Goal: Information Seeking & Learning: Find specific fact

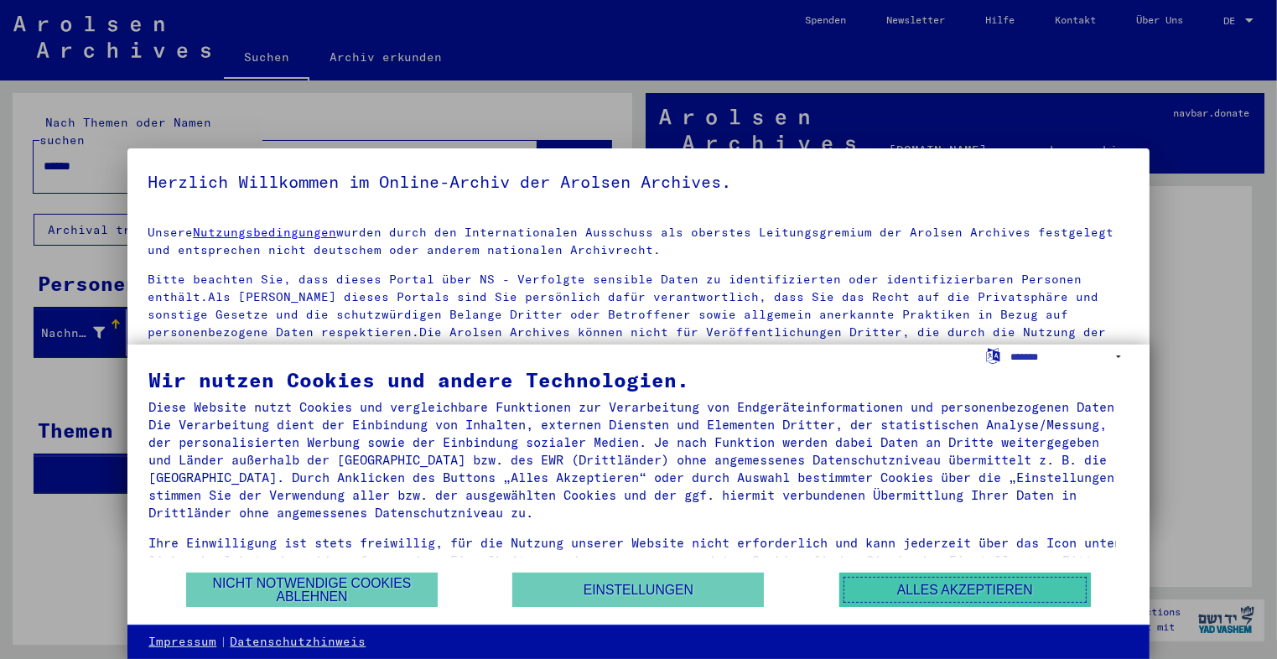
click at [964, 596] on button "Alles akzeptieren" at bounding box center [964, 589] width 251 height 34
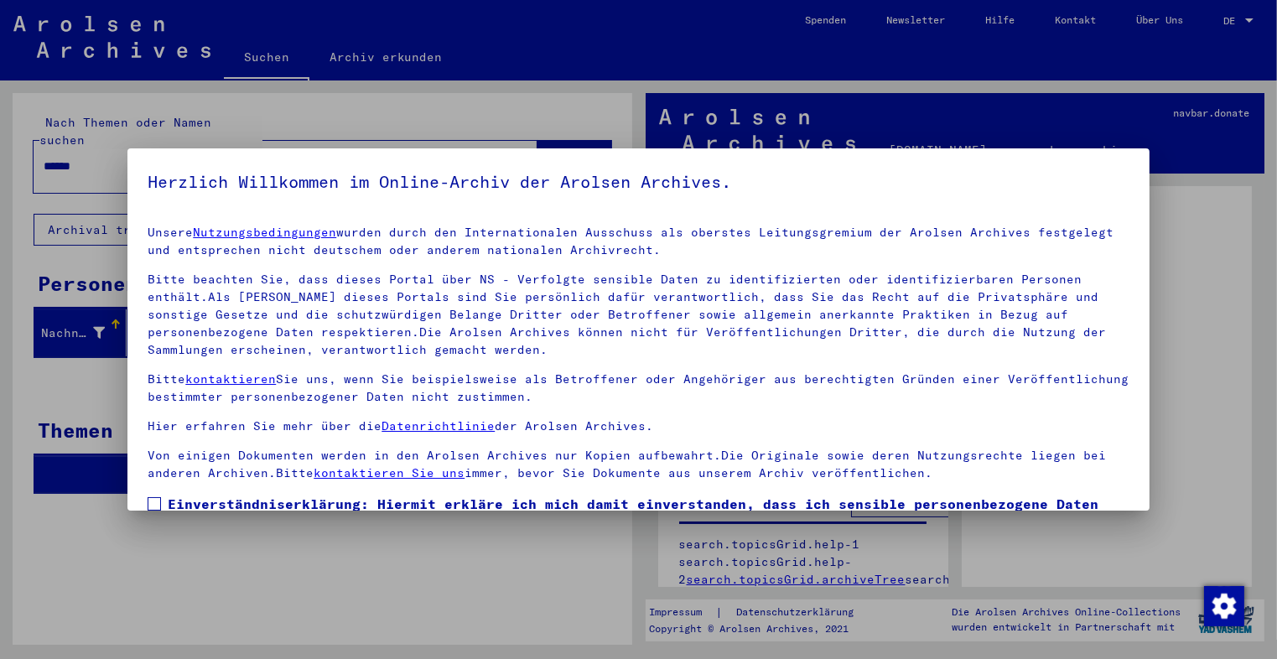
scroll to position [123, 0]
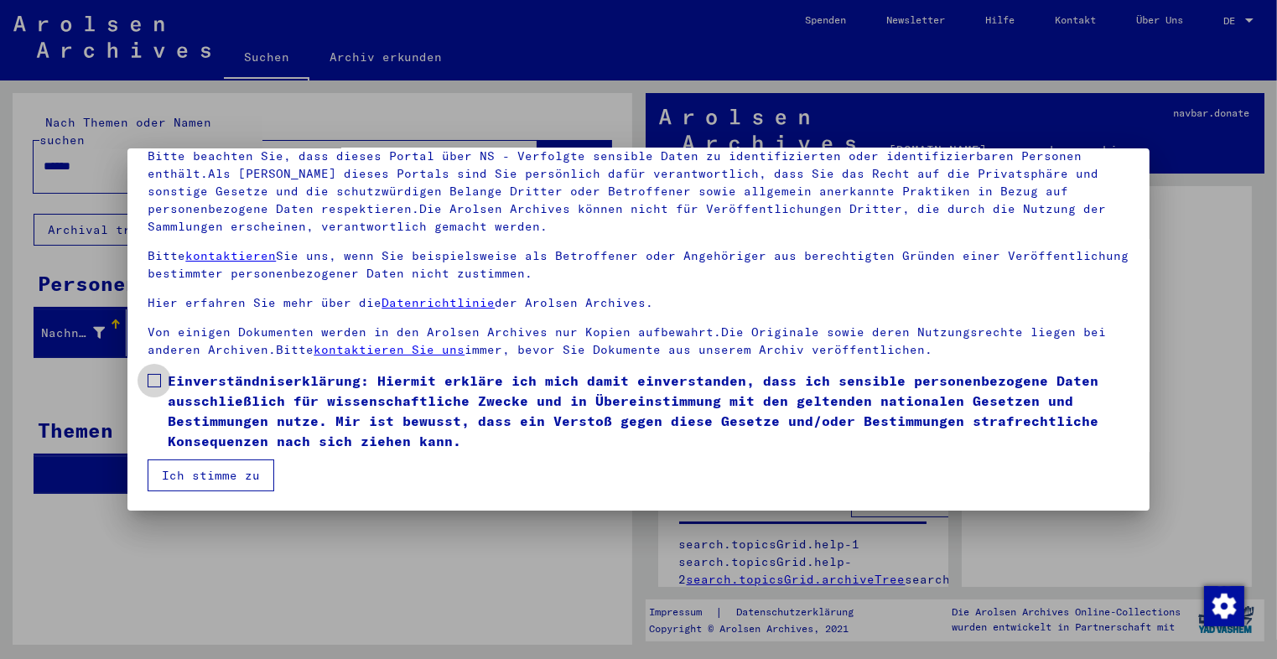
click at [153, 385] on span at bounding box center [154, 380] width 13 height 13
click at [184, 473] on button "Ich stimme zu" at bounding box center [211, 475] width 127 height 32
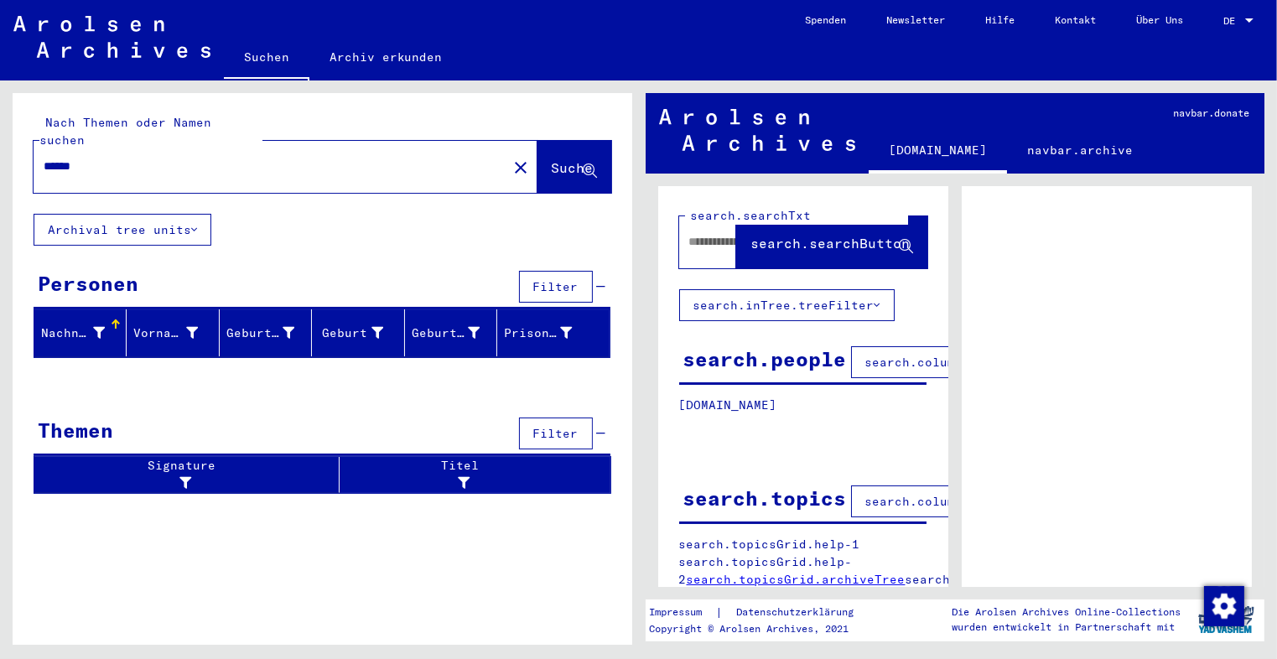
click at [1230, 21] on span "DE" at bounding box center [1232, 21] width 18 height 12
click at [1208, 36] on span "English" at bounding box center [1206, 29] width 41 height 13
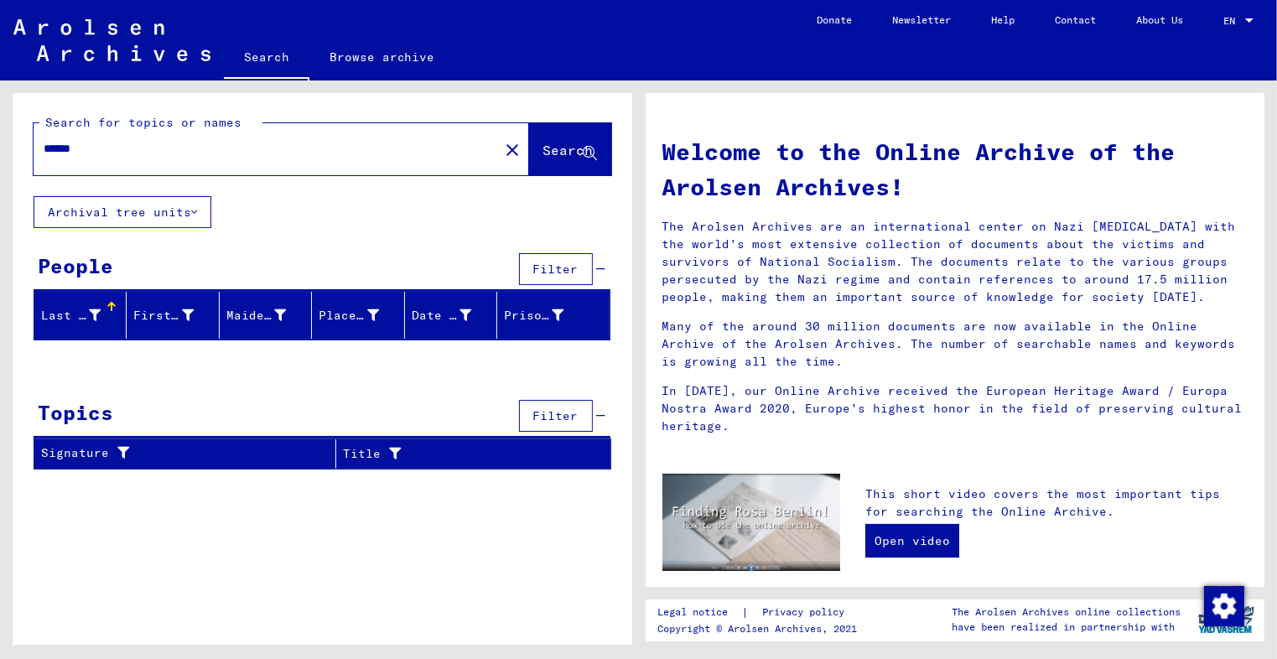
click at [127, 157] on input "******" at bounding box center [261, 149] width 435 height 18
drag, startPoint x: 151, startPoint y: 145, endPoint x: 2, endPoint y: 157, distance: 149.7
click at [2, 157] on div "Search for topics or names ****** close Search Archival tree units People Filte…" at bounding box center [319, 362] width 638 height 564
paste input "text"
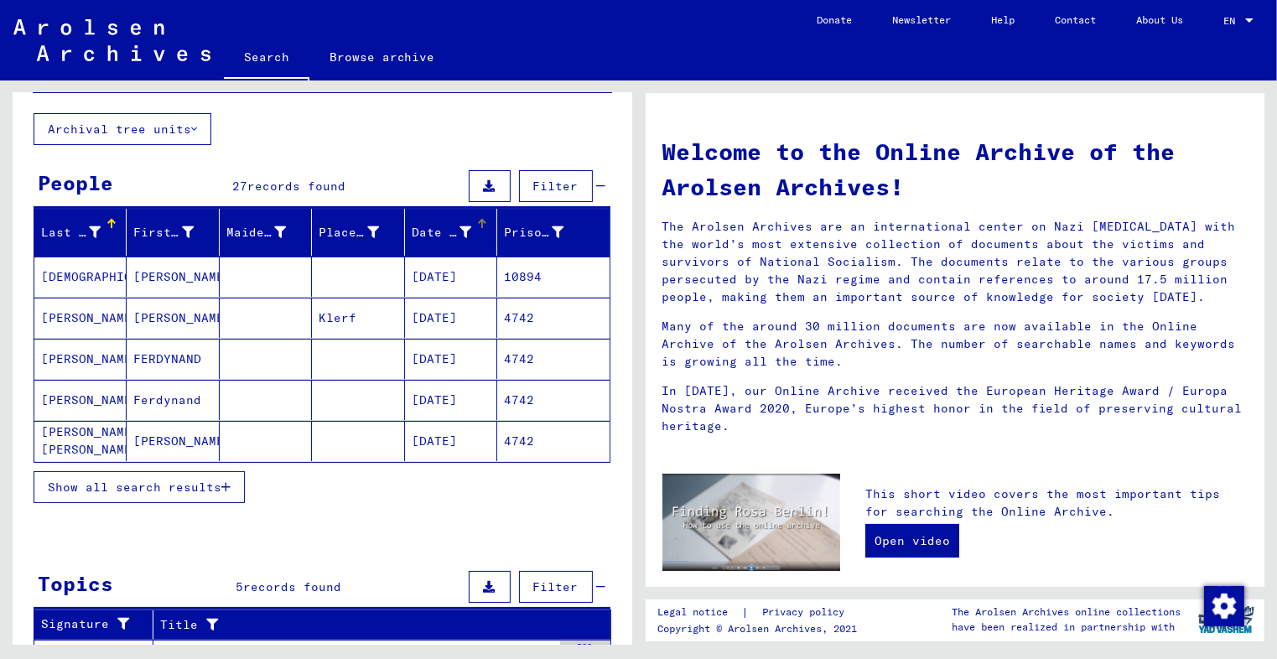
scroll to position [93, 0]
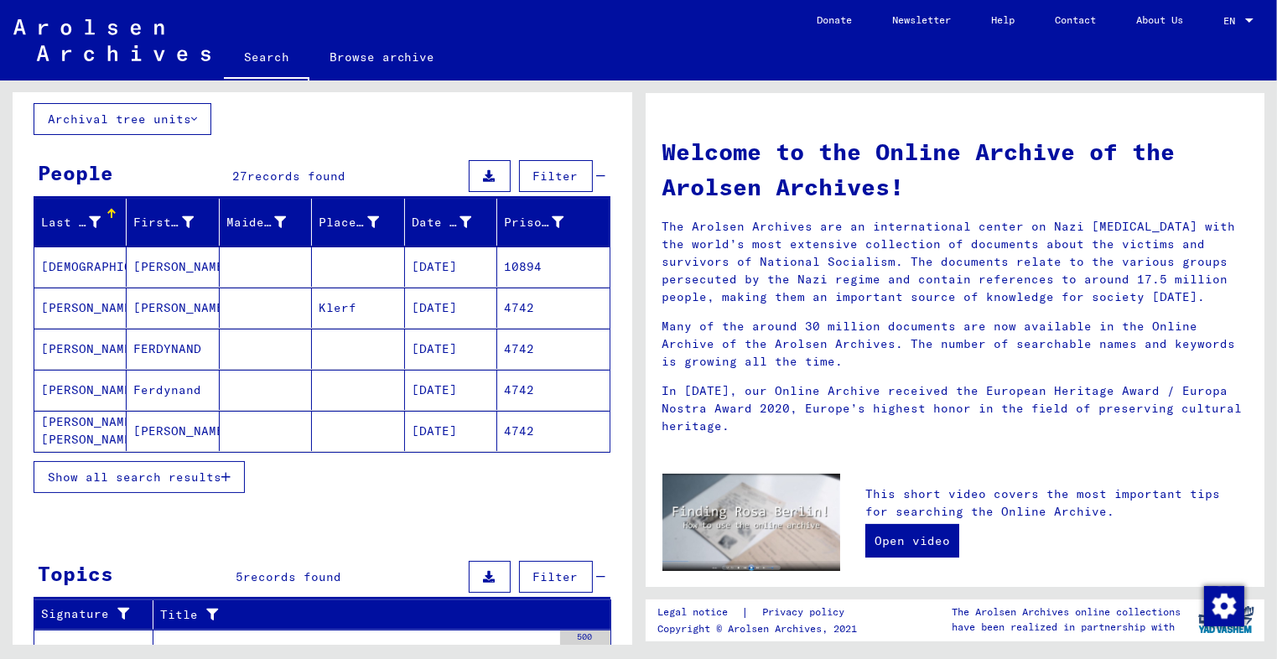
click at [218, 461] on button "Show all search results" at bounding box center [139, 477] width 211 height 32
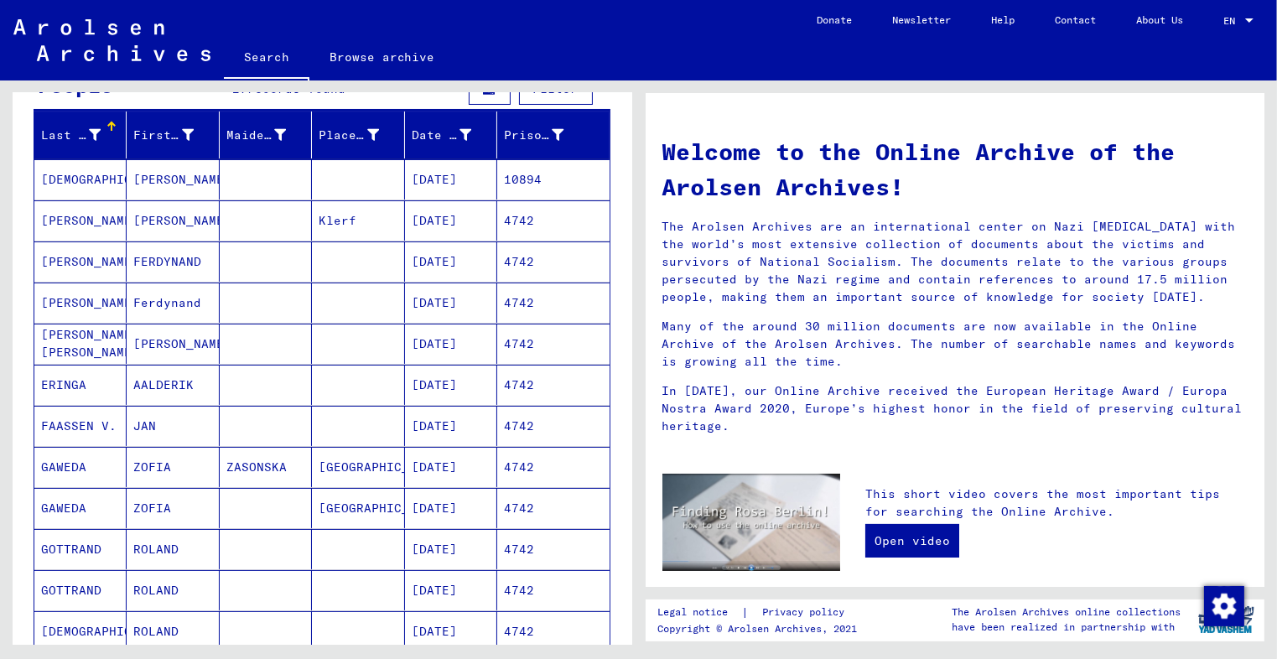
scroll to position [0, 0]
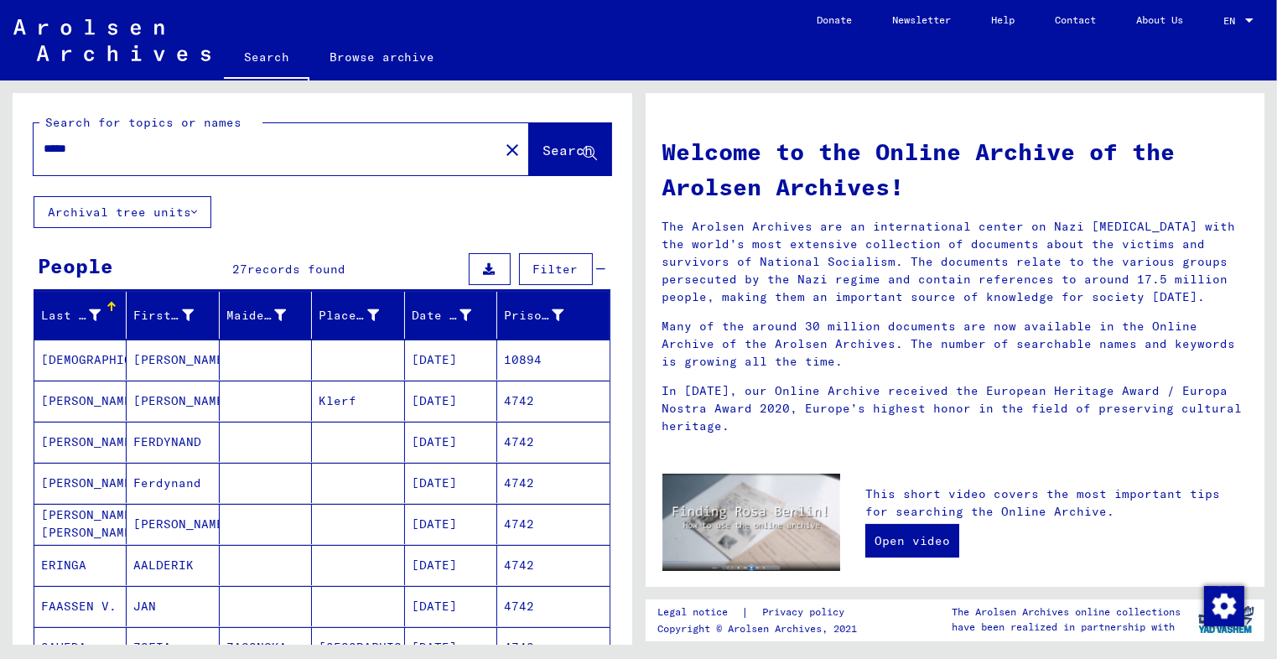
click at [104, 136] on div "*****" at bounding box center [256, 149] width 445 height 38
click at [97, 160] on div "*****" at bounding box center [256, 149] width 445 height 38
click at [89, 151] on input "*****" at bounding box center [261, 149] width 435 height 18
type input "*"
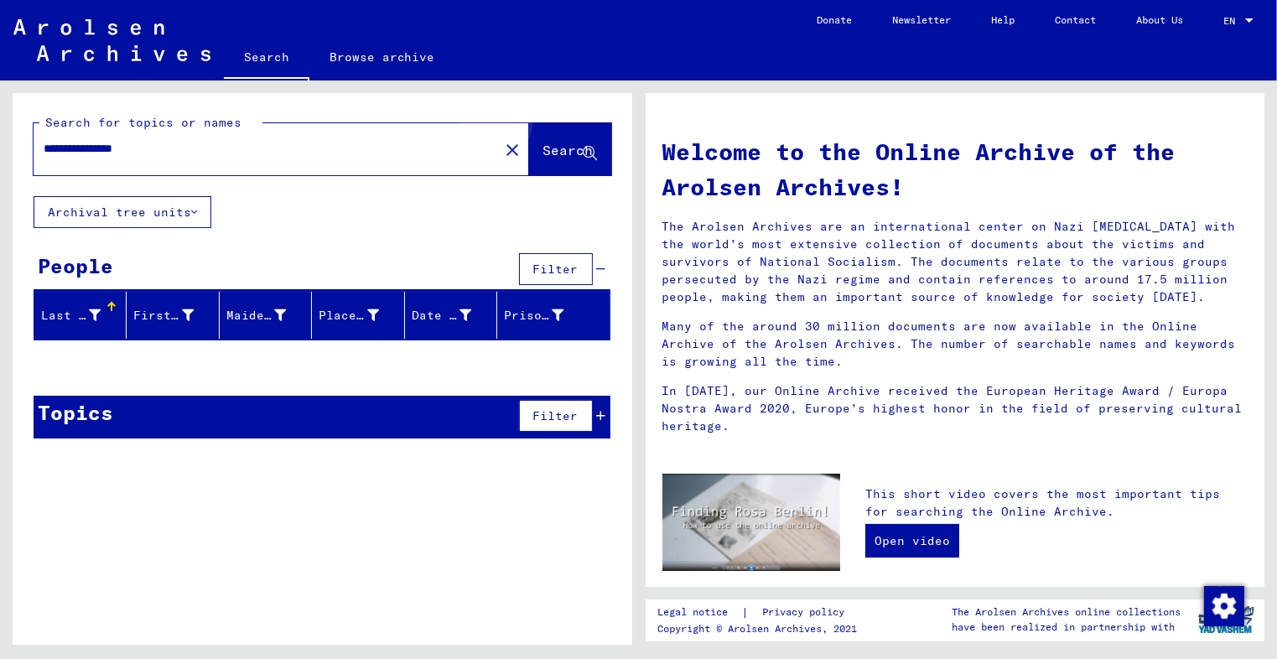
click at [563, 144] on span "Search" at bounding box center [568, 150] width 50 height 17
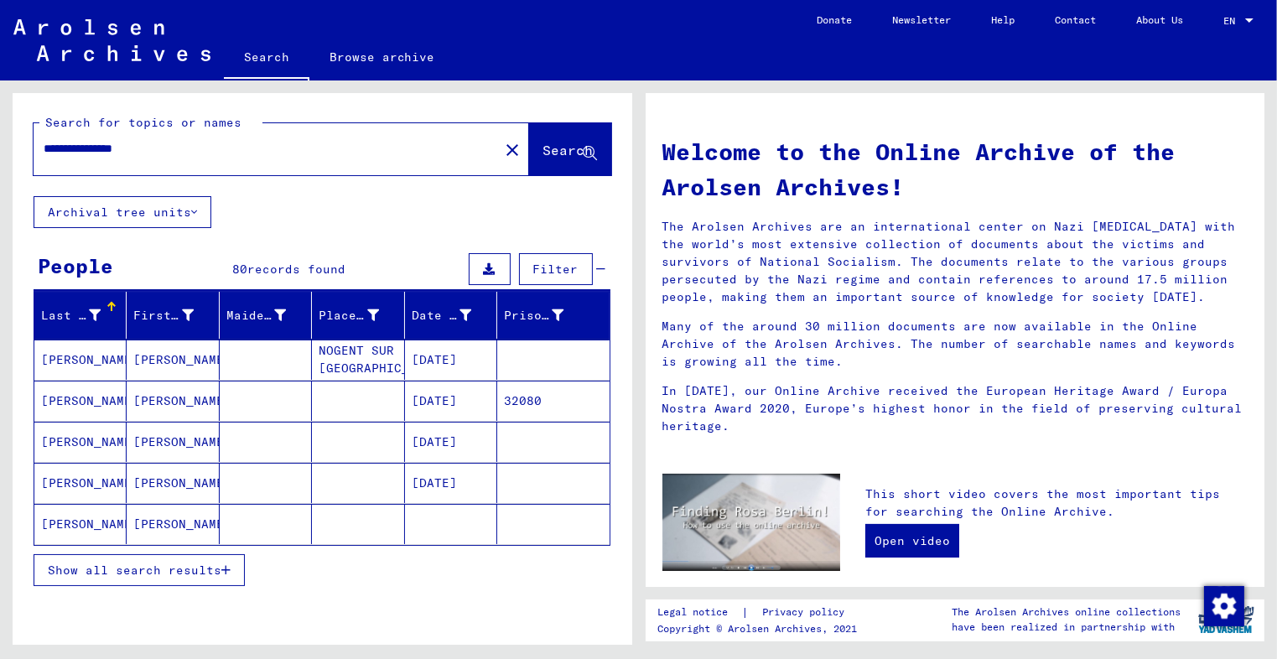
click at [228, 576] on button "Show all search results" at bounding box center [139, 570] width 211 height 32
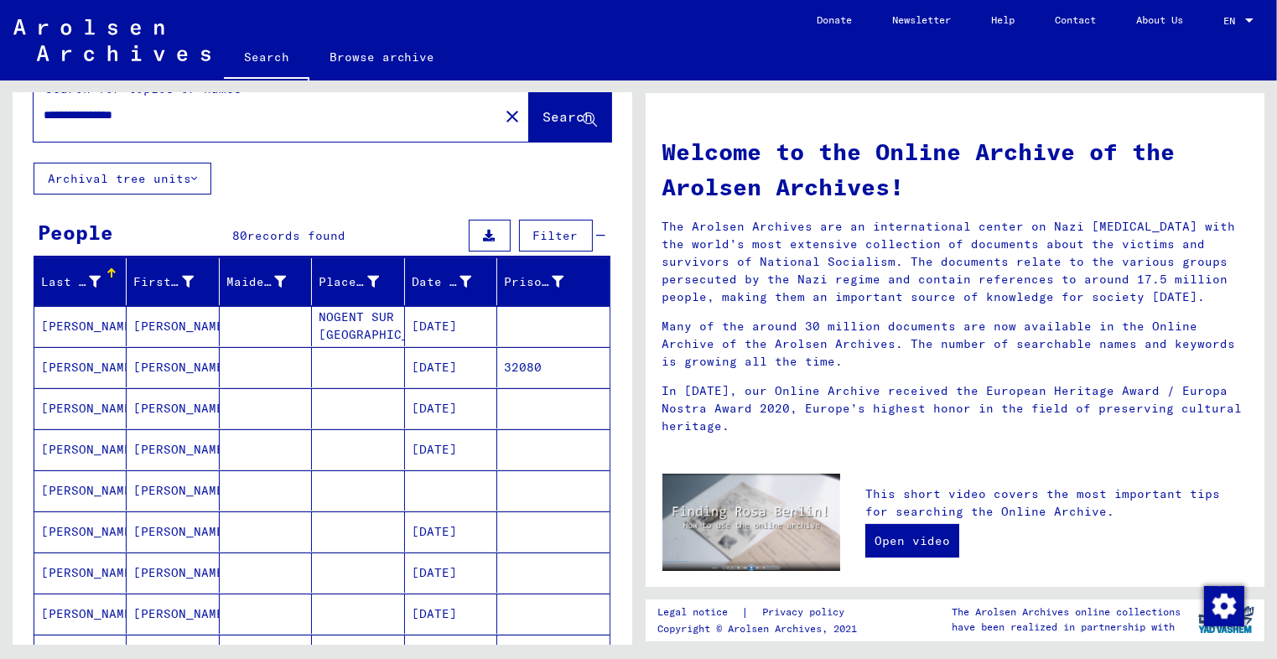
scroll to position [30, 0]
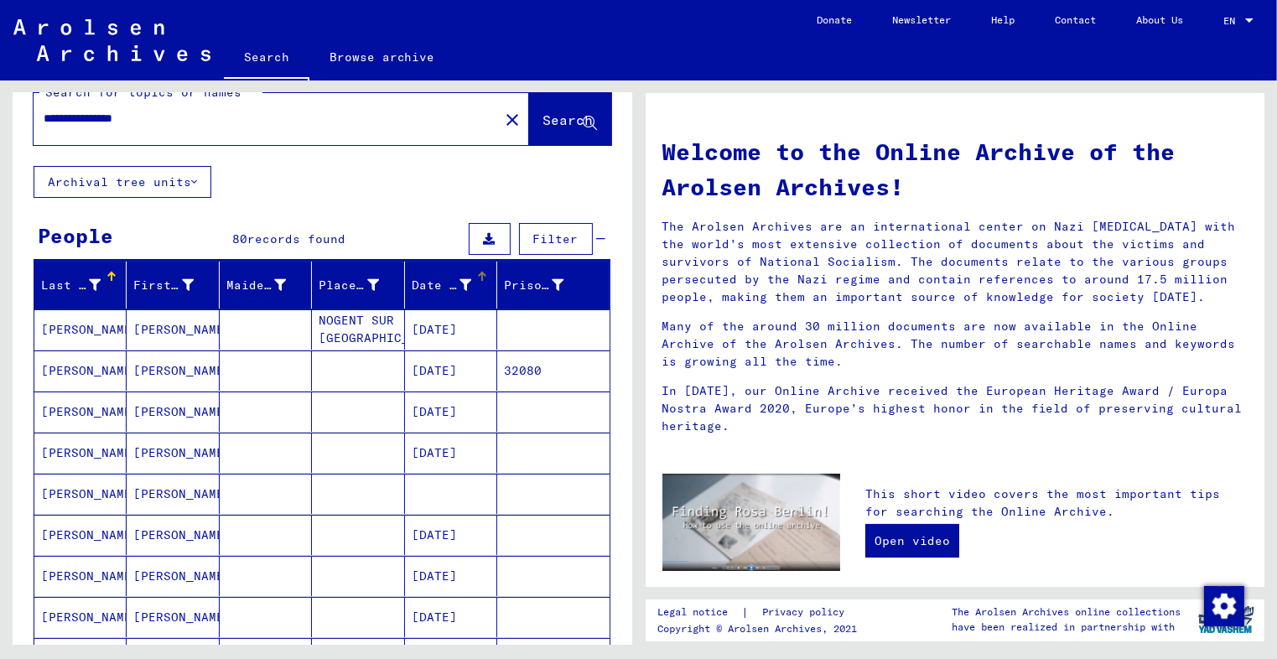
click at [425, 287] on div "Date of Birth" at bounding box center [442, 286] width 60 height 18
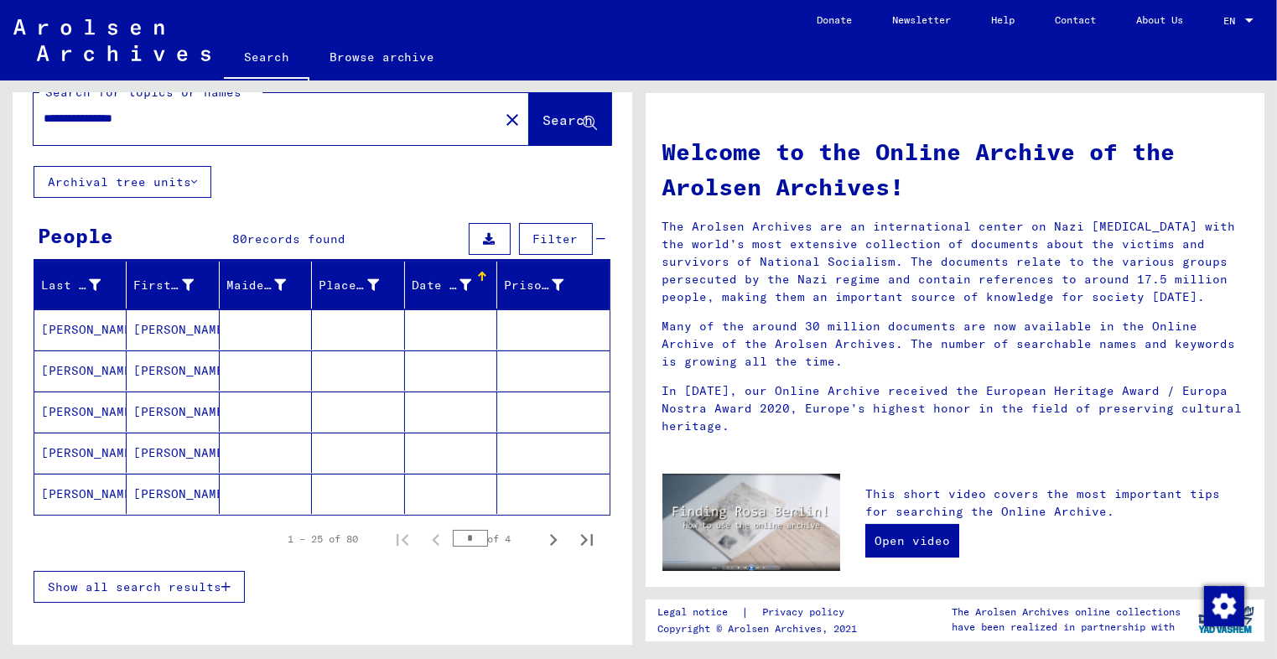
scroll to position [91, 0]
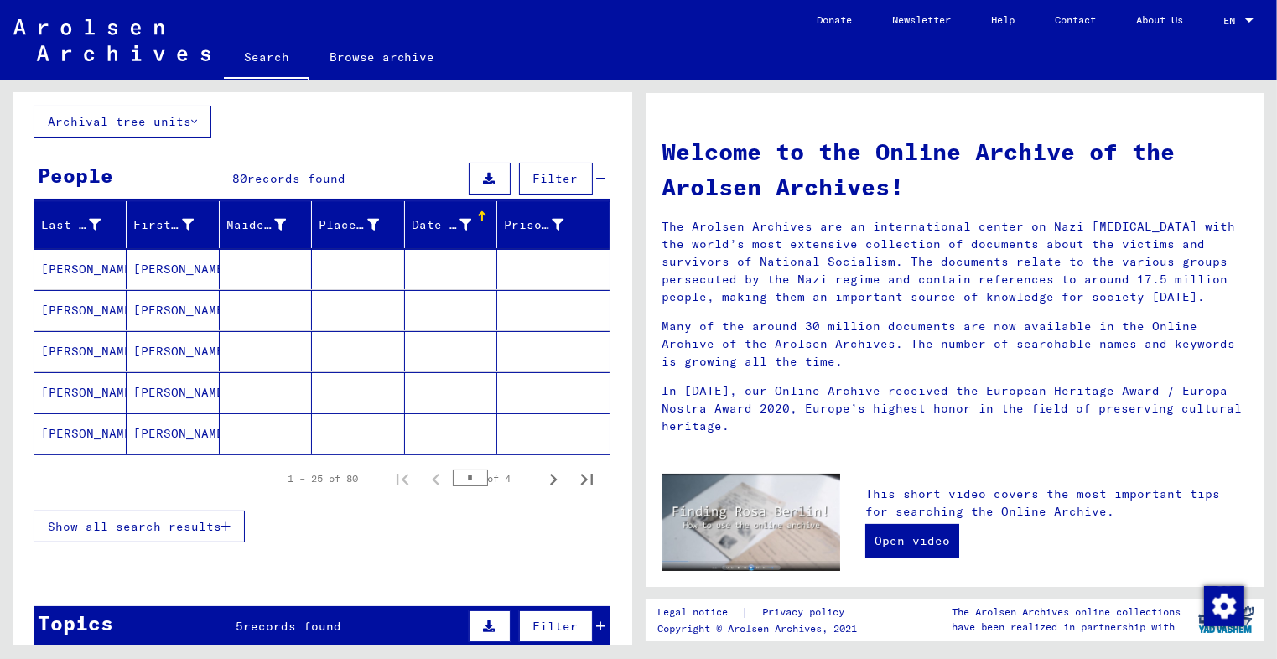
click at [205, 539] on div "Show all search results" at bounding box center [322, 526] width 577 height 49
click at [208, 527] on span "Show all search results" at bounding box center [135, 526] width 174 height 15
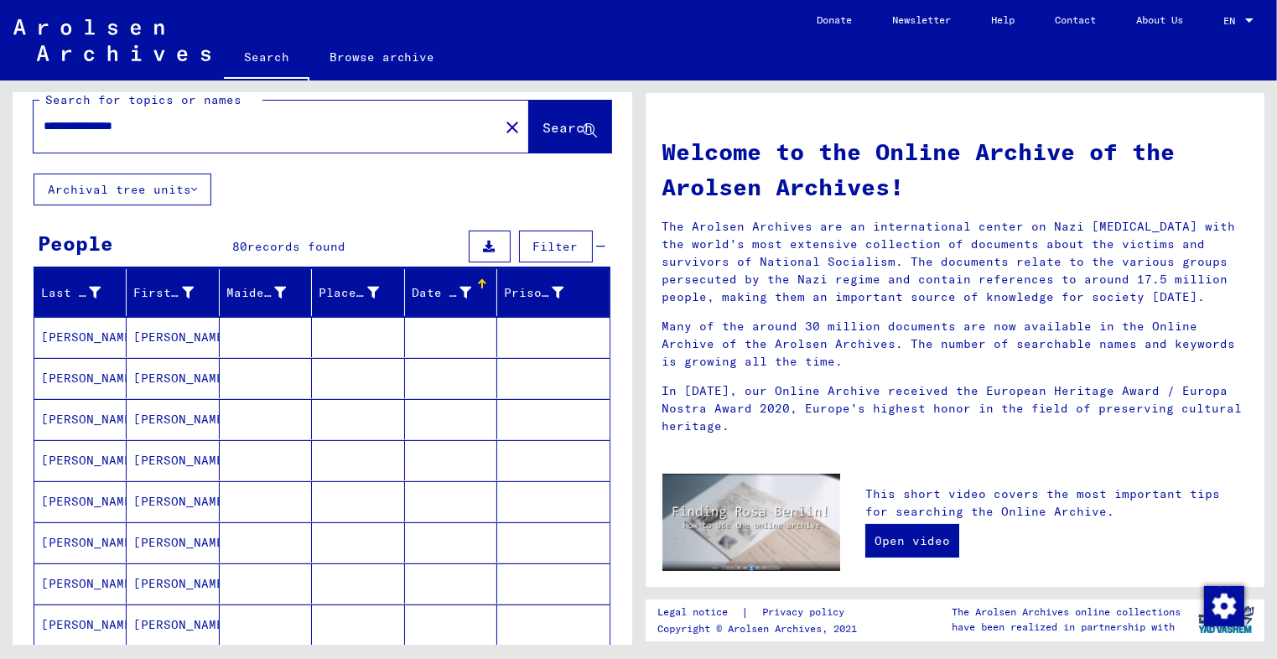
scroll to position [8, 0]
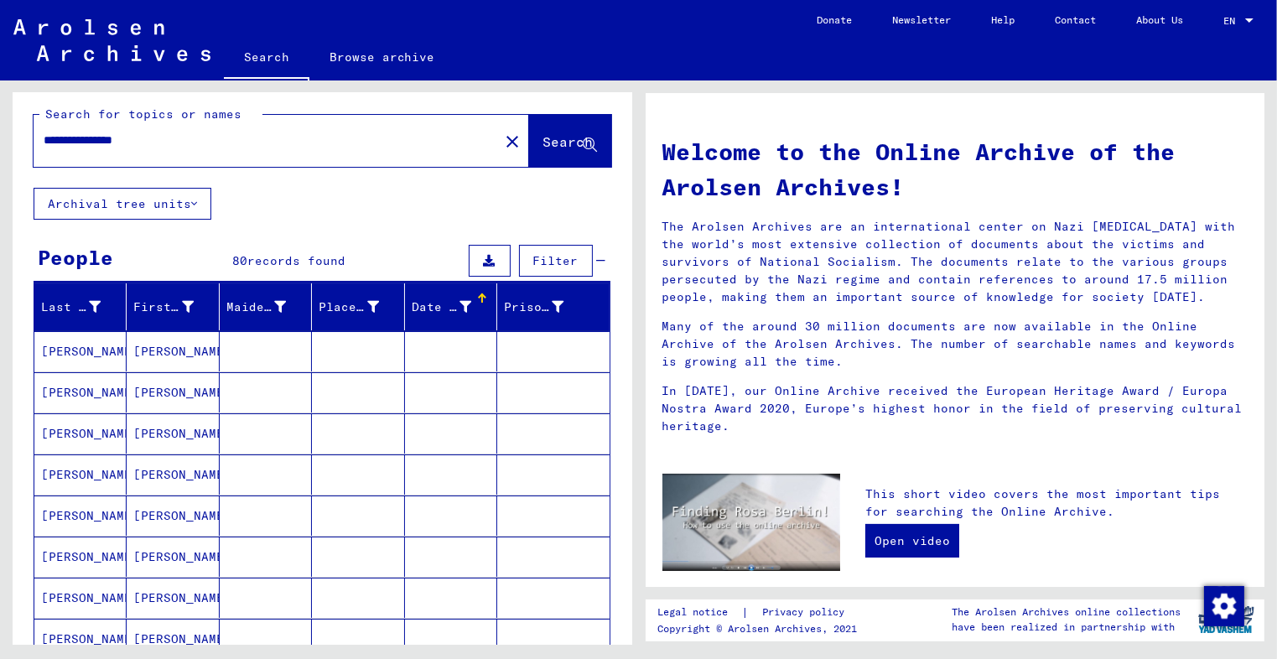
click at [86, 347] on mat-cell "[PERSON_NAME]" at bounding box center [80, 351] width 92 height 40
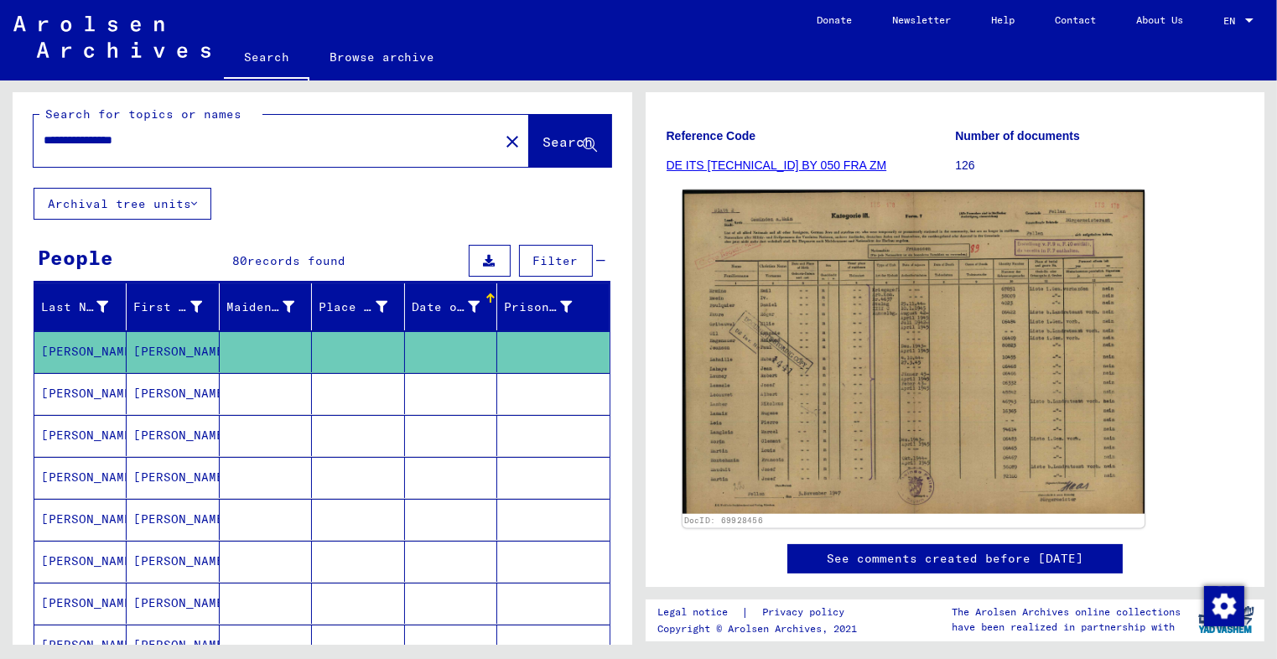
scroll to position [227, 0]
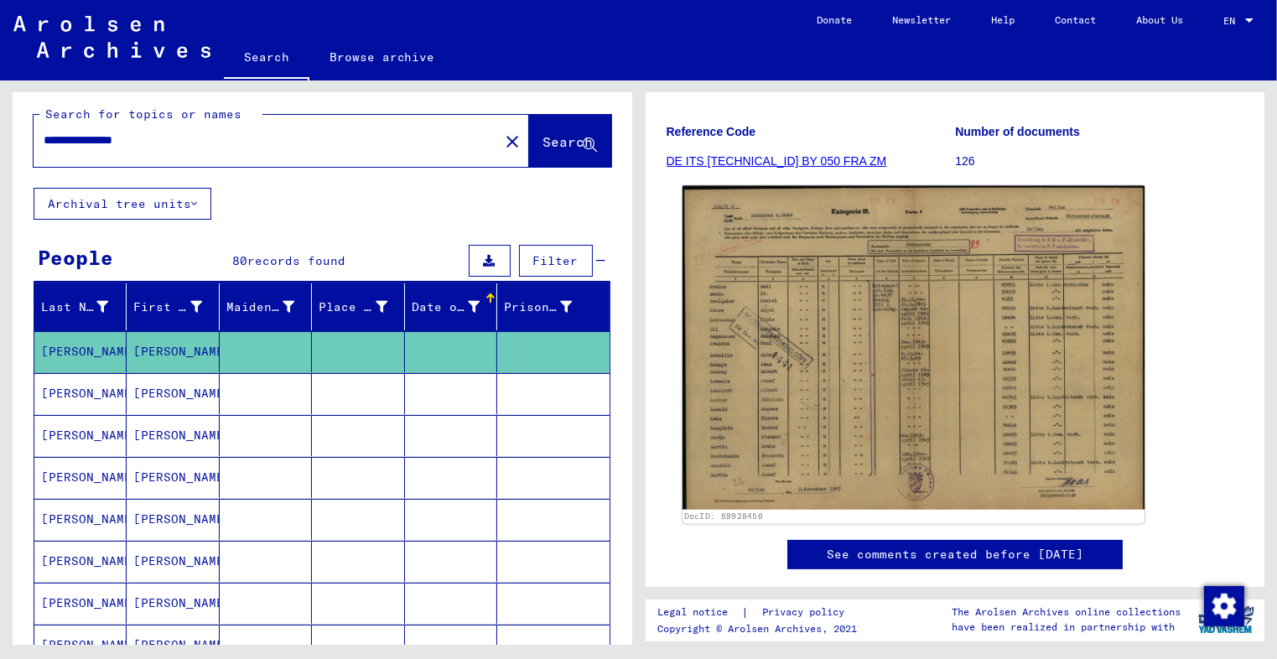
click at [801, 402] on img at bounding box center [912, 348] width 462 height 324
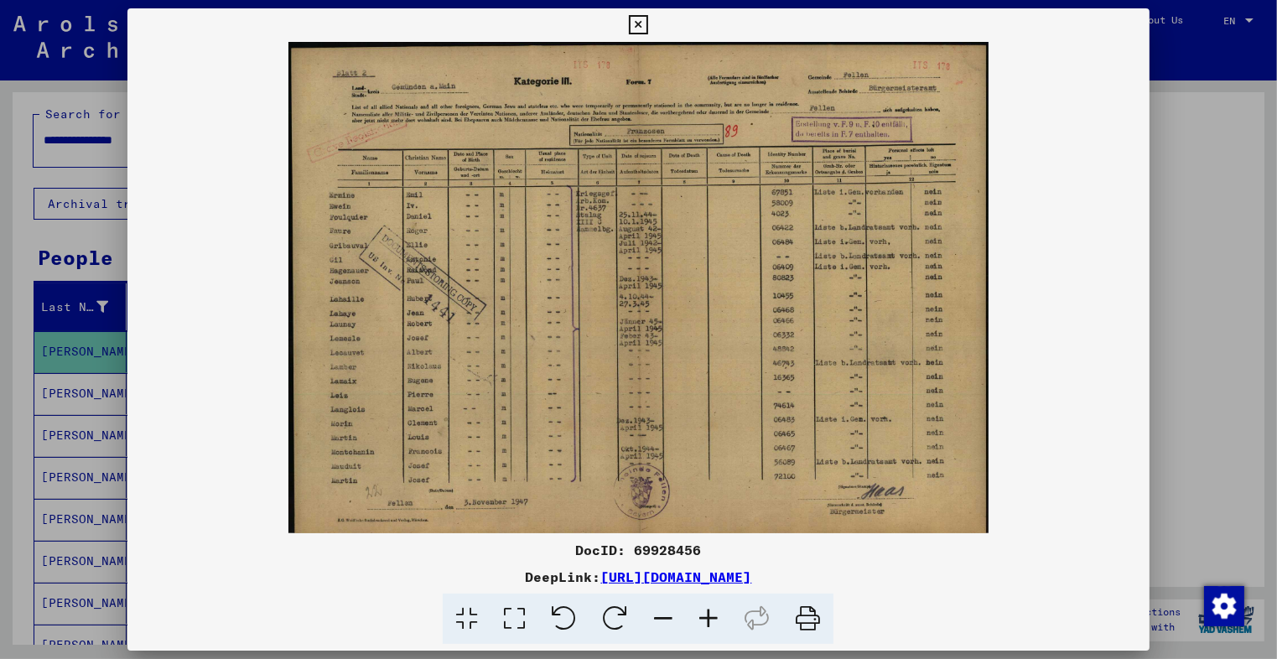
click at [701, 616] on icon at bounding box center [708, 618] width 45 height 51
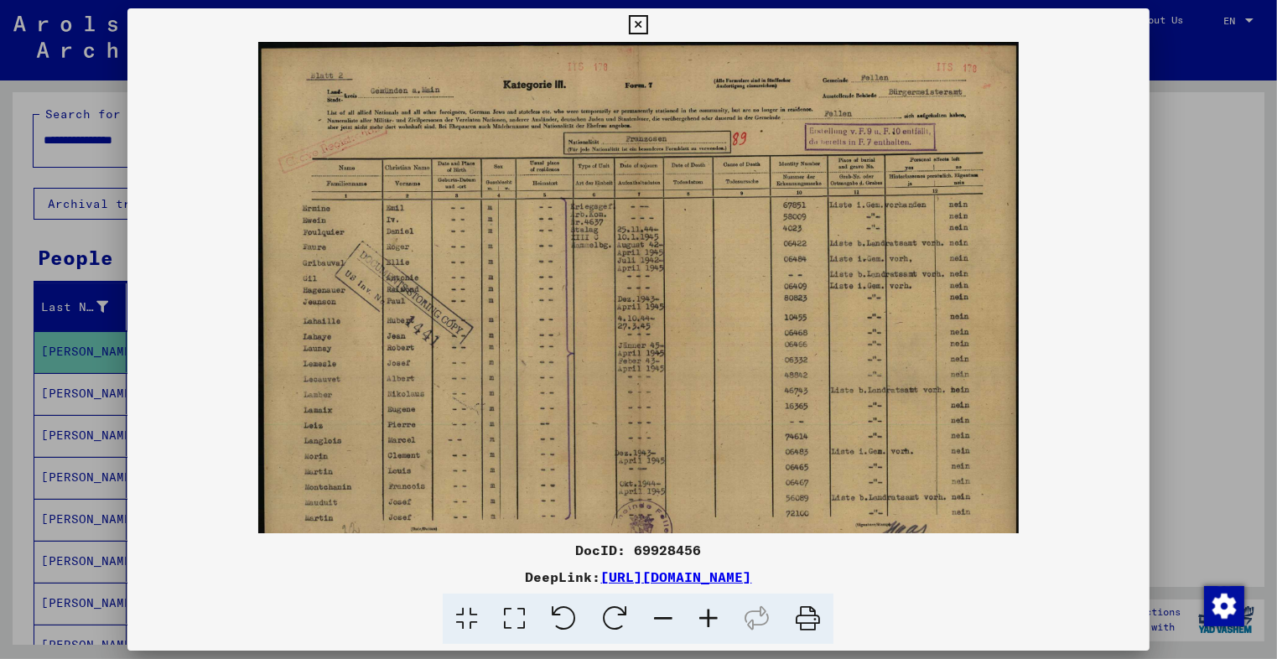
click at [701, 616] on icon at bounding box center [708, 618] width 45 height 51
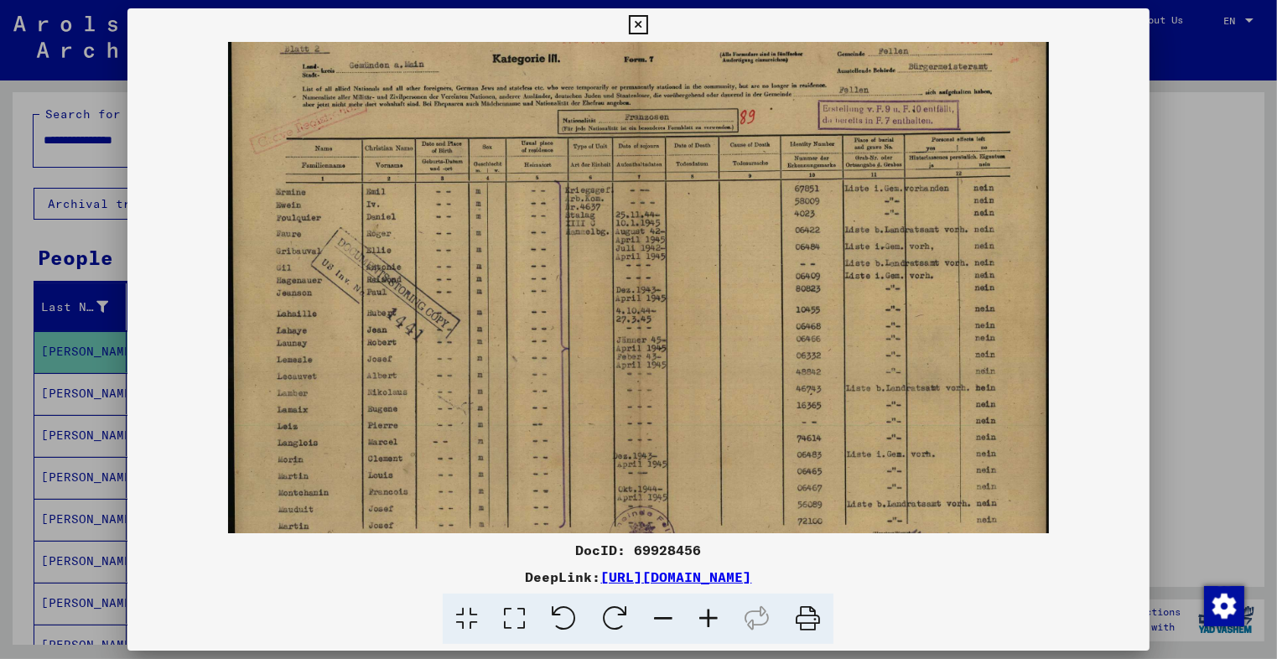
scroll to position [51, 0]
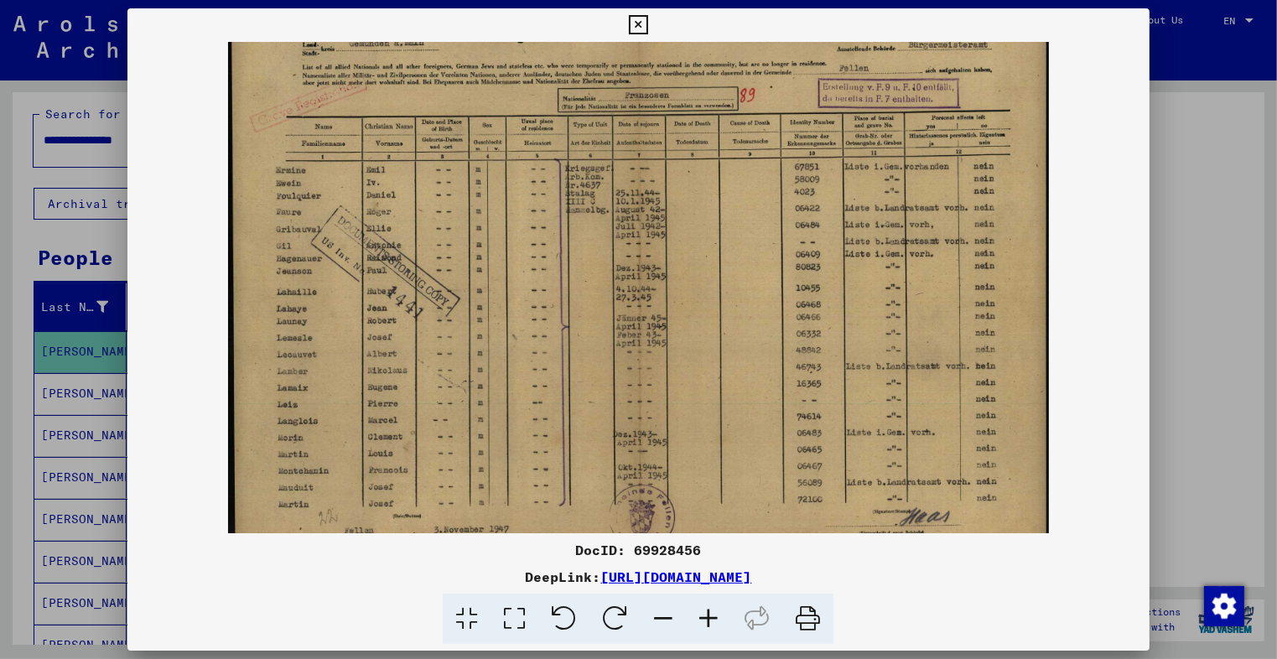
drag, startPoint x: 572, startPoint y: 455, endPoint x: 587, endPoint y: 507, distance: 53.9
click at [587, 507] on img at bounding box center [638, 278] width 820 height 575
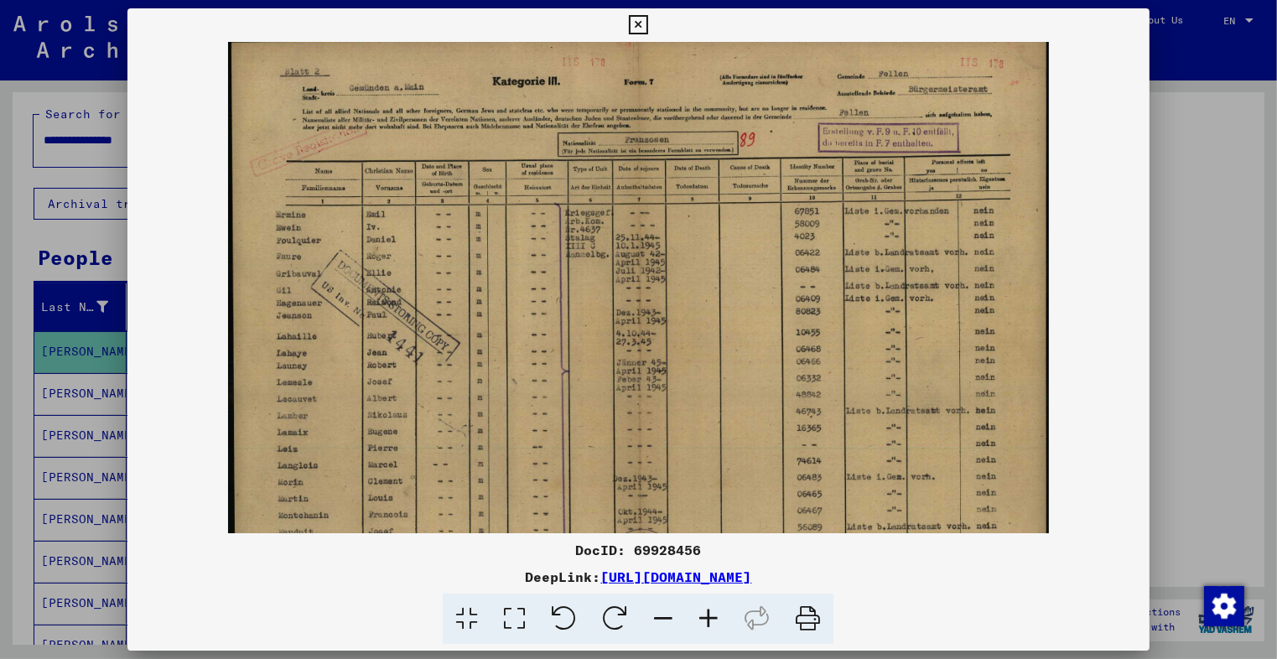
scroll to position [3, 0]
drag, startPoint x: 754, startPoint y: 147, endPoint x: 767, endPoint y: 210, distance: 64.9
click at [767, 210] on img at bounding box center [638, 326] width 820 height 575
click at [717, 626] on icon at bounding box center [708, 618] width 45 height 51
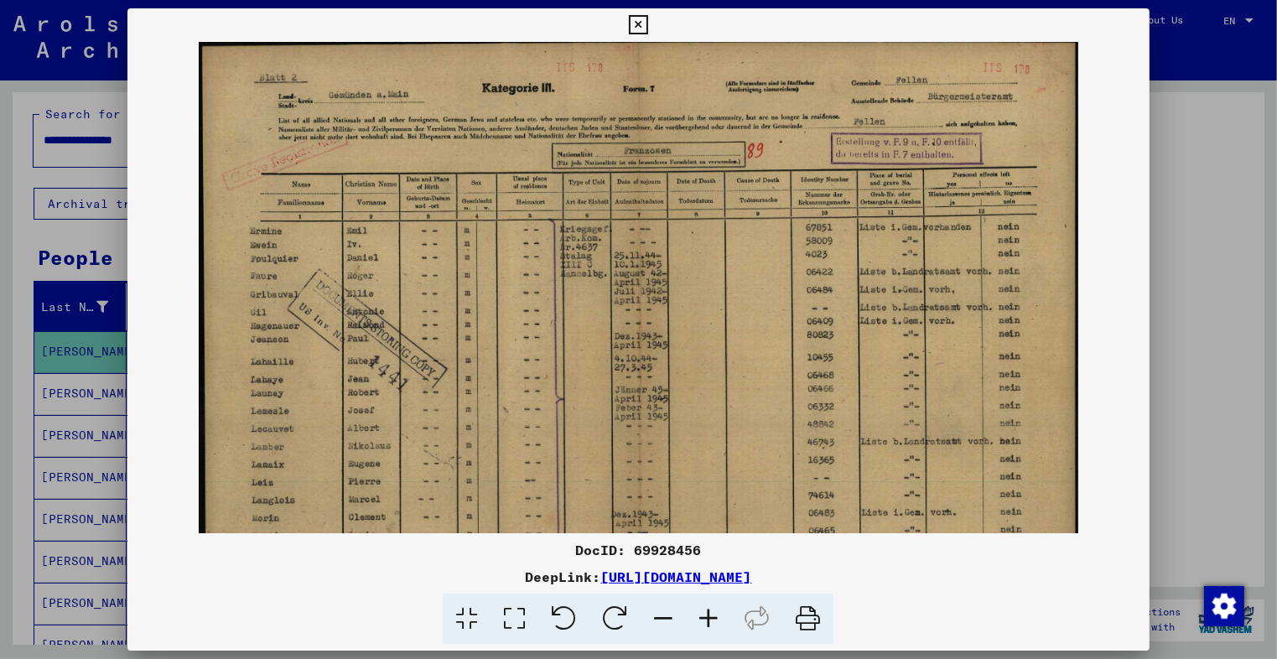
click at [717, 626] on icon at bounding box center [708, 618] width 45 height 51
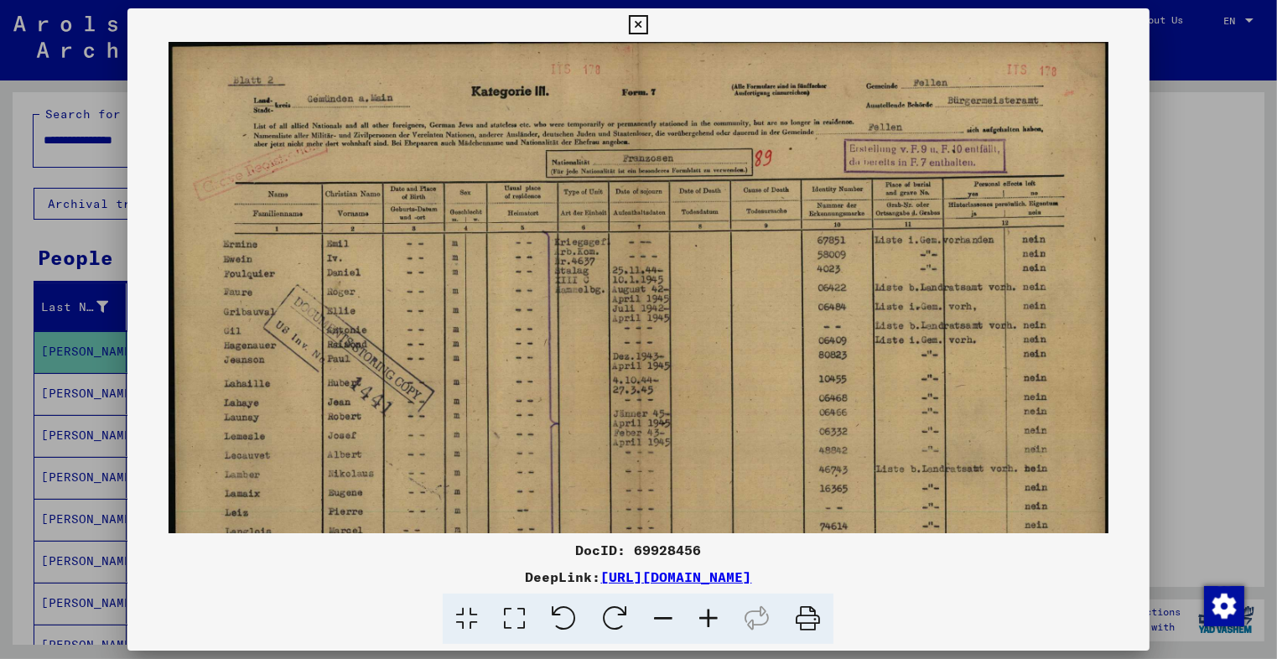
click at [717, 626] on icon at bounding box center [708, 618] width 45 height 51
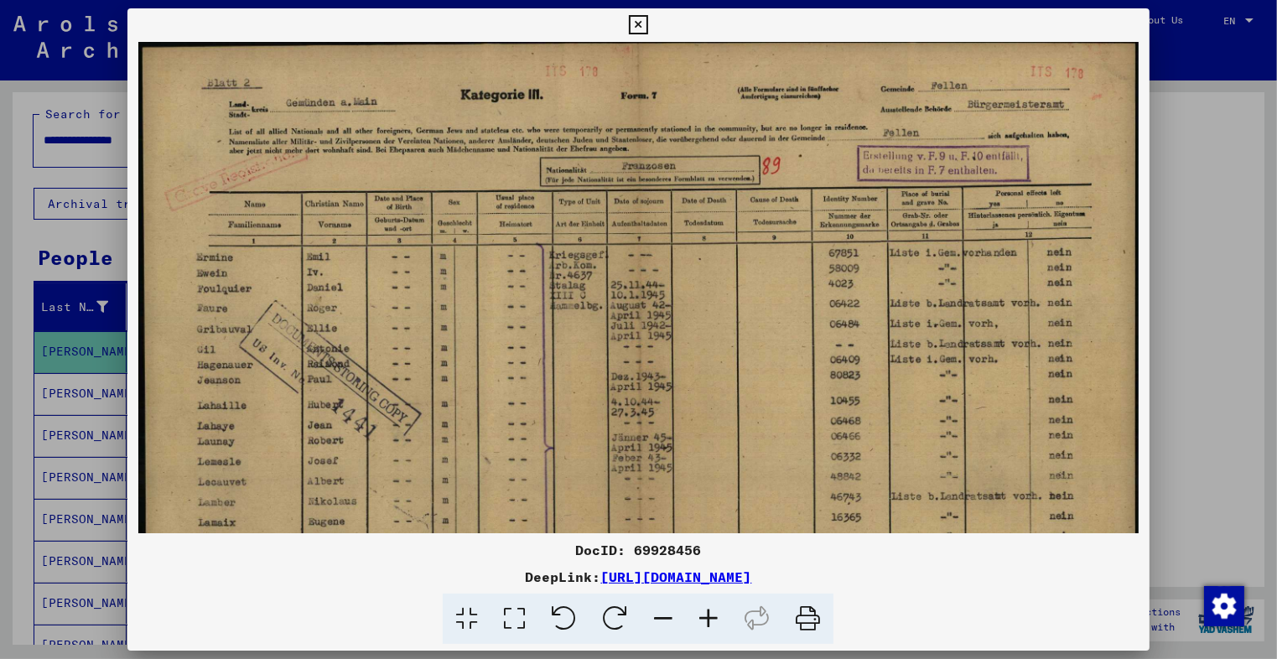
click at [644, 24] on icon at bounding box center [638, 25] width 19 height 20
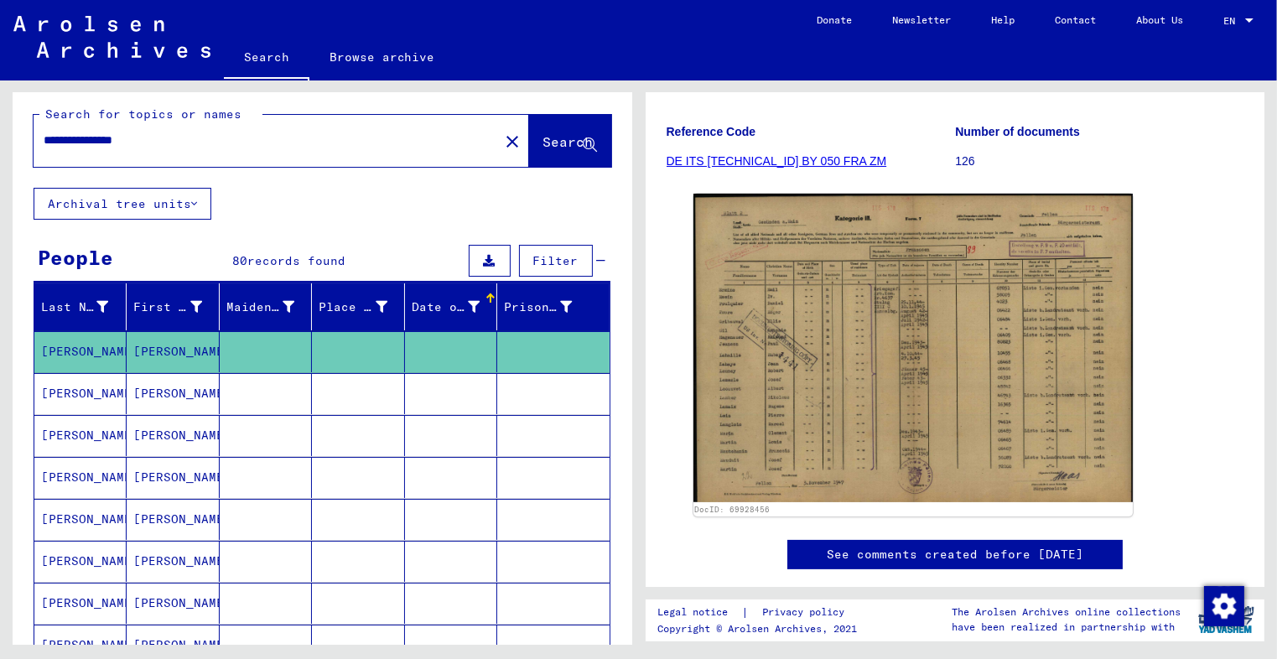
click at [202, 127] on div "**********" at bounding box center [261, 141] width 455 height 38
click at [201, 140] on input "**********" at bounding box center [266, 141] width 445 height 18
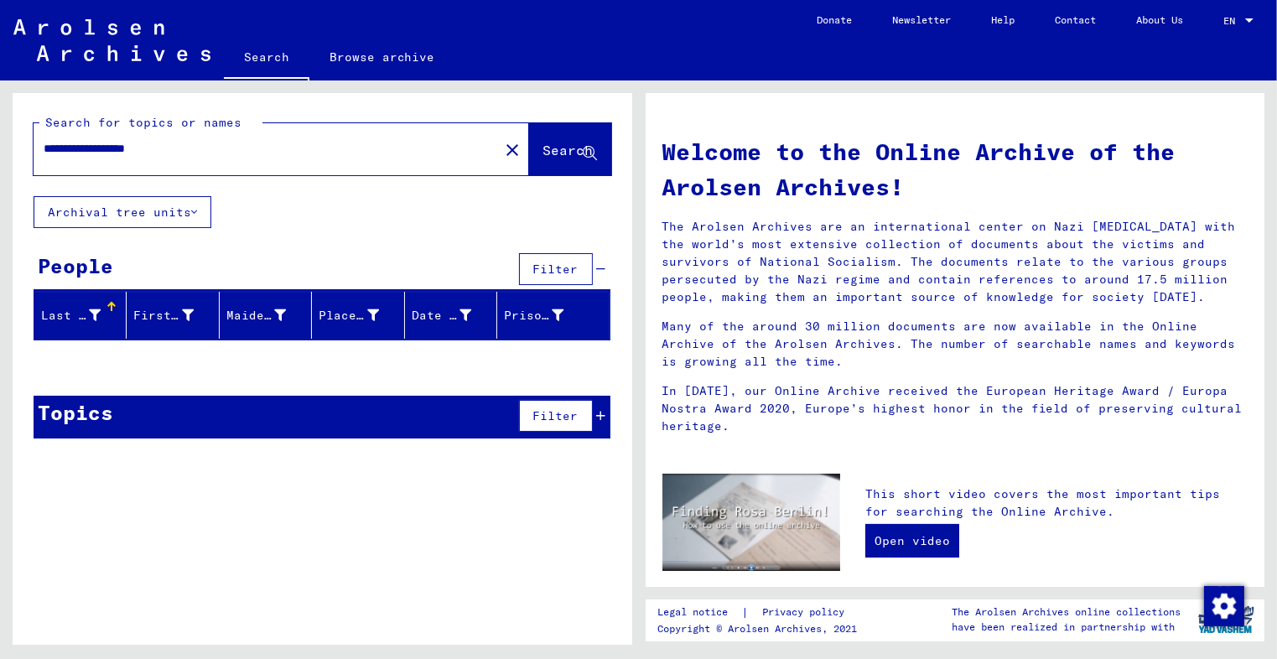
click at [208, 157] on input "**********" at bounding box center [261, 149] width 435 height 18
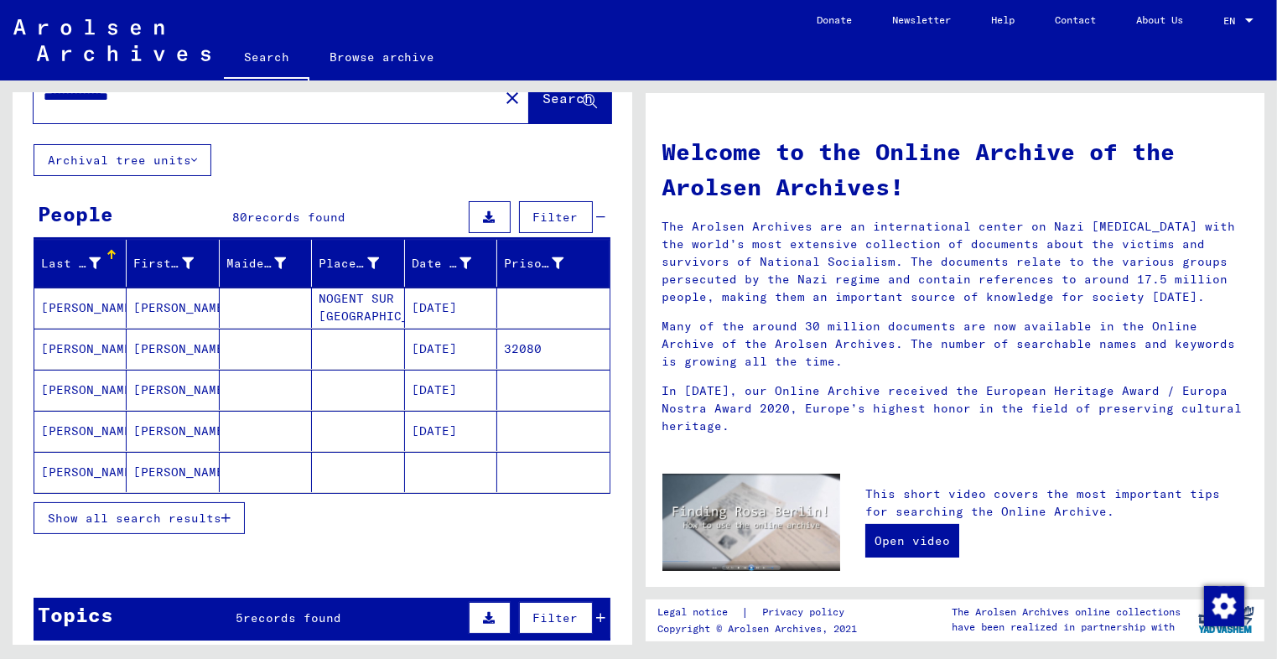
scroll to position [54, 0]
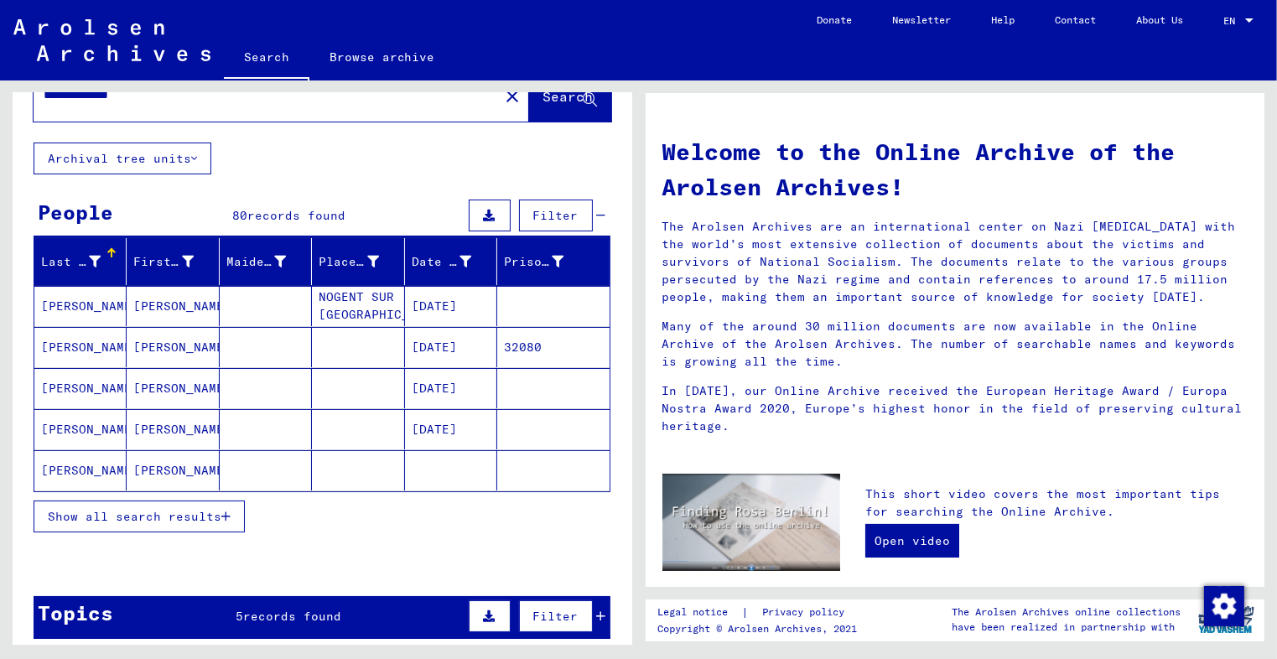
click at [162, 504] on button "Show all search results" at bounding box center [139, 516] width 211 height 32
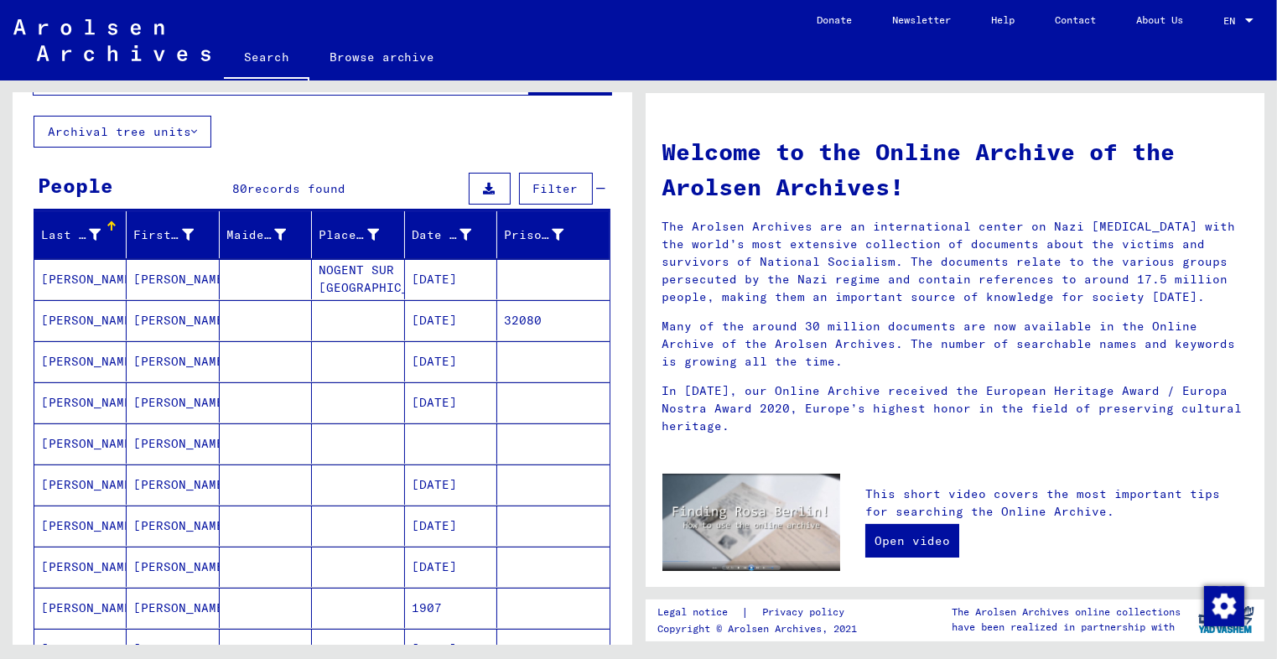
scroll to position [79, 0]
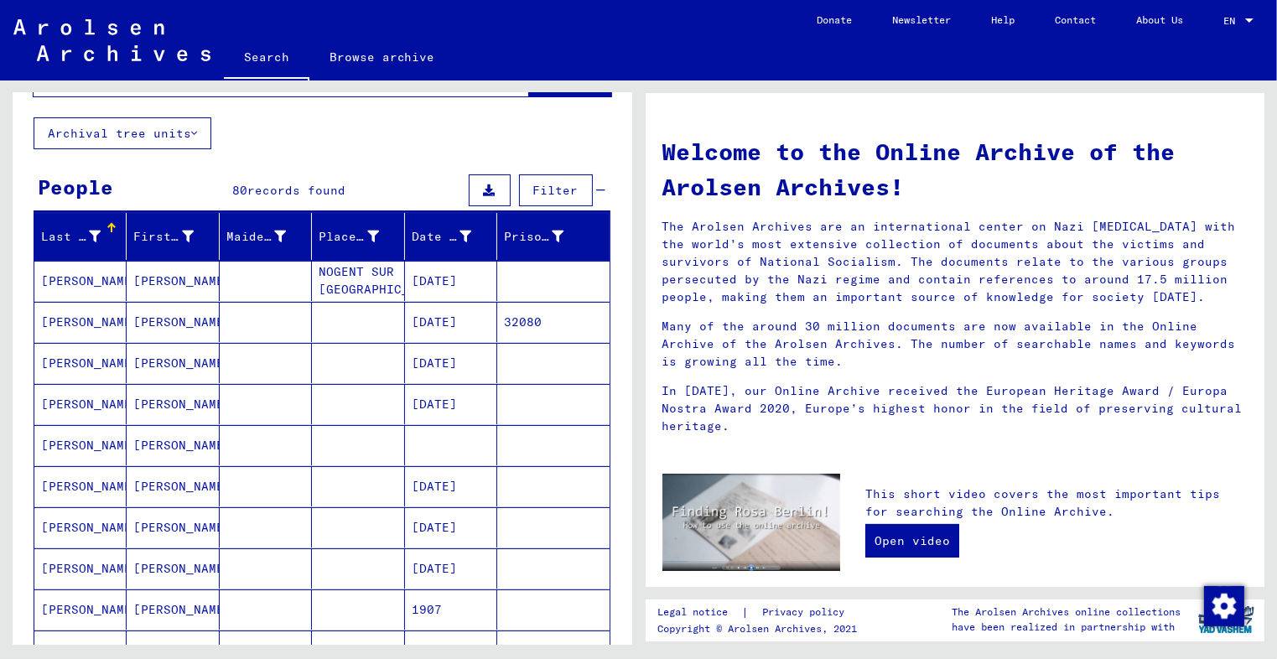
click at [96, 319] on mat-cell "[PERSON_NAME]" at bounding box center [80, 322] width 92 height 40
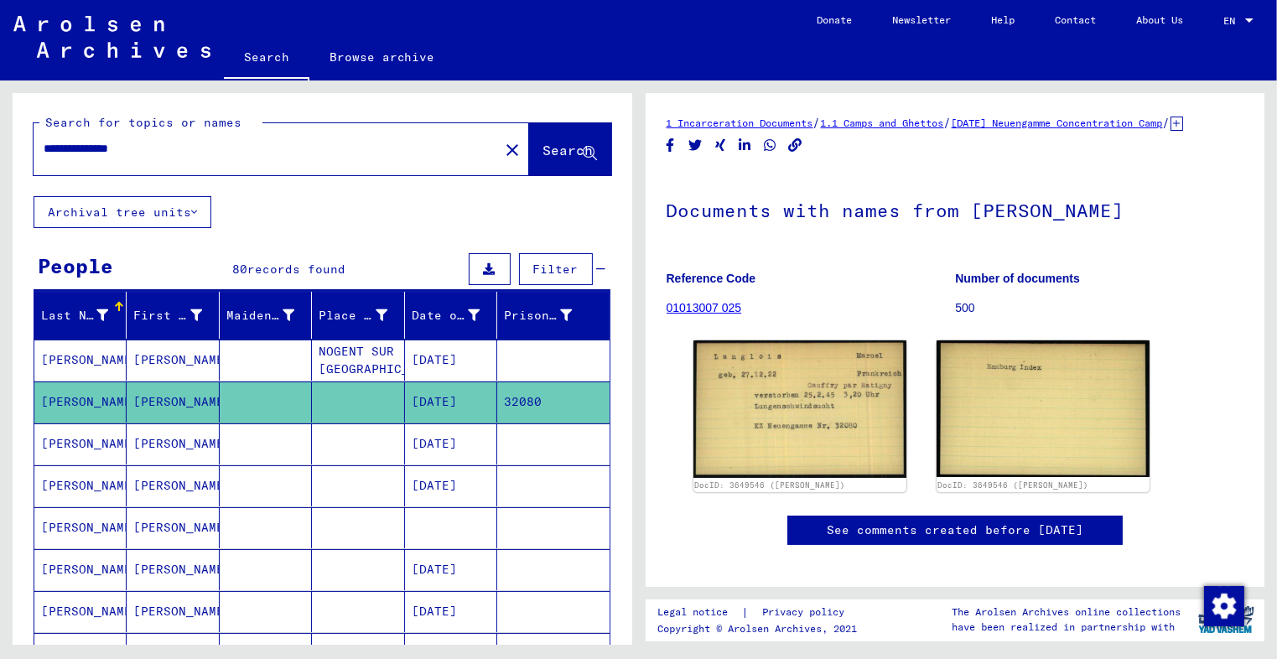
drag, startPoint x: 194, startPoint y: 151, endPoint x: 13, endPoint y: 143, distance: 182.0
click at [13, 143] on div "**********" at bounding box center [322, 144] width 619 height 103
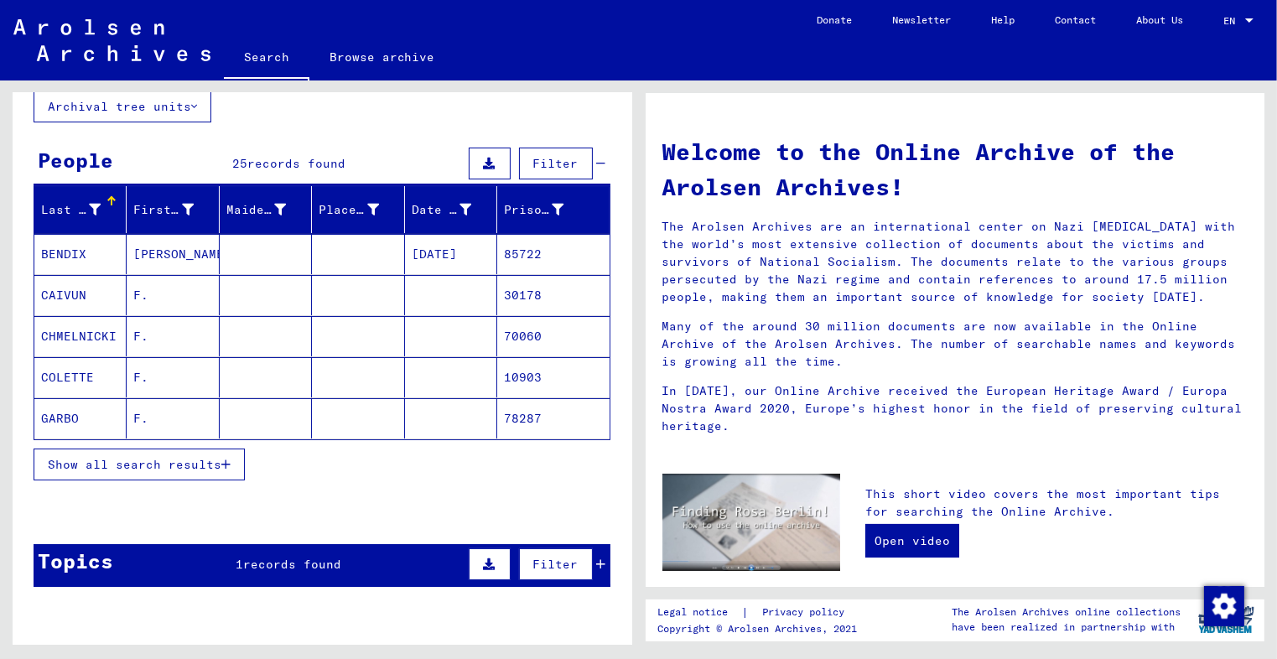
scroll to position [110, 0]
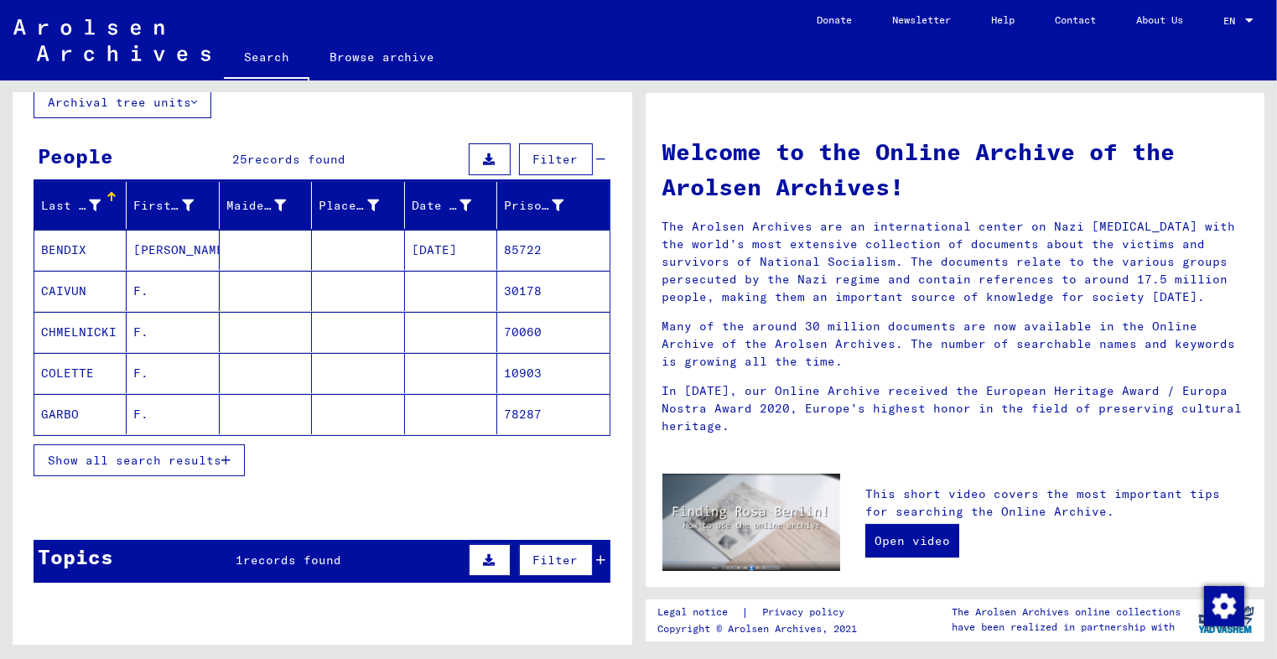
click at [227, 454] on icon "button" at bounding box center [225, 460] width 9 height 12
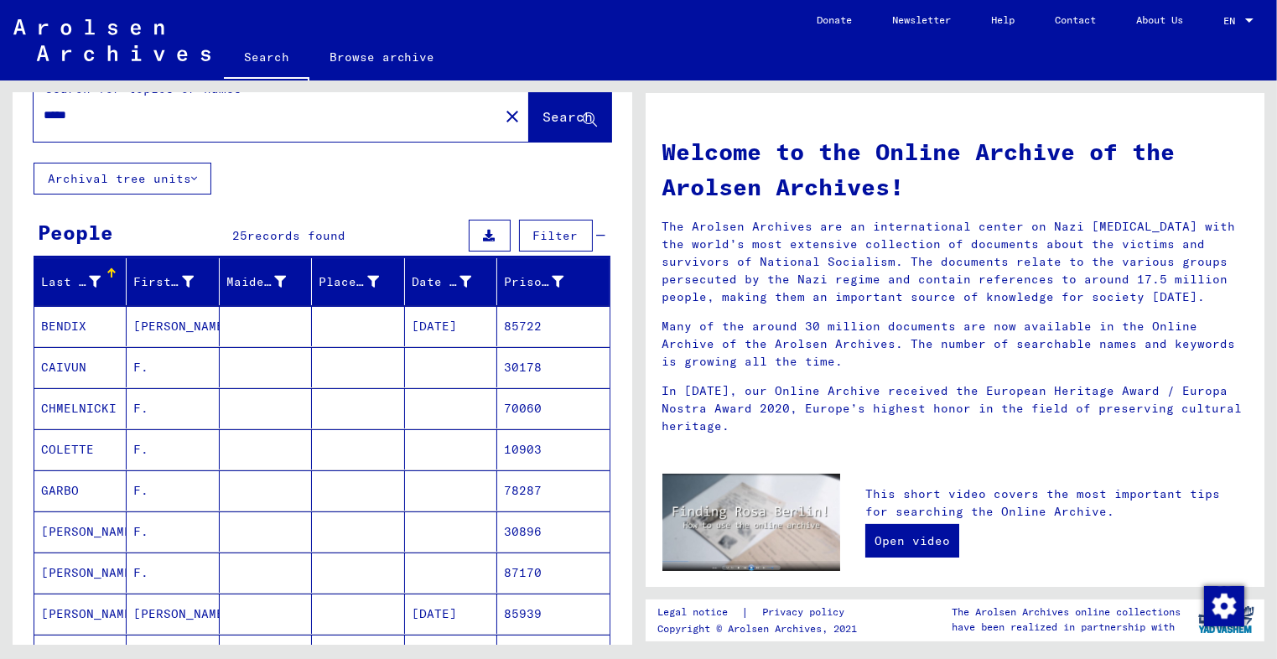
scroll to position [0, 0]
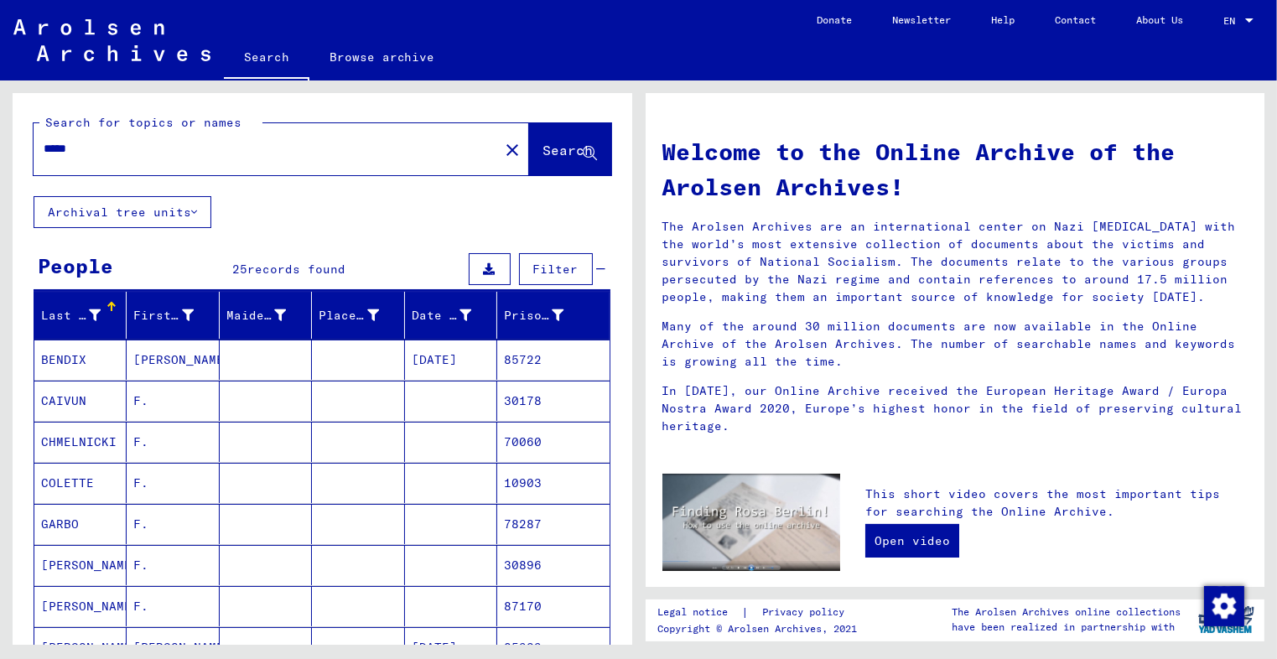
drag, startPoint x: 100, startPoint y: 142, endPoint x: 6, endPoint y: 141, distance: 93.9
click at [6, 141] on div "Search for topics or names ***** close Search Archival tree units People 25 rec…" at bounding box center [319, 362] width 638 height 564
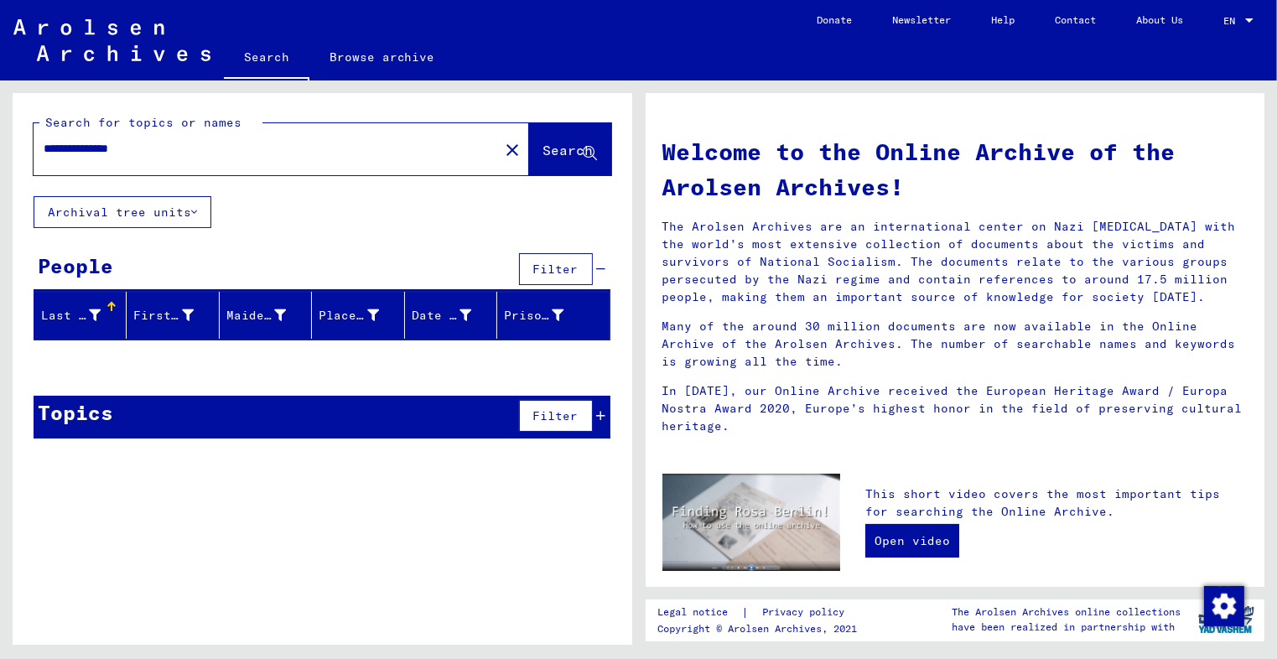
type input "**********"
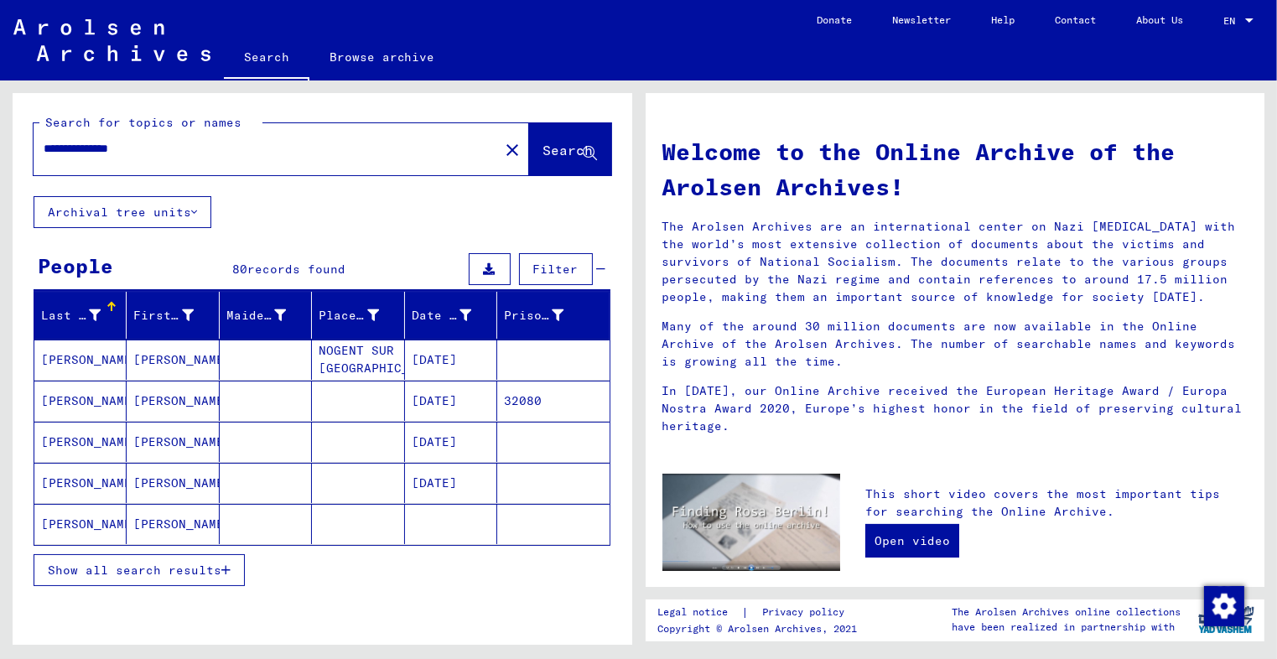
click at [181, 562] on span "Show all search results" at bounding box center [135, 569] width 174 height 15
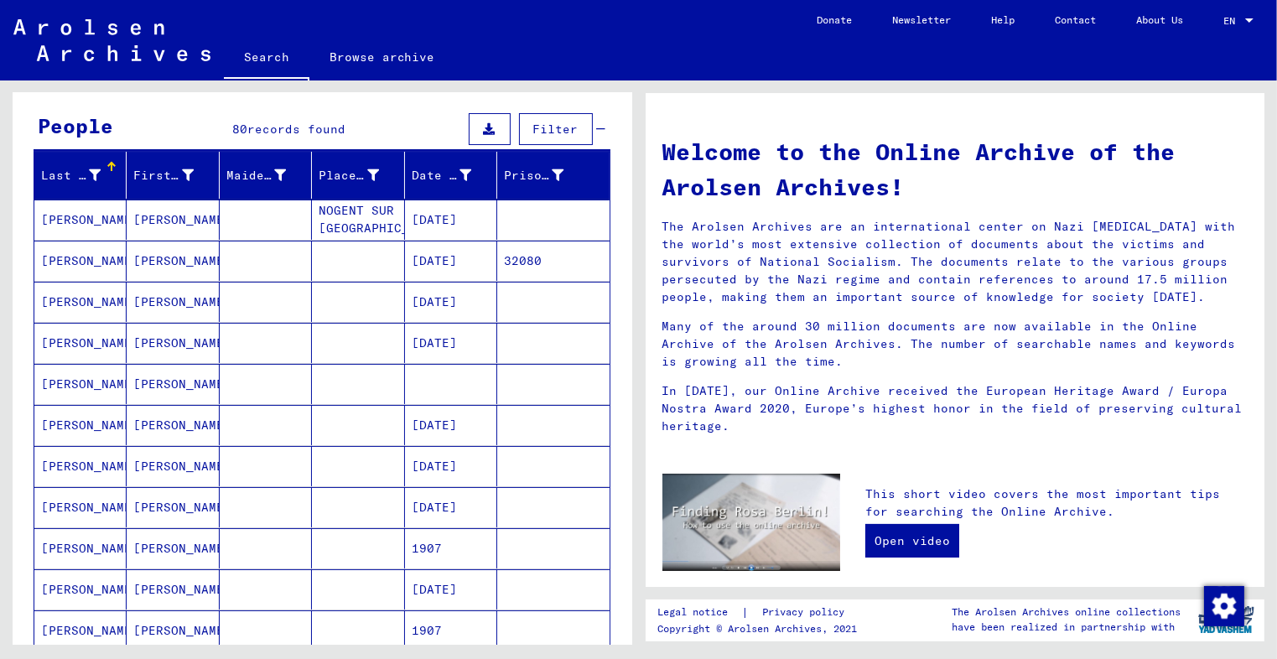
scroll to position [173, 0]
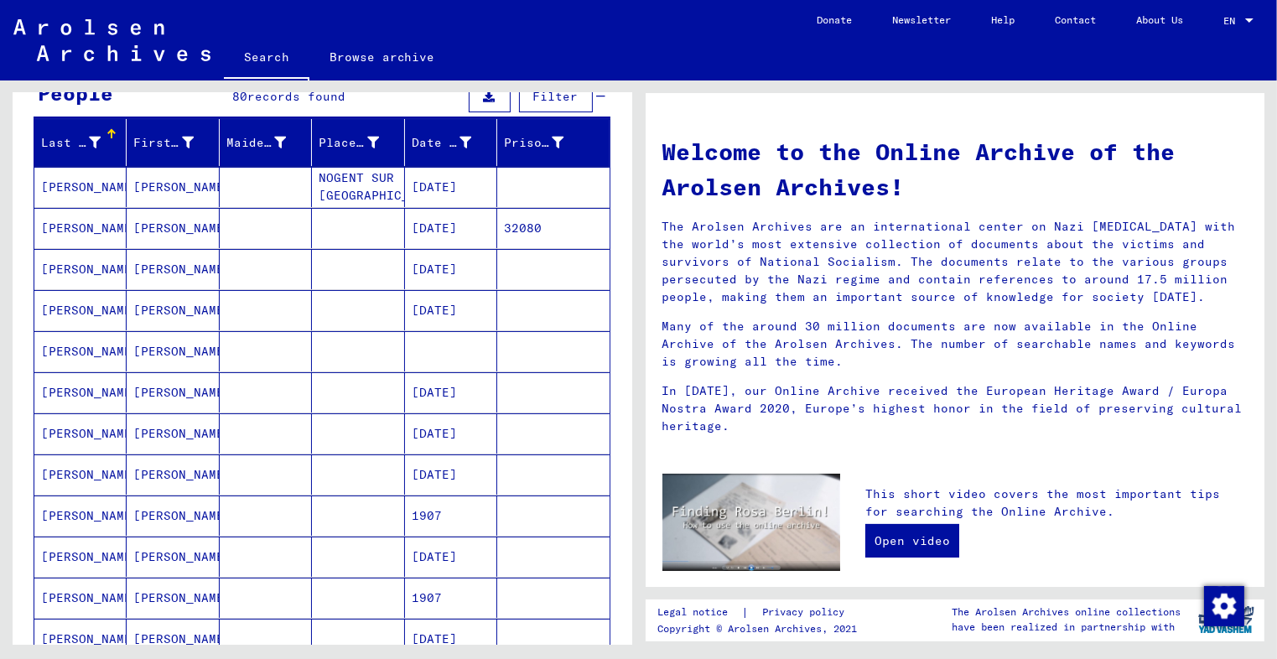
click at [142, 265] on mat-cell "[PERSON_NAME]" at bounding box center [173, 269] width 92 height 40
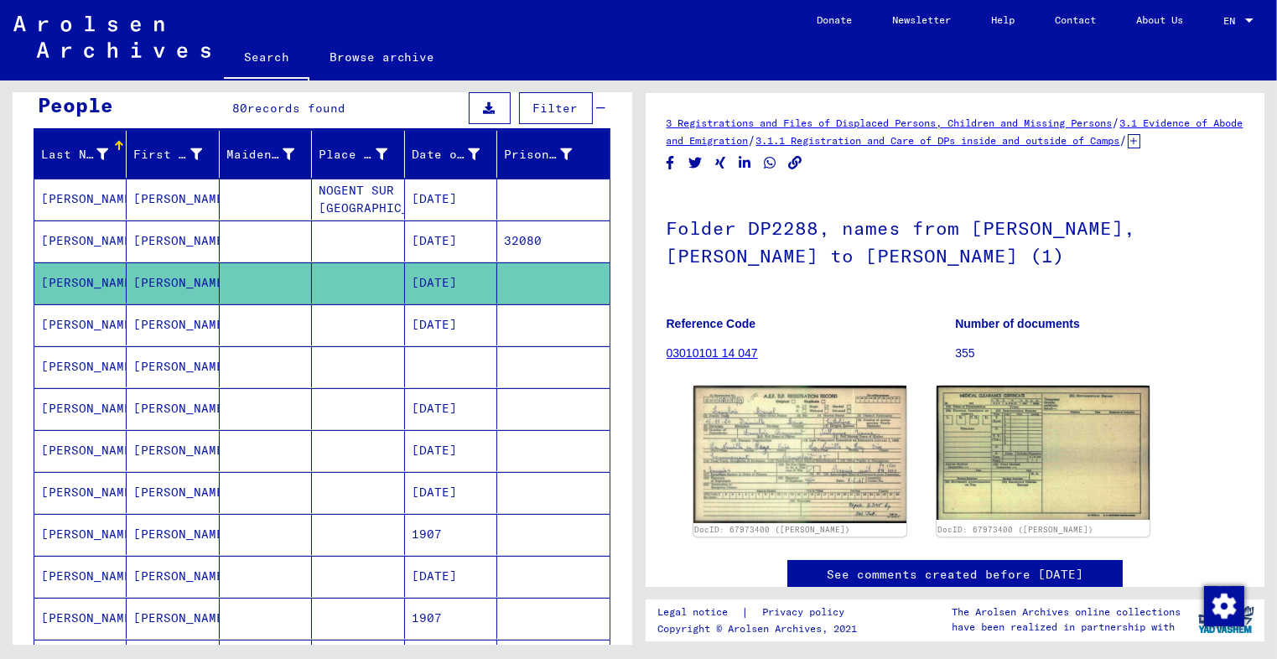
scroll to position [201, 0]
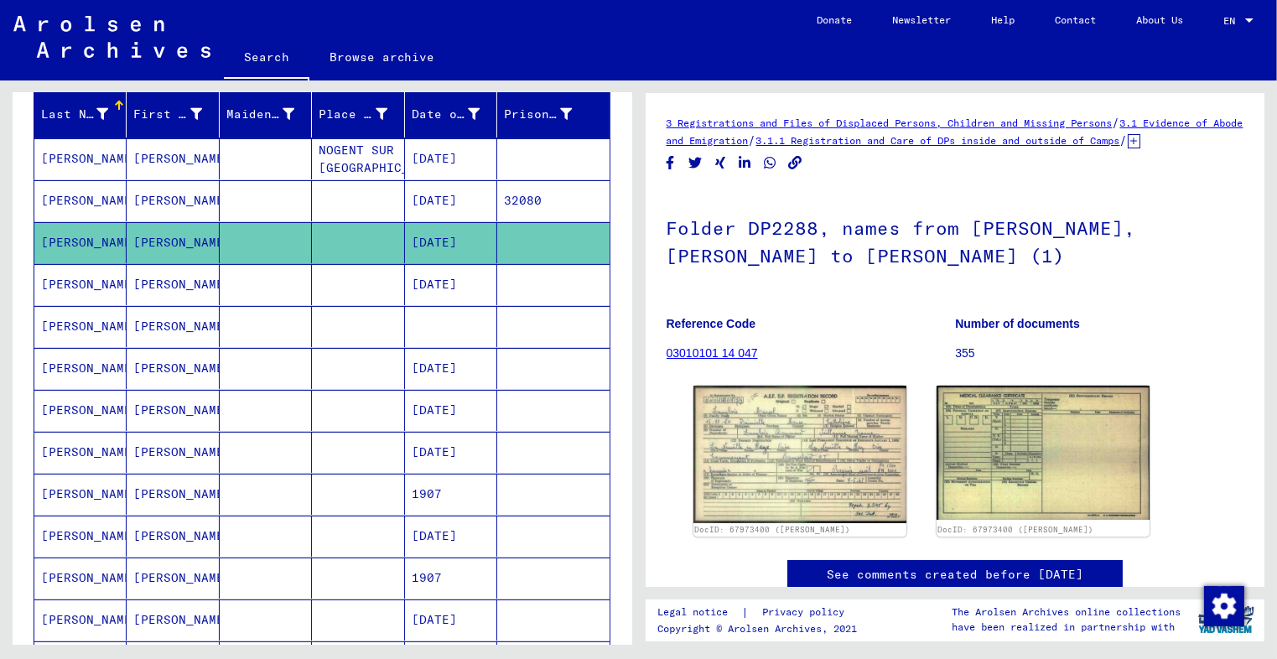
click at [292, 325] on mat-cell at bounding box center [266, 326] width 92 height 41
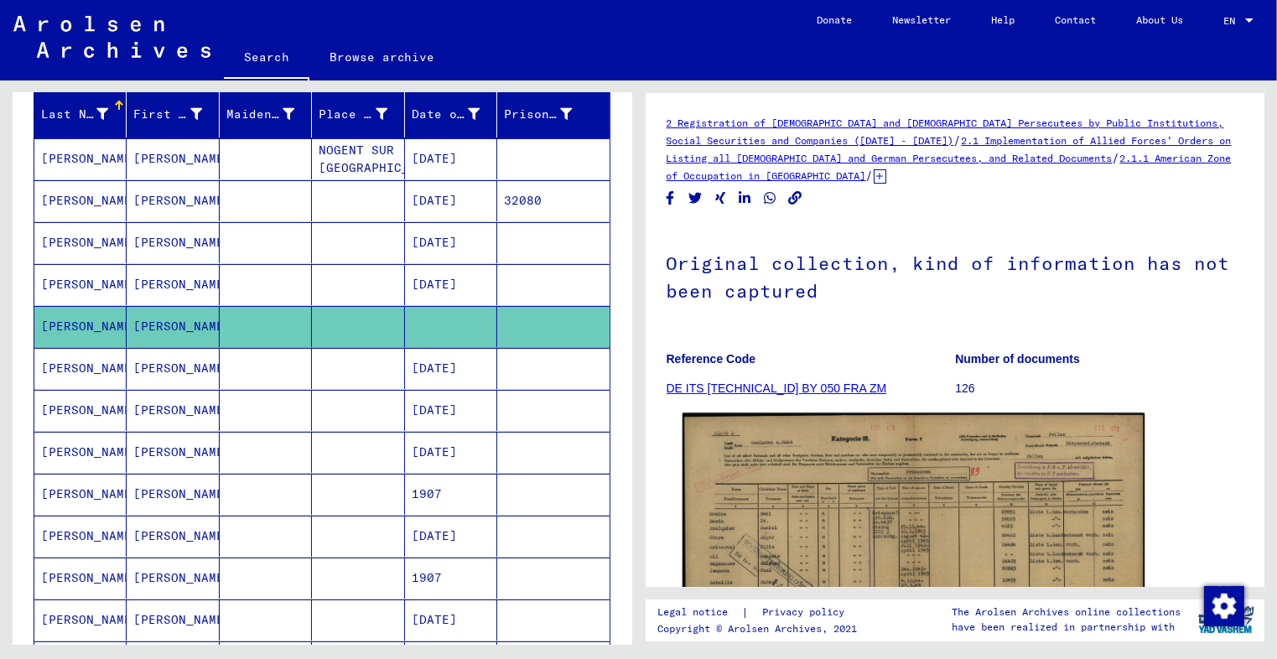
click at [932, 492] on img at bounding box center [912, 575] width 462 height 324
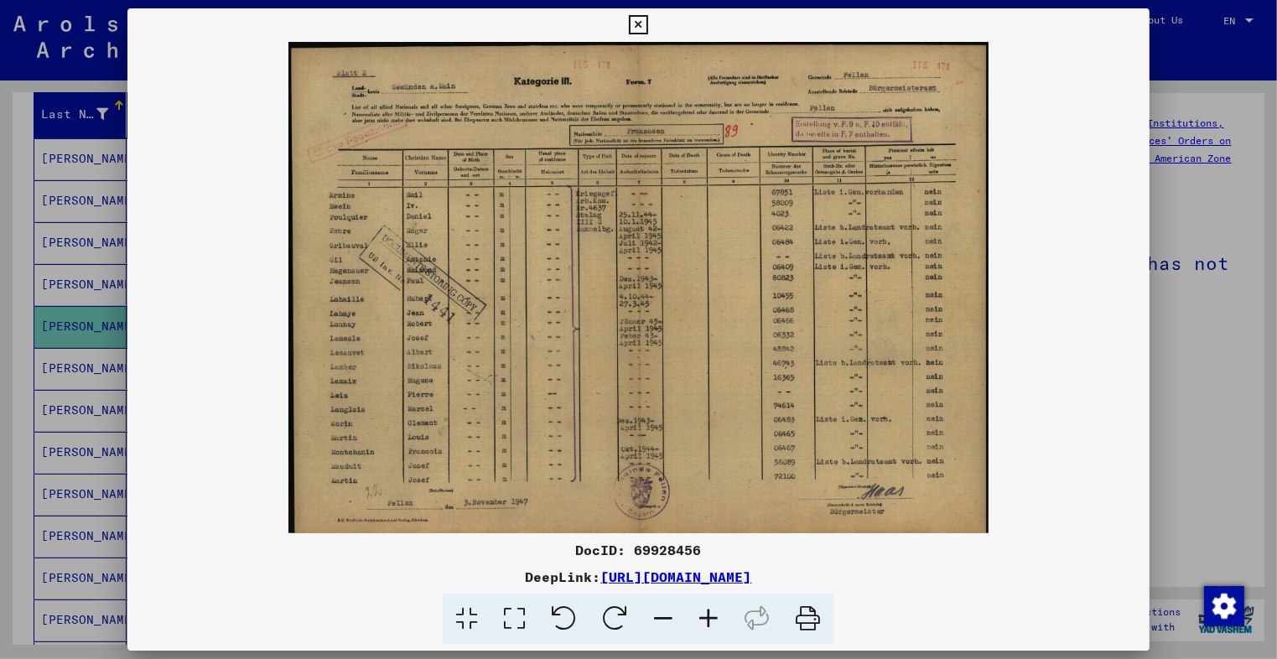
click at [637, 28] on icon at bounding box center [638, 25] width 19 height 20
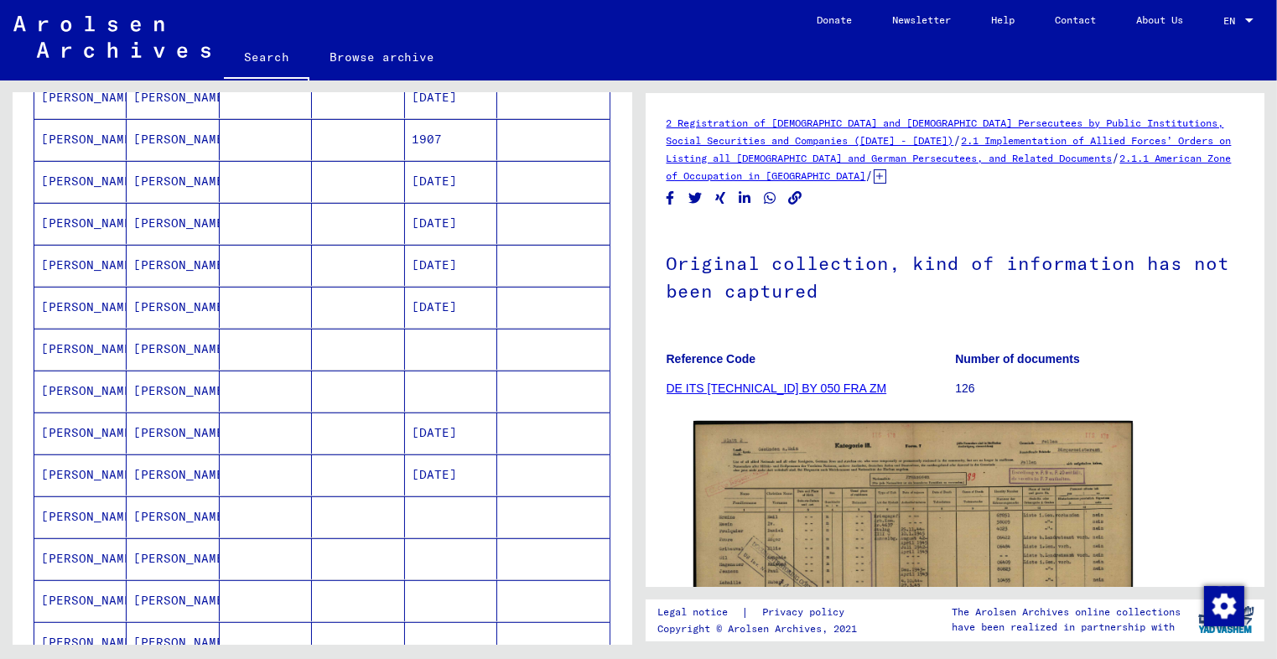
scroll to position [640, 0]
click at [318, 351] on mat-cell at bounding box center [358, 348] width 92 height 41
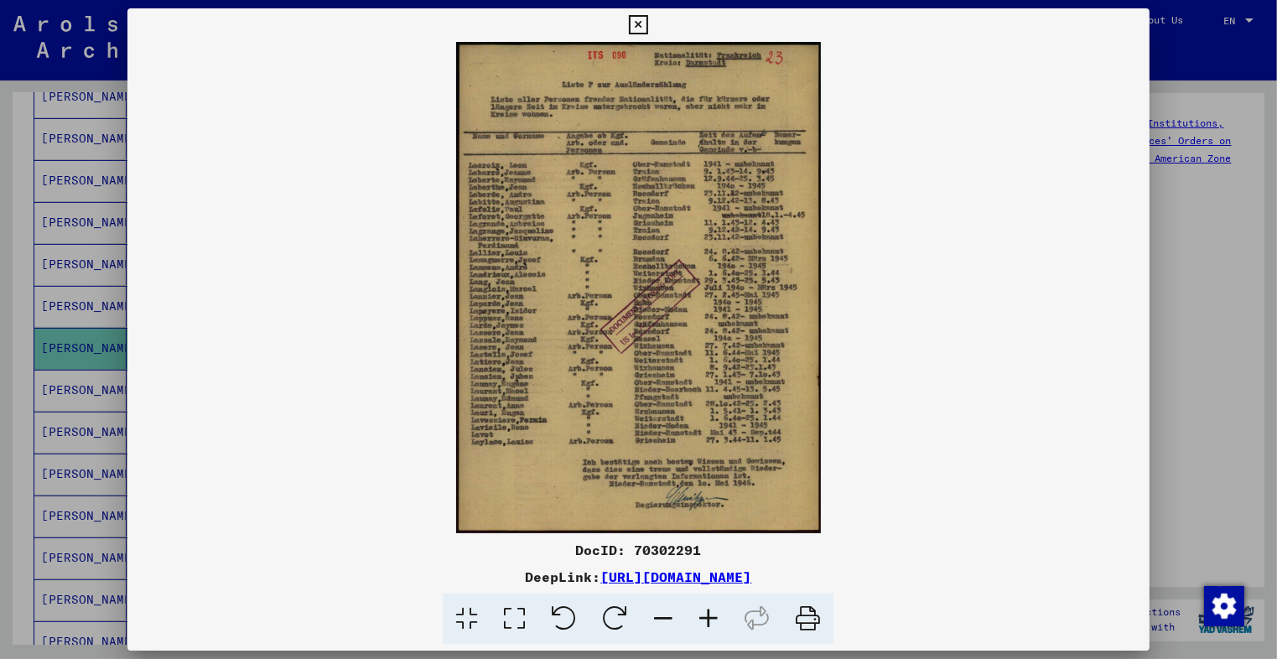
click at [710, 611] on icon at bounding box center [708, 618] width 45 height 51
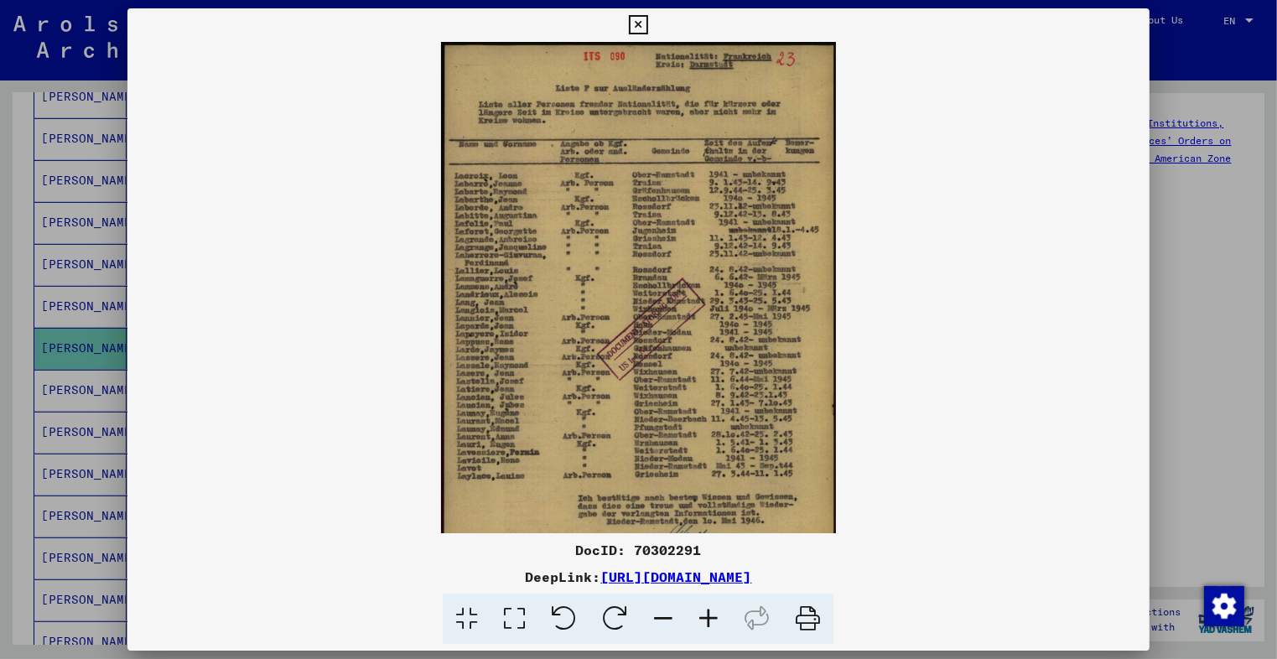
click at [710, 611] on icon at bounding box center [708, 618] width 45 height 51
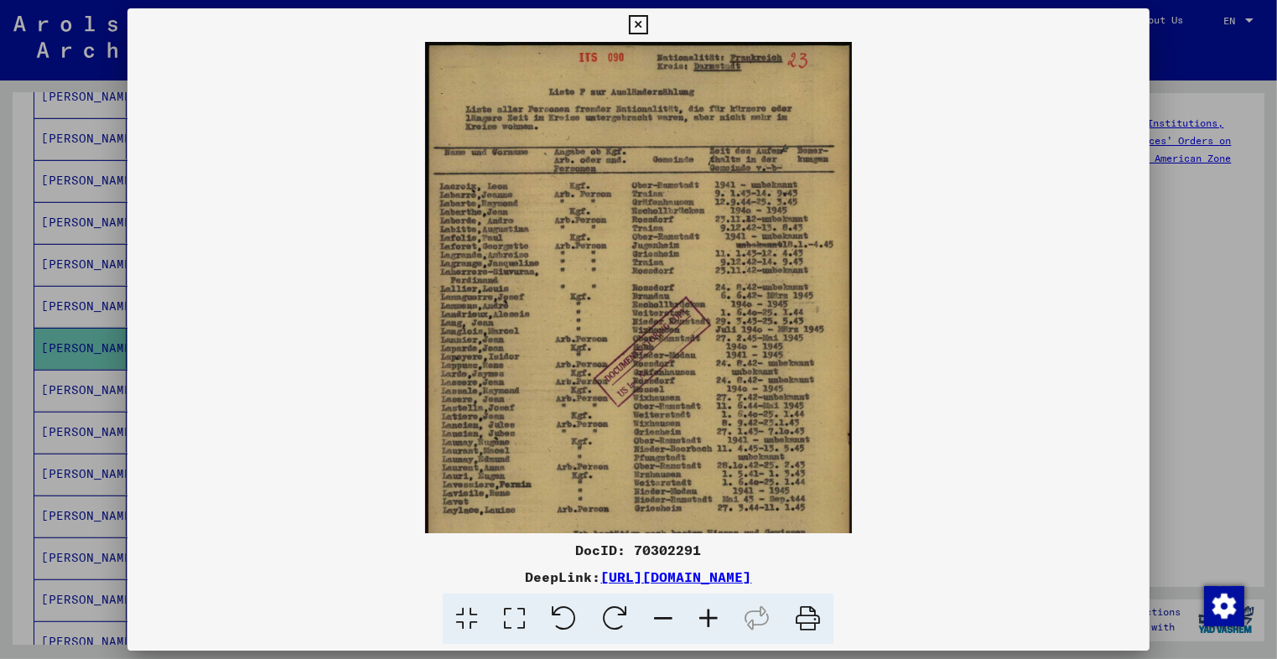
click at [710, 611] on icon at bounding box center [708, 618] width 45 height 51
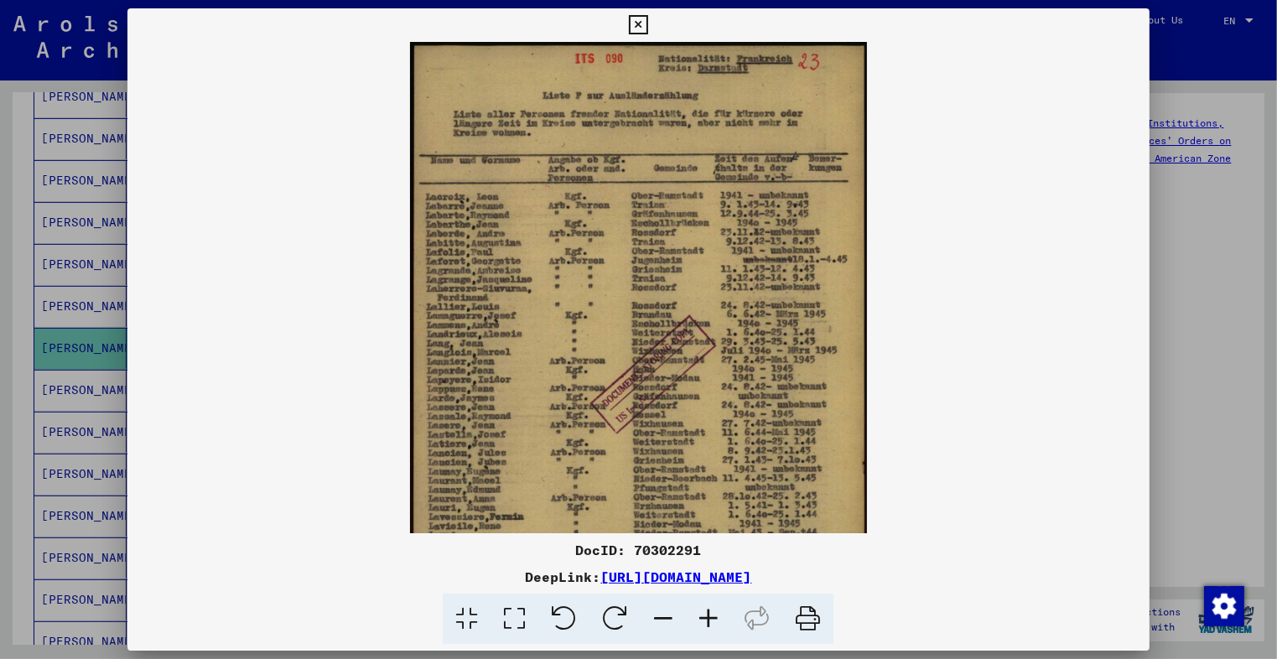
click at [710, 611] on icon at bounding box center [708, 618] width 45 height 51
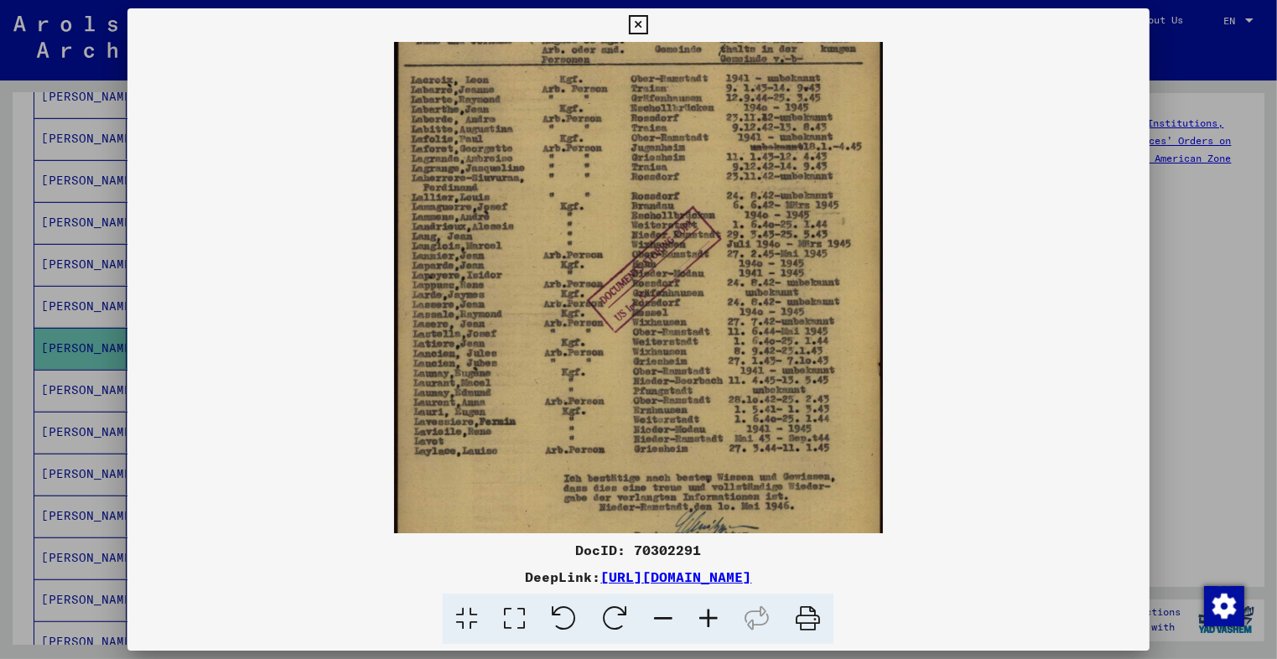
scroll to position [122, 0]
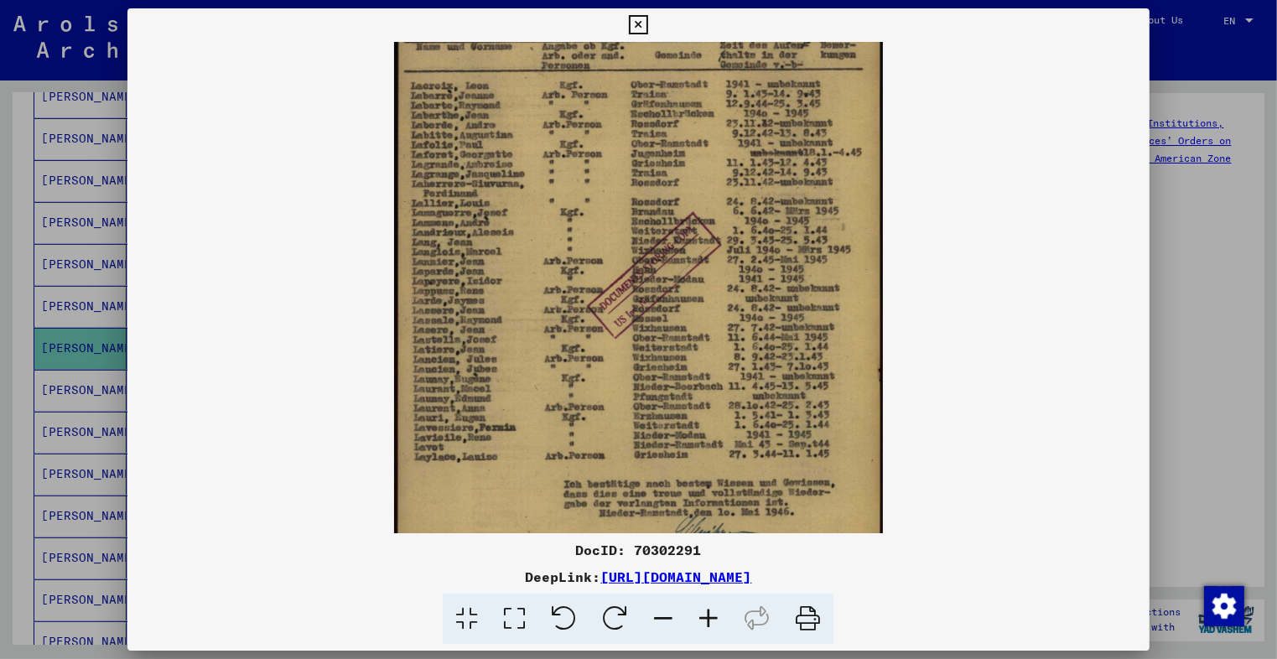
drag, startPoint x: 496, startPoint y: 487, endPoint x: 500, endPoint y: 371, distance: 115.7
click at [500, 371] on img at bounding box center [638, 249] width 489 height 659
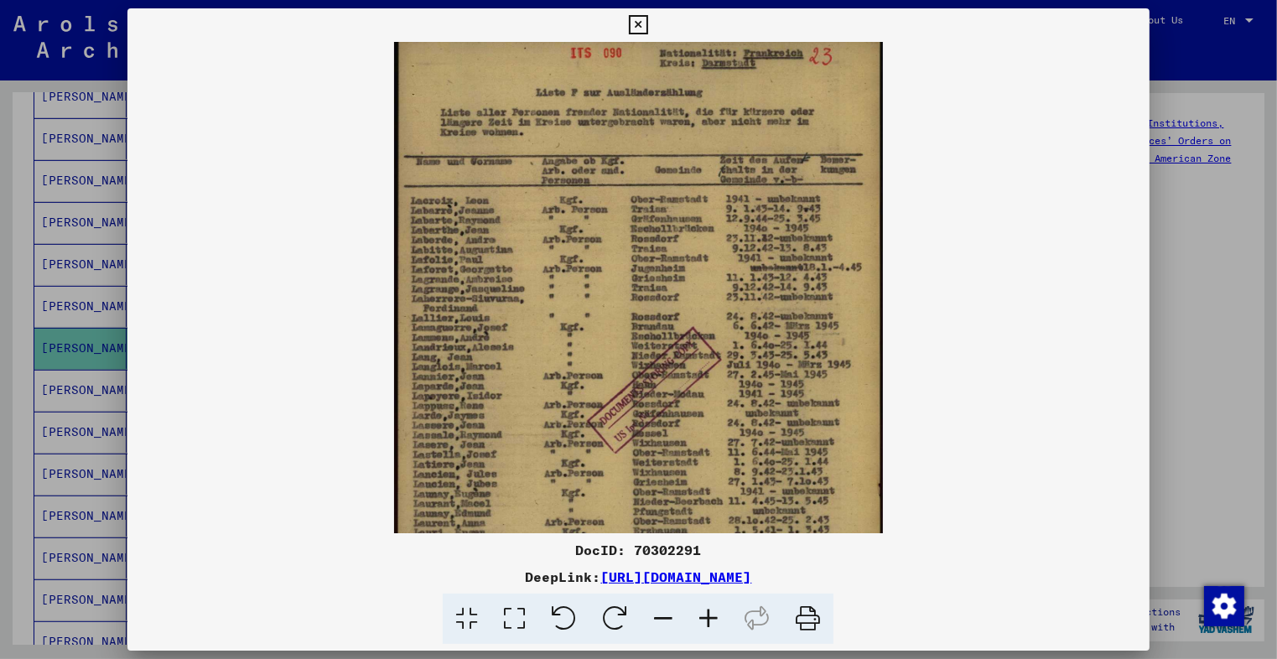
scroll to position [1, 0]
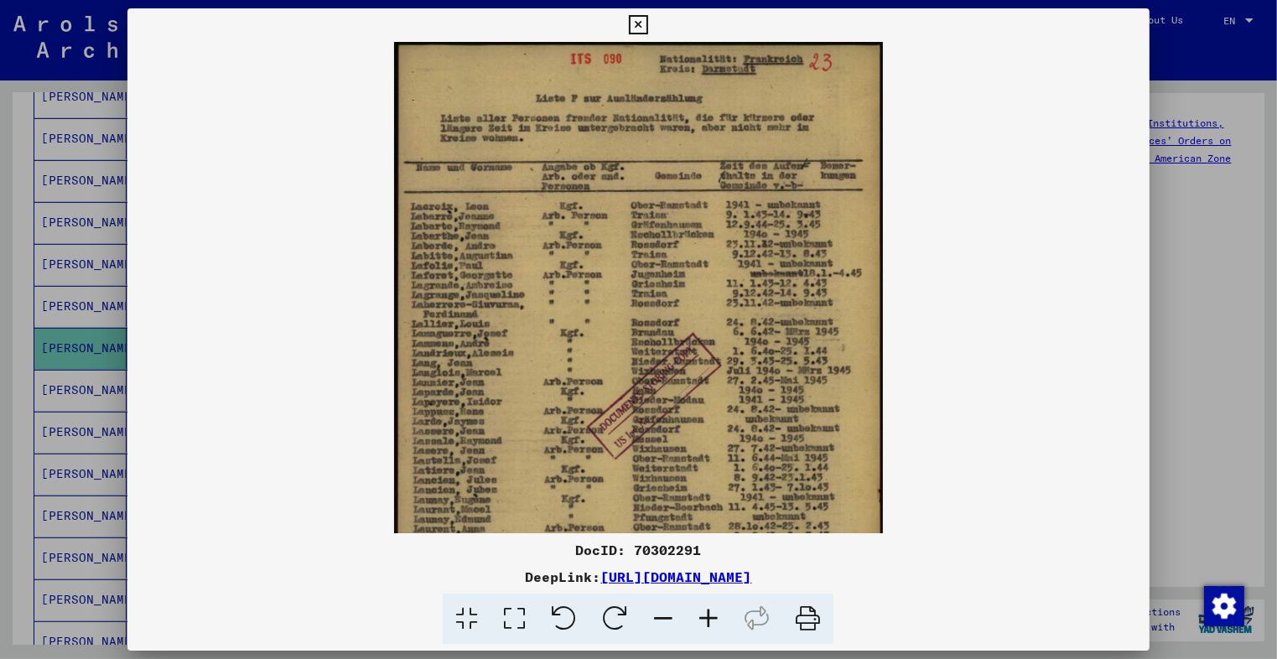
drag, startPoint x: 681, startPoint y: 249, endPoint x: 686, endPoint y: 375, distance: 125.9
click at [686, 375] on img at bounding box center [638, 370] width 489 height 659
drag, startPoint x: 742, startPoint y: 205, endPoint x: 745, endPoint y: 244, distance: 39.5
click at [745, 244] on img at bounding box center [638, 371] width 489 height 659
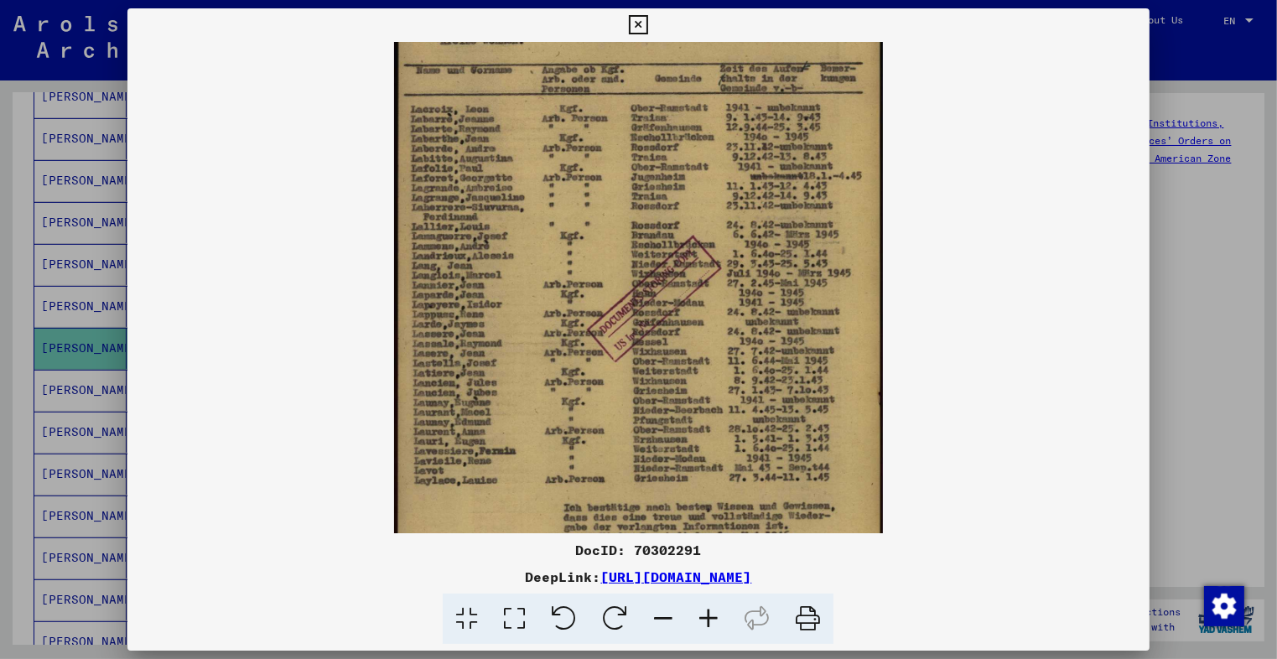
scroll to position [90, 0]
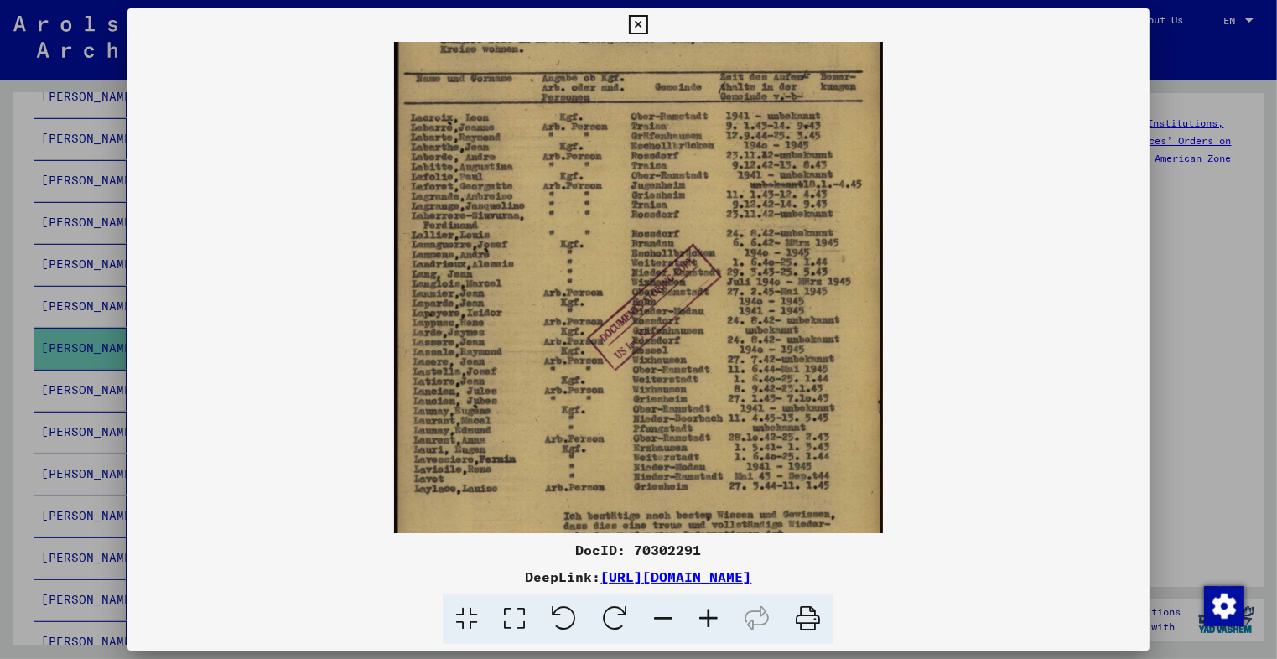
drag, startPoint x: 466, startPoint y: 436, endPoint x: 461, endPoint y: 354, distance: 82.3
click at [461, 354] on img at bounding box center [638, 281] width 489 height 659
click at [665, 281] on img at bounding box center [638, 281] width 489 height 659
click at [714, 619] on icon at bounding box center [708, 618] width 45 height 51
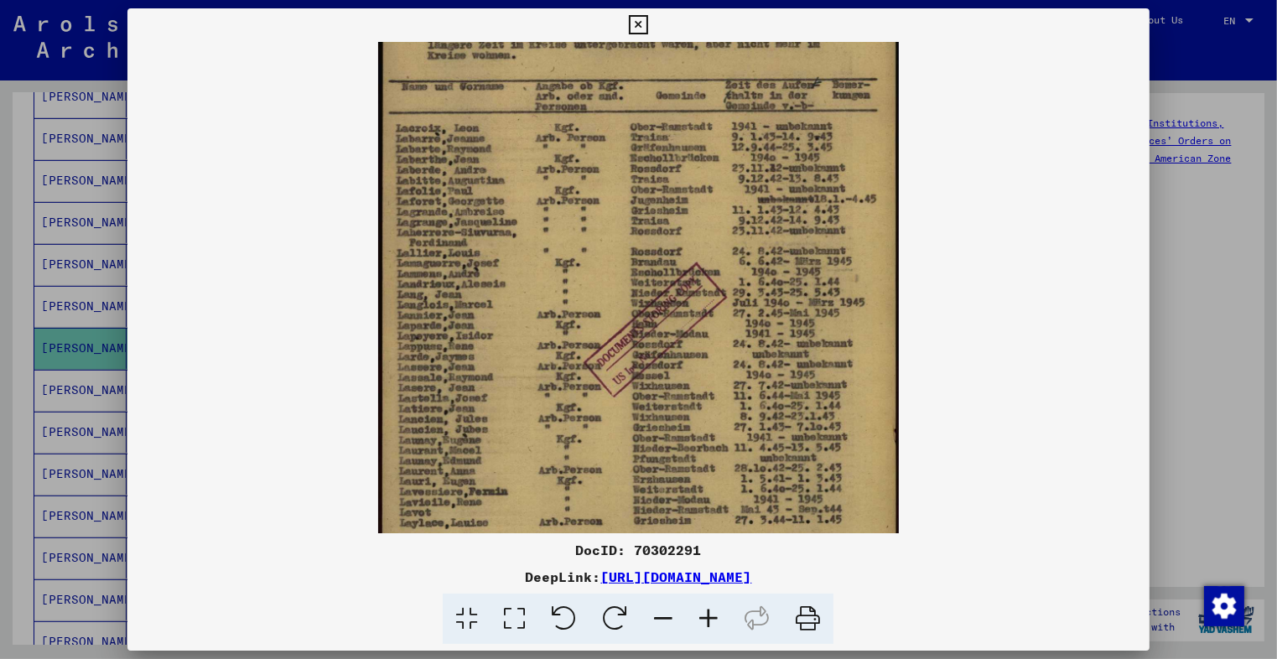
click at [714, 619] on icon at bounding box center [708, 618] width 45 height 51
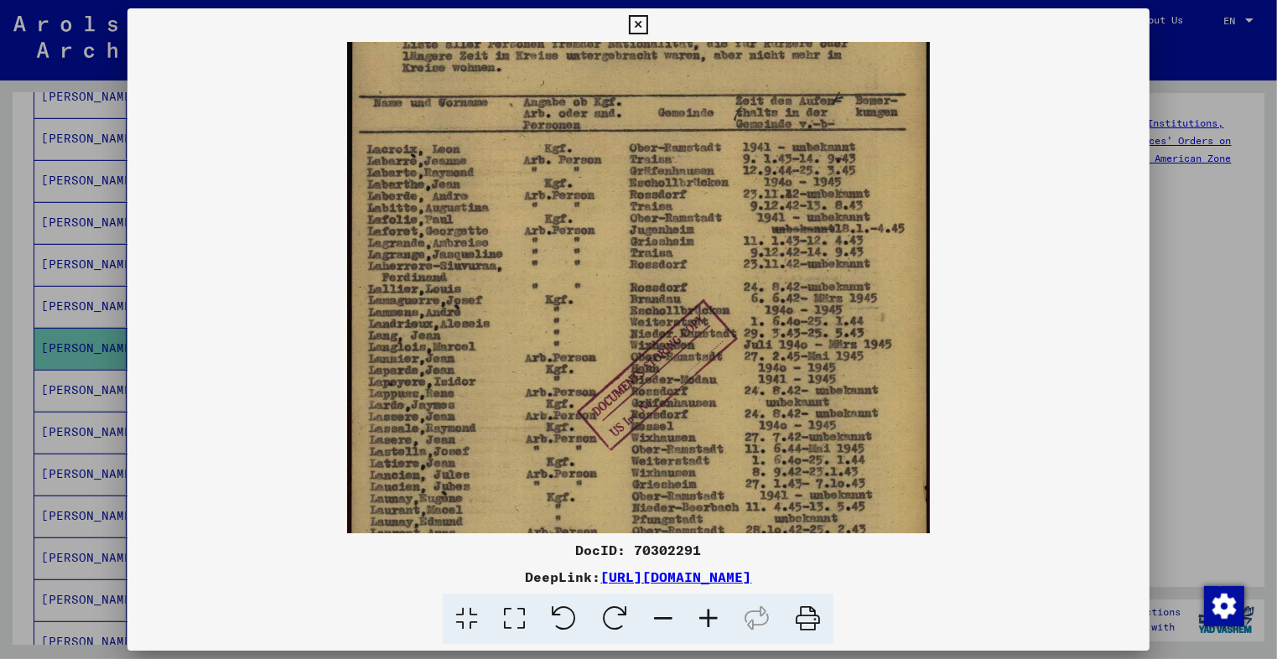
click at [704, 618] on icon at bounding box center [708, 618] width 45 height 51
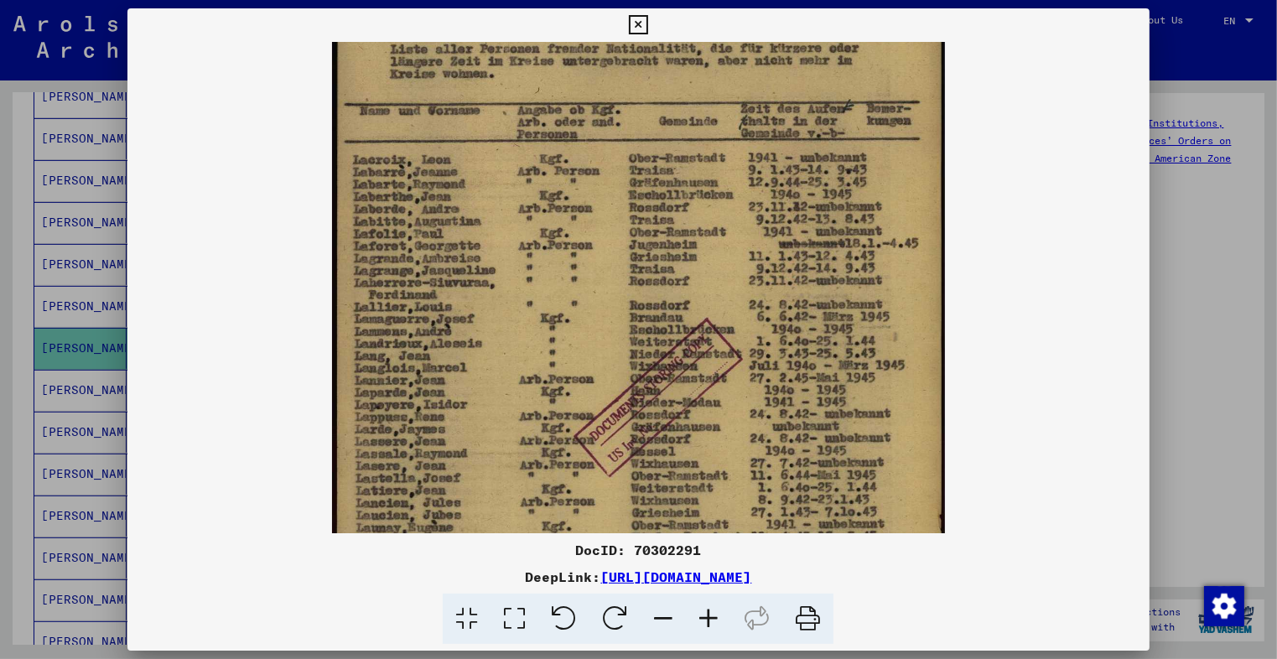
click at [704, 618] on icon at bounding box center [708, 618] width 45 height 51
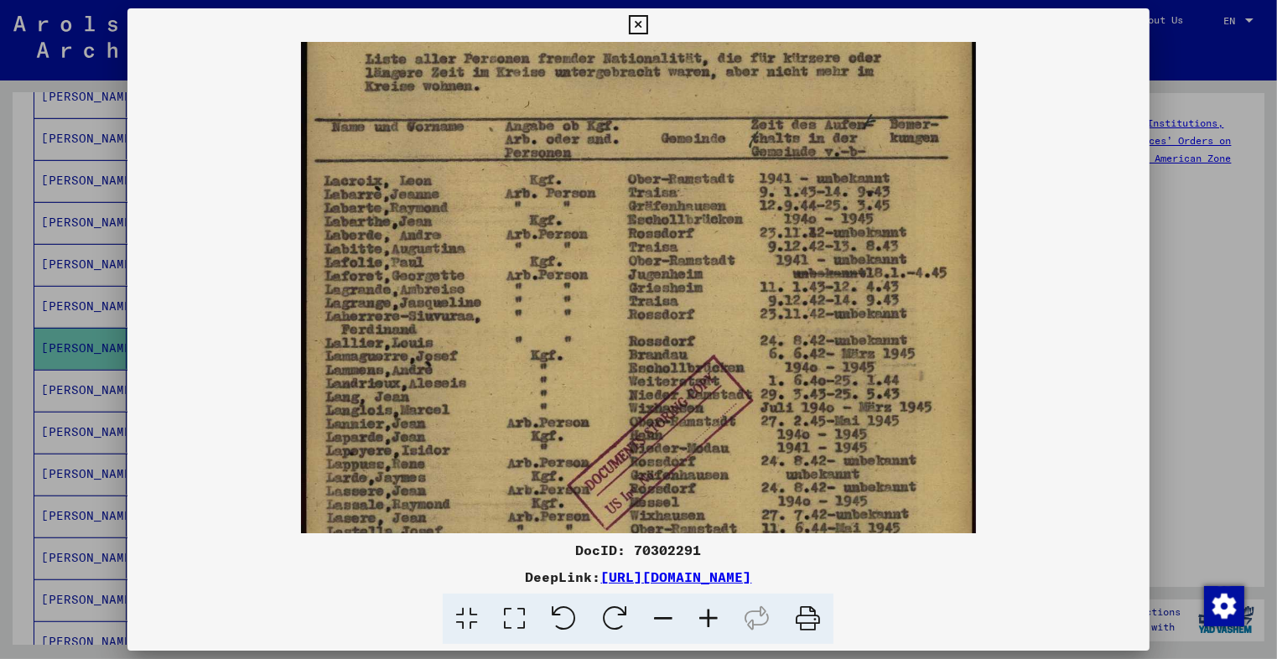
click at [704, 618] on icon at bounding box center [708, 618] width 45 height 51
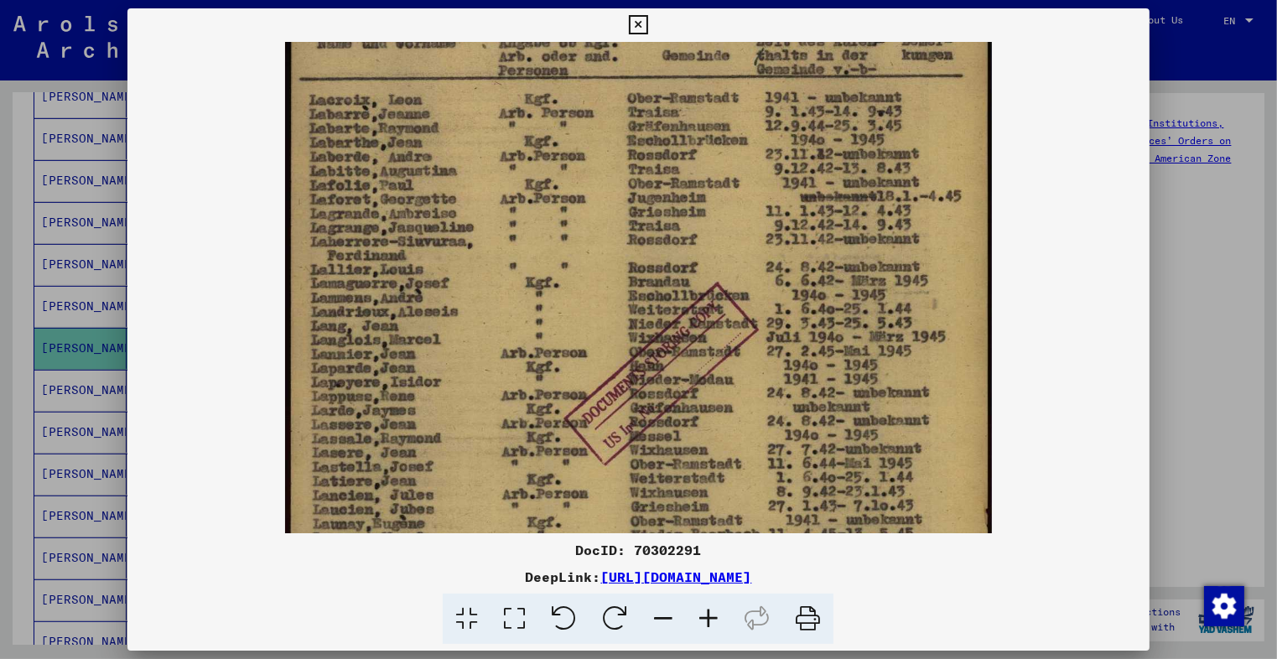
scroll to position [187, 0]
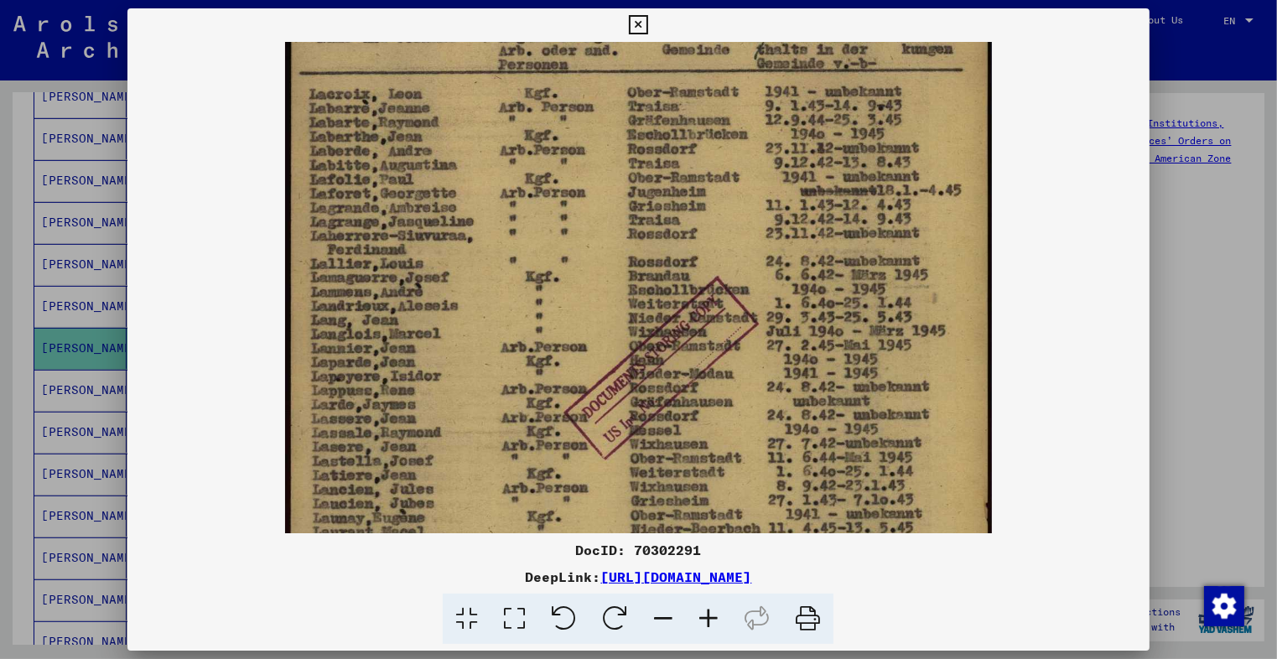
drag, startPoint x: 717, startPoint y: 472, endPoint x: 721, endPoint y: 376, distance: 96.5
click at [721, 376] on img at bounding box center [638, 331] width 707 height 952
click at [716, 617] on icon at bounding box center [708, 618] width 45 height 51
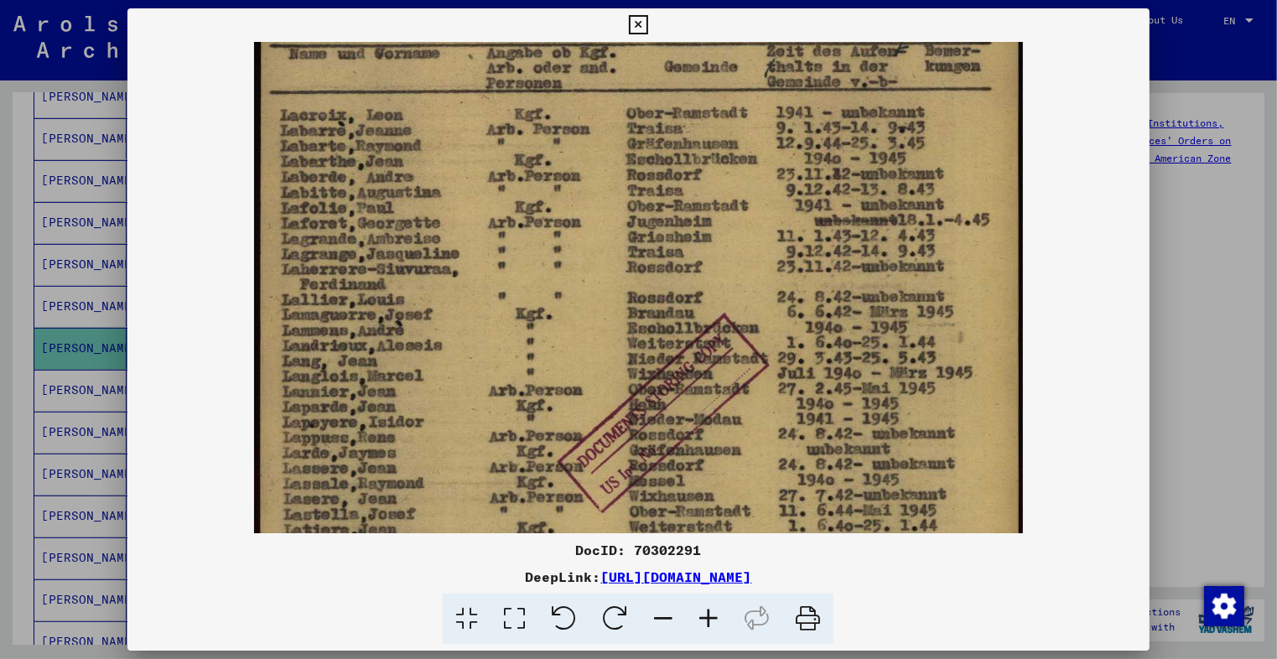
click at [716, 617] on icon at bounding box center [708, 618] width 45 height 51
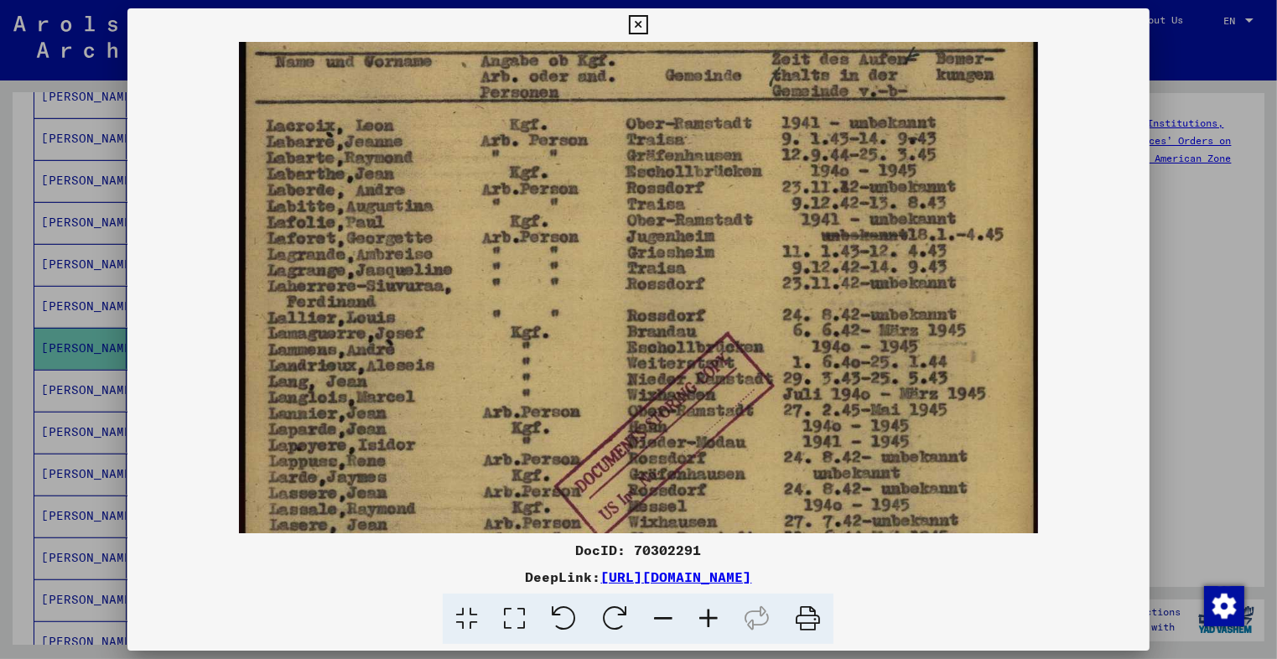
click at [716, 617] on icon at bounding box center [708, 618] width 45 height 51
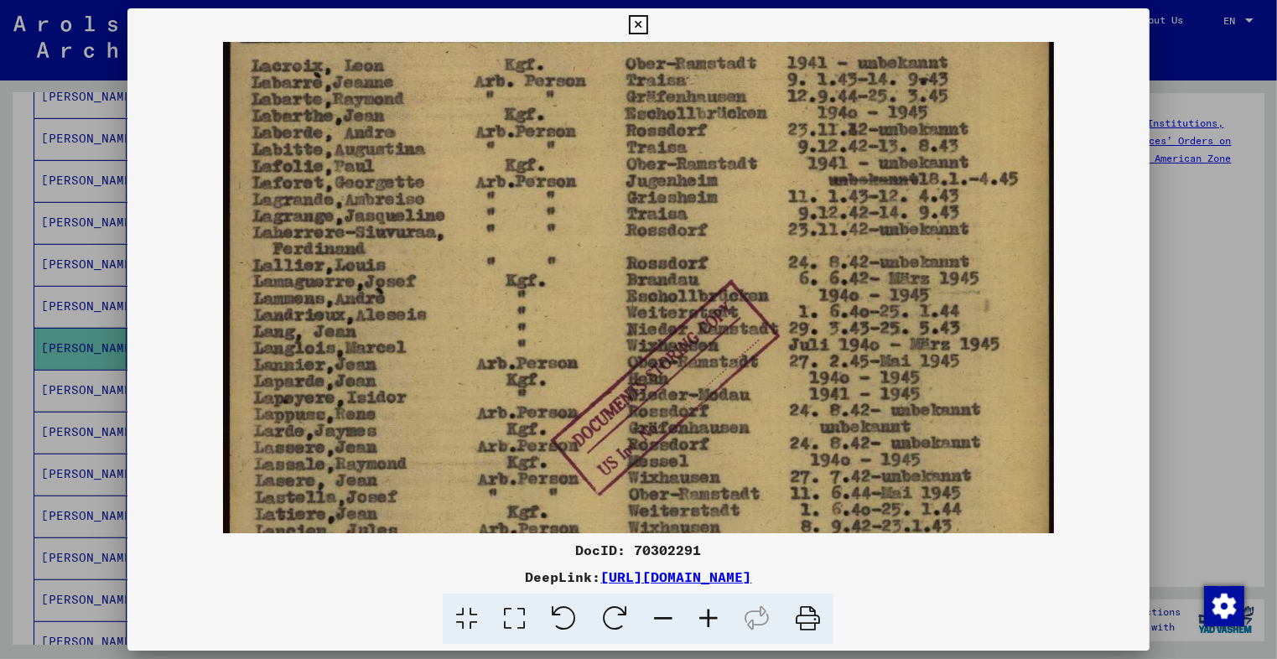
scroll to position [267, 0]
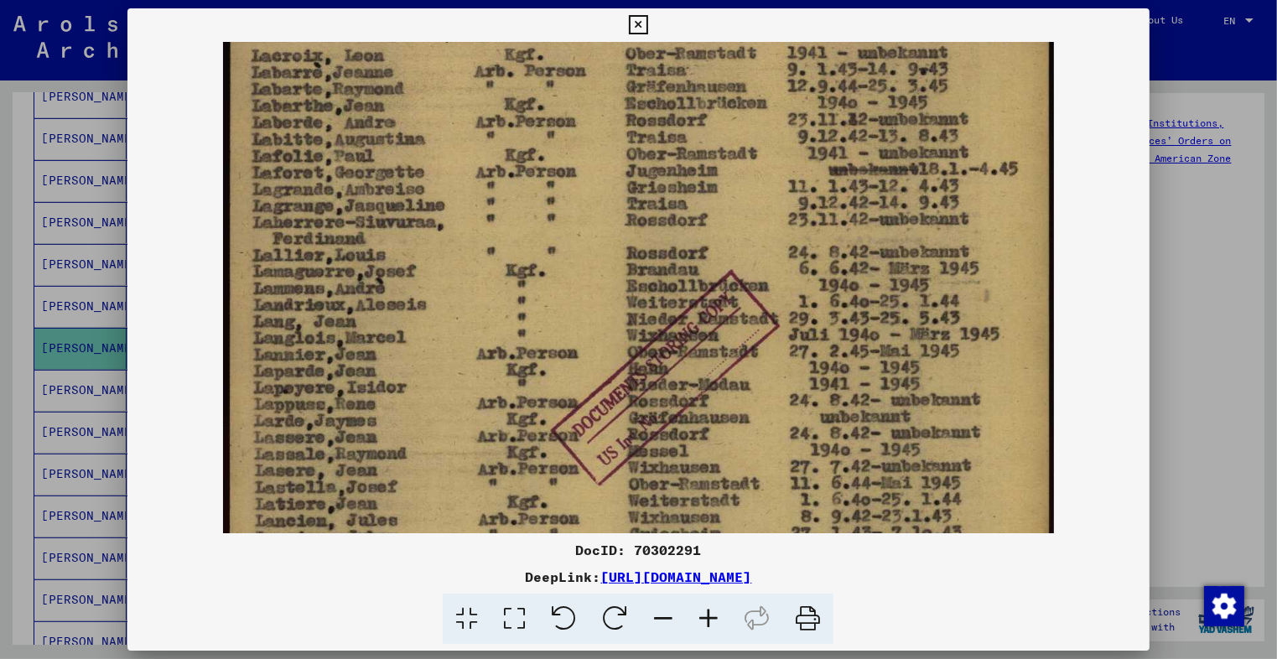
drag, startPoint x: 718, startPoint y: 496, endPoint x: 714, endPoint y: 418, distance: 78.1
click at [714, 418] on img at bounding box center [638, 335] width 831 height 1120
click at [710, 623] on icon at bounding box center [708, 618] width 45 height 51
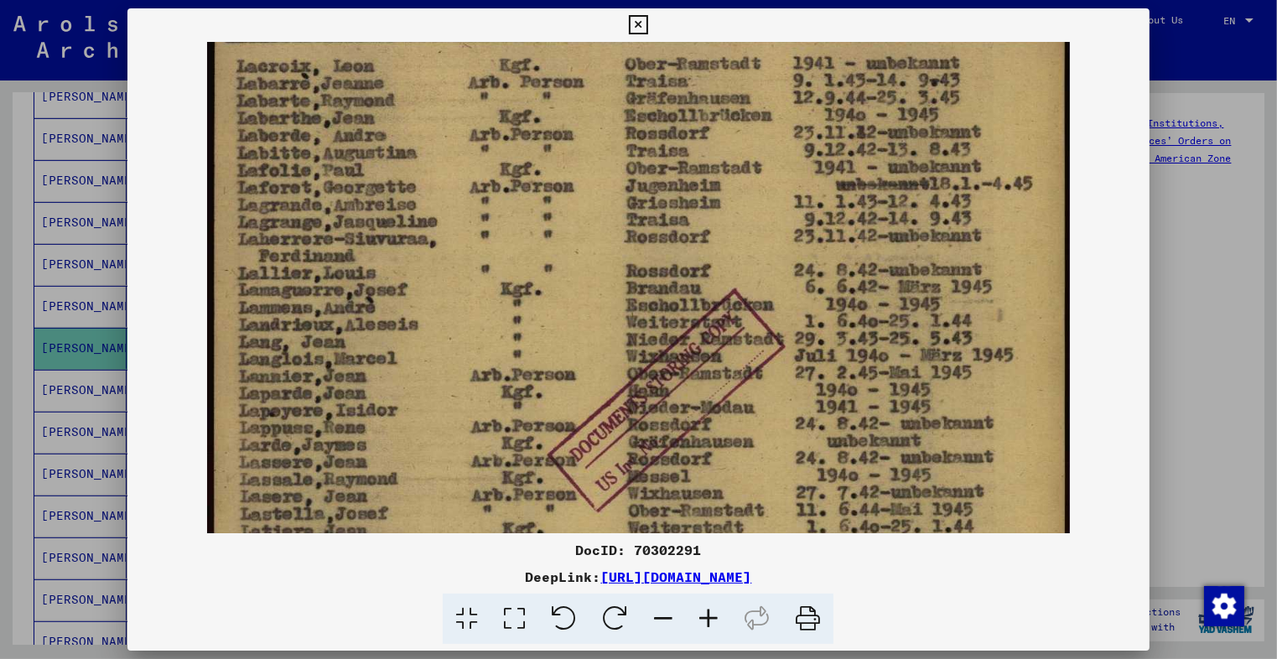
click at [710, 623] on icon at bounding box center [708, 618] width 45 height 51
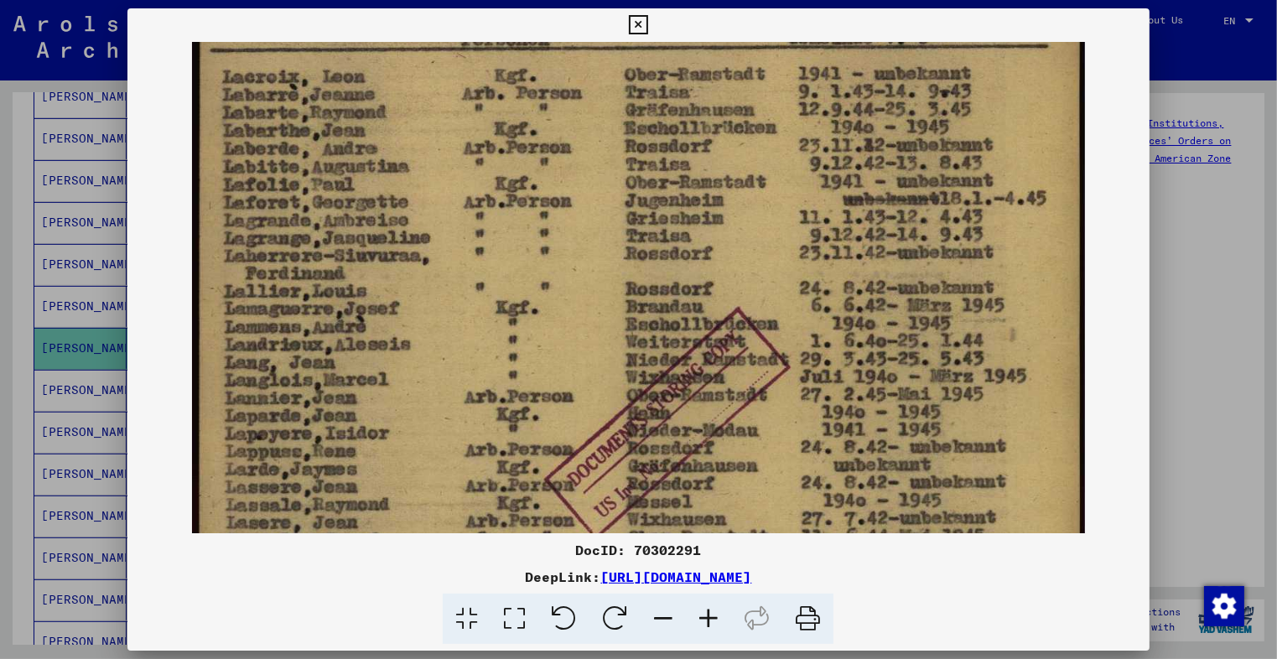
click at [710, 623] on icon at bounding box center [708, 618] width 45 height 51
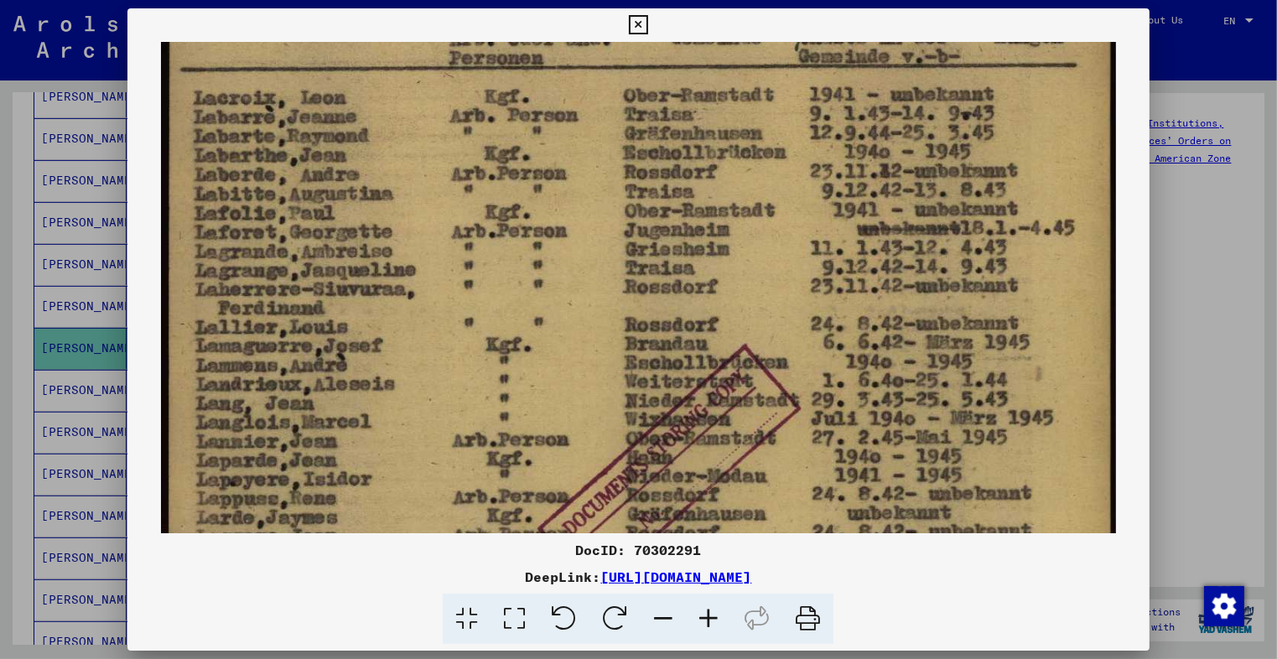
click at [710, 623] on icon at bounding box center [708, 618] width 45 height 51
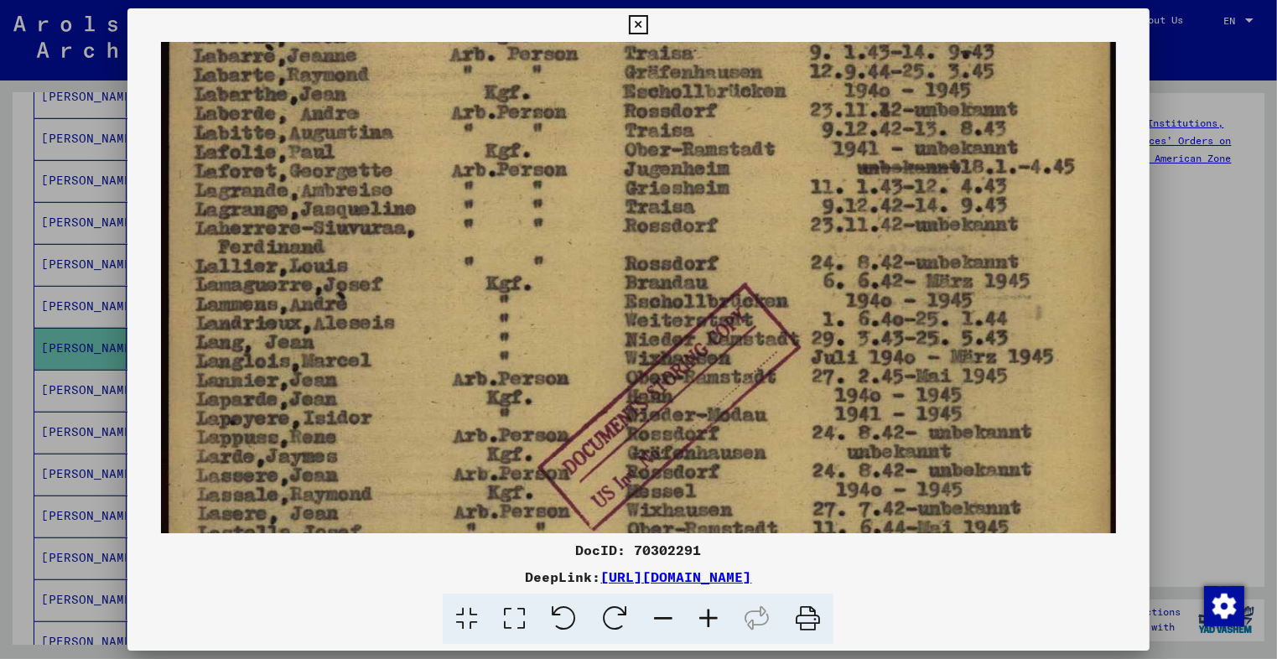
drag, startPoint x: 738, startPoint y: 409, endPoint x: 728, endPoint y: 349, distance: 61.0
click at [728, 349] on img at bounding box center [638, 356] width 955 height 1287
click at [709, 620] on icon at bounding box center [708, 618] width 45 height 51
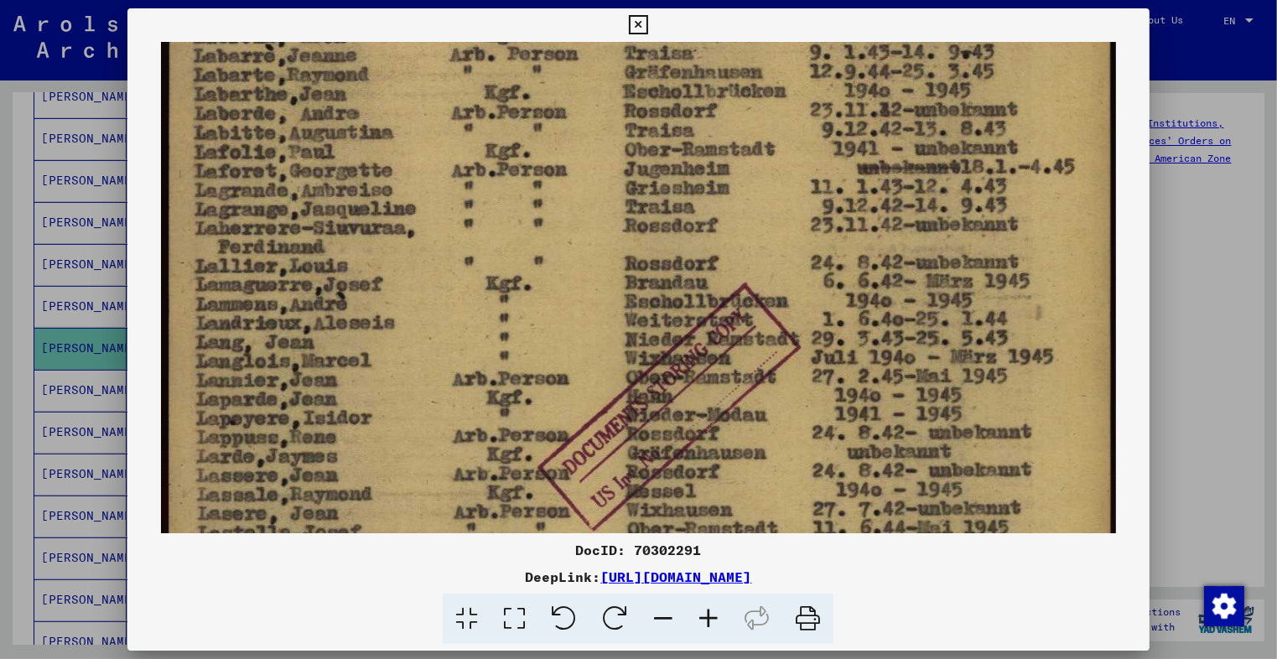
click at [709, 620] on icon at bounding box center [708, 618] width 45 height 51
click at [707, 611] on icon at bounding box center [708, 618] width 45 height 51
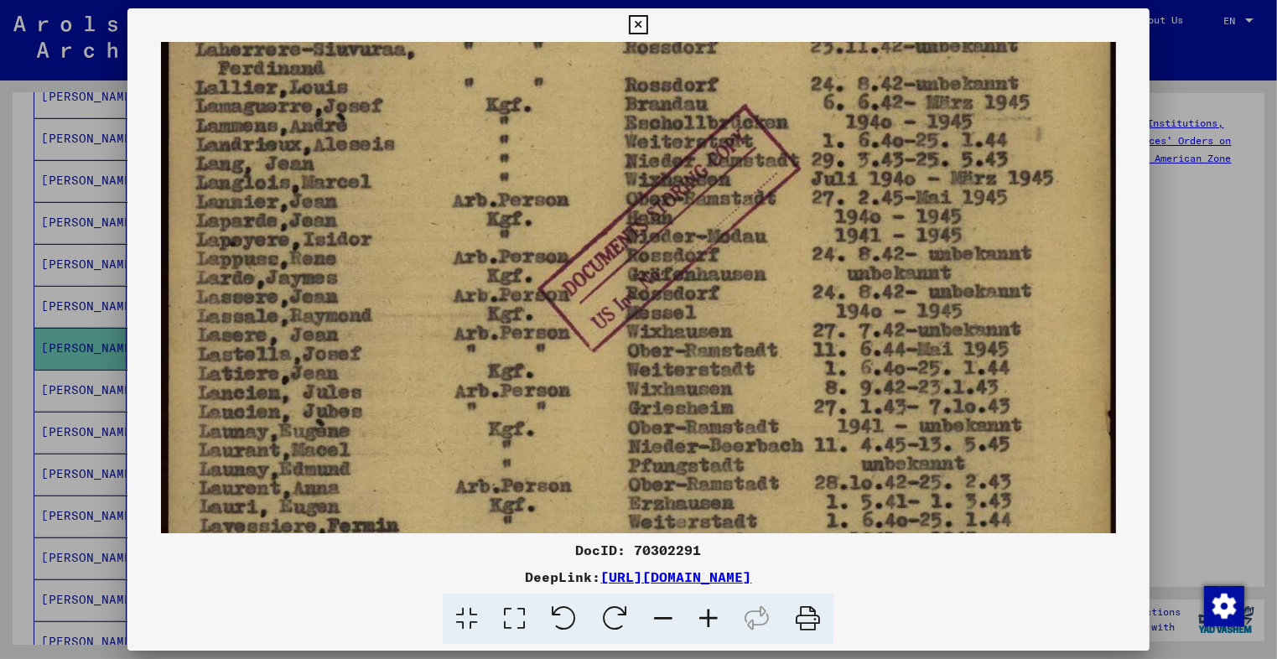
drag, startPoint x: 710, startPoint y: 401, endPoint x: 692, endPoint y: 225, distance: 176.9
click at [692, 225] on img at bounding box center [638, 178] width 955 height 1287
drag, startPoint x: 726, startPoint y: 298, endPoint x: 671, endPoint y: 318, distance: 58.9
click at [671, 318] on img at bounding box center [638, 179] width 955 height 1287
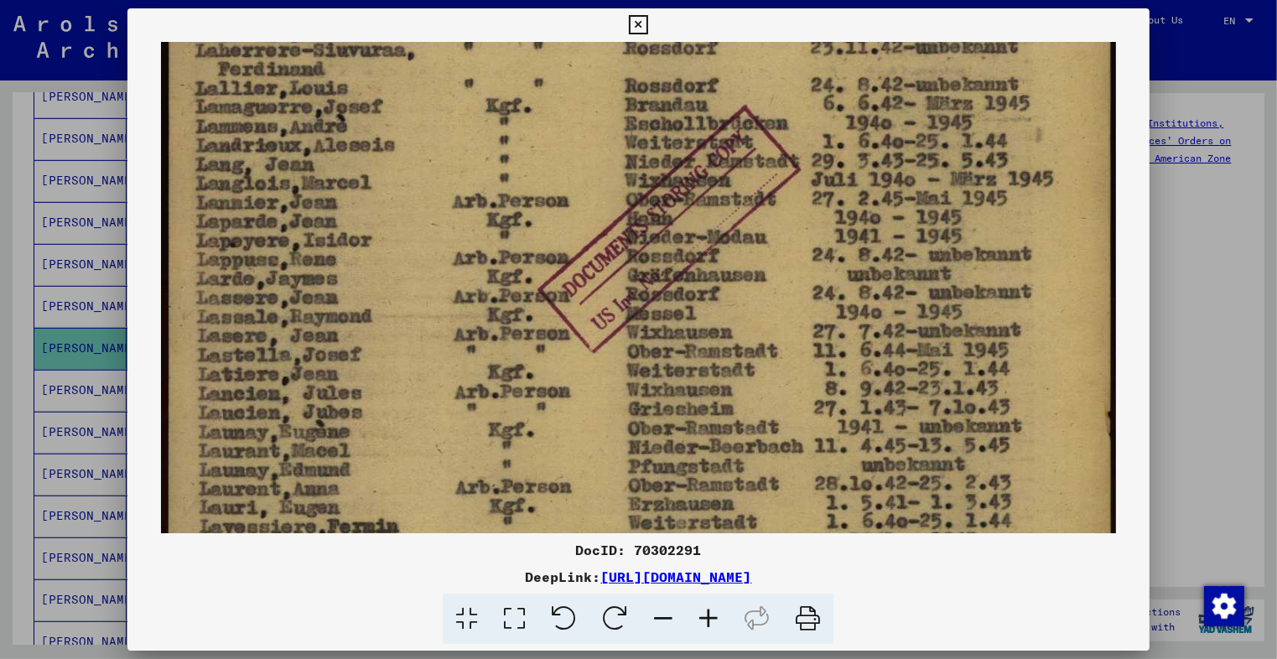
click at [635, 24] on icon at bounding box center [638, 25] width 19 height 20
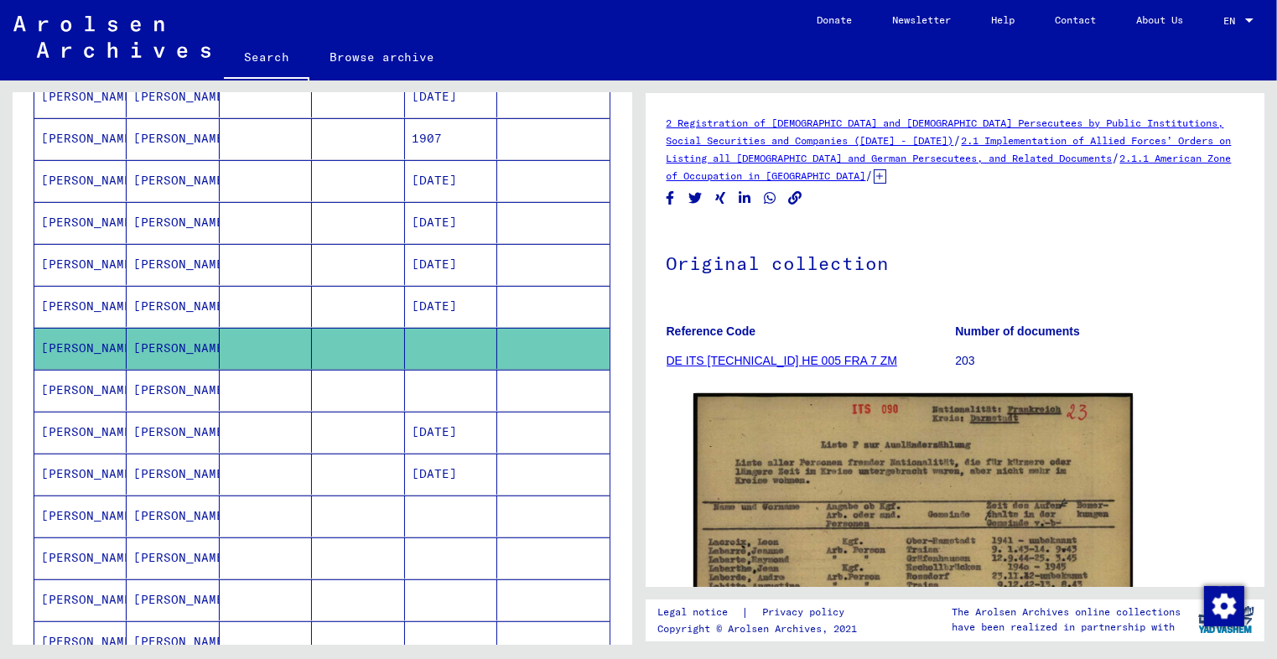
click at [220, 384] on mat-cell at bounding box center [266, 390] width 92 height 41
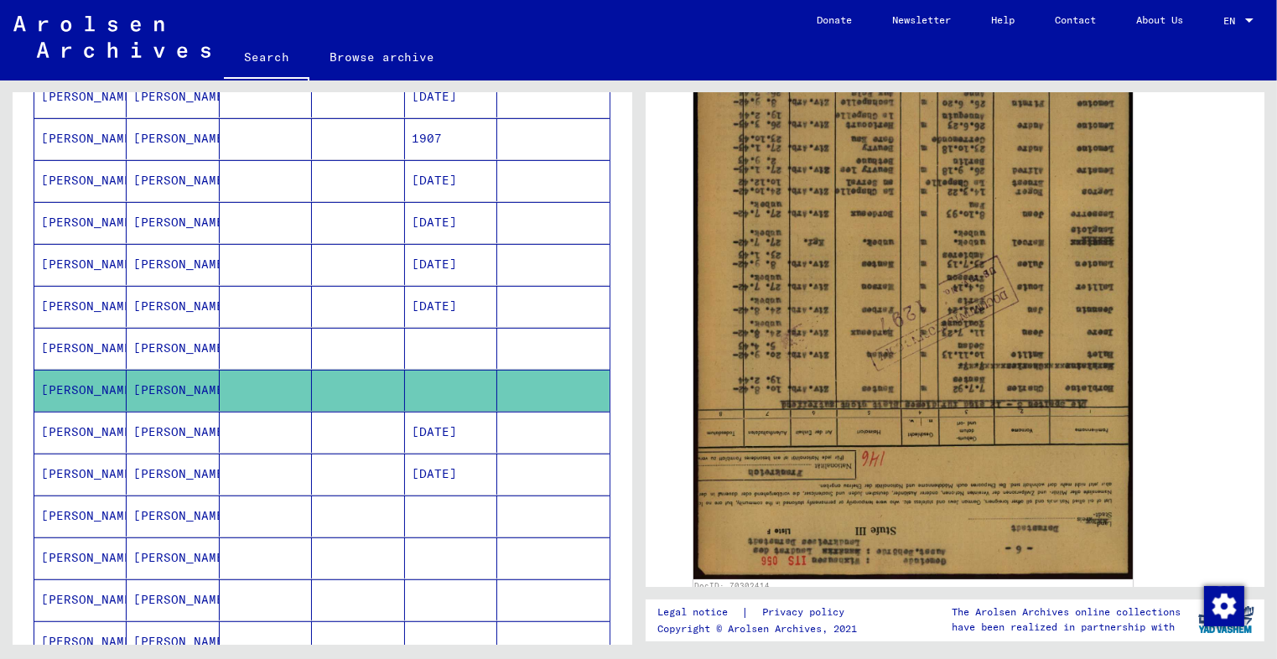
scroll to position [433, 0]
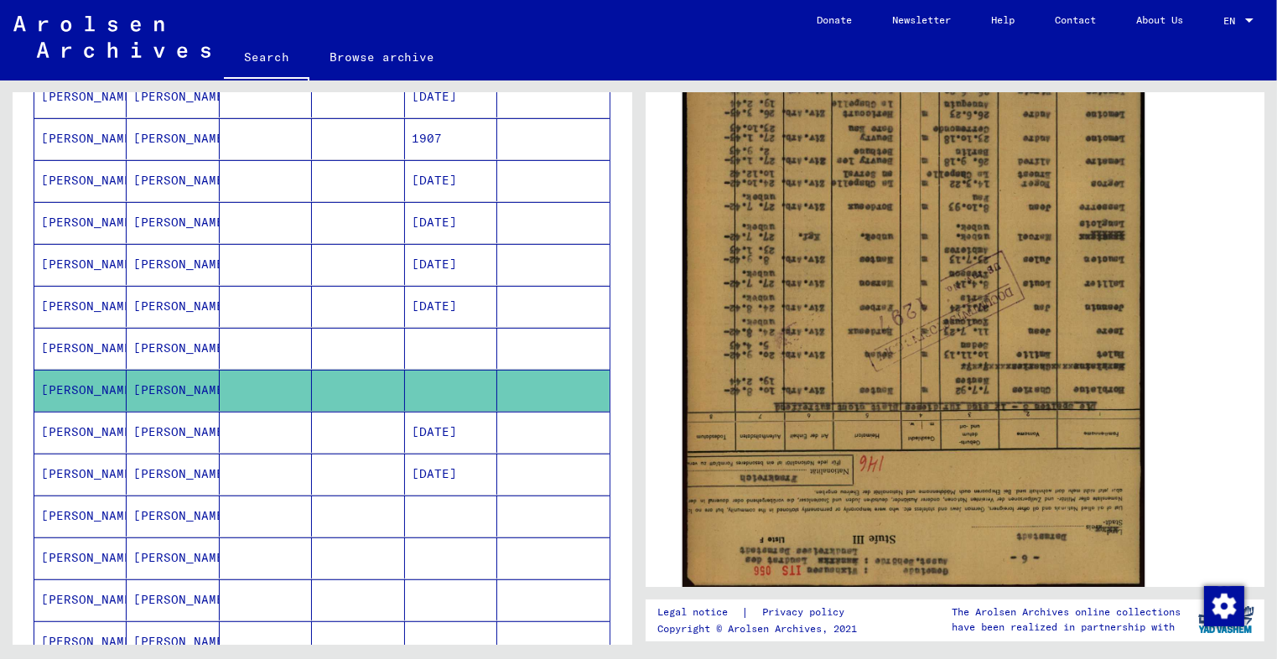
click at [870, 267] on img at bounding box center [912, 267] width 462 height 645
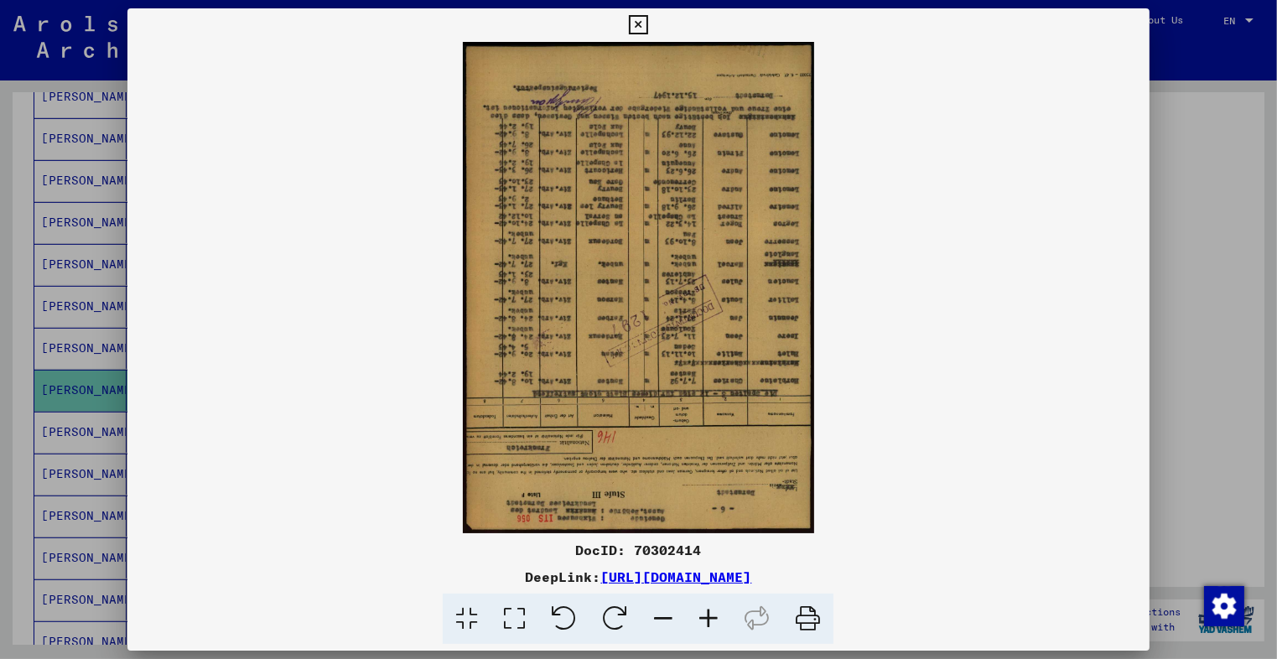
click at [635, 16] on icon at bounding box center [638, 25] width 19 height 20
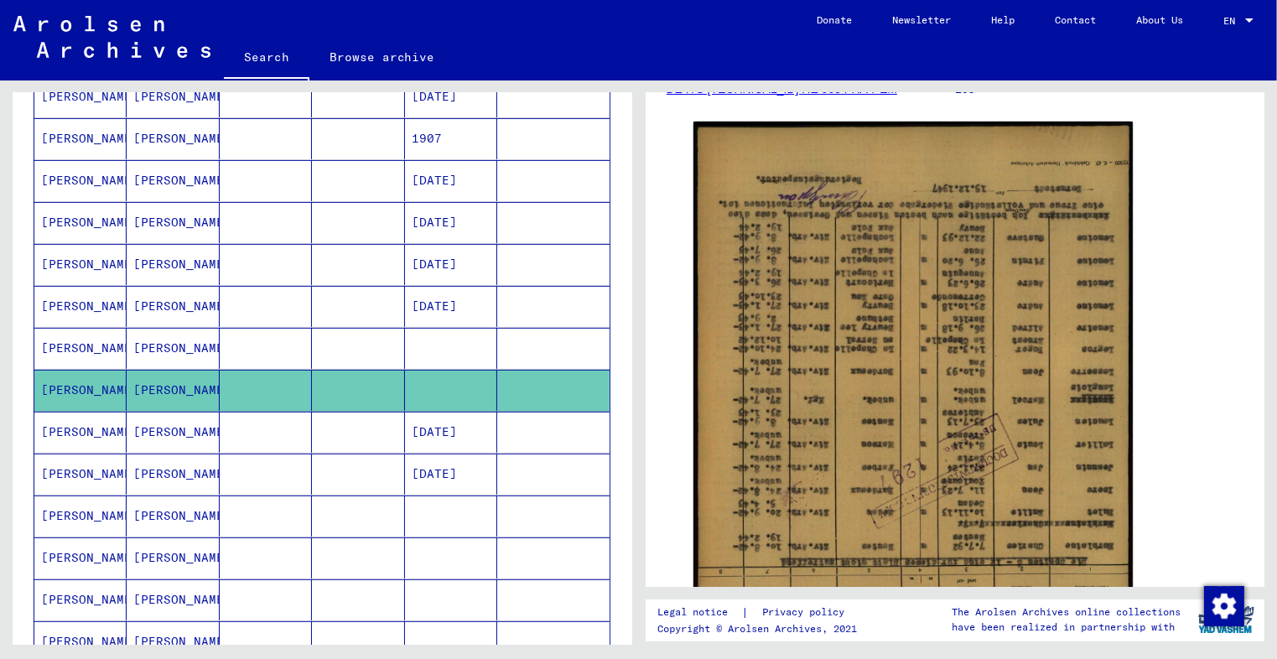
scroll to position [271, 0]
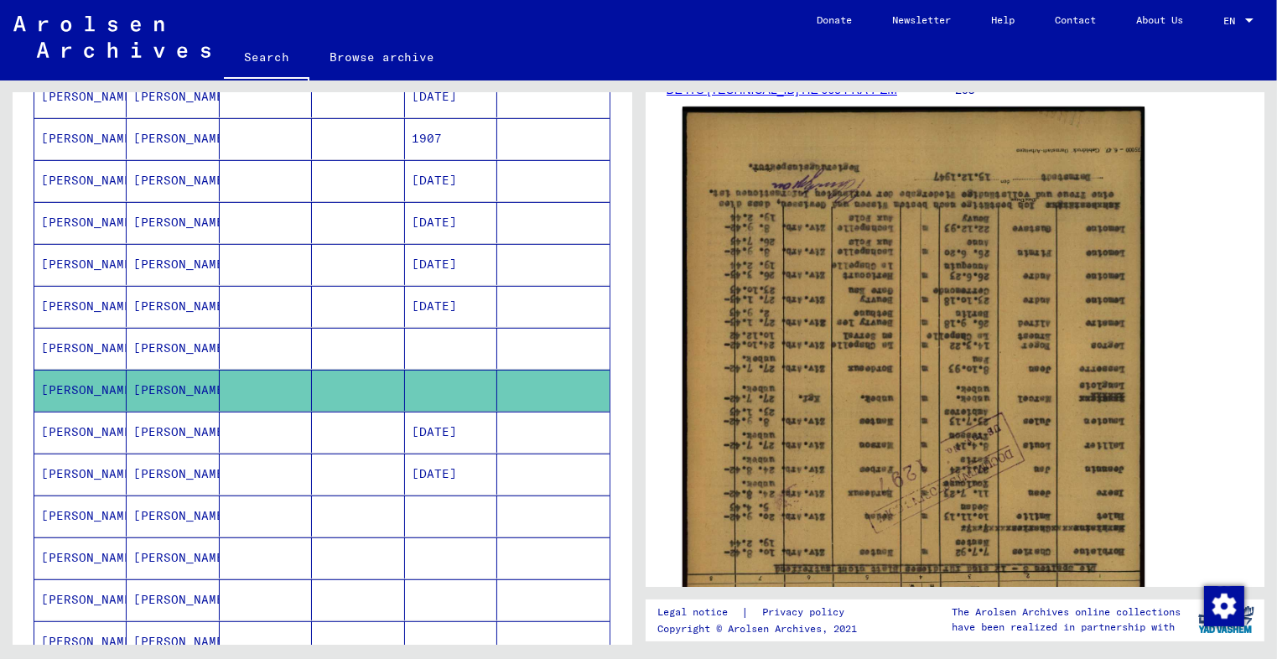
click at [763, 210] on img at bounding box center [912, 428] width 462 height 645
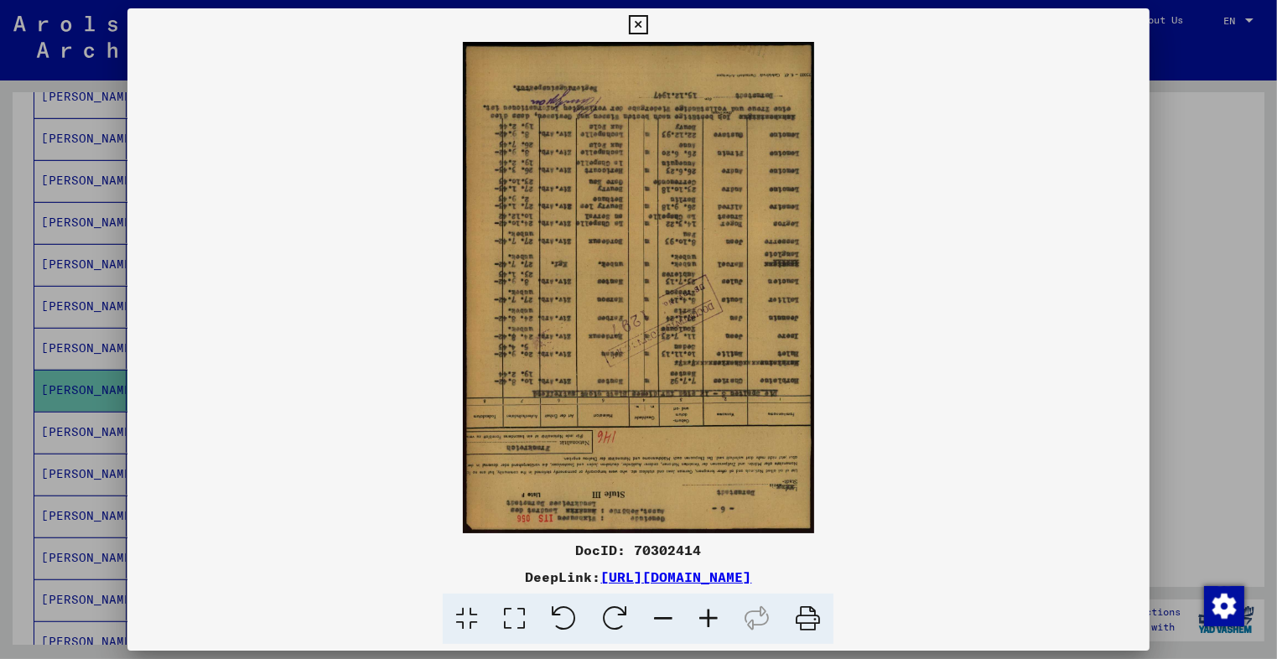
click at [670, 576] on link "[URL][DOMAIN_NAME]" at bounding box center [675, 576] width 151 height 17
click at [633, 20] on icon at bounding box center [638, 25] width 19 height 20
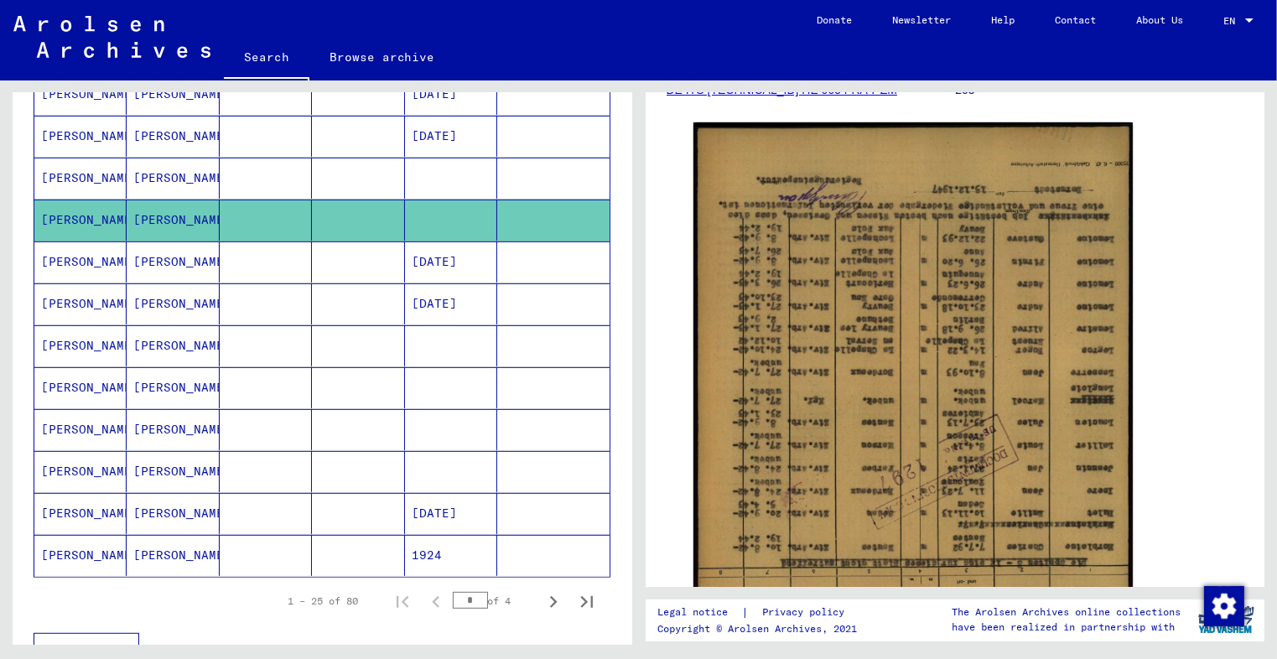
scroll to position [811, 0]
click at [323, 340] on mat-cell at bounding box center [358, 344] width 92 height 41
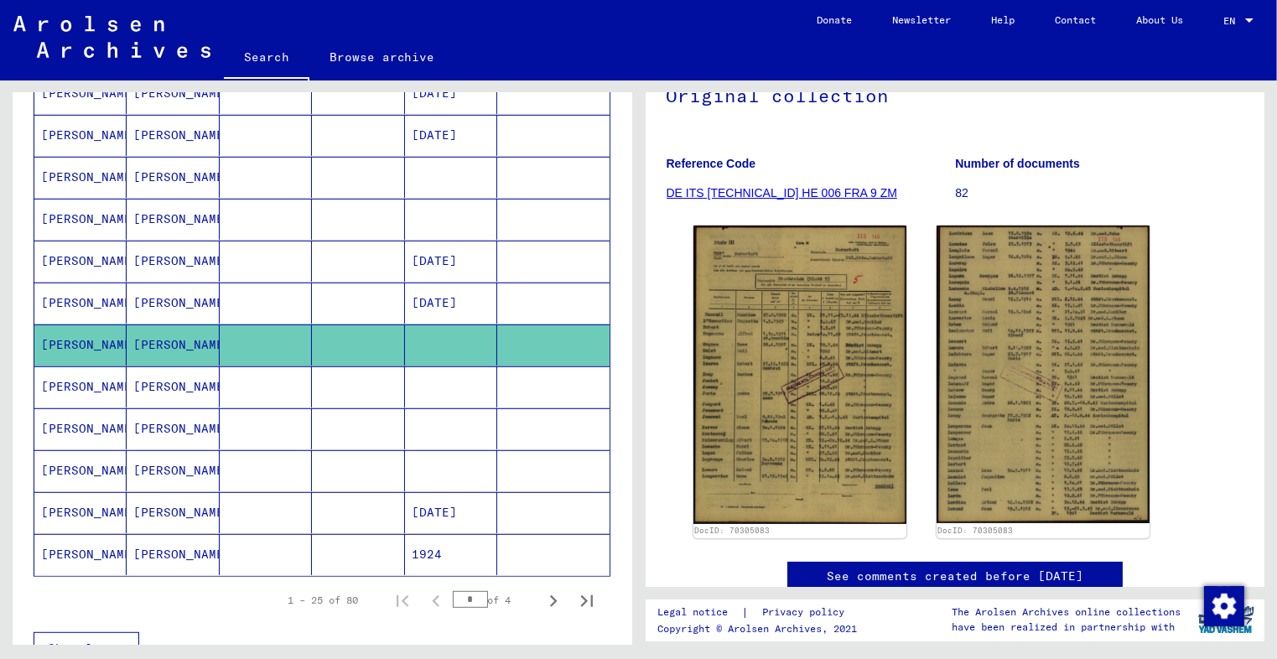
scroll to position [169, 0]
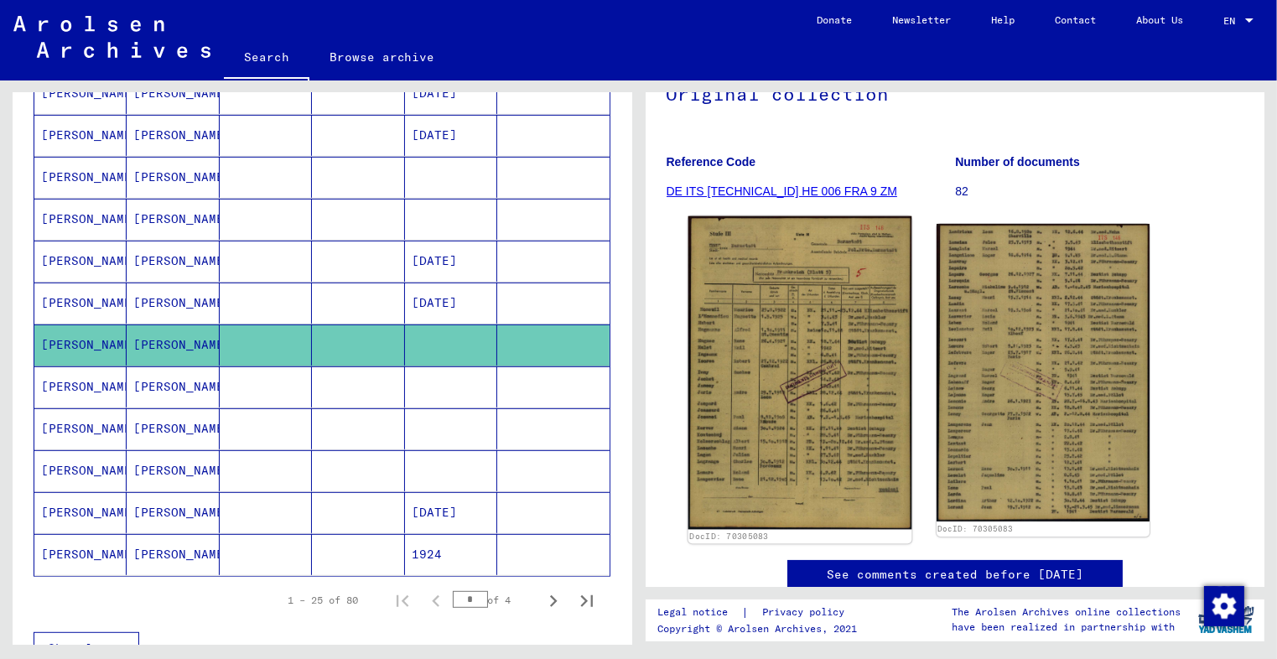
click at [782, 400] on img at bounding box center [799, 372] width 224 height 313
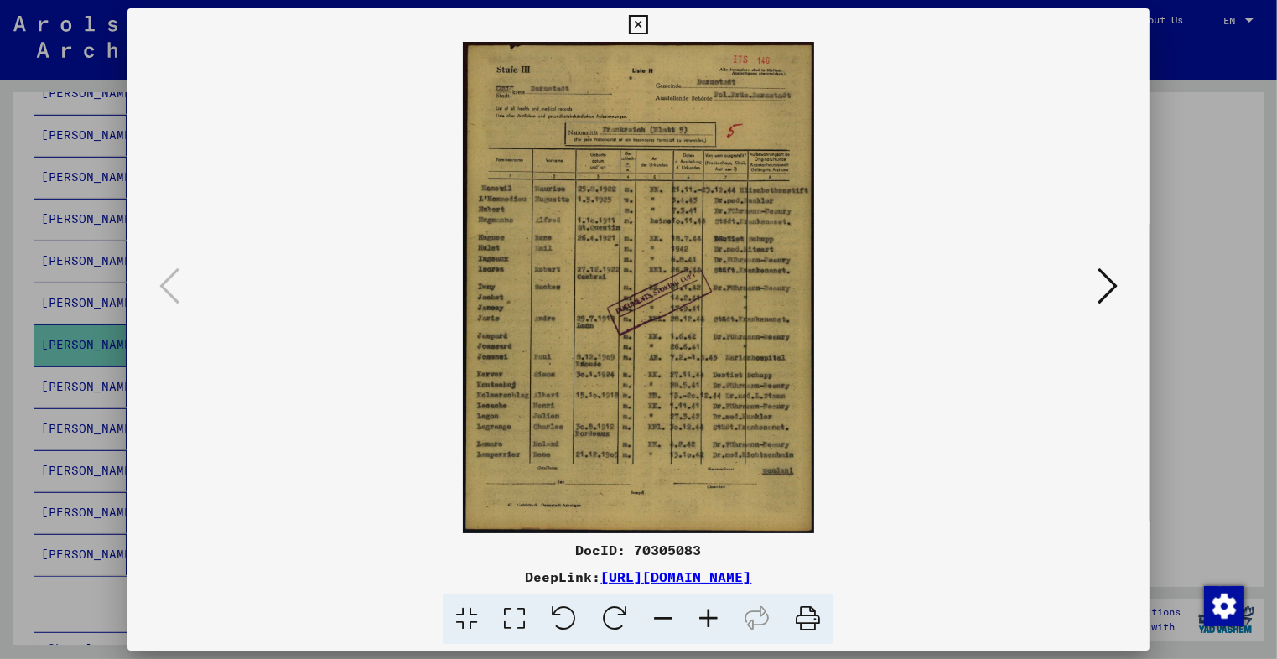
click at [1108, 296] on icon at bounding box center [1107, 286] width 20 height 40
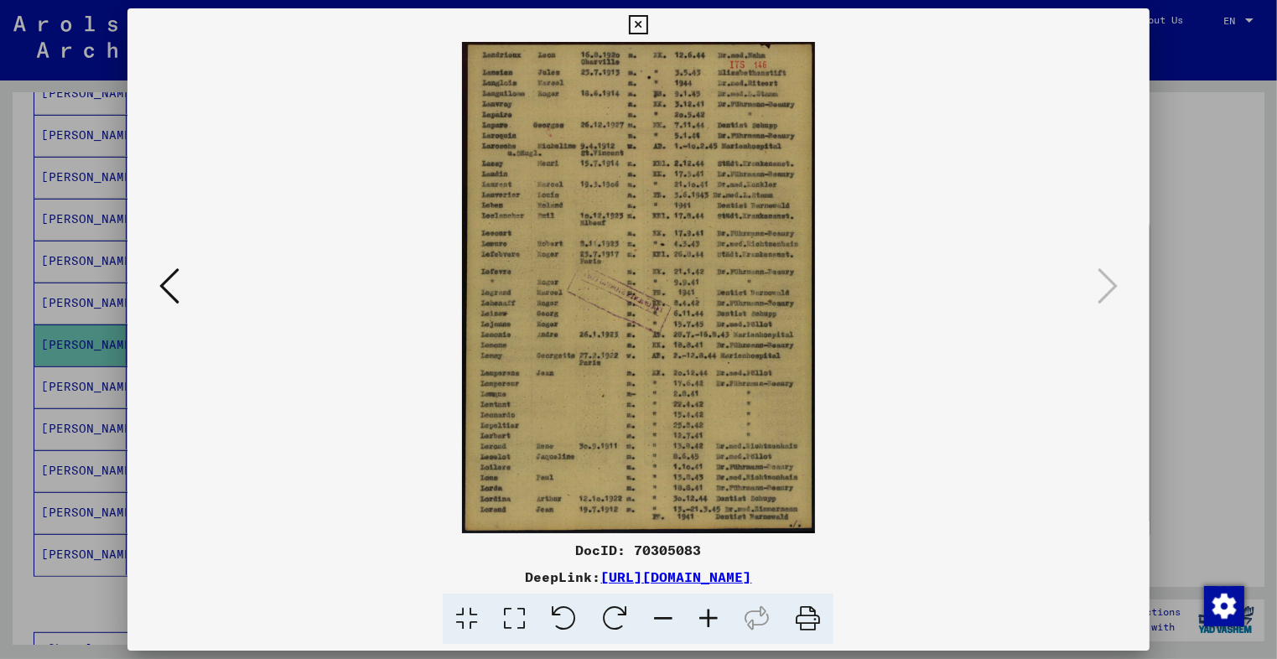
click at [692, 622] on icon at bounding box center [708, 618] width 45 height 51
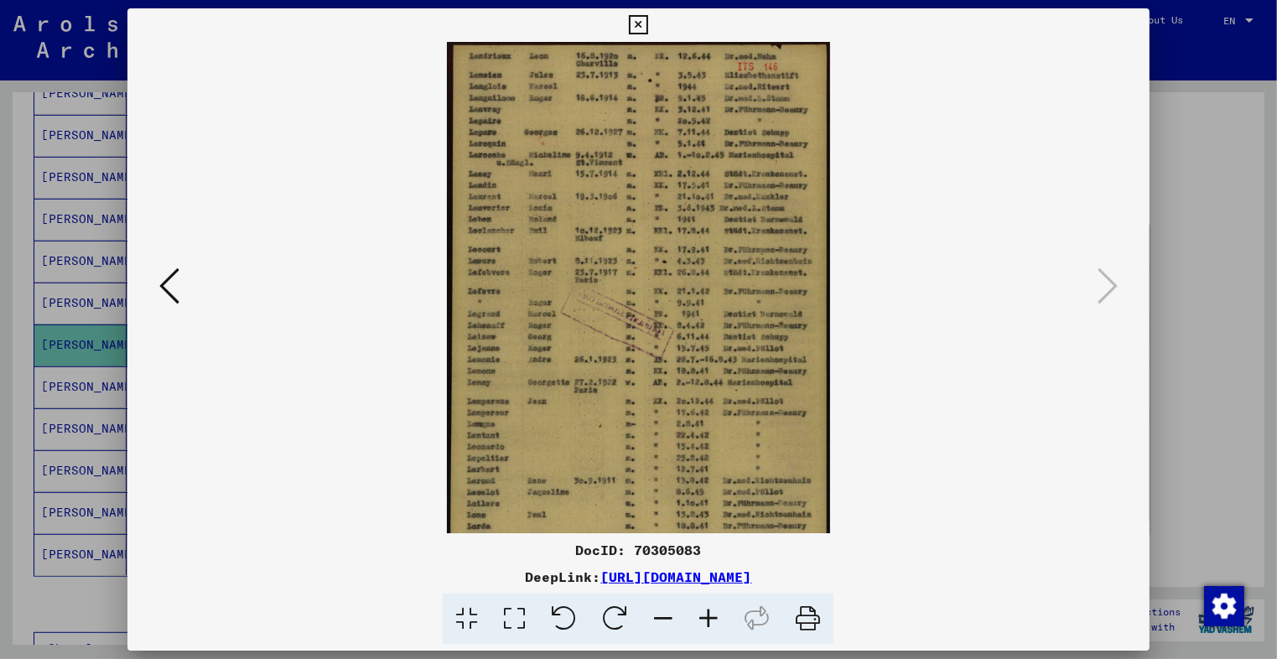
click at [717, 629] on icon at bounding box center [708, 618] width 45 height 51
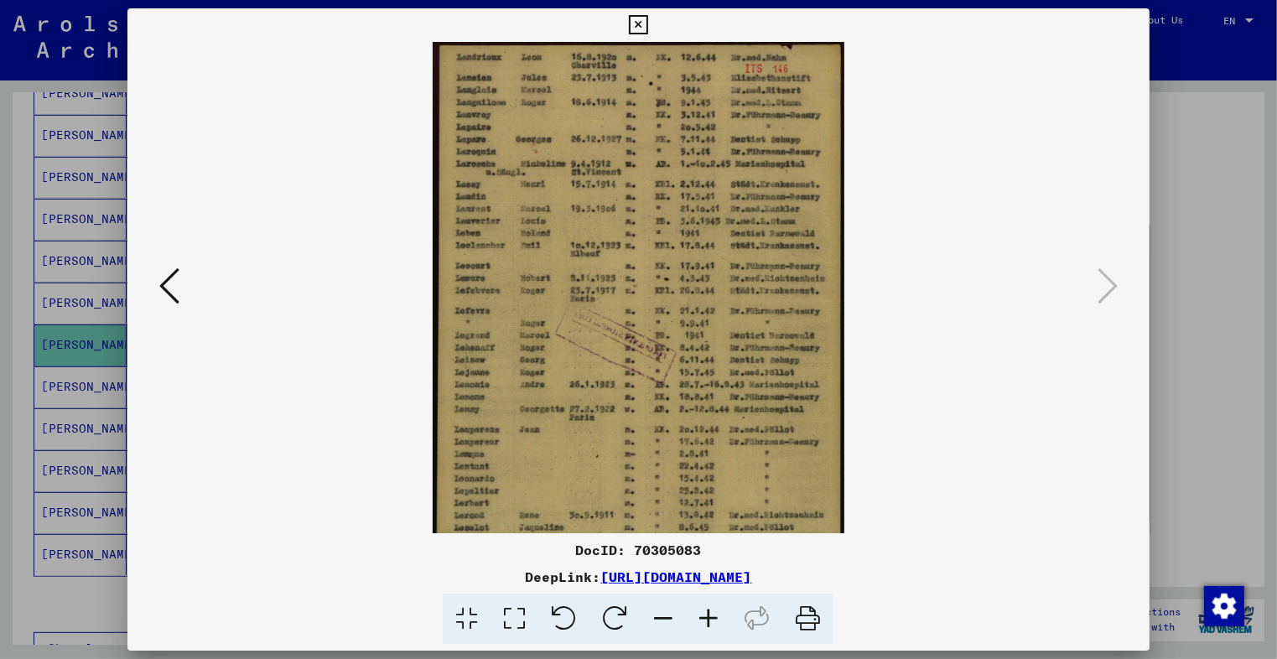
click at [717, 629] on icon at bounding box center [708, 618] width 45 height 51
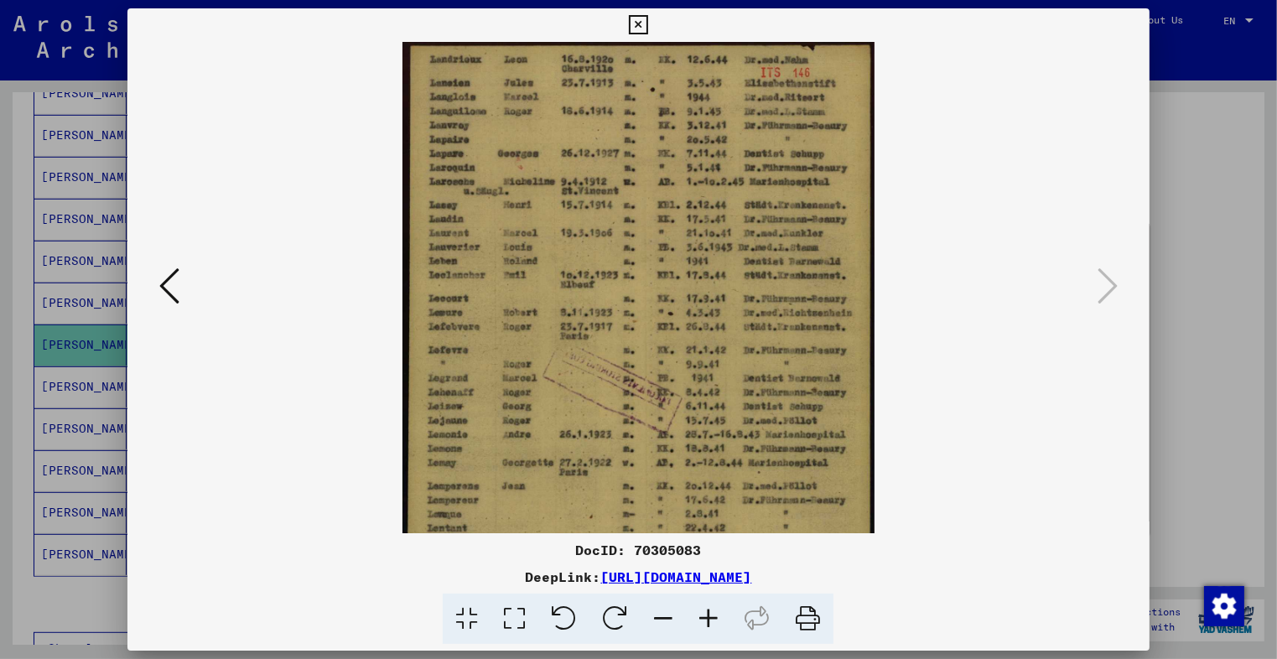
click at [625, 26] on button at bounding box center [638, 25] width 29 height 34
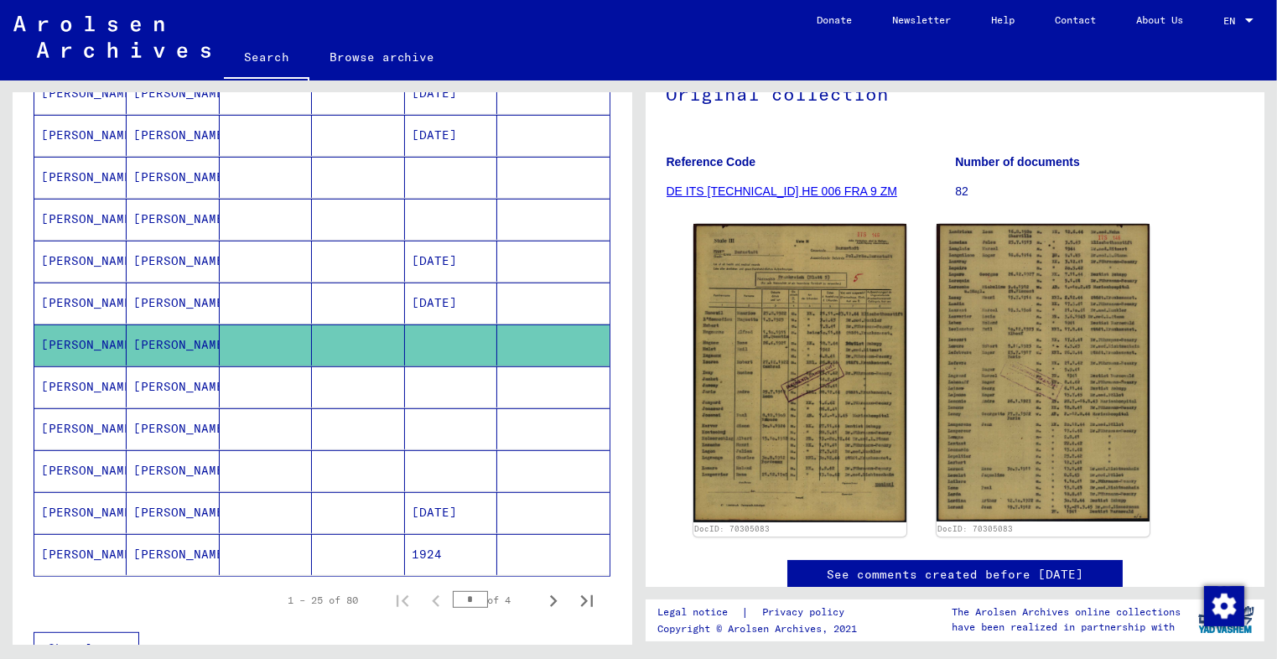
click at [298, 378] on mat-cell at bounding box center [266, 386] width 92 height 41
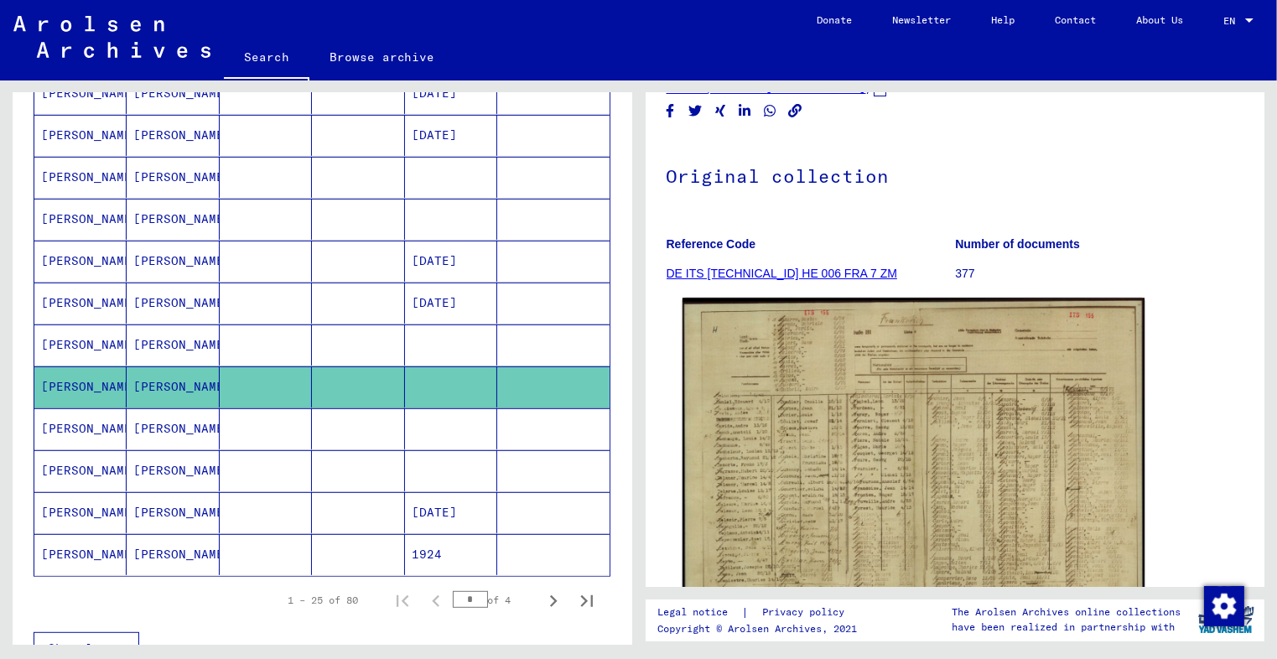
scroll to position [87, 0]
click at [828, 469] on img at bounding box center [912, 462] width 462 height 329
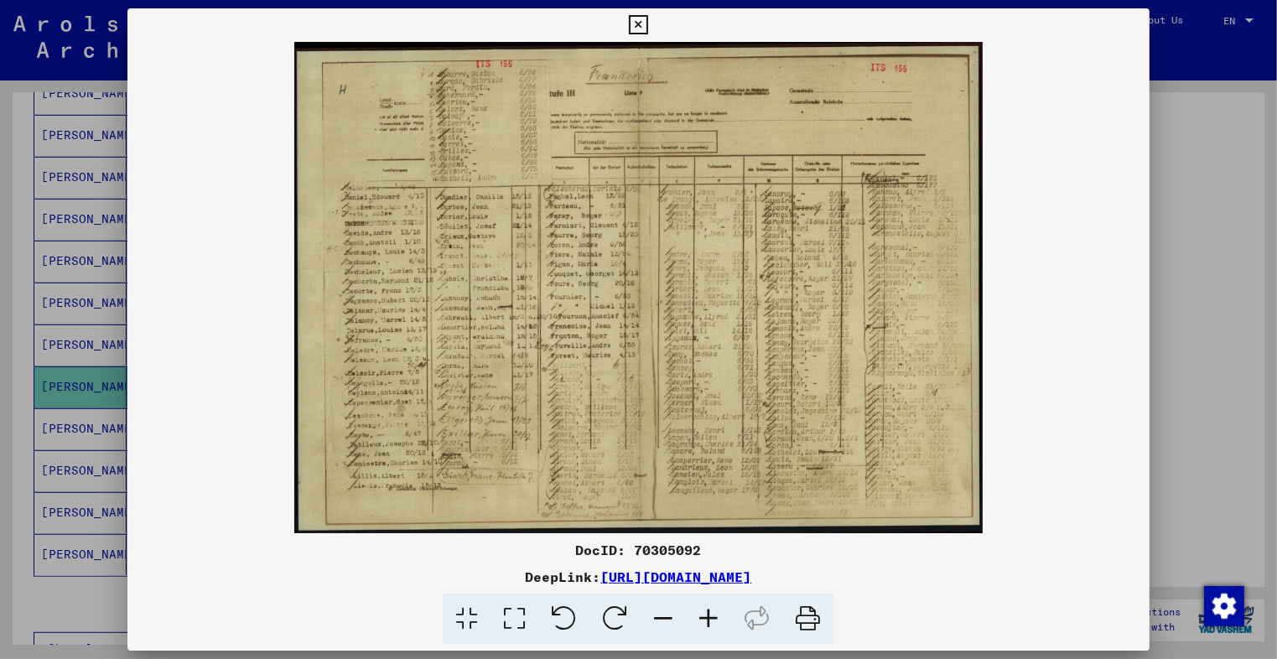
click at [712, 609] on icon at bounding box center [708, 618] width 45 height 51
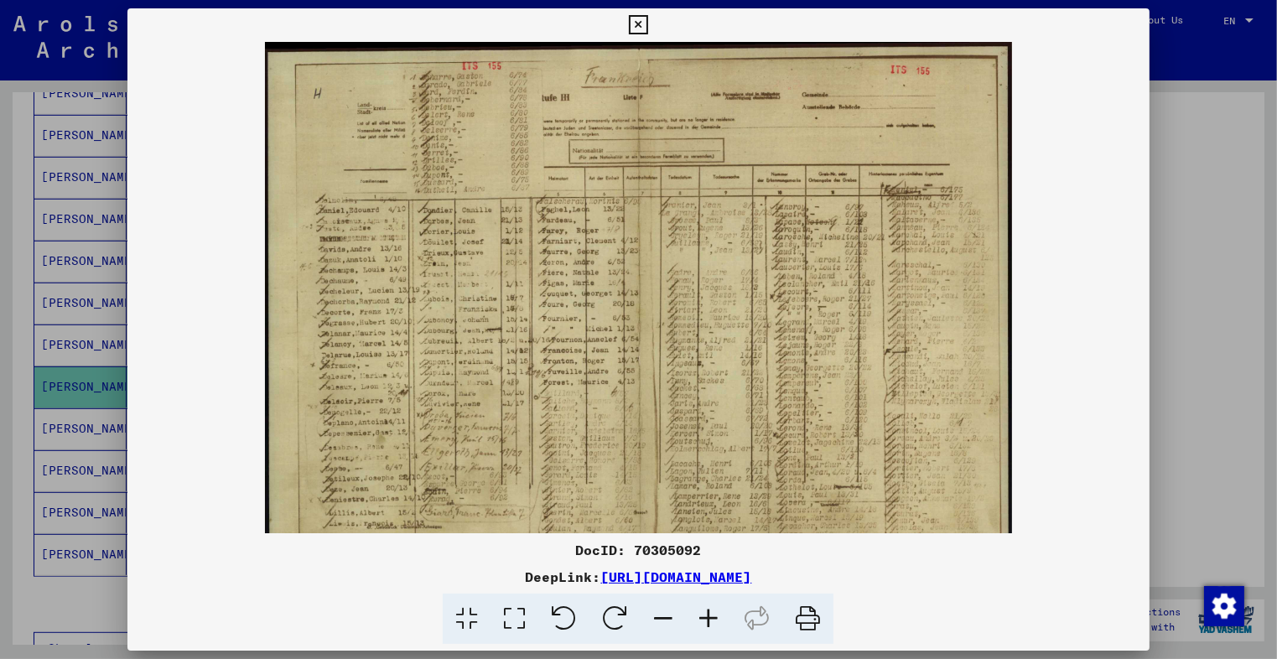
click at [712, 609] on icon at bounding box center [708, 618] width 45 height 51
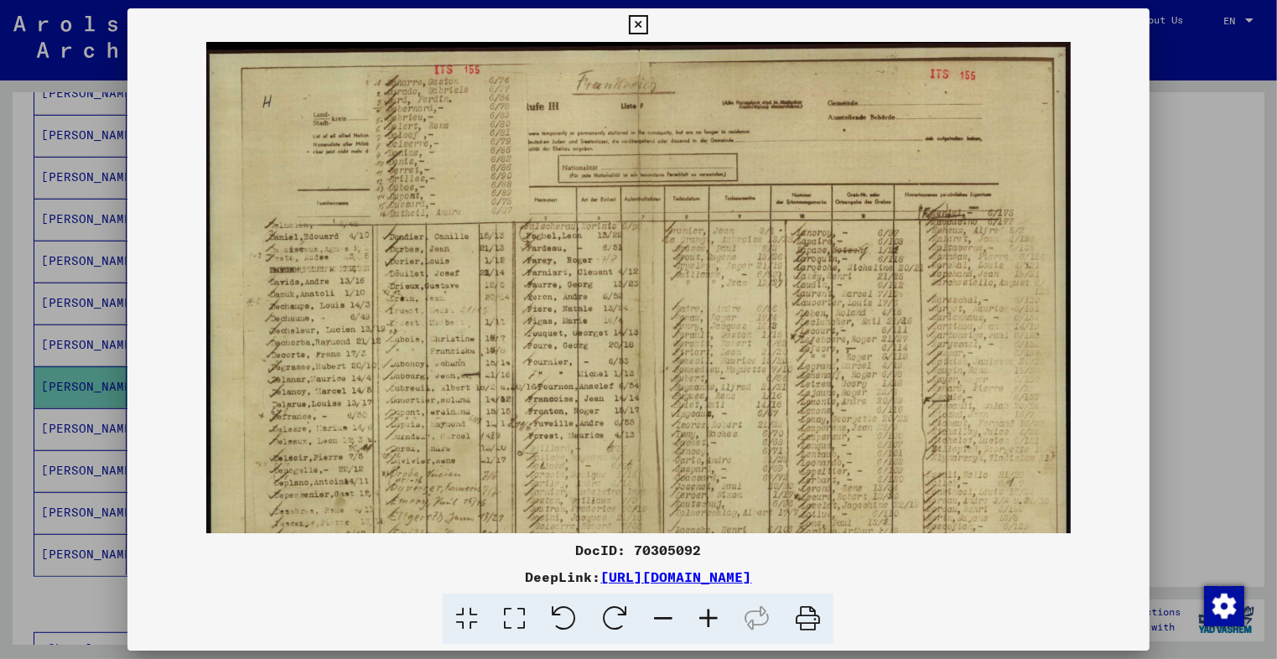
click at [712, 609] on icon at bounding box center [708, 618] width 45 height 51
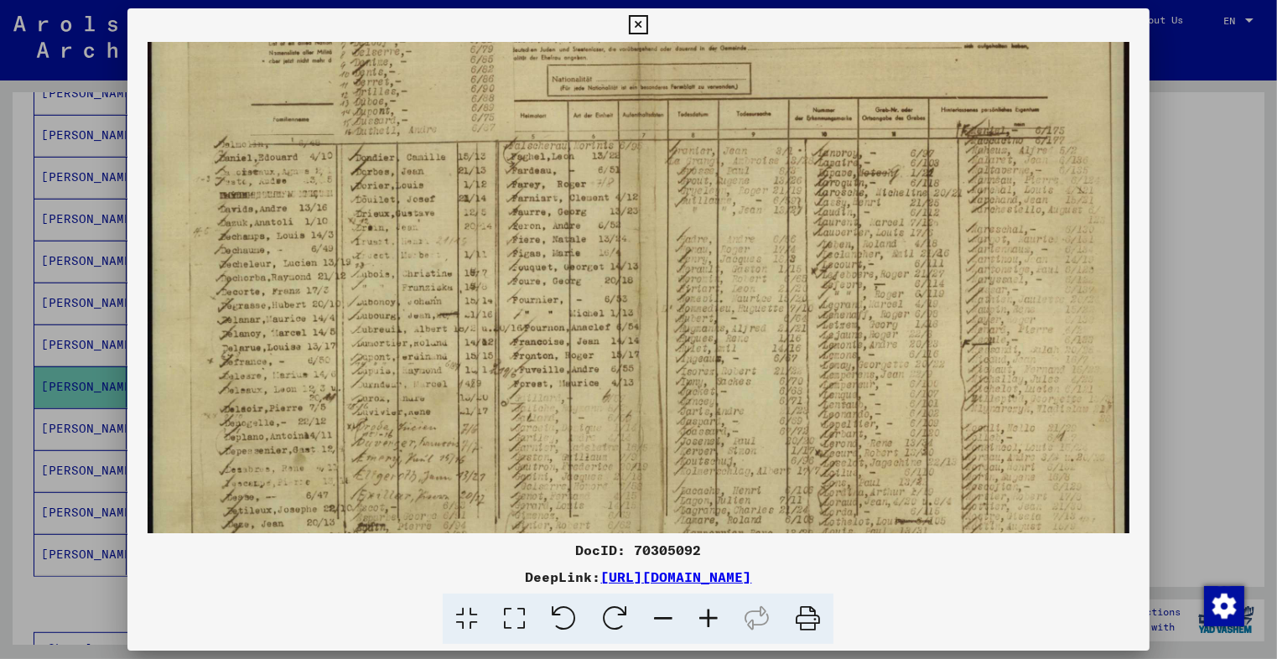
drag, startPoint x: 421, startPoint y: 370, endPoint x: 443, endPoint y: 251, distance: 121.8
click at [443, 251] on img at bounding box center [639, 286] width 982 height 701
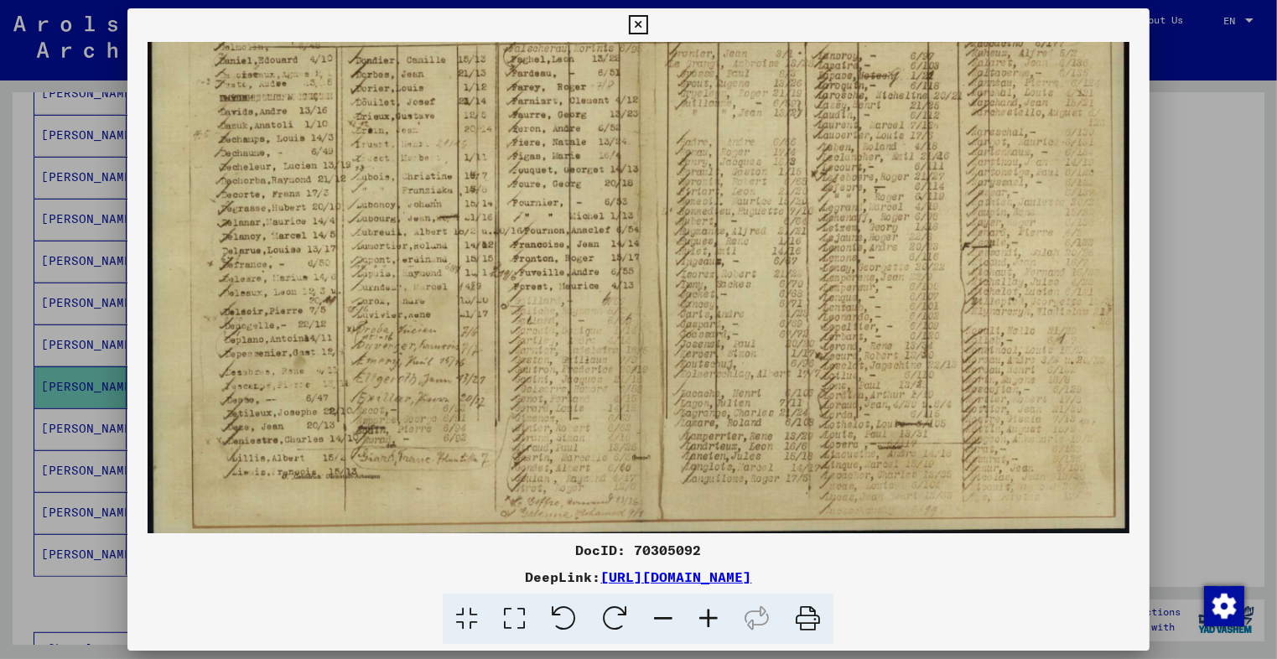
scroll to position [209, 0]
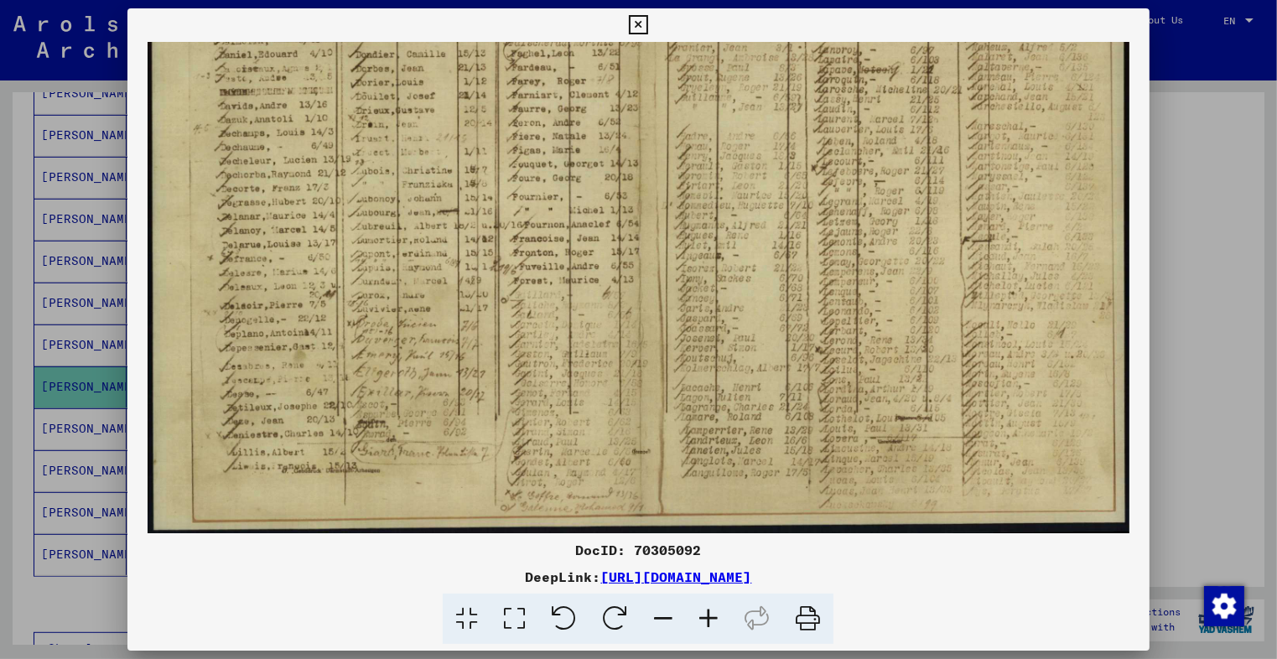
drag, startPoint x: 571, startPoint y: 381, endPoint x: 567, endPoint y: 291, distance: 90.6
click at [567, 291] on img at bounding box center [639, 183] width 982 height 701
click at [711, 607] on icon at bounding box center [708, 618] width 45 height 51
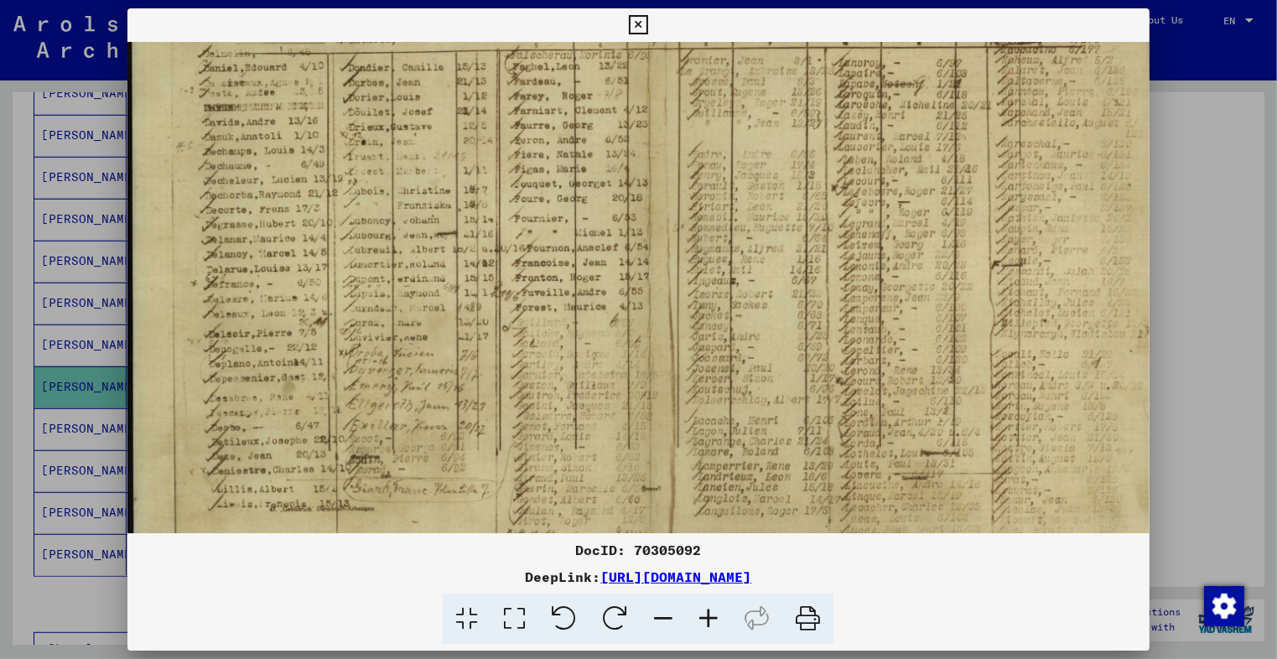
click at [711, 607] on icon at bounding box center [708, 618] width 45 height 51
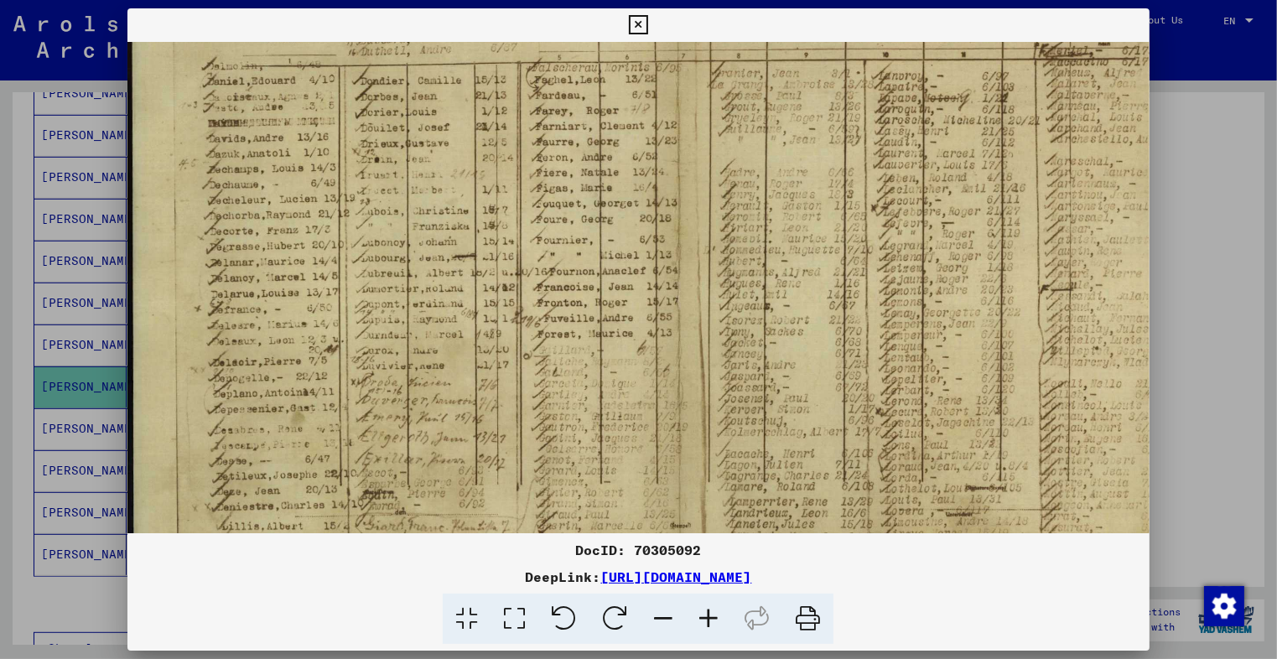
click at [711, 607] on icon at bounding box center [708, 618] width 45 height 51
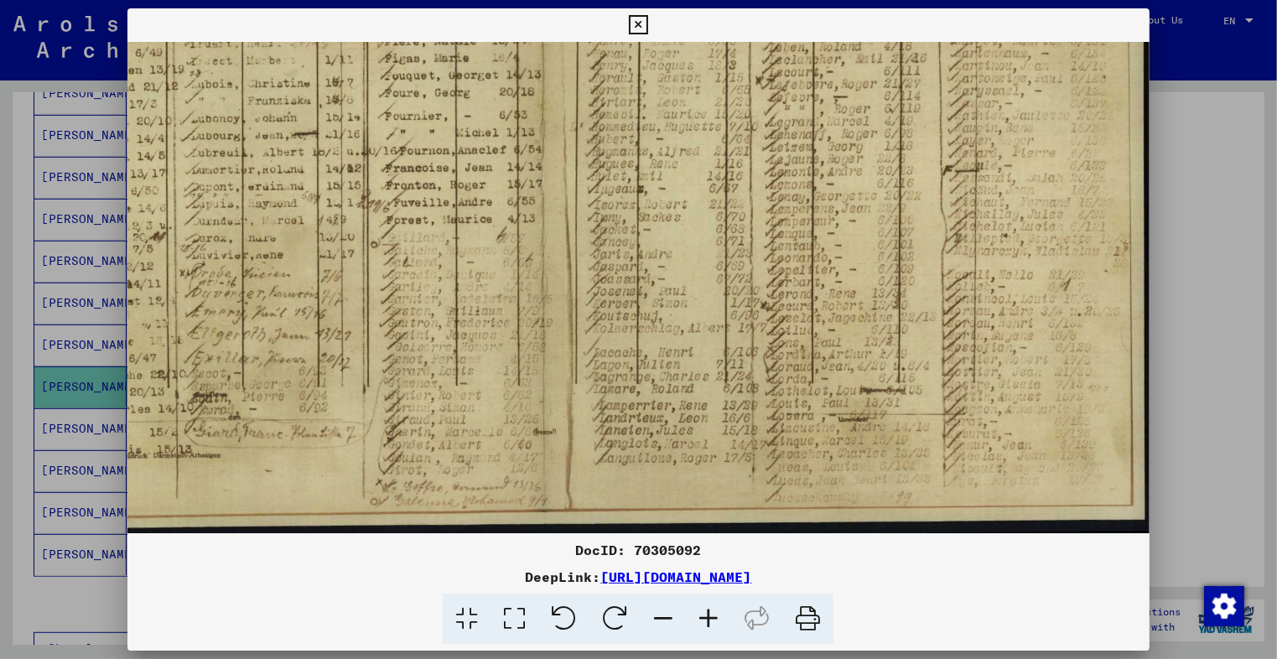
scroll to position [376, 195]
drag, startPoint x: 832, startPoint y: 426, endPoint x: 583, endPoint y: 220, distance: 322.7
click at [583, 220] on img at bounding box center [540, 100] width 1217 height 868
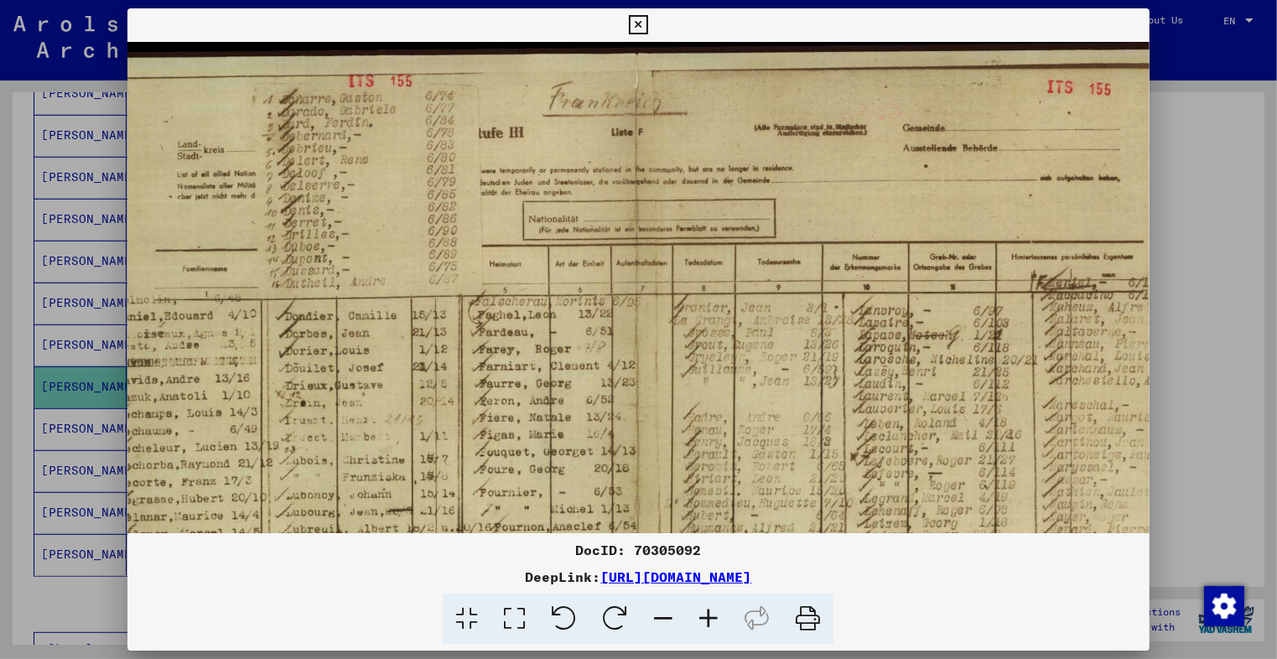
scroll to position [0, 103]
drag, startPoint x: 751, startPoint y: 206, endPoint x: 845, endPoint y: 603, distance: 408.2
click at [845, 603] on div "DocID: 70305092 DeepLink: [URL][DOMAIN_NAME]" at bounding box center [637, 326] width 1021 height 636
click at [707, 614] on icon at bounding box center [708, 618] width 45 height 51
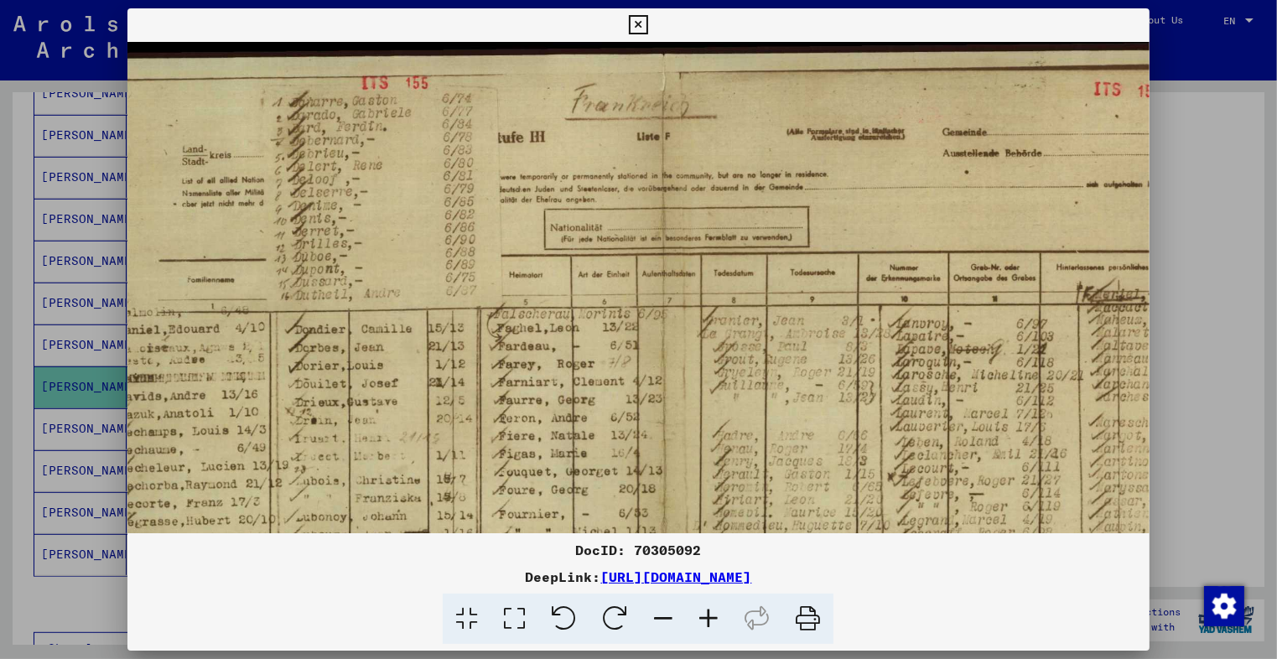
click at [707, 614] on icon at bounding box center [708, 618] width 45 height 51
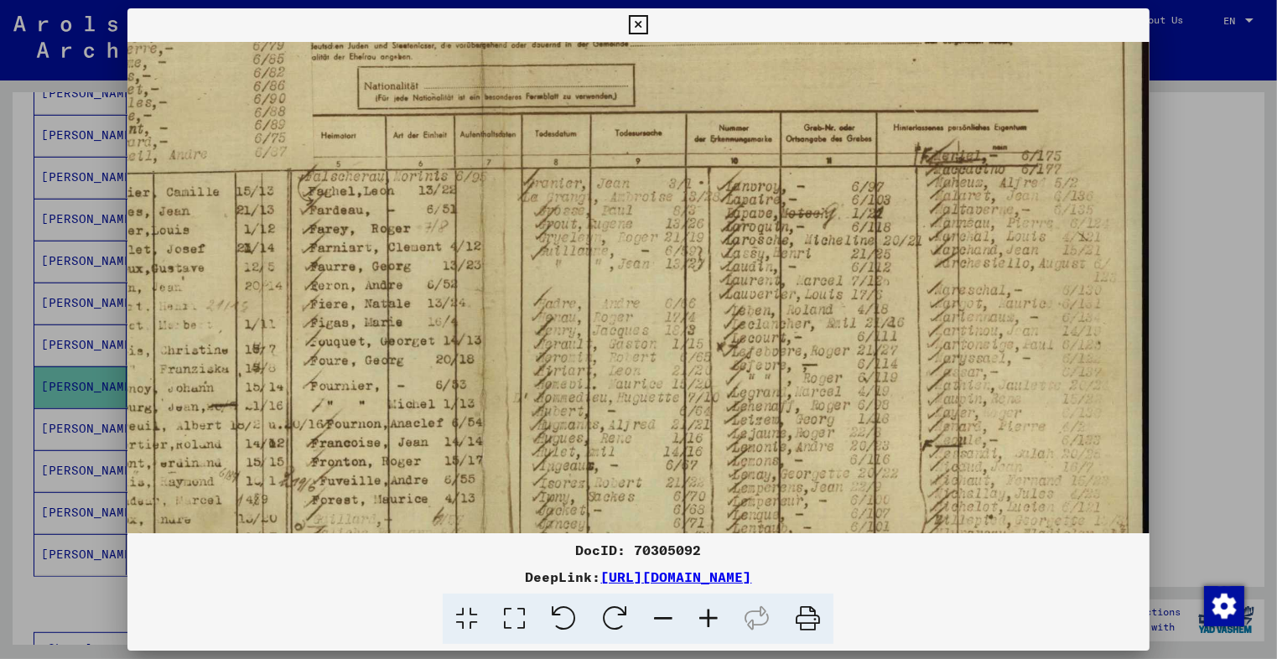
scroll to position [142, 313]
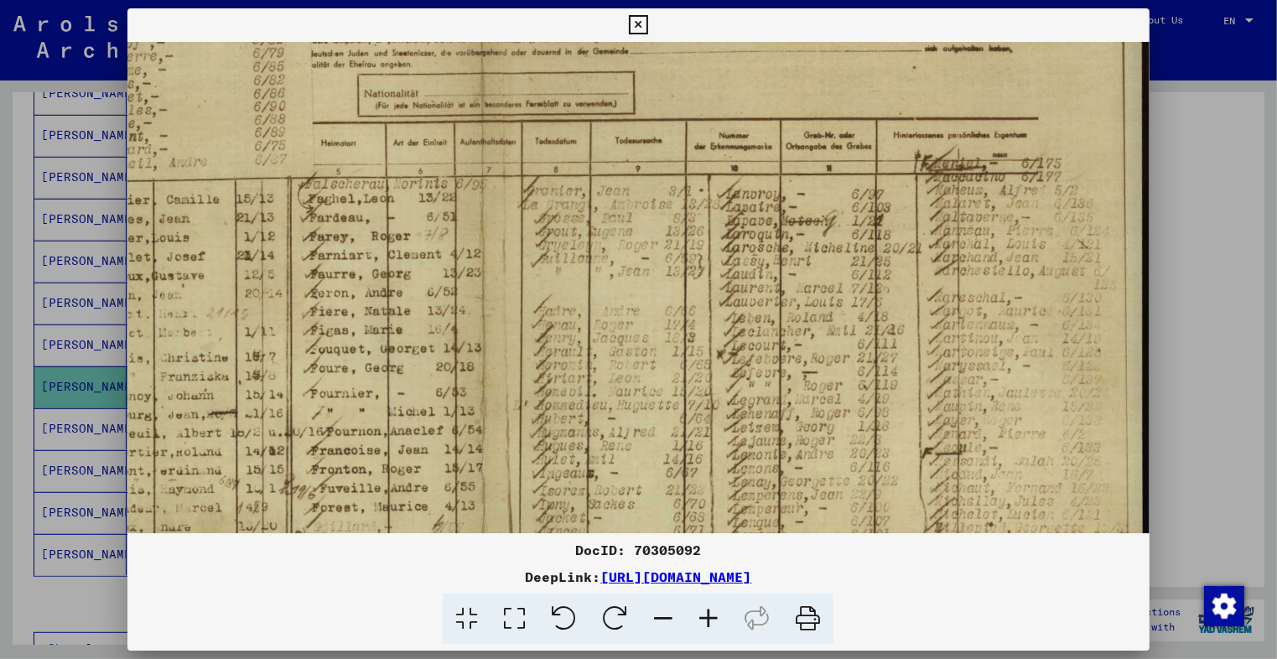
drag, startPoint x: 844, startPoint y: 412, endPoint x: 590, endPoint y: 234, distance: 310.0
click at [590, 234] on img at bounding box center [481, 375] width 1334 height 952
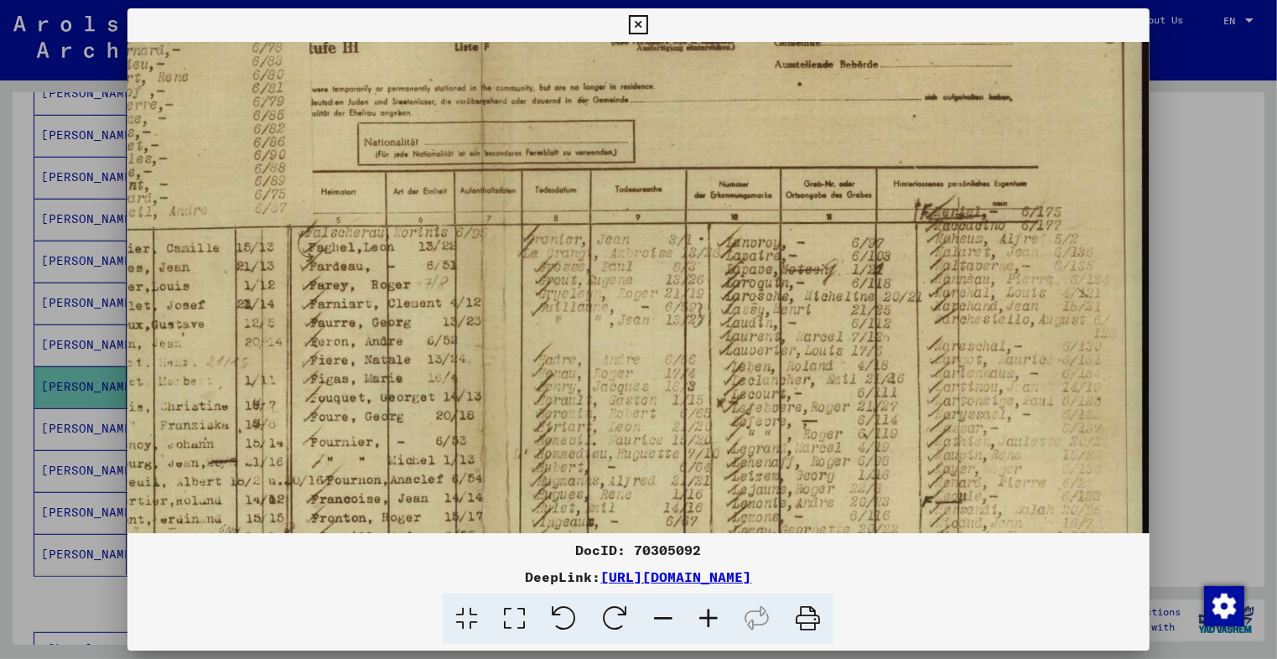
scroll to position [91, 313]
drag, startPoint x: 685, startPoint y: 195, endPoint x: 677, endPoint y: 247, distance: 52.5
click at [677, 247] on img at bounding box center [481, 427] width 1334 height 952
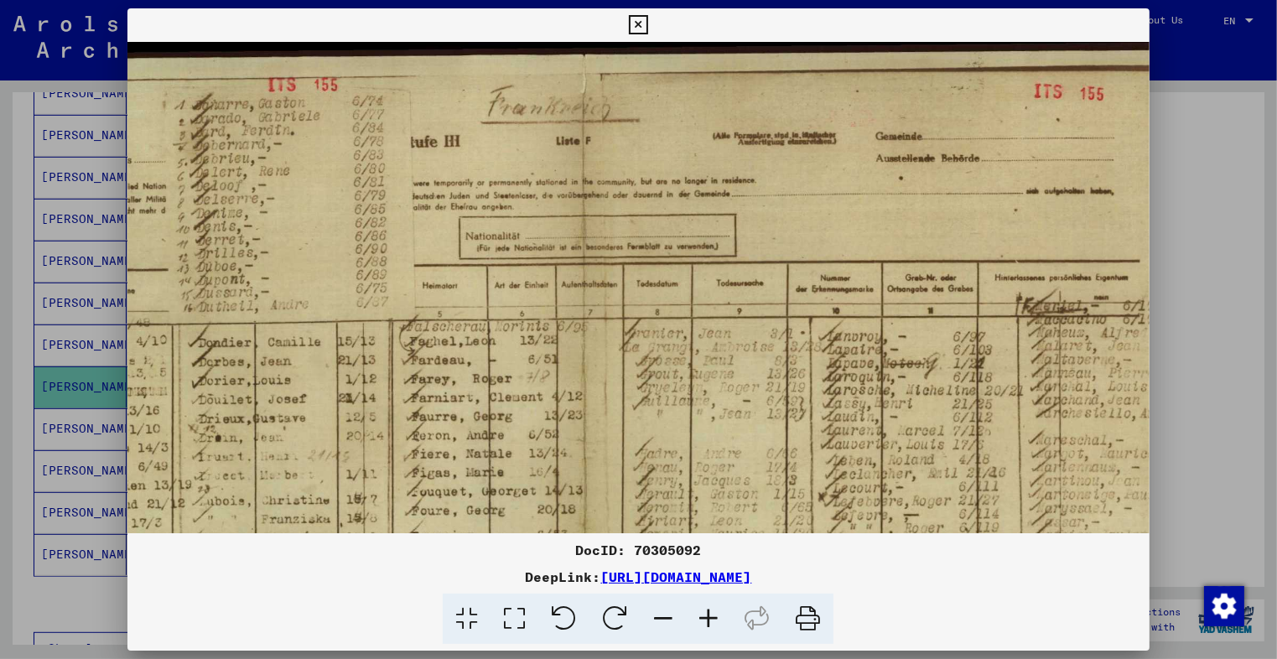
drag, startPoint x: 744, startPoint y: 109, endPoint x: 859, endPoint y: 295, distance: 218.7
click at [859, 295] on img at bounding box center [582, 518] width 1334 height 952
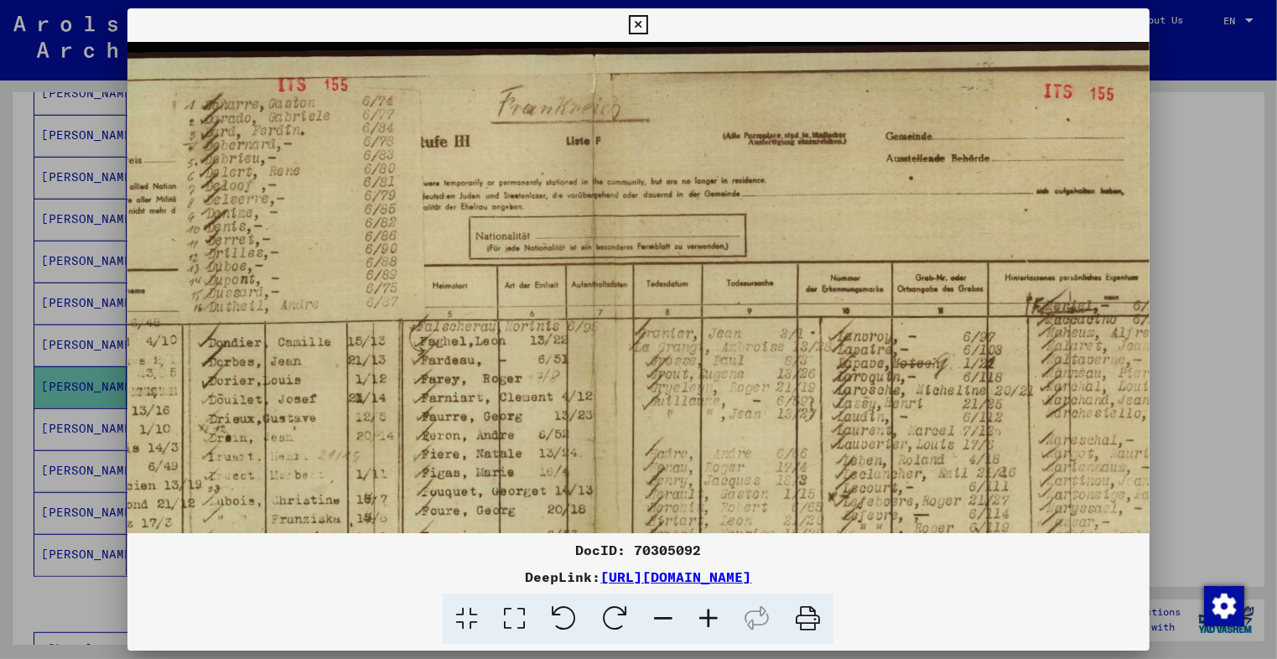
click at [638, 26] on icon at bounding box center [638, 25] width 19 height 20
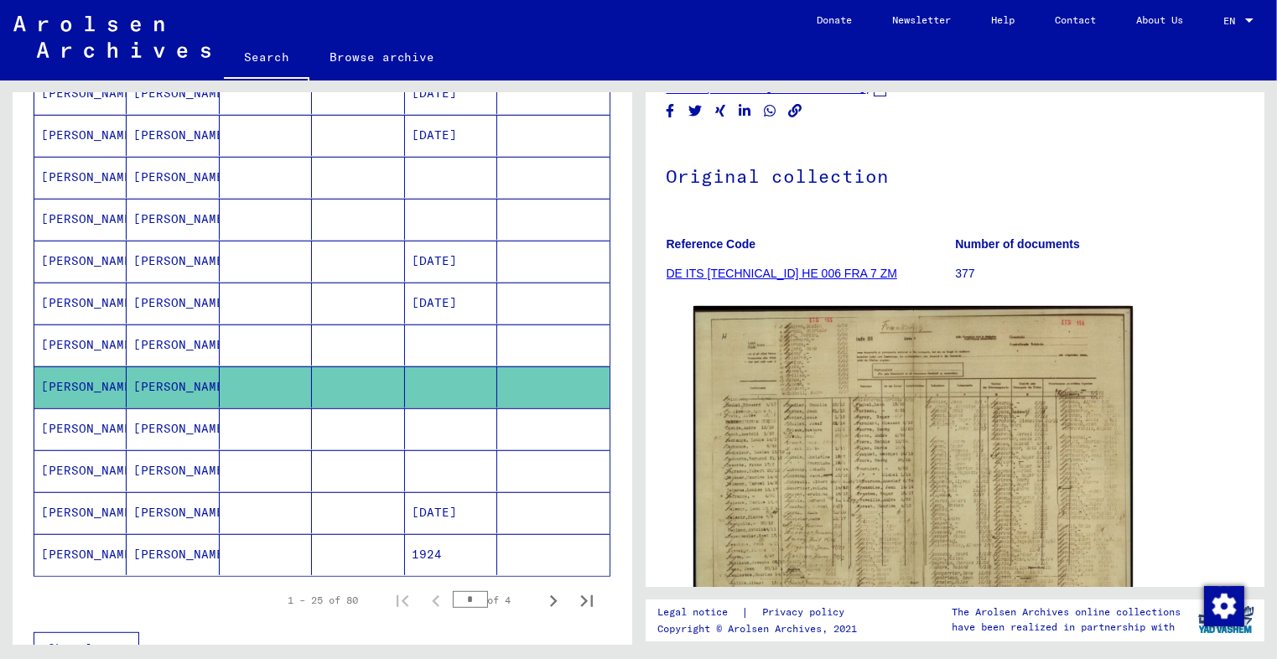
click at [355, 415] on mat-cell at bounding box center [358, 428] width 92 height 41
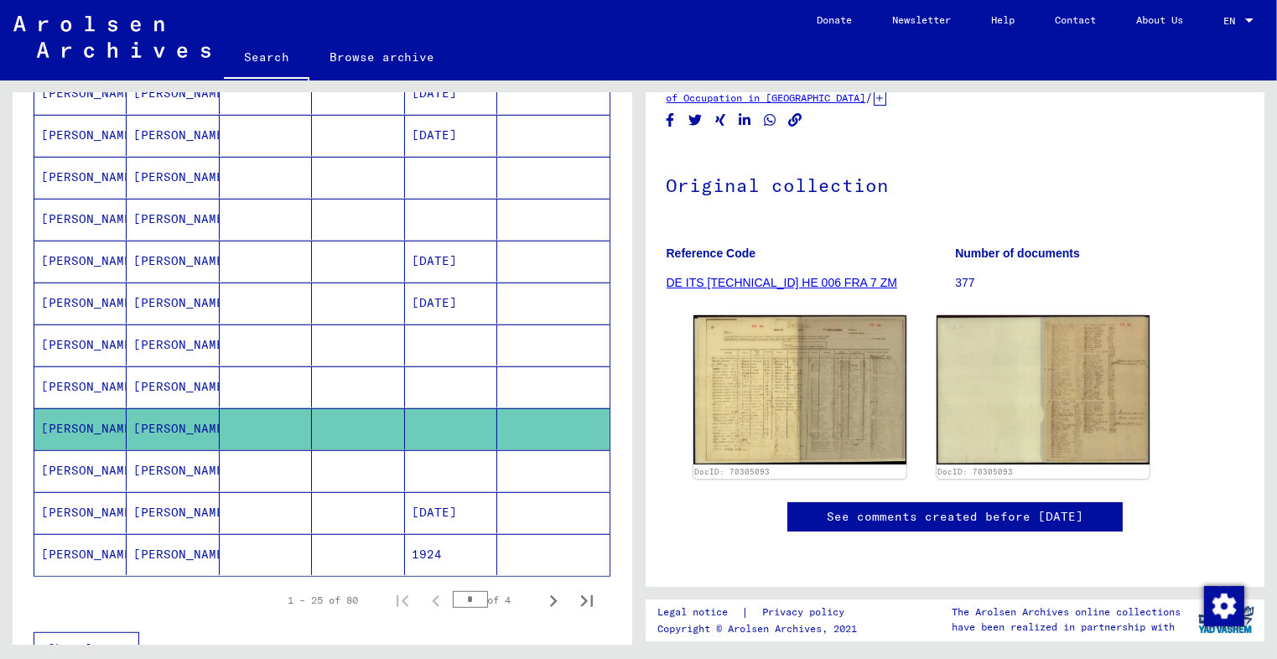
scroll to position [194, 0]
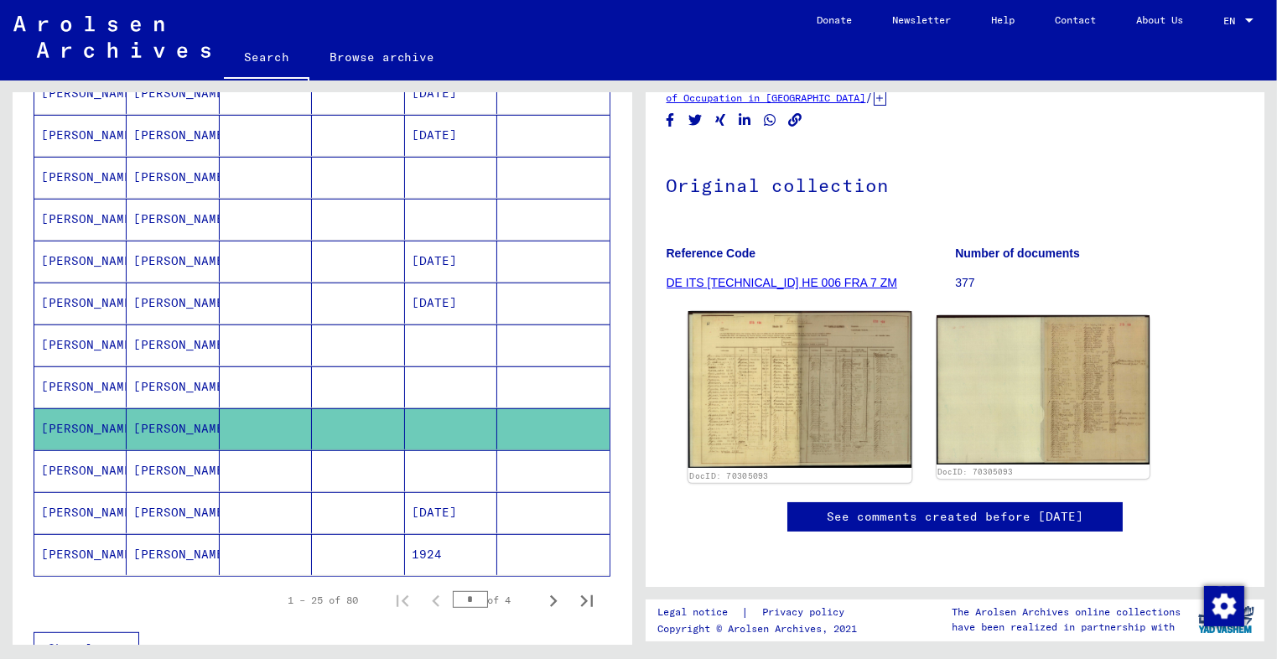
click at [786, 311] on img at bounding box center [799, 389] width 224 height 157
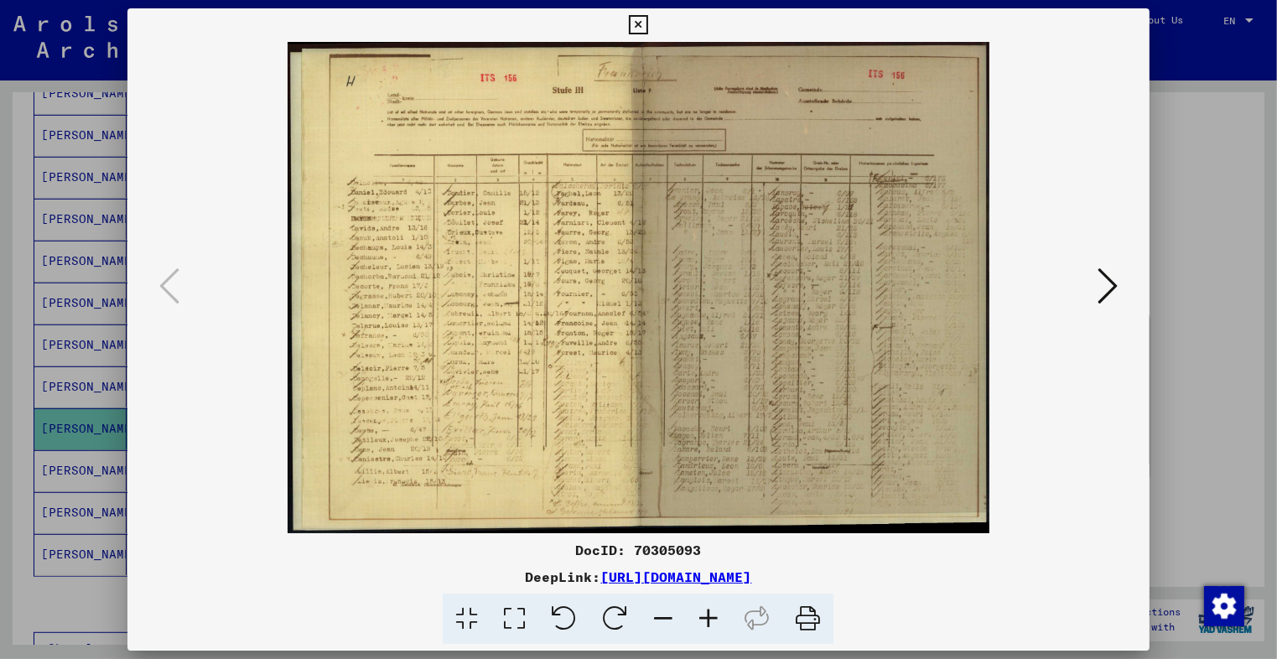
click at [692, 609] on icon at bounding box center [708, 618] width 45 height 51
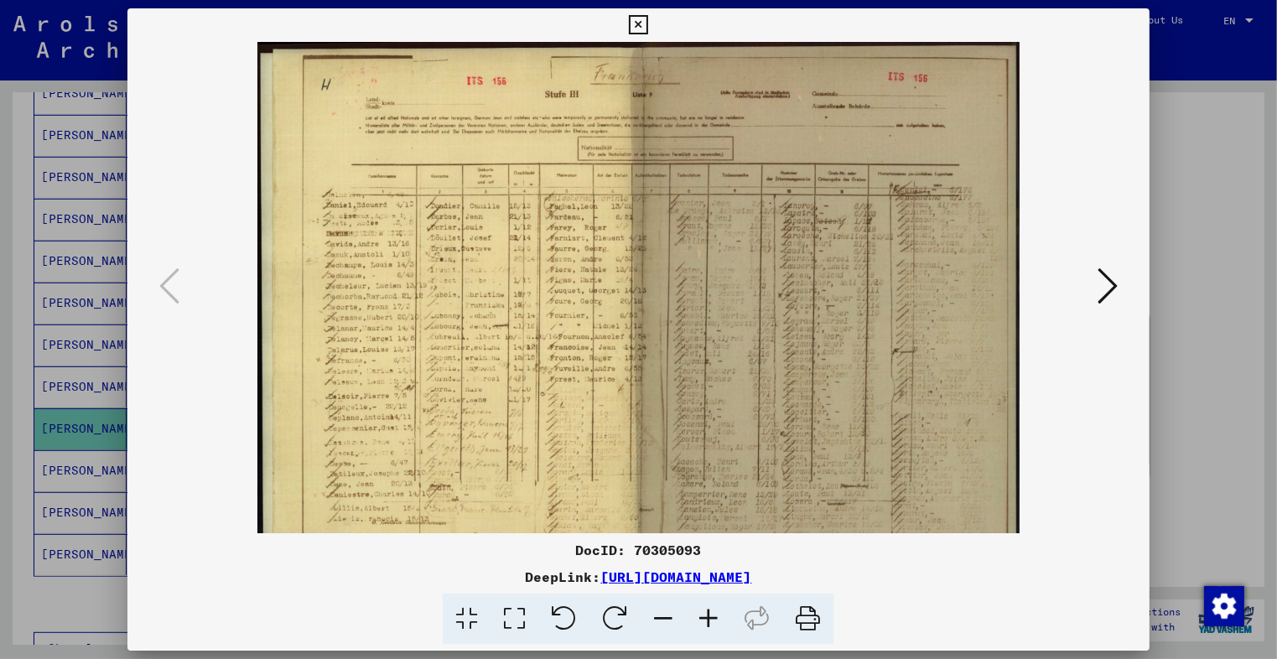
click at [692, 609] on icon at bounding box center [708, 618] width 45 height 51
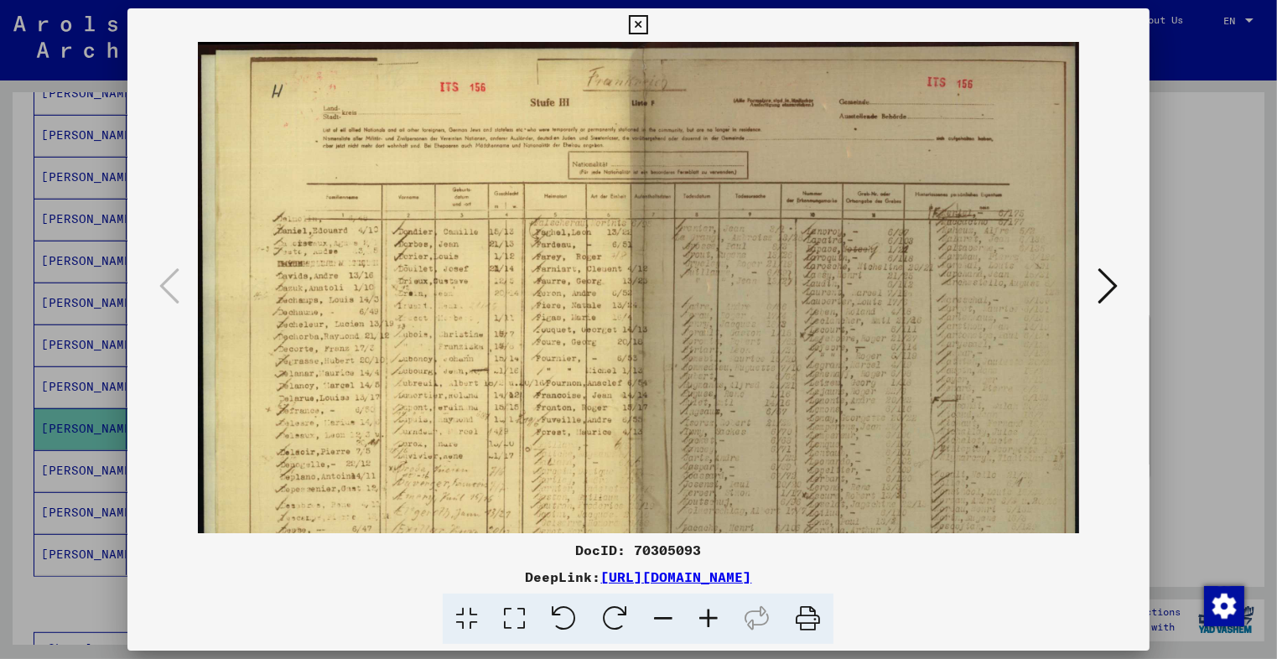
click at [692, 609] on icon at bounding box center [708, 618] width 45 height 51
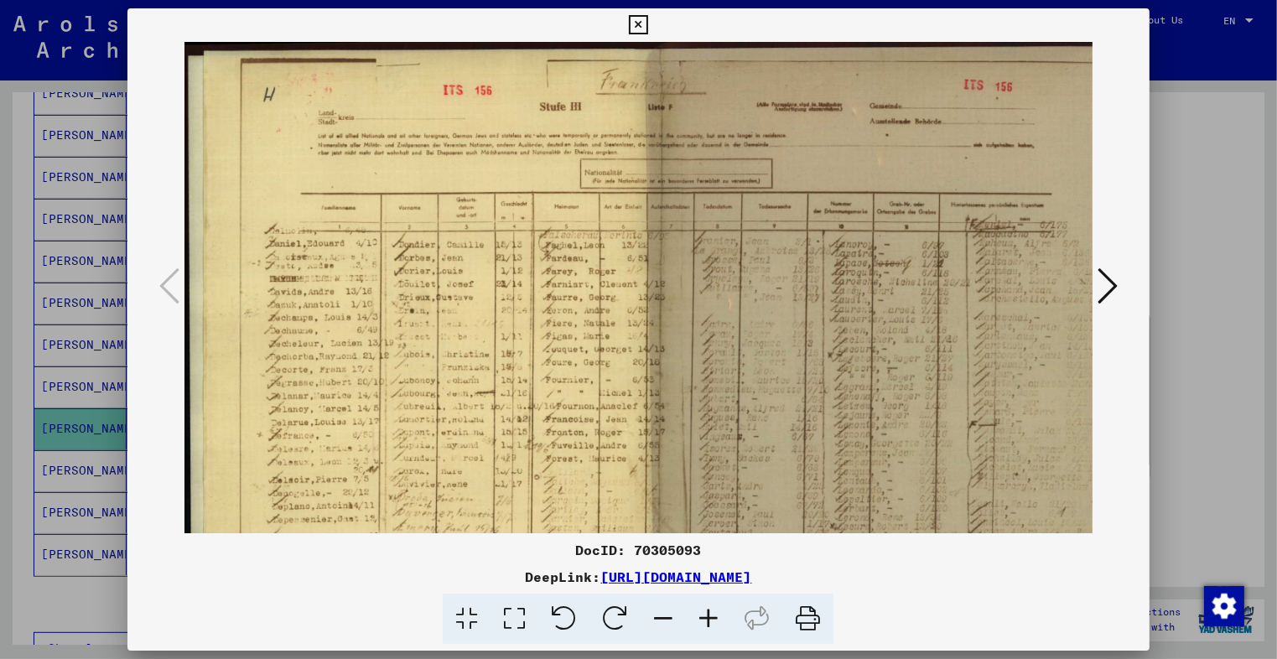
click at [692, 609] on icon at bounding box center [708, 618] width 45 height 51
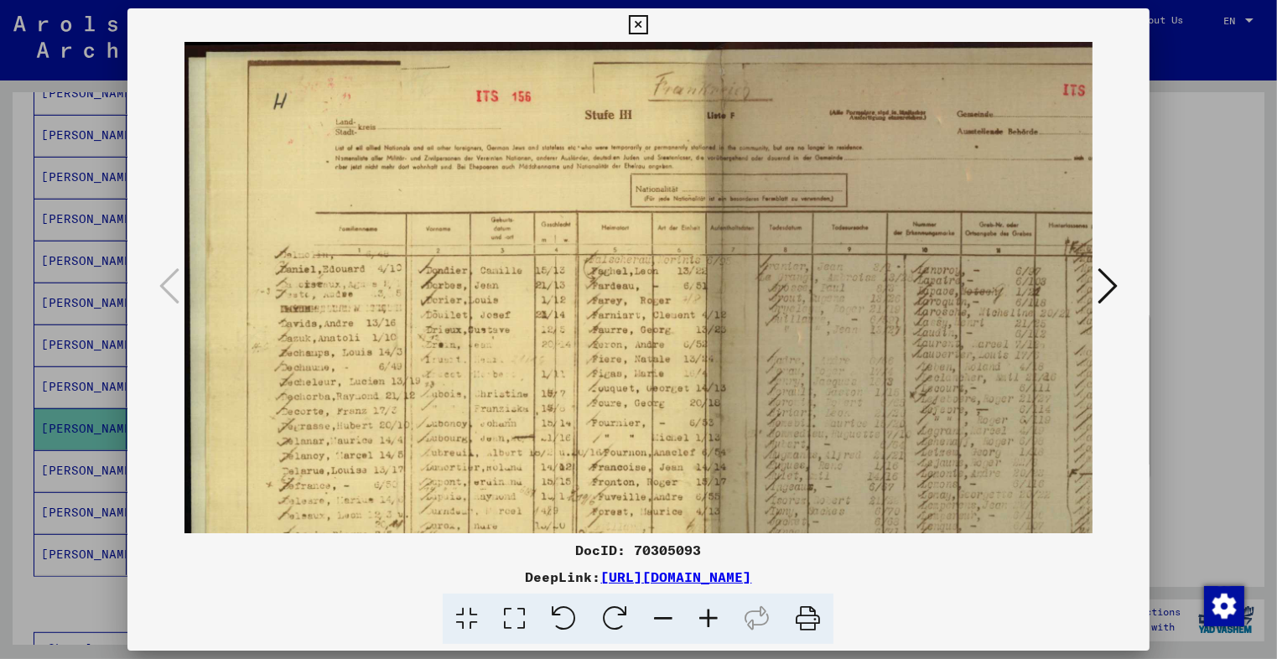
click at [692, 609] on icon at bounding box center [708, 618] width 45 height 51
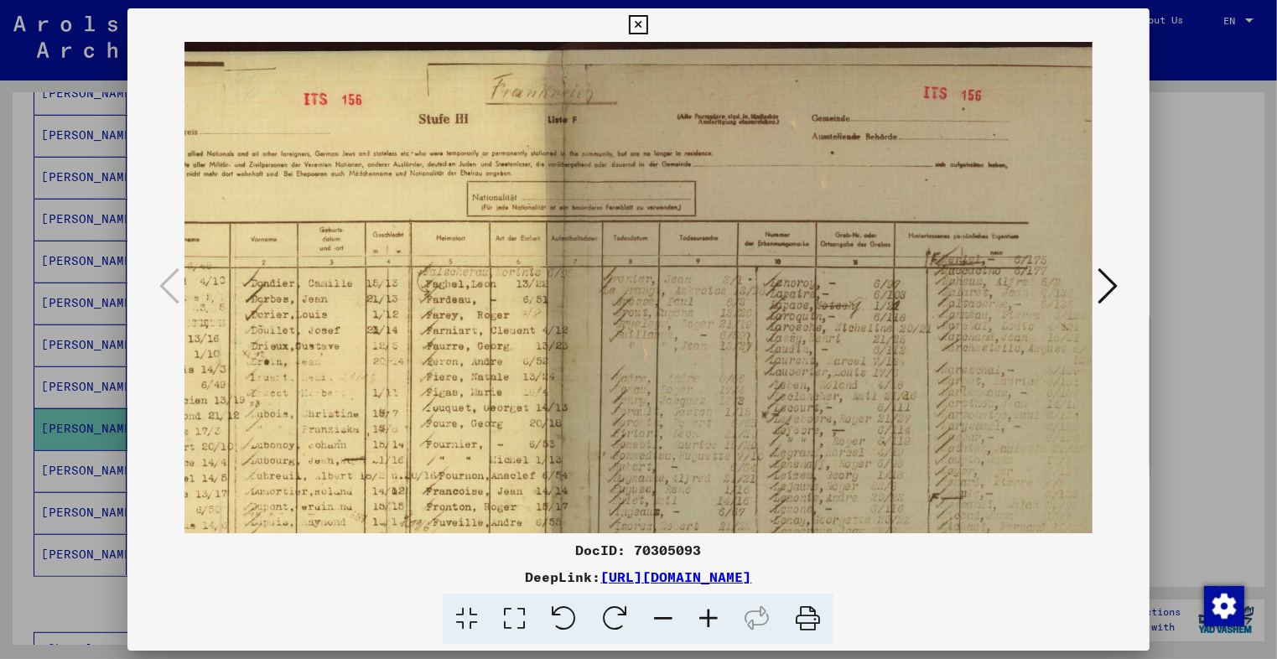
scroll to position [0, 189]
drag, startPoint x: 525, startPoint y: 366, endPoint x: 341, endPoint y: 382, distance: 184.3
click at [341, 382] on img at bounding box center [555, 434] width 1121 height 785
click at [637, 33] on icon at bounding box center [638, 25] width 19 height 20
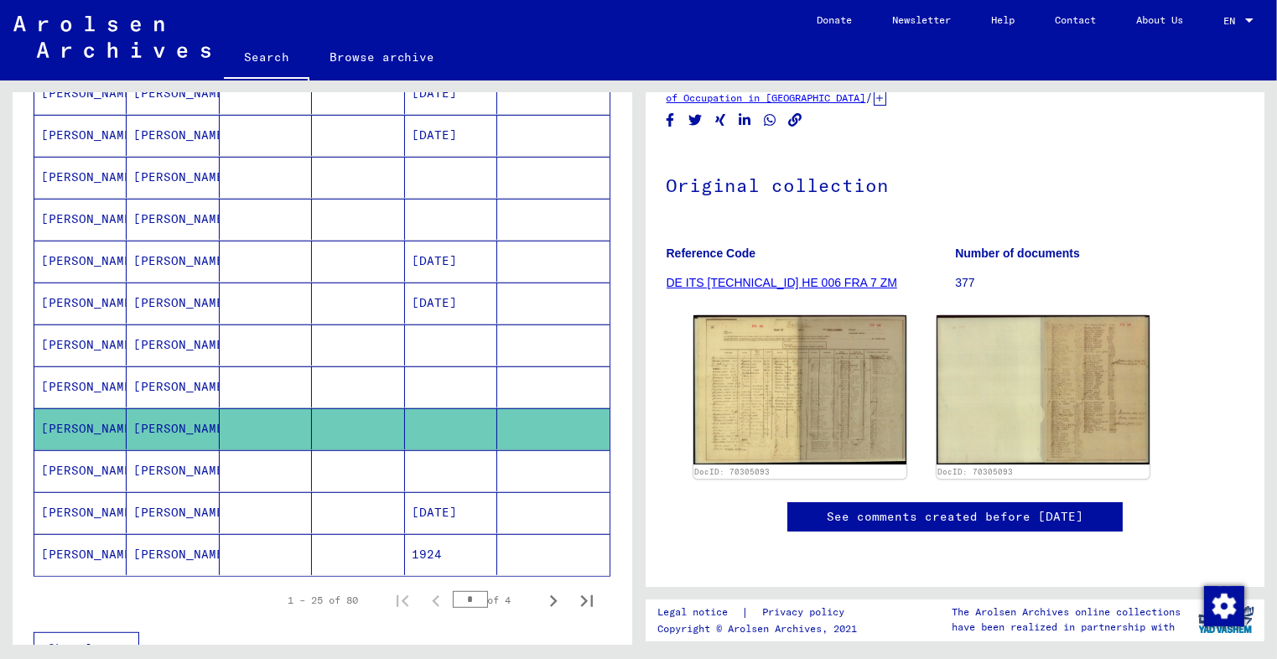
click at [320, 452] on mat-cell at bounding box center [358, 470] width 92 height 41
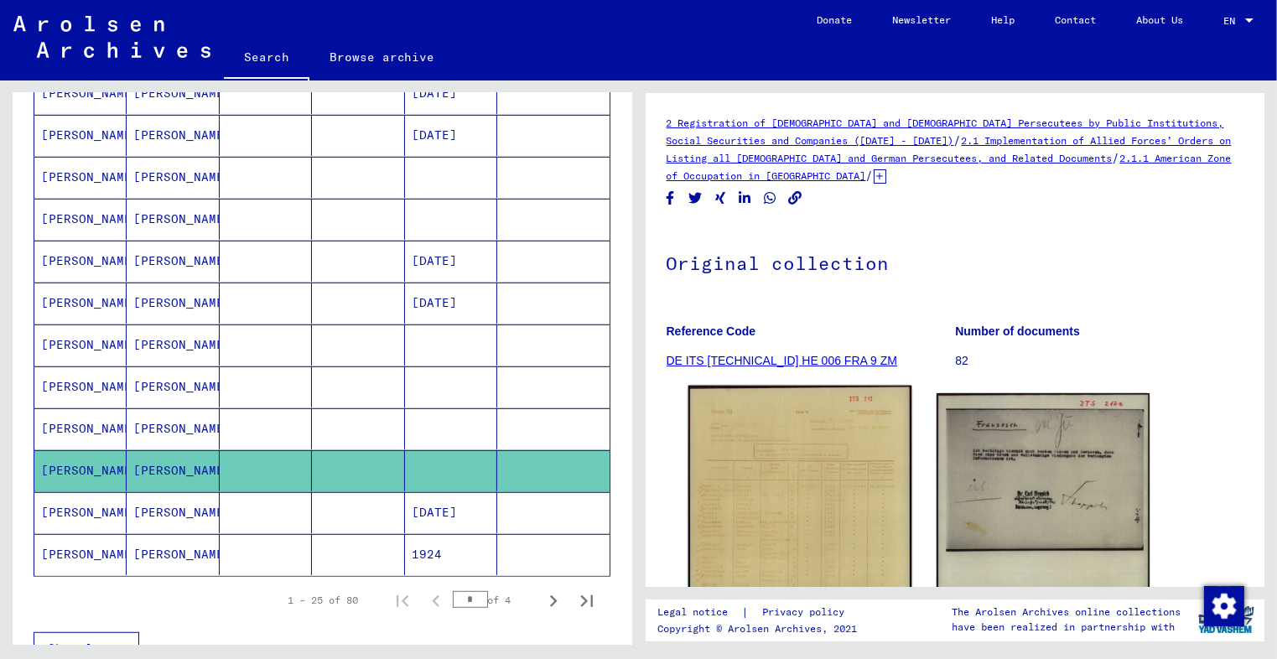
click at [761, 505] on img at bounding box center [799, 543] width 224 height 314
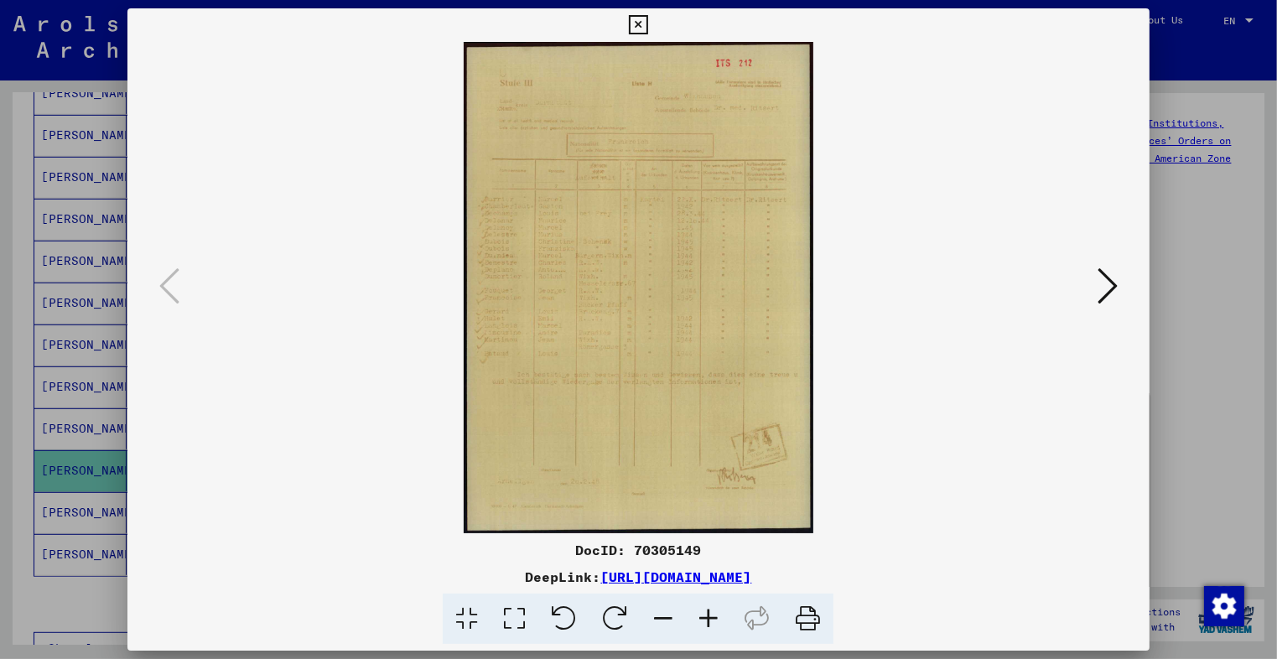
click at [712, 616] on icon at bounding box center [708, 618] width 45 height 51
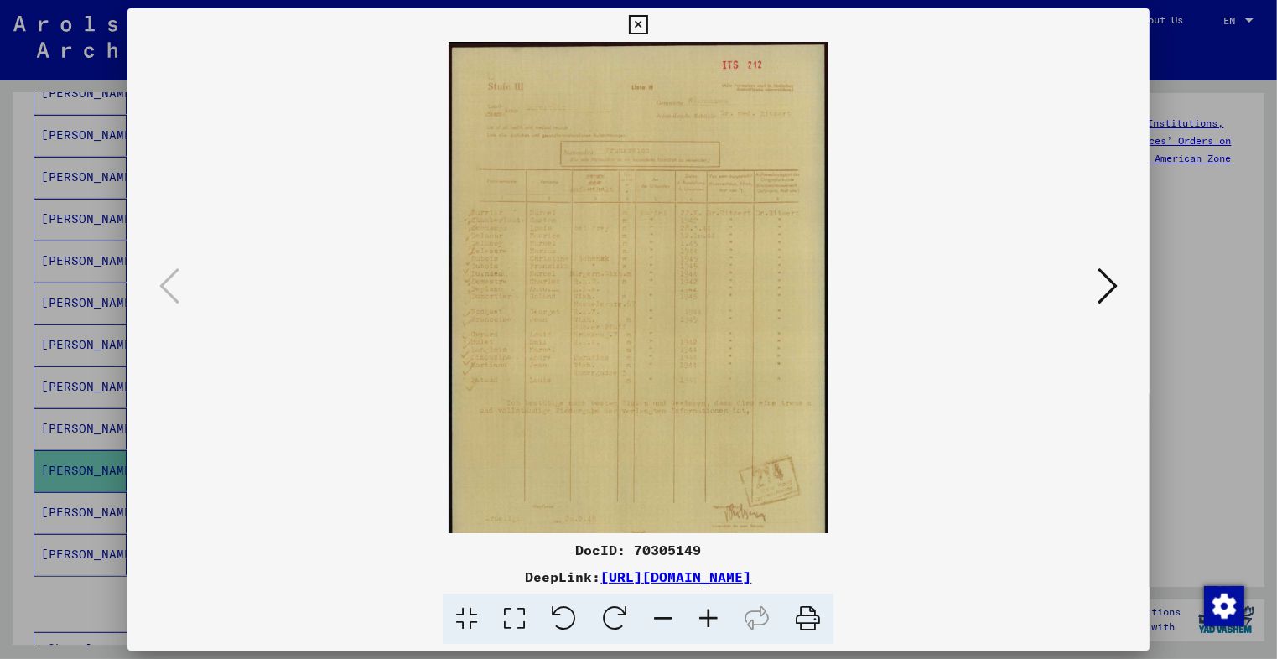
click at [712, 616] on icon at bounding box center [708, 618] width 45 height 51
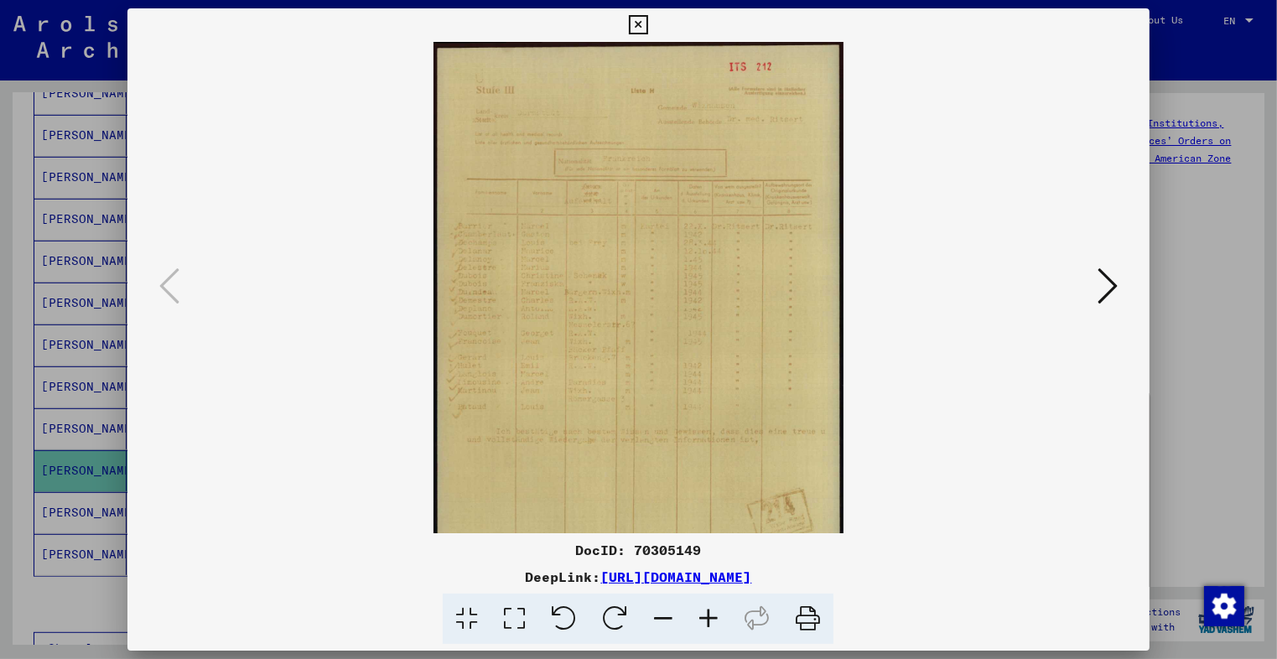
click at [712, 616] on icon at bounding box center [708, 618] width 45 height 51
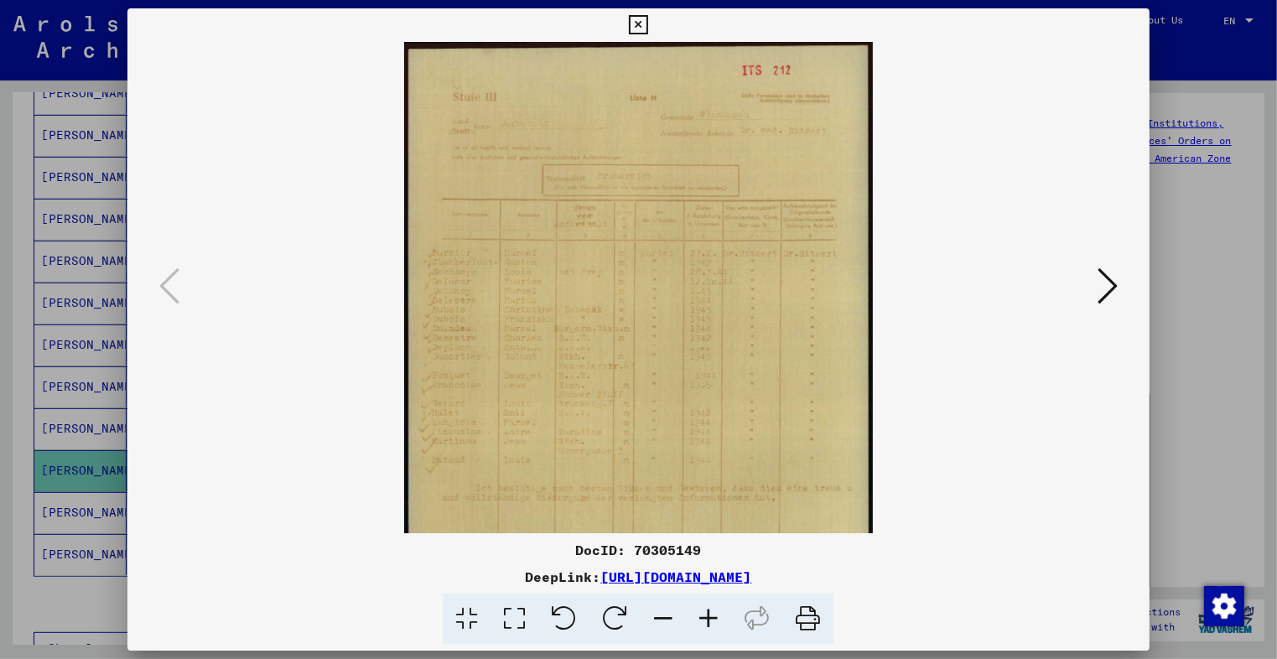
click at [712, 616] on icon at bounding box center [708, 618] width 45 height 51
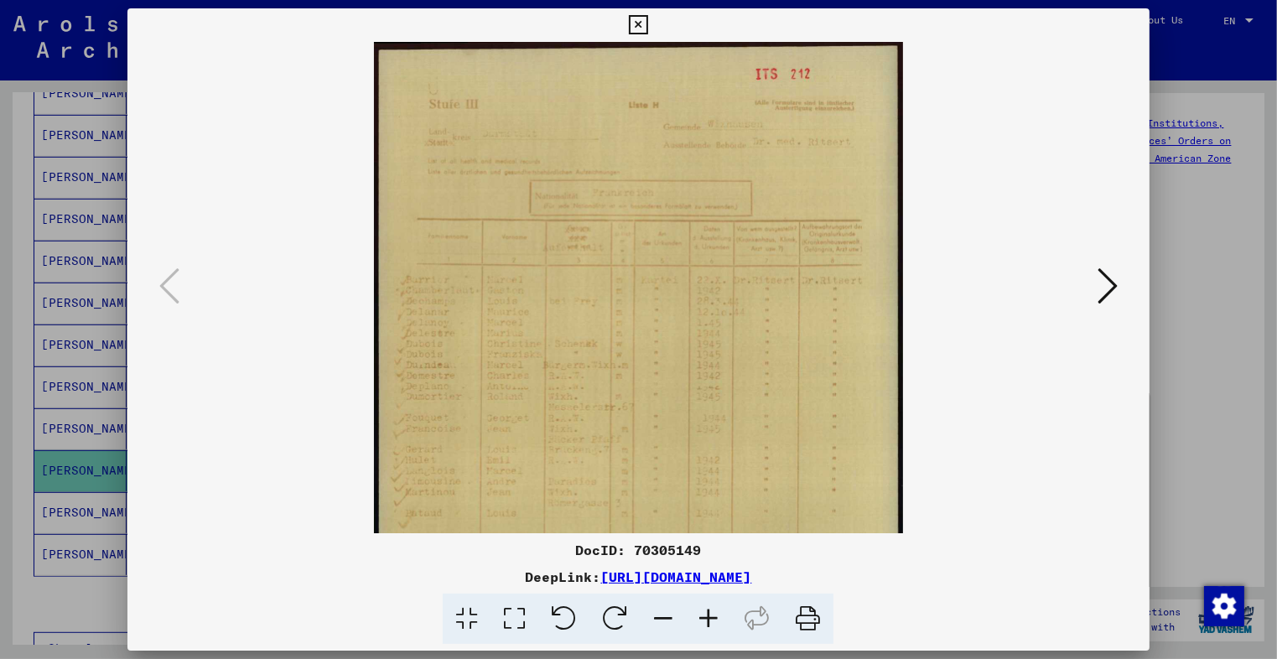
click at [712, 616] on icon at bounding box center [708, 618] width 45 height 51
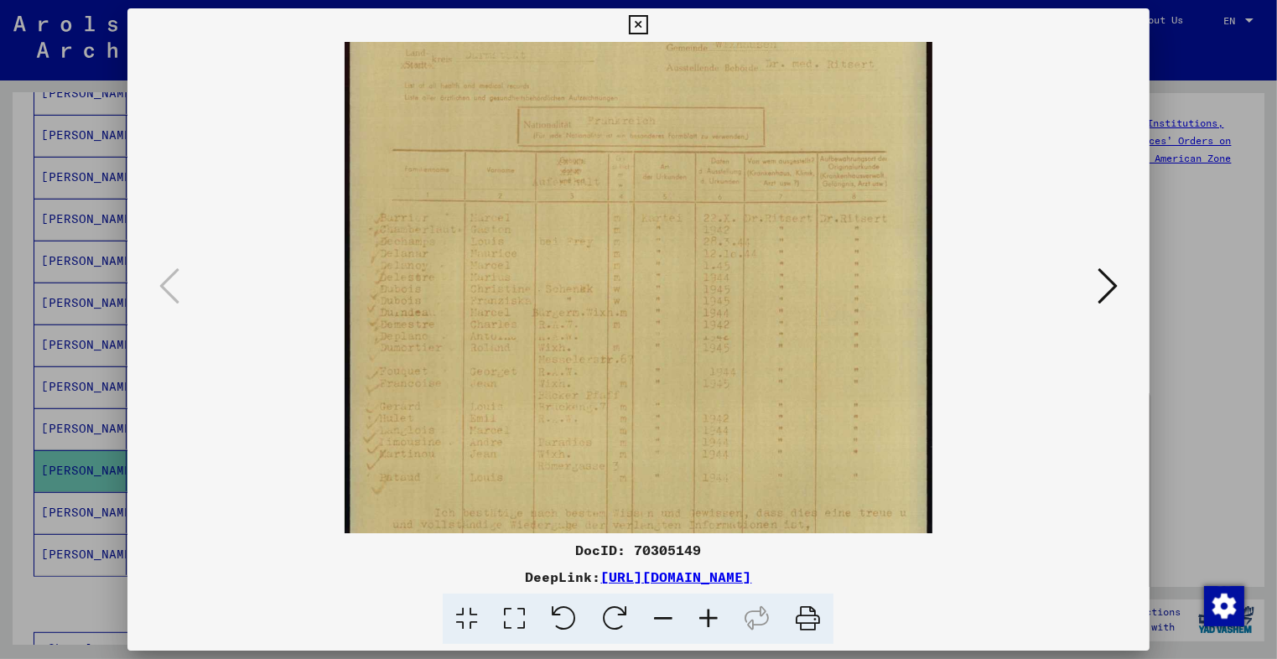
scroll to position [91, 0]
drag, startPoint x: 439, startPoint y: 373, endPoint x: 428, endPoint y: 282, distance: 91.2
click at [428, 282] on img at bounding box center [638, 364] width 588 height 826
click at [1106, 282] on icon at bounding box center [1107, 286] width 20 height 40
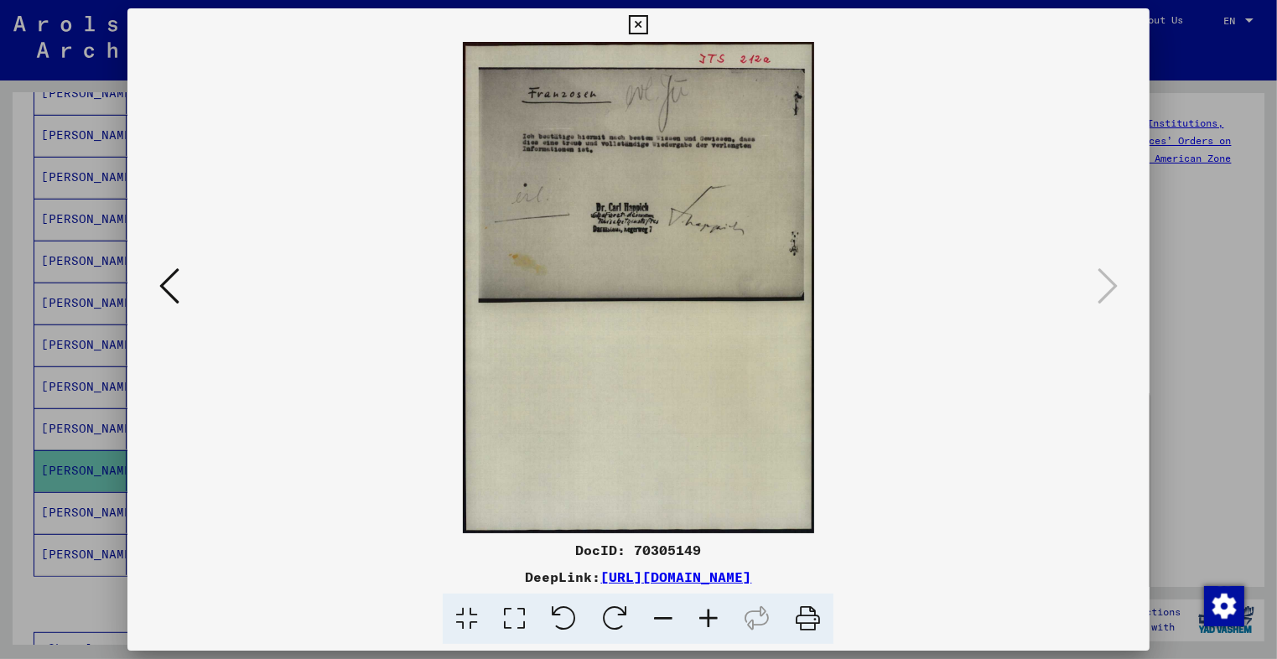
scroll to position [0, 0]
click at [184, 294] on button at bounding box center [169, 287] width 30 height 48
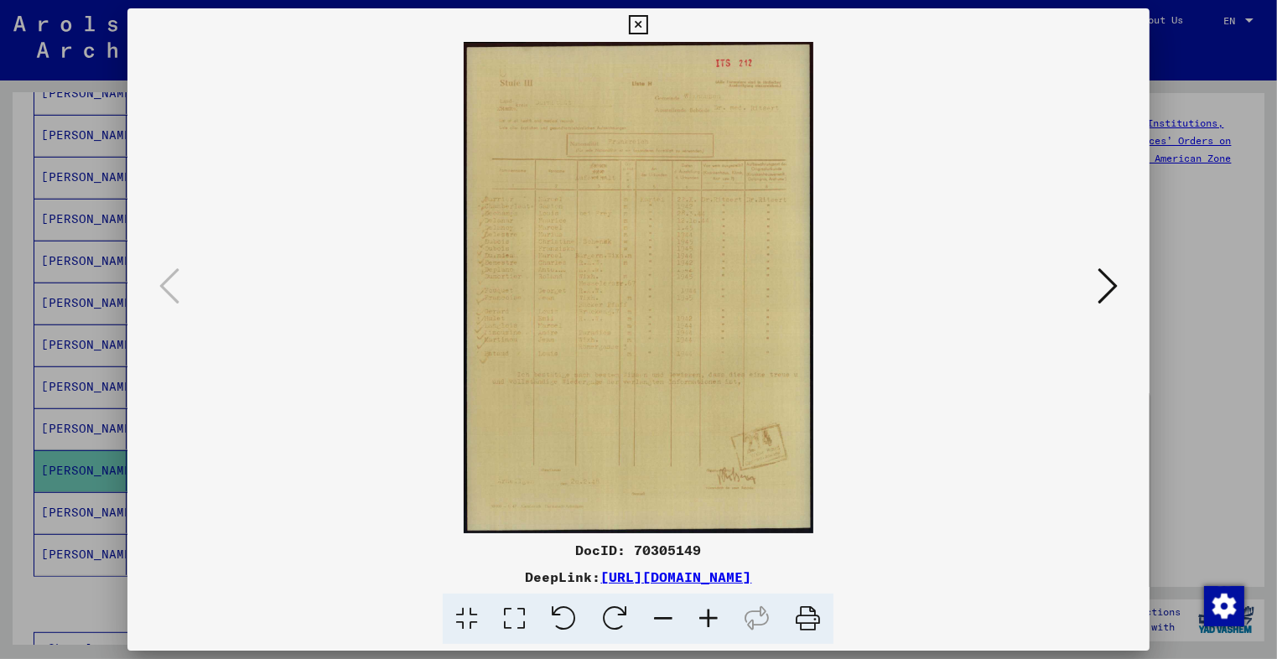
click at [711, 614] on icon at bounding box center [708, 618] width 45 height 51
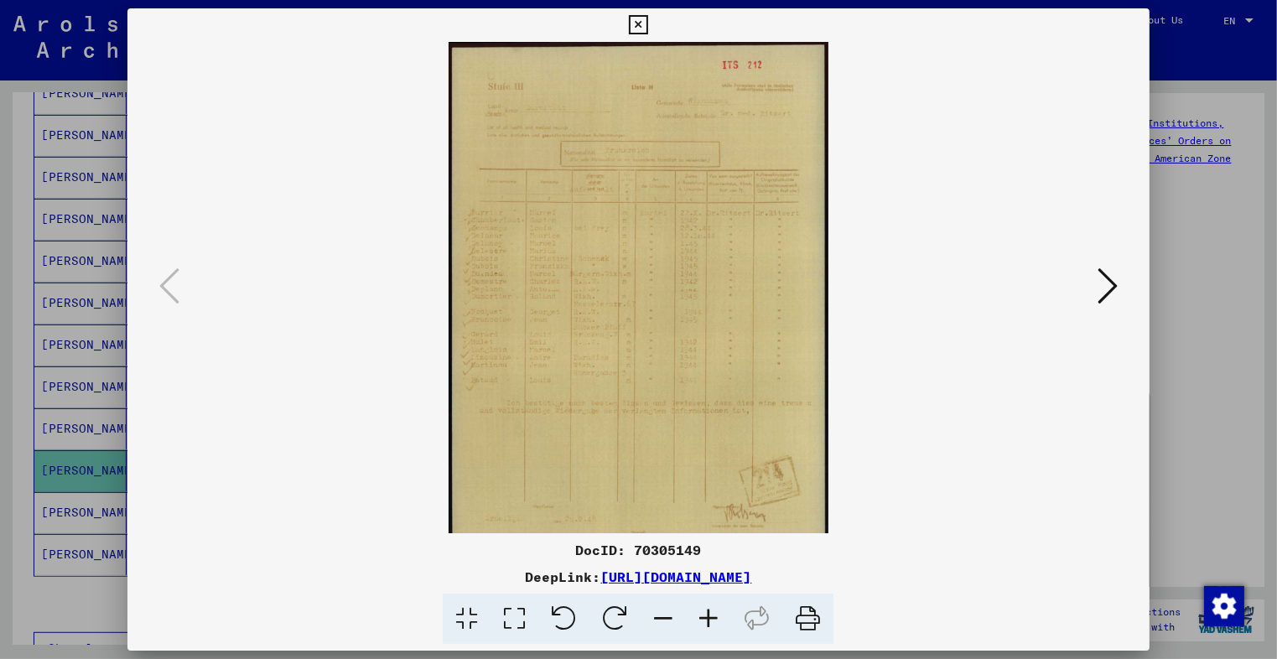
click at [711, 614] on icon at bounding box center [708, 618] width 45 height 51
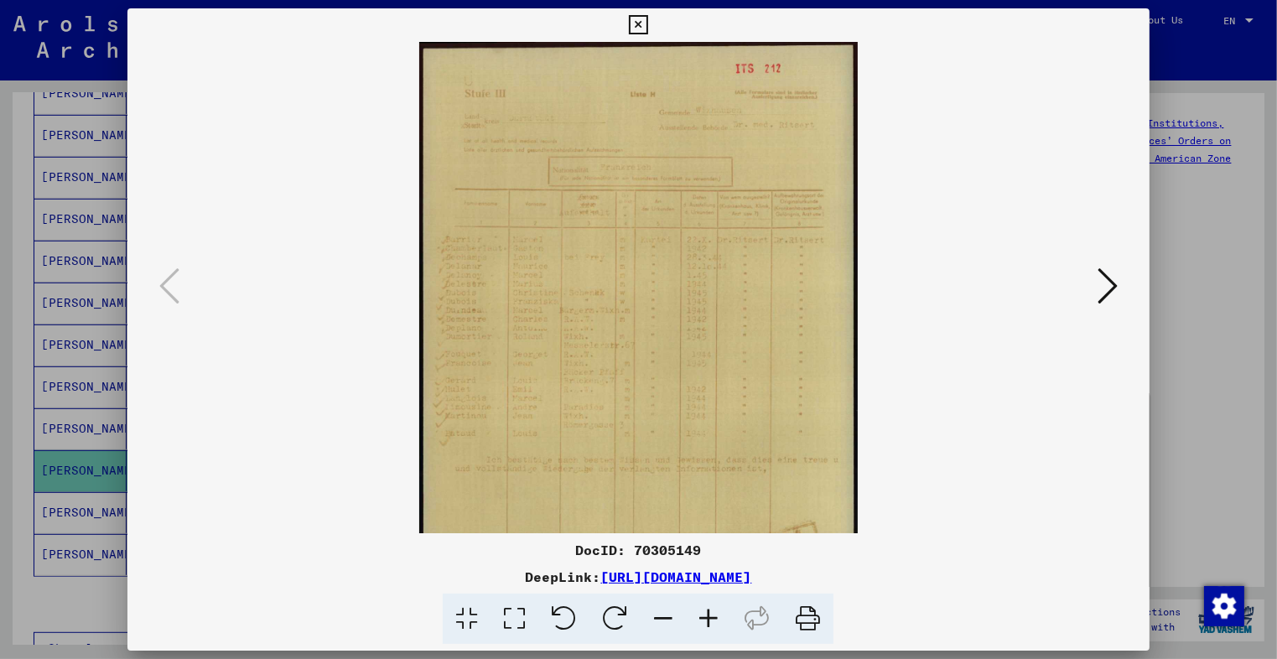
click at [711, 614] on icon at bounding box center [708, 618] width 45 height 51
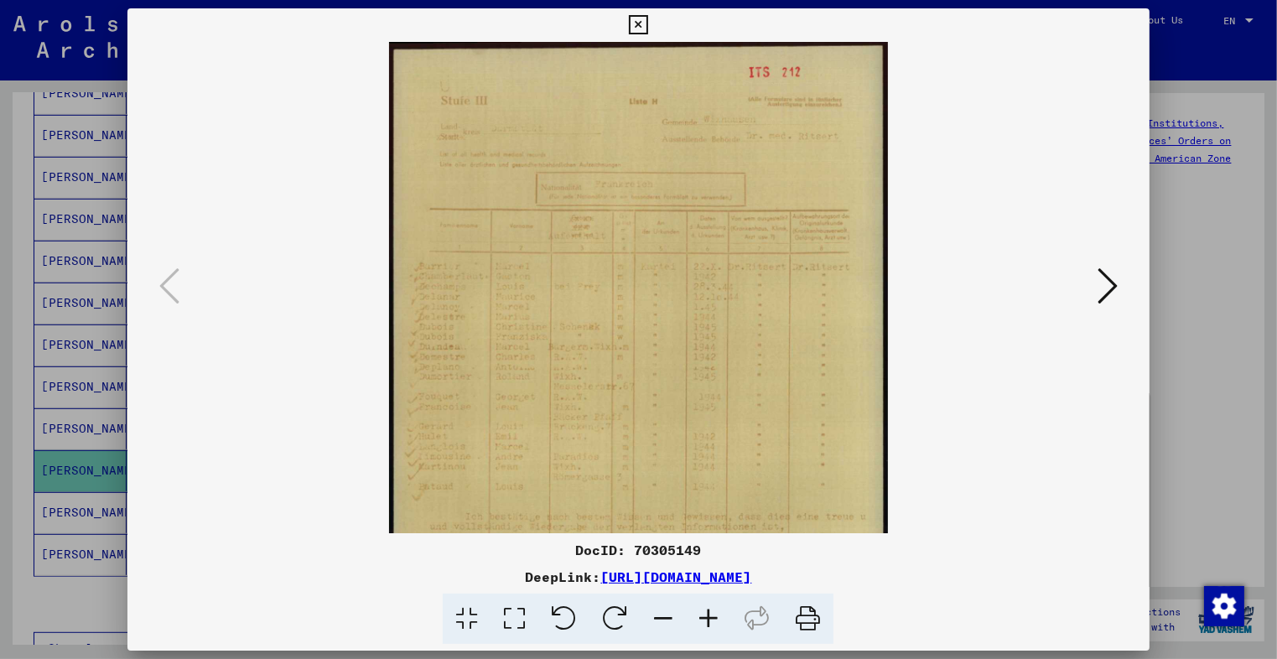
click at [711, 614] on icon at bounding box center [708, 618] width 45 height 51
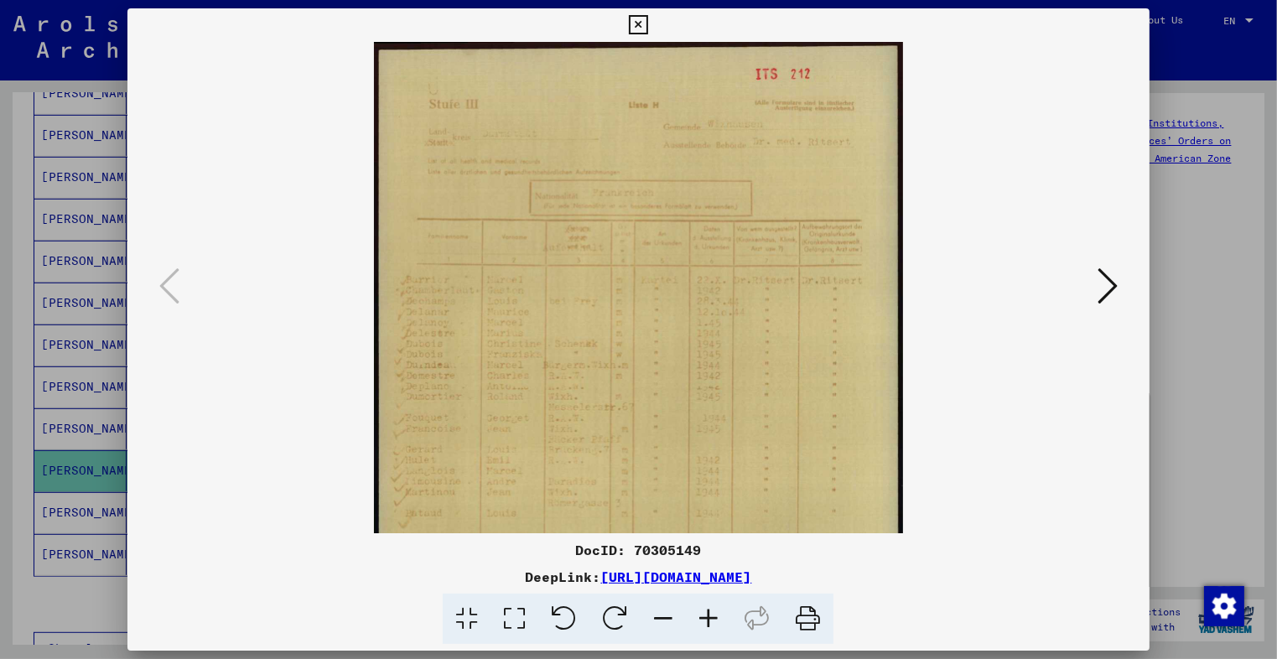
click at [711, 614] on icon at bounding box center [708, 618] width 45 height 51
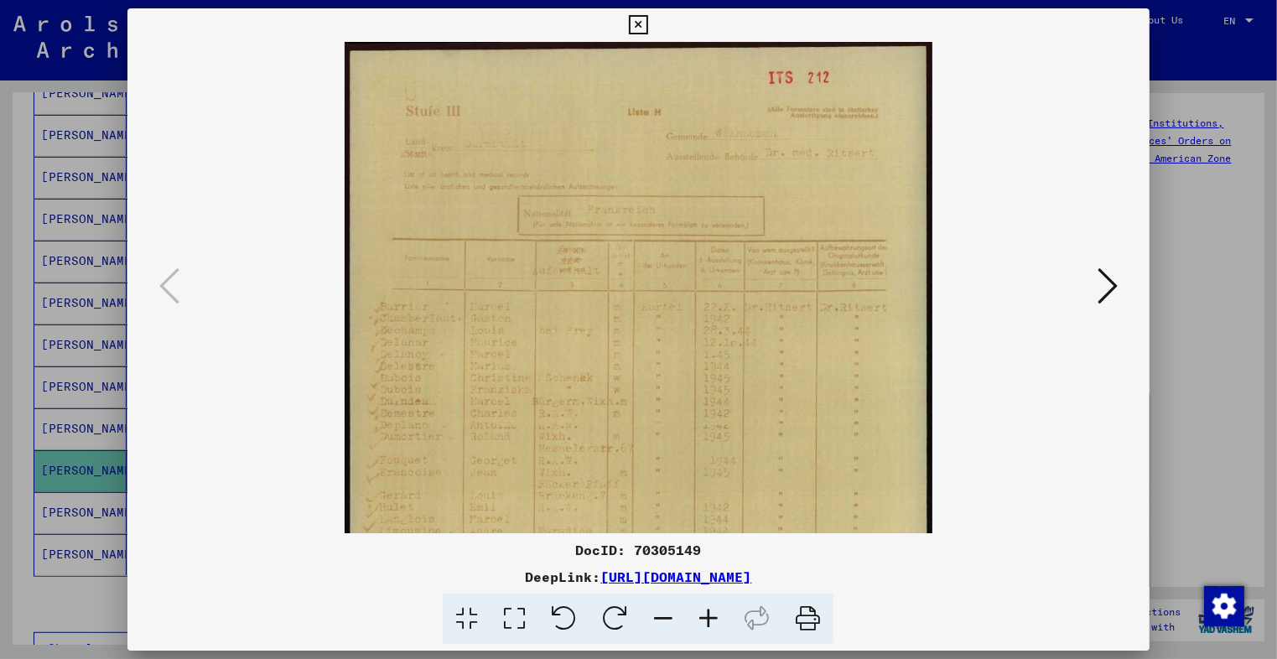
click at [711, 614] on icon at bounding box center [708, 618] width 45 height 51
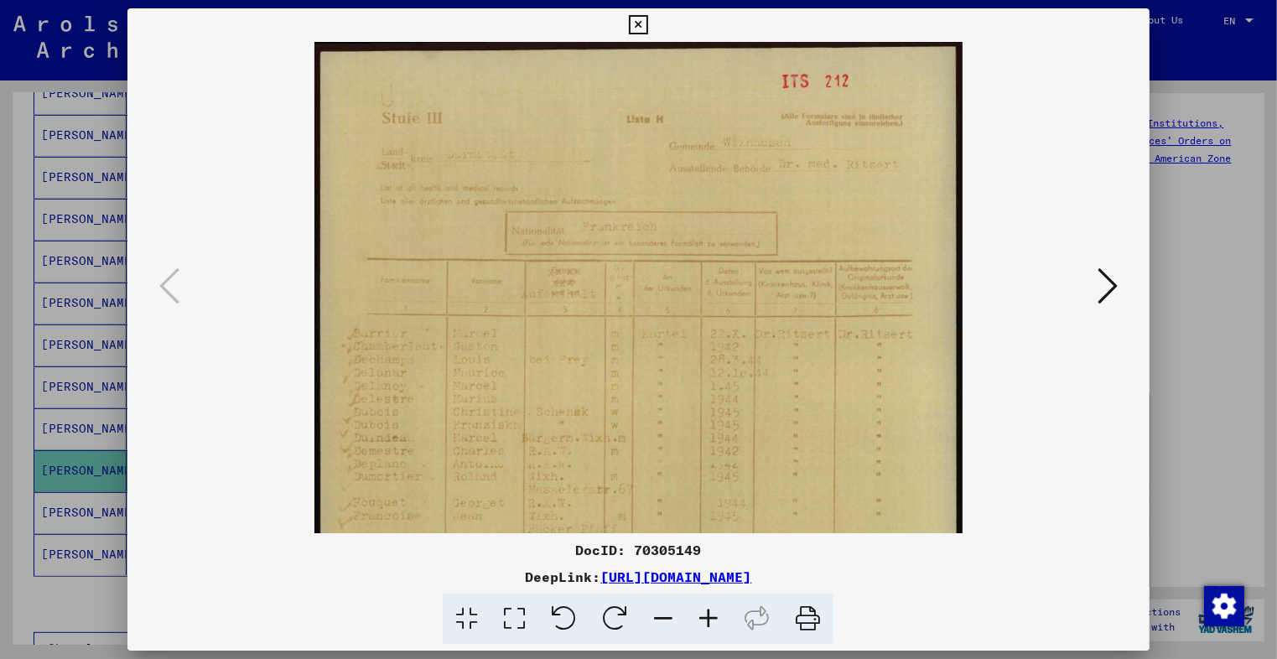
click at [711, 614] on icon at bounding box center [708, 618] width 45 height 51
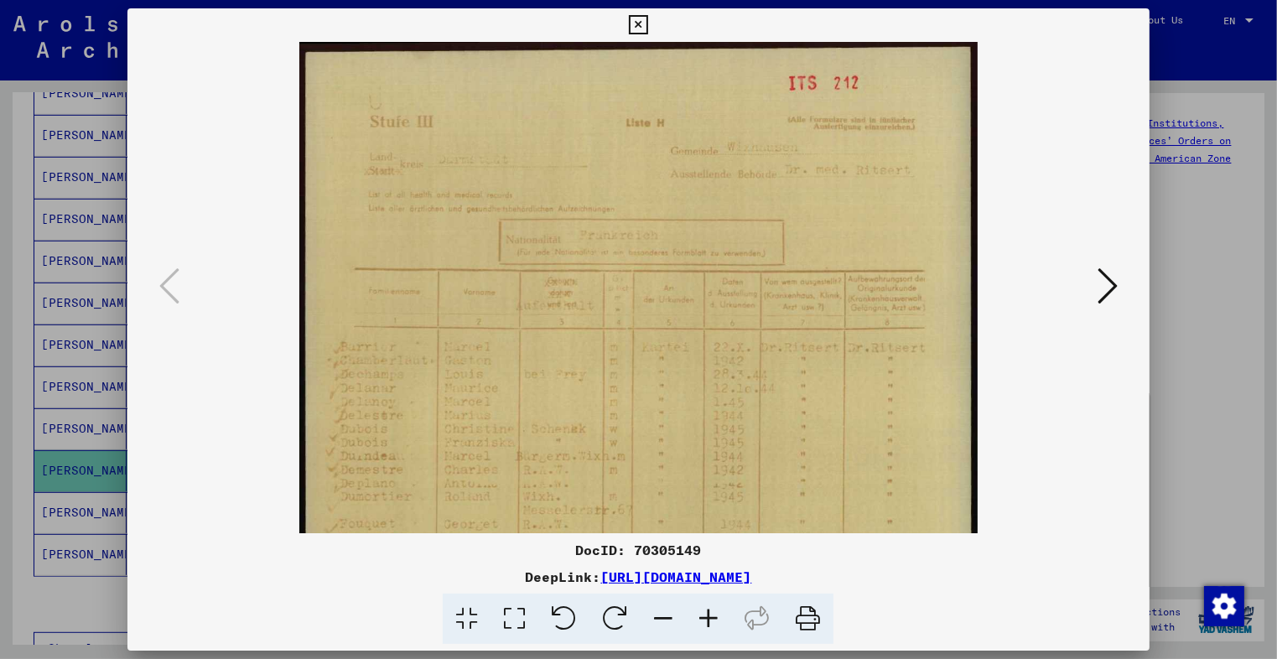
click at [711, 614] on icon at bounding box center [708, 618] width 45 height 51
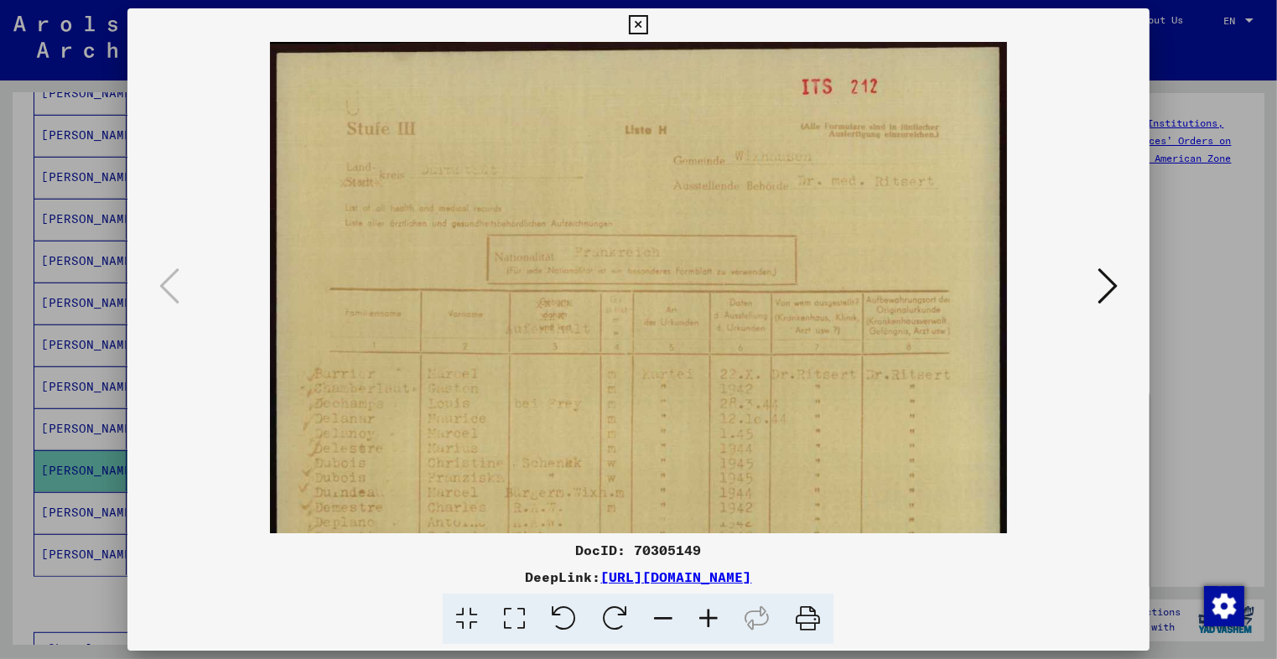
click at [711, 614] on icon at bounding box center [708, 618] width 45 height 51
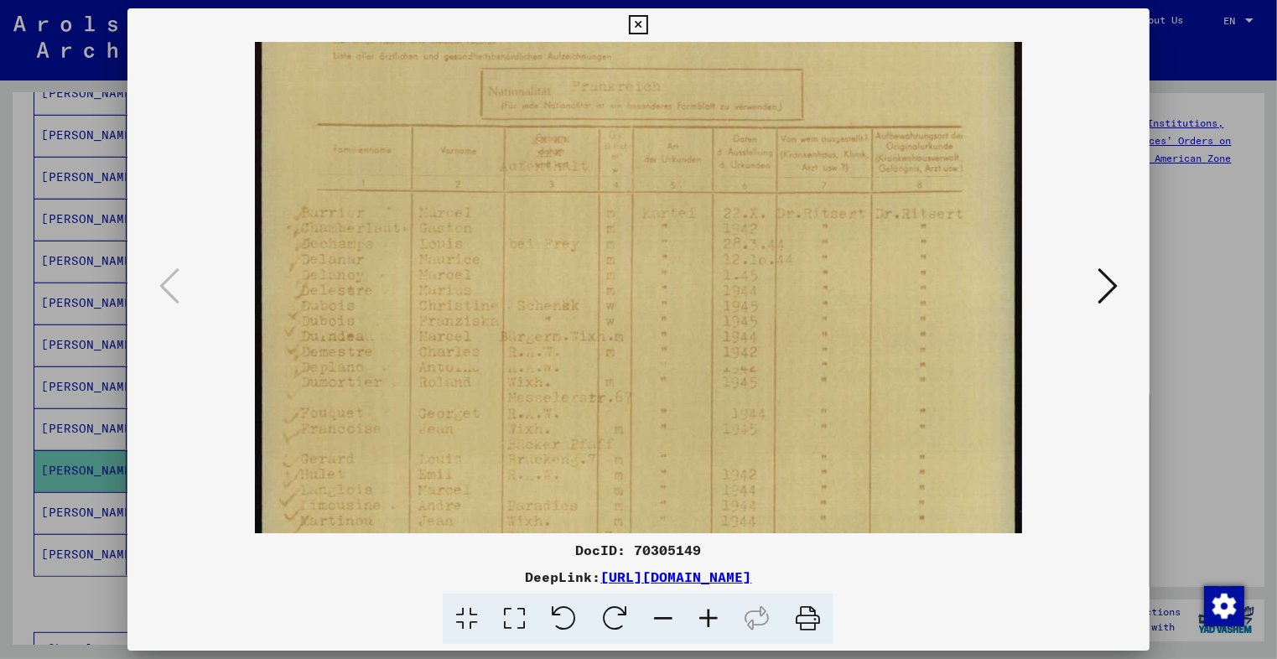
scroll to position [239, 0]
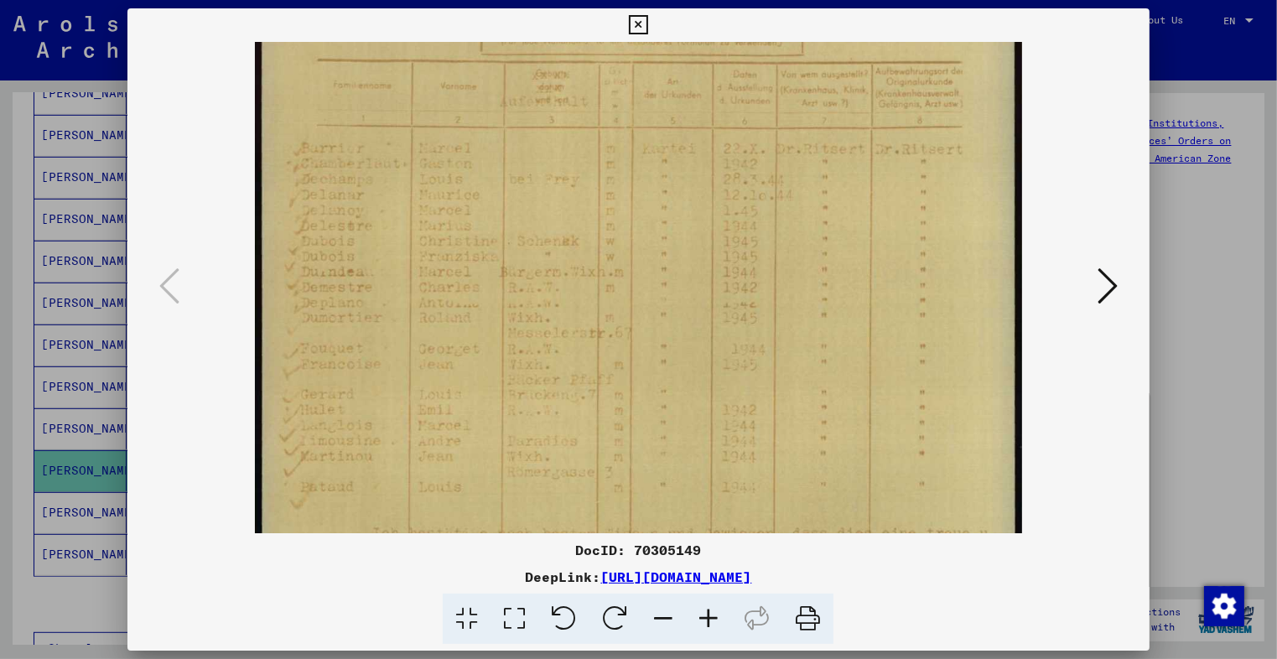
drag, startPoint x: 336, startPoint y: 417, endPoint x: 312, endPoint y: 184, distance: 235.1
click at [312, 184] on img at bounding box center [638, 342] width 767 height 1078
click at [648, 23] on button at bounding box center [638, 25] width 29 height 34
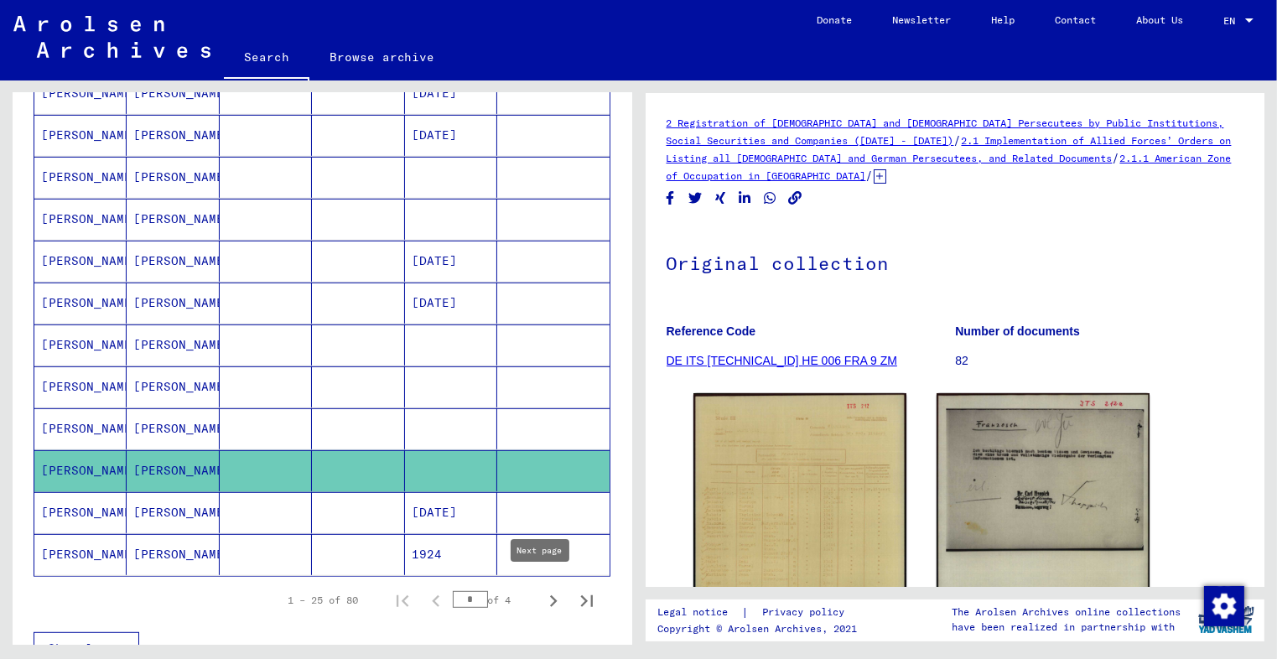
click at [541, 591] on icon "Next page" at bounding box center [552, 600] width 23 height 23
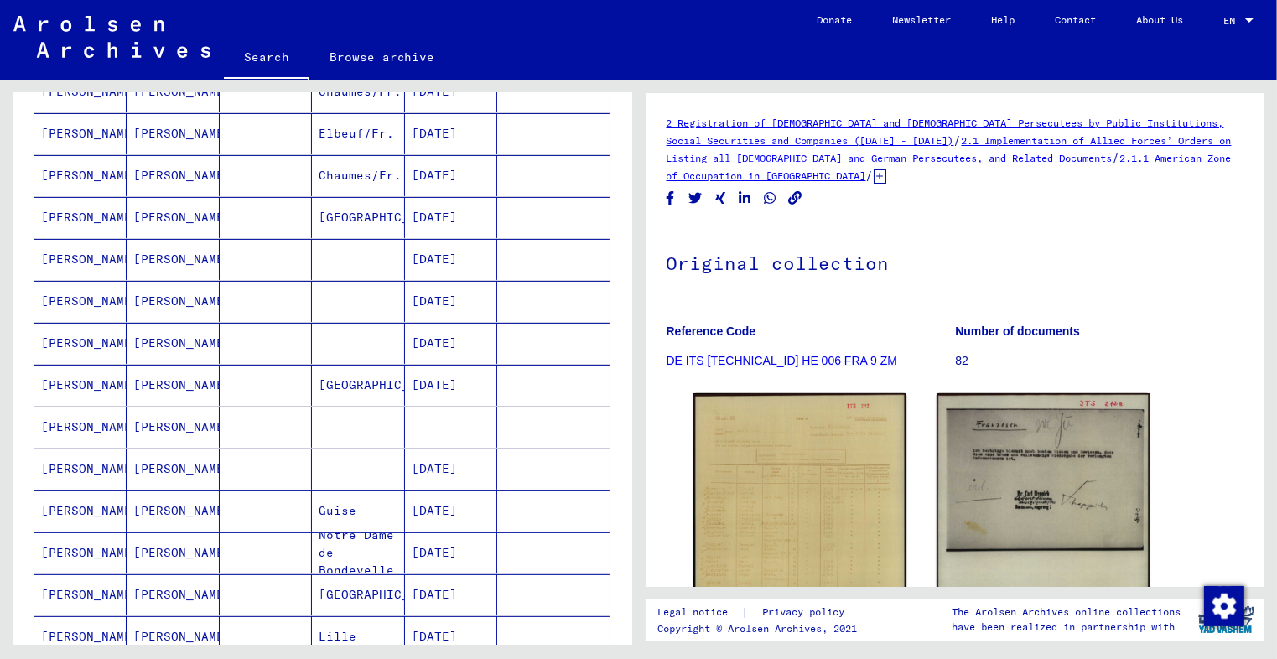
scroll to position [355, 0]
click at [416, 425] on mat-cell at bounding box center [451, 424] width 92 height 41
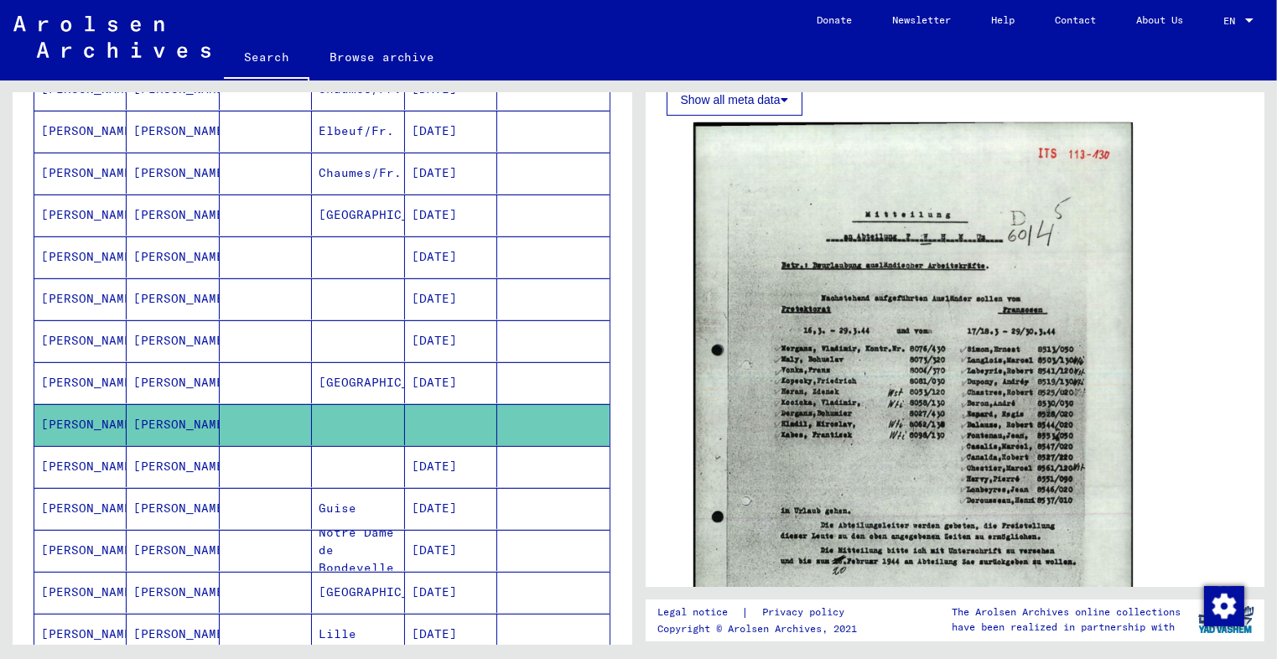
scroll to position [490, 0]
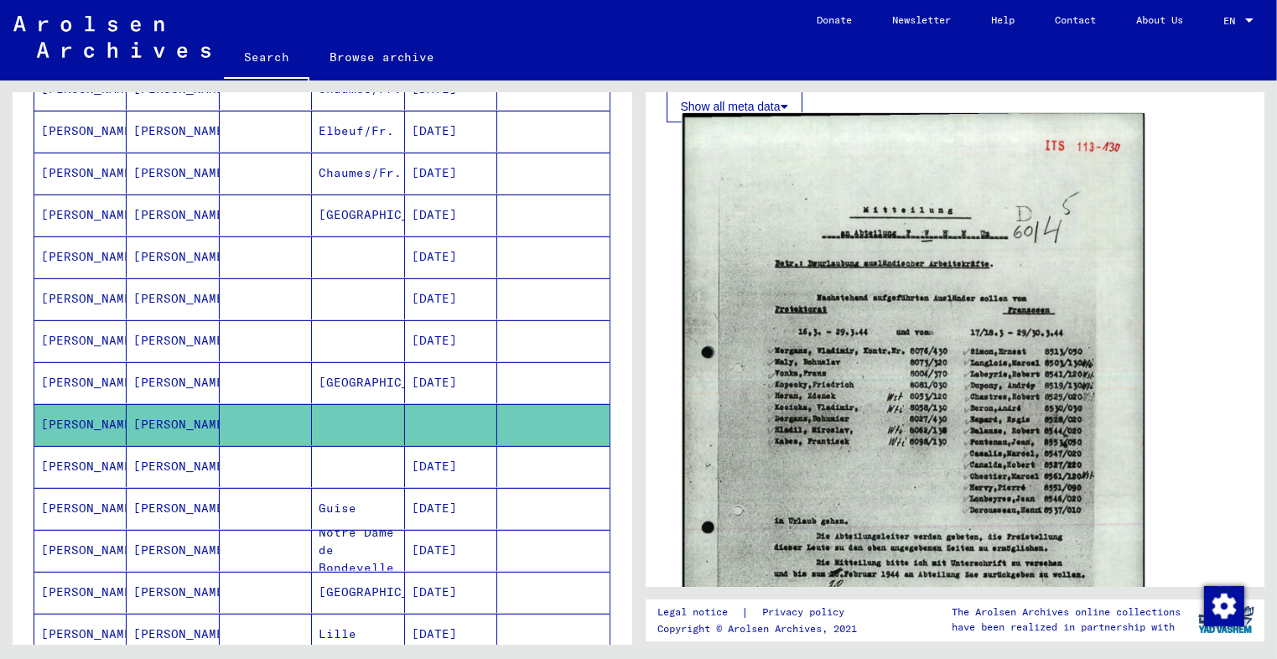
click at [986, 480] on img at bounding box center [912, 438] width 462 height 651
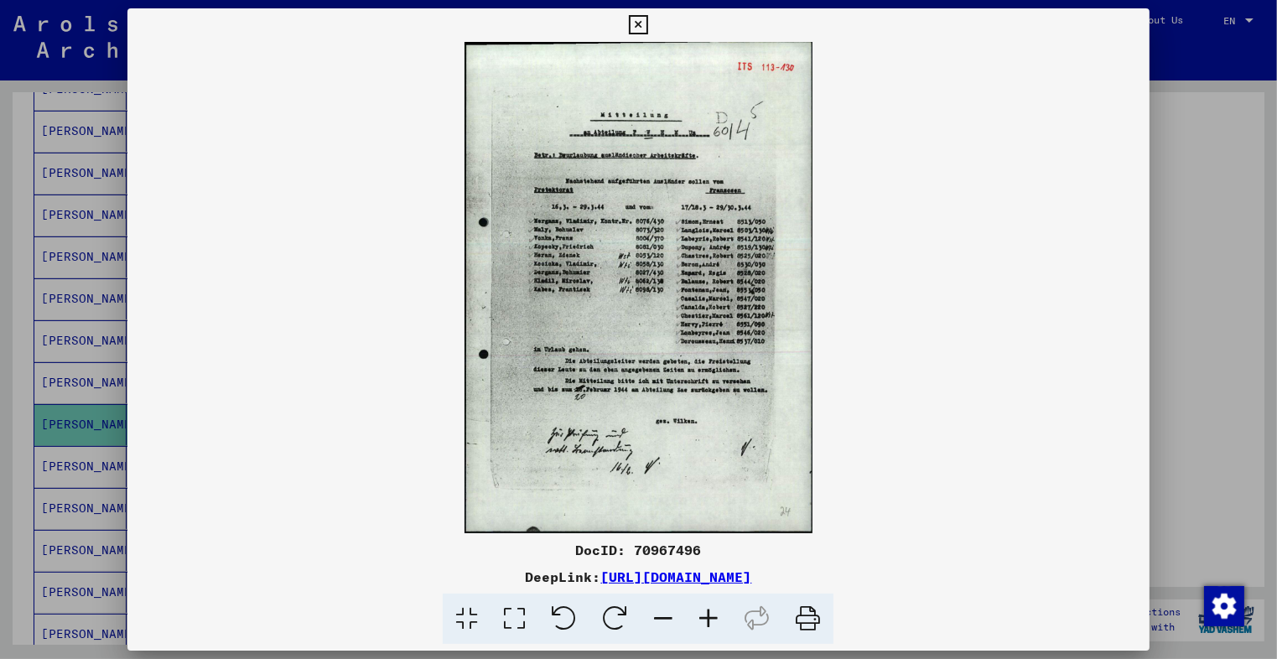
click at [674, 378] on img at bounding box center [637, 287] width 1021 height 491
click at [709, 614] on icon at bounding box center [708, 618] width 45 height 51
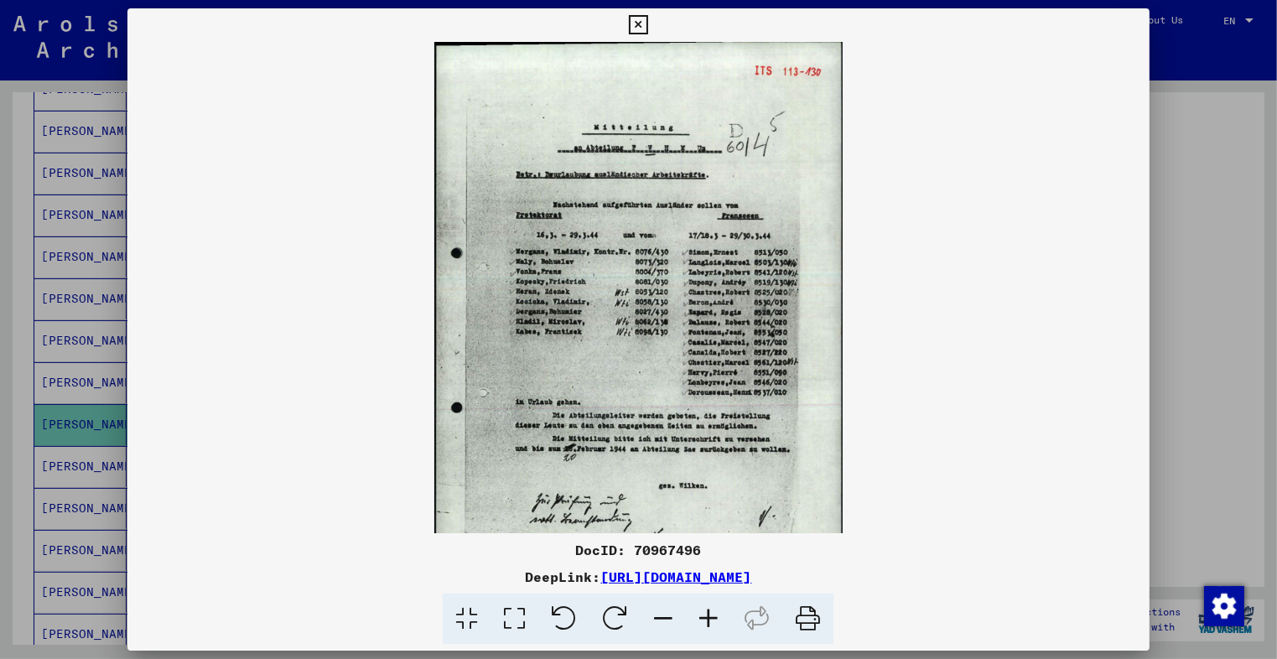
click at [709, 614] on icon at bounding box center [708, 618] width 45 height 51
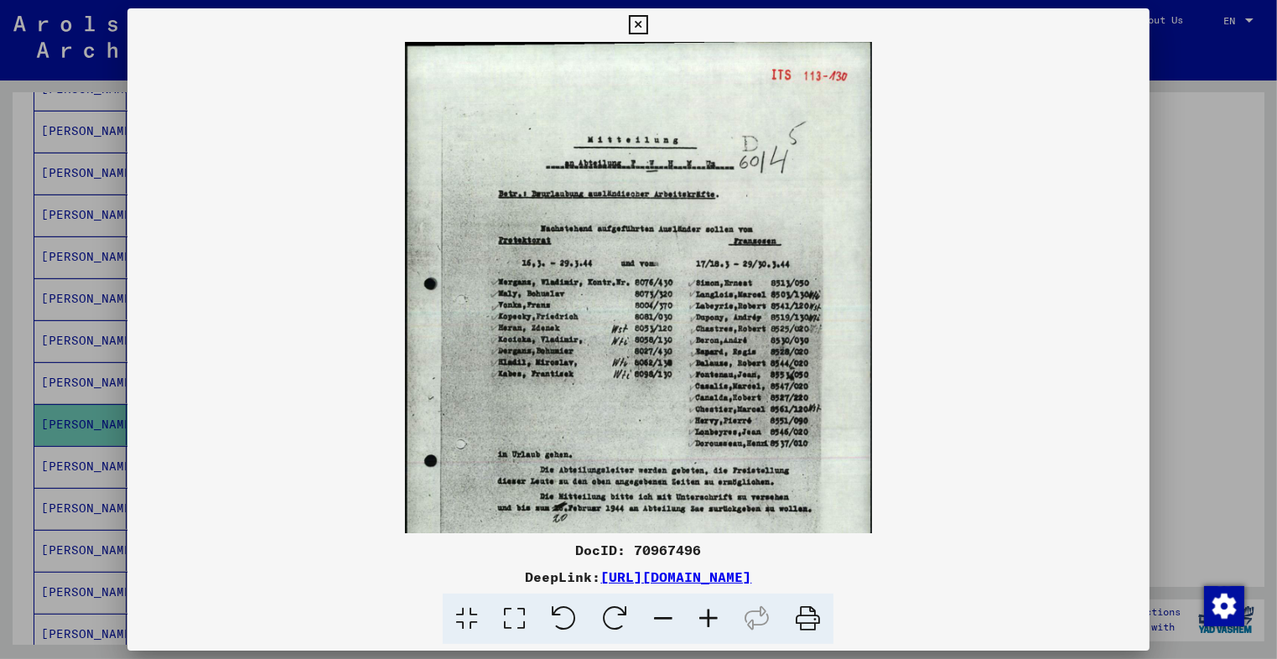
click at [709, 614] on icon at bounding box center [708, 618] width 45 height 51
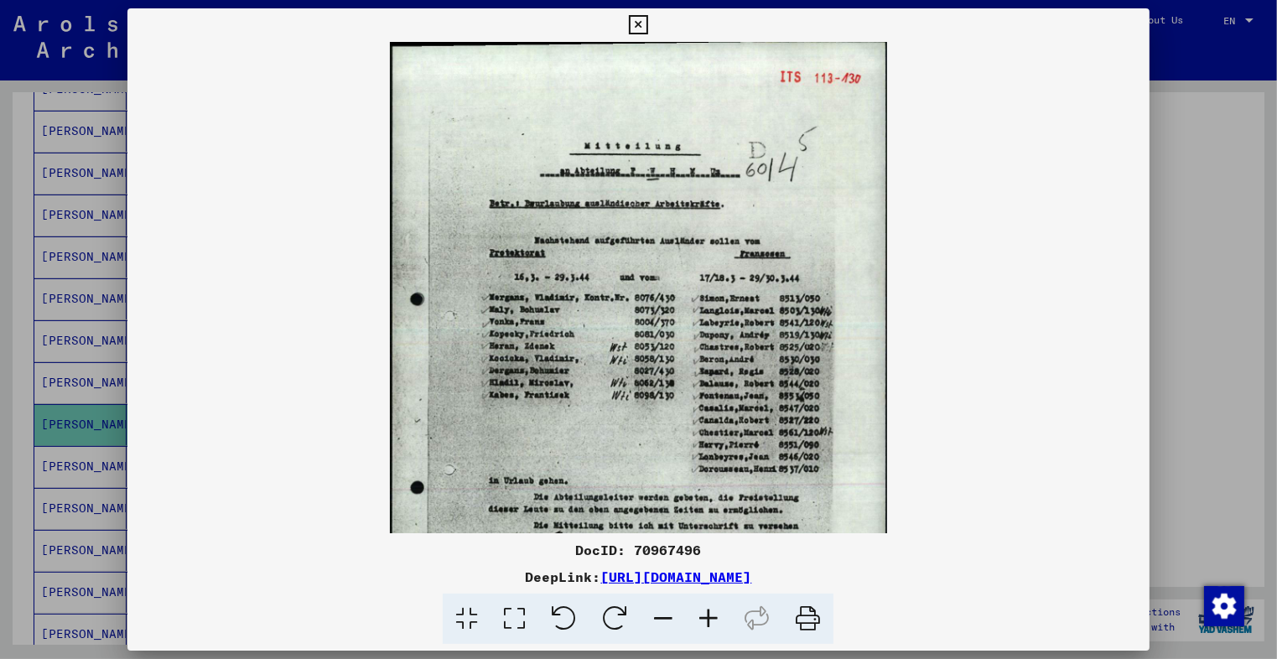
click at [709, 614] on icon at bounding box center [708, 618] width 45 height 51
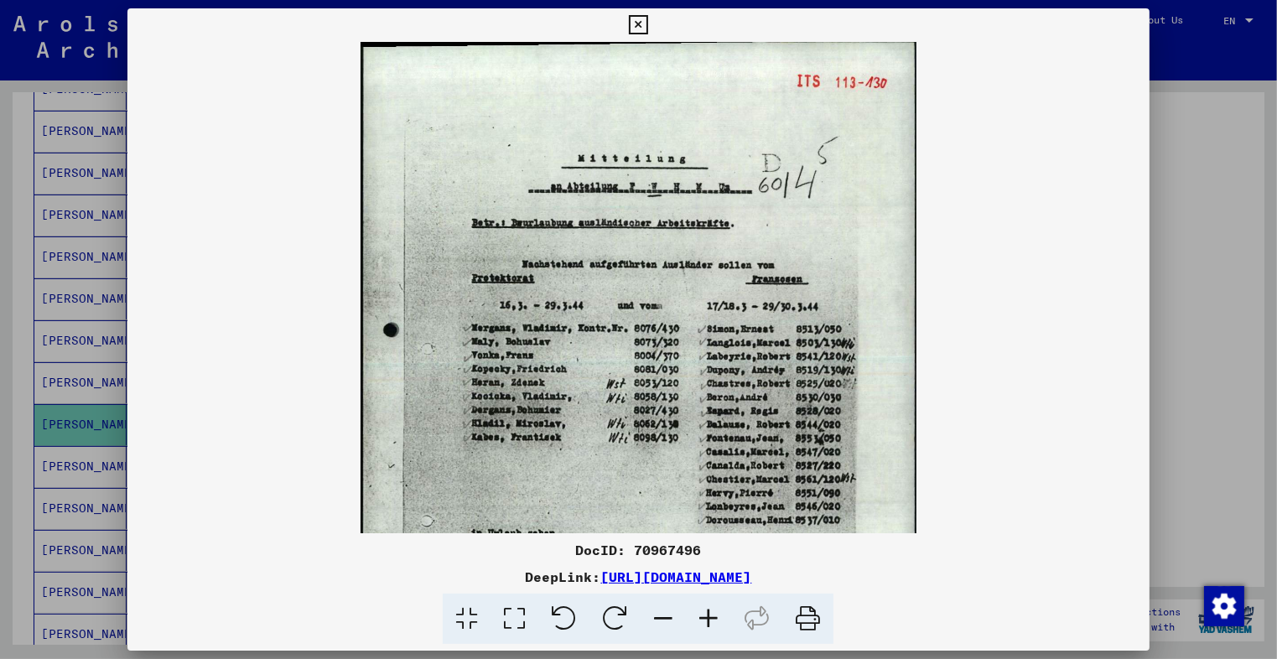
click at [709, 614] on icon at bounding box center [708, 618] width 45 height 51
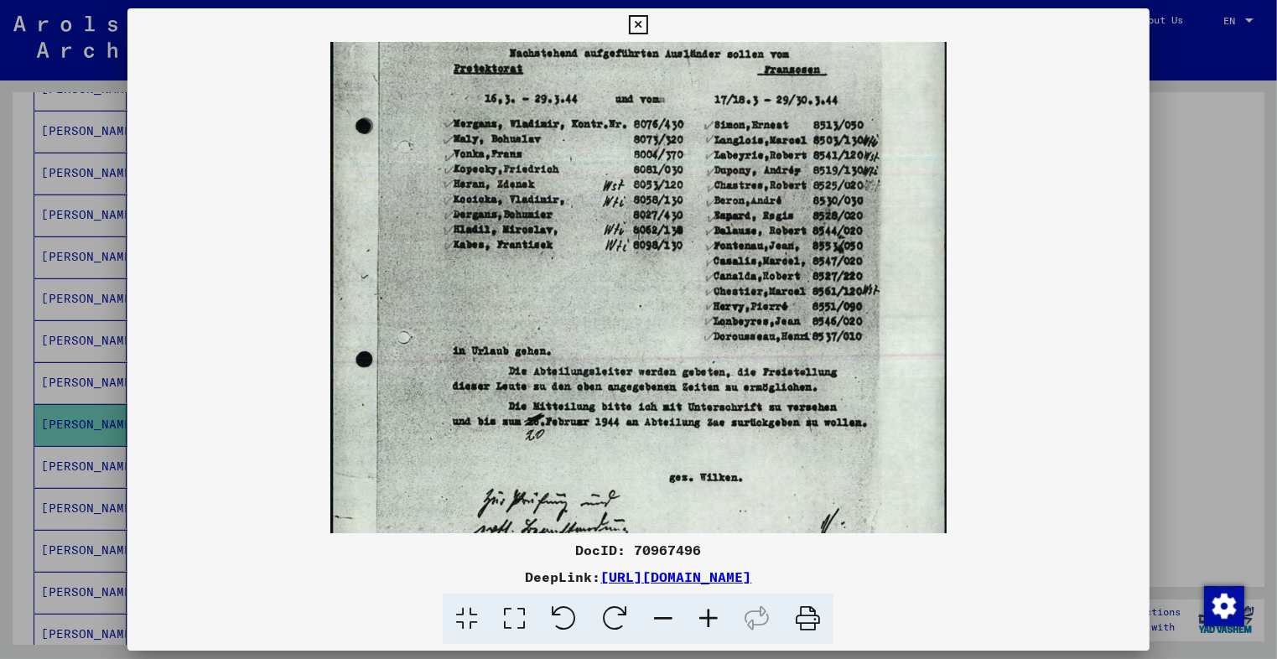
scroll to position [232, 0]
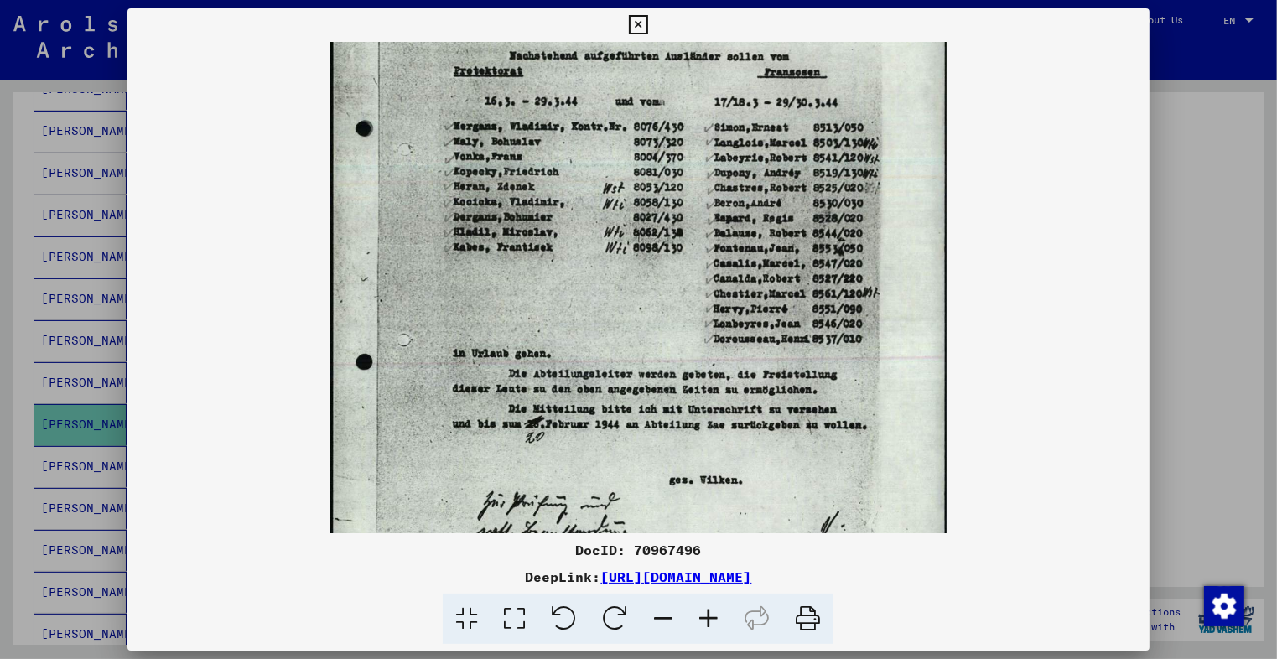
drag, startPoint x: 618, startPoint y: 436, endPoint x: 567, endPoint y: 210, distance: 231.2
click at [567, 210] on img at bounding box center [638, 244] width 616 height 868
click at [714, 619] on icon at bounding box center [708, 618] width 45 height 51
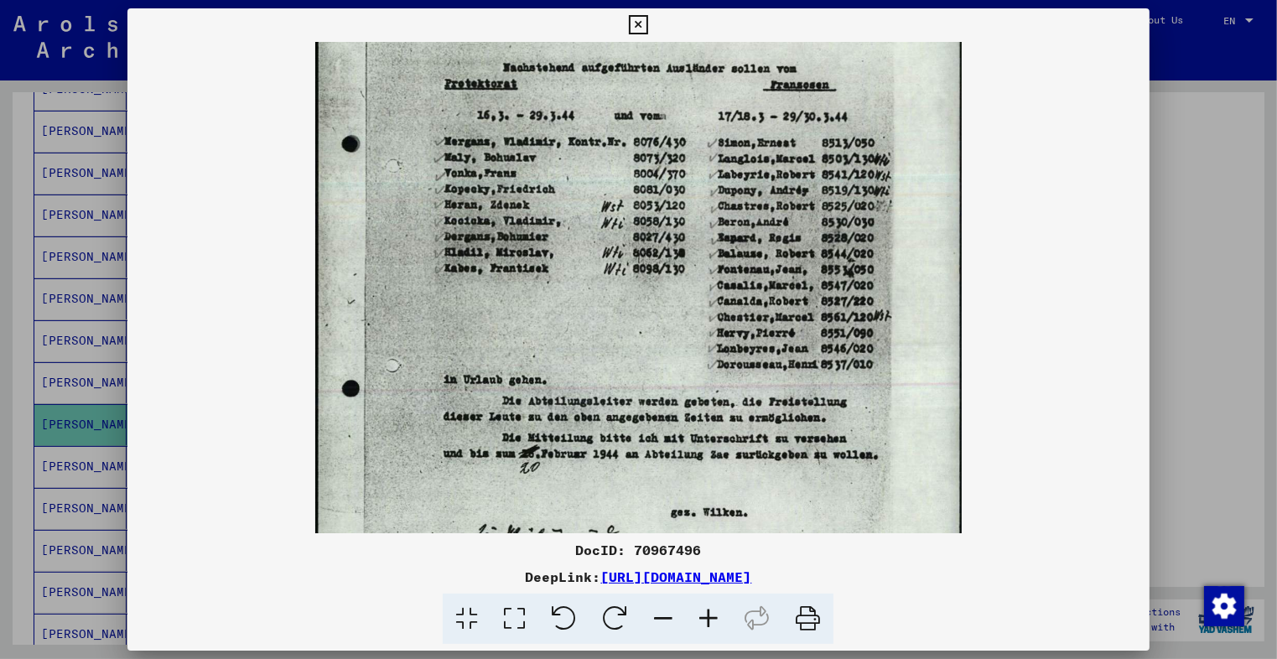
click at [714, 619] on icon at bounding box center [708, 618] width 45 height 51
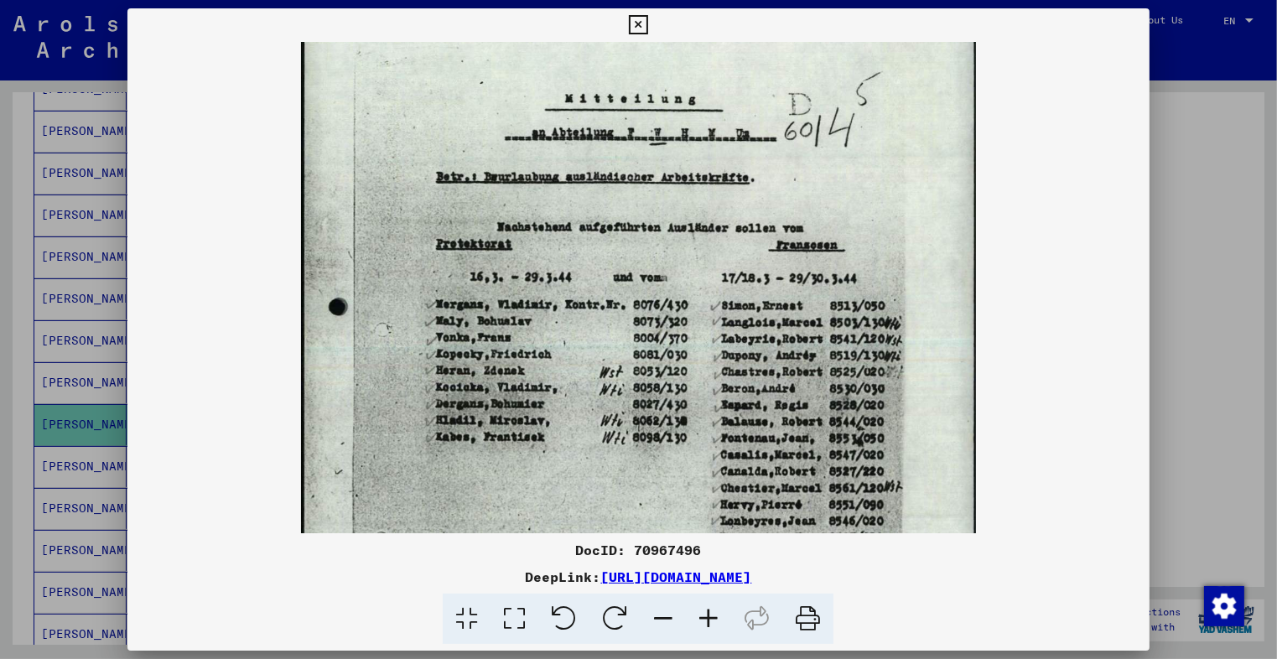
scroll to position [0, 0]
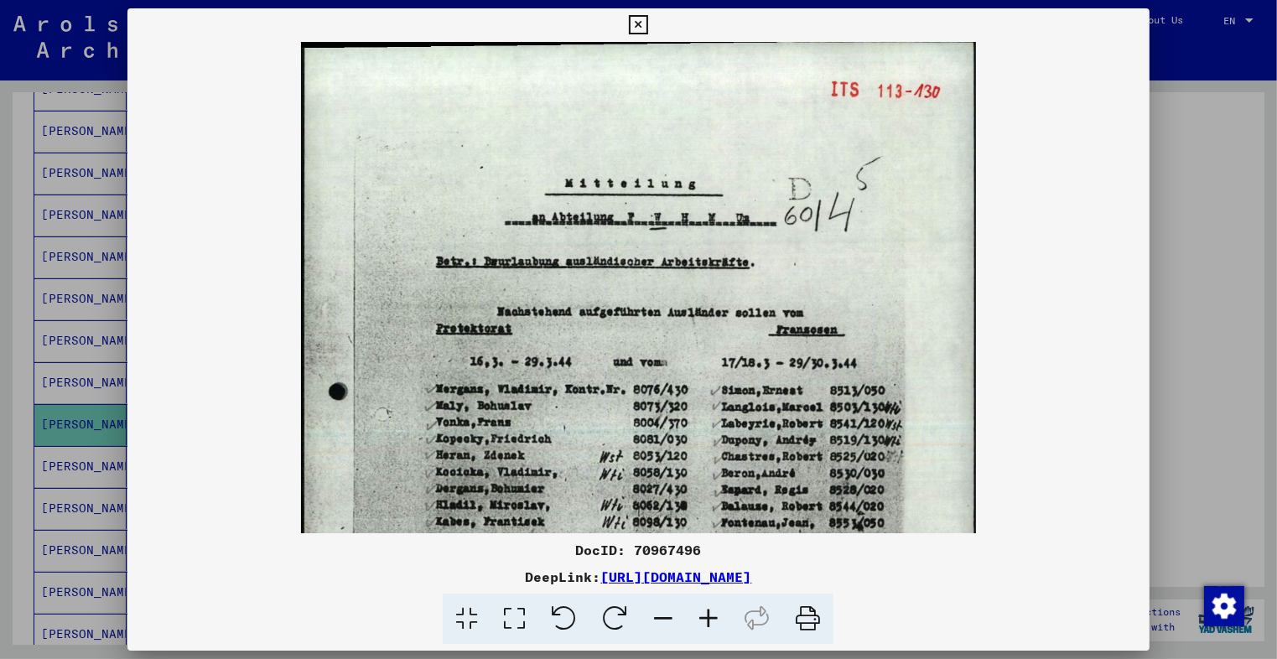
drag, startPoint x: 883, startPoint y: 177, endPoint x: 883, endPoint y: 447, distance: 269.9
click at [883, 447] on img at bounding box center [639, 518] width 676 height 952
click at [633, 29] on icon at bounding box center [638, 25] width 19 height 20
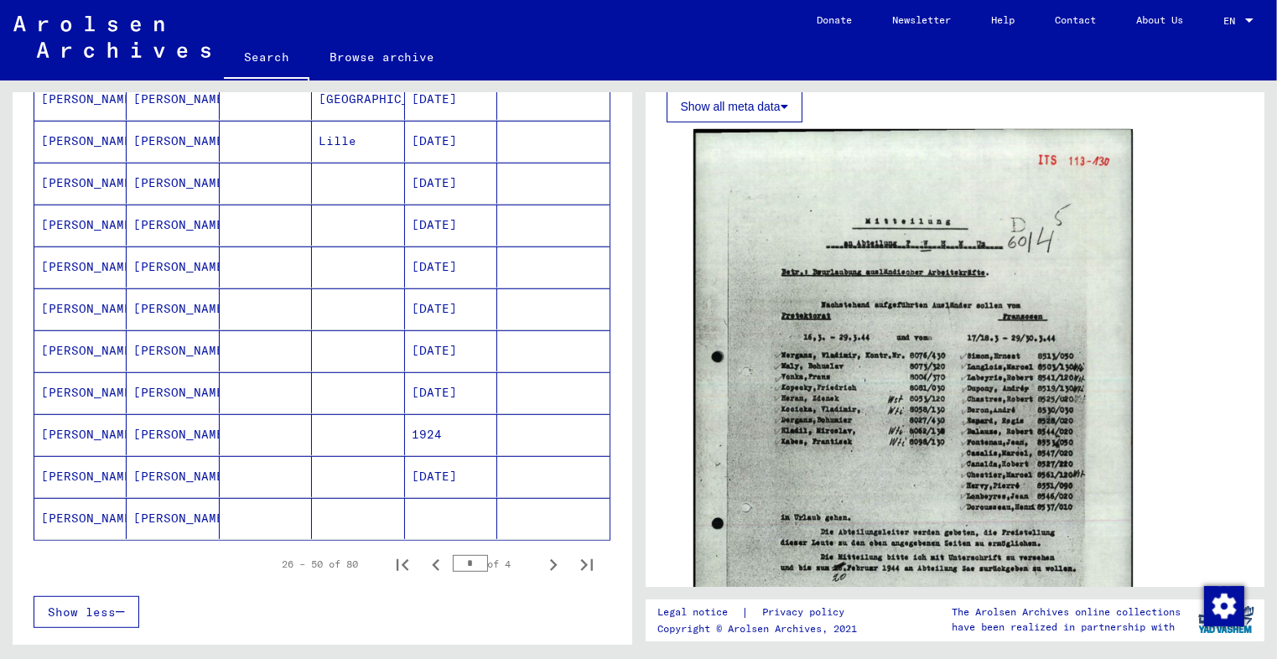
scroll to position [852, 0]
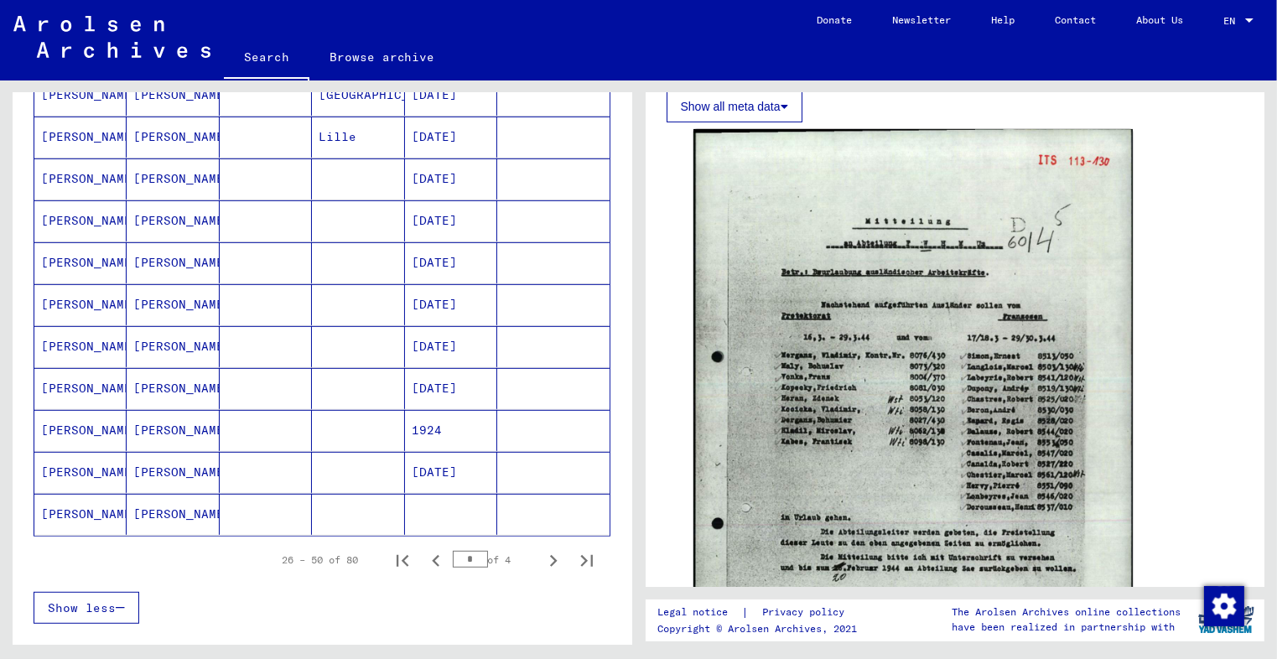
click at [375, 506] on mat-cell at bounding box center [358, 514] width 92 height 41
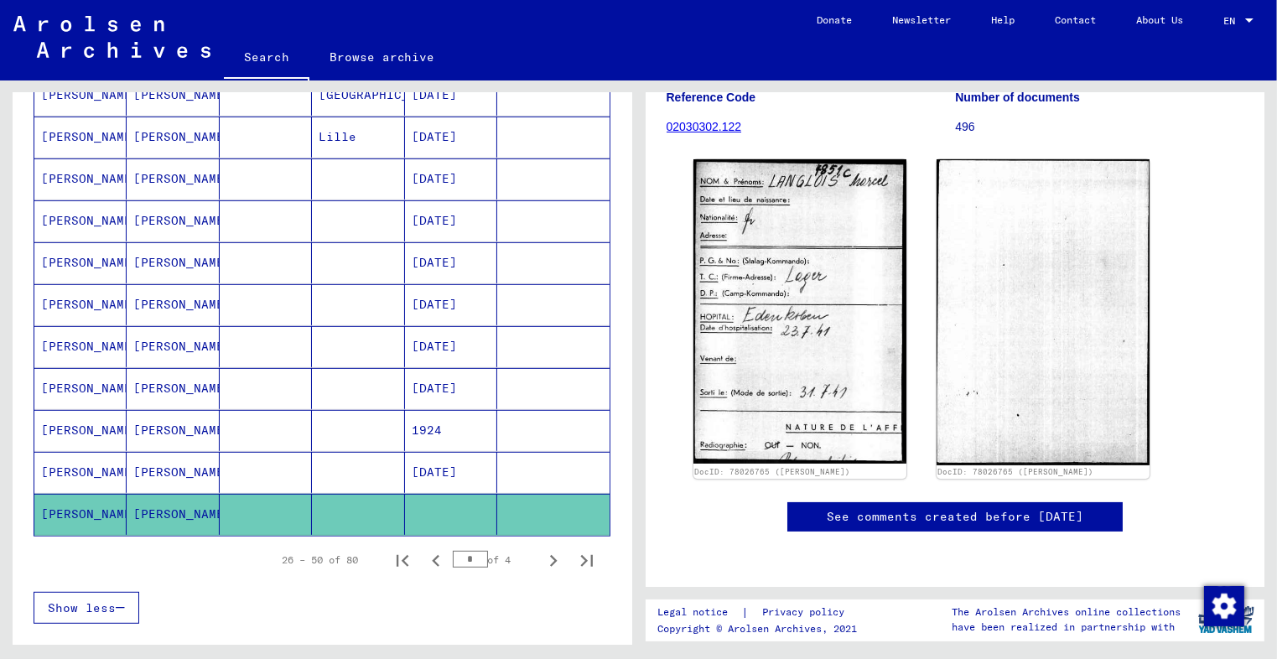
scroll to position [158, 0]
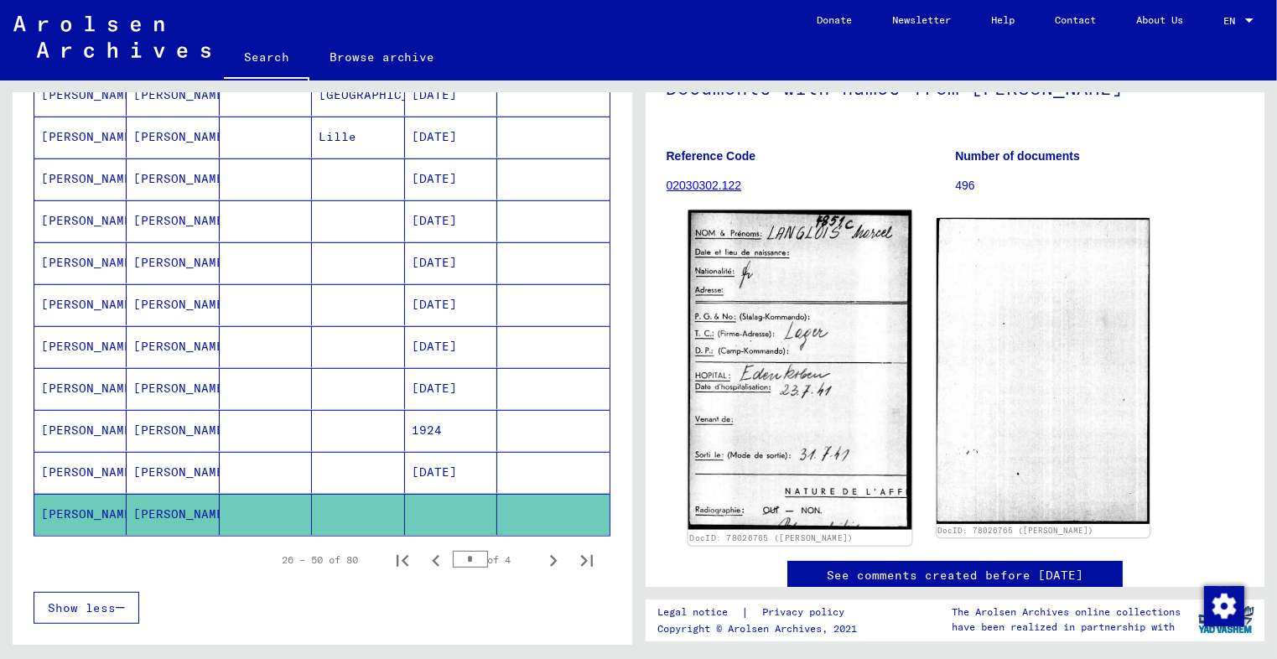
click at [807, 365] on img at bounding box center [799, 369] width 224 height 319
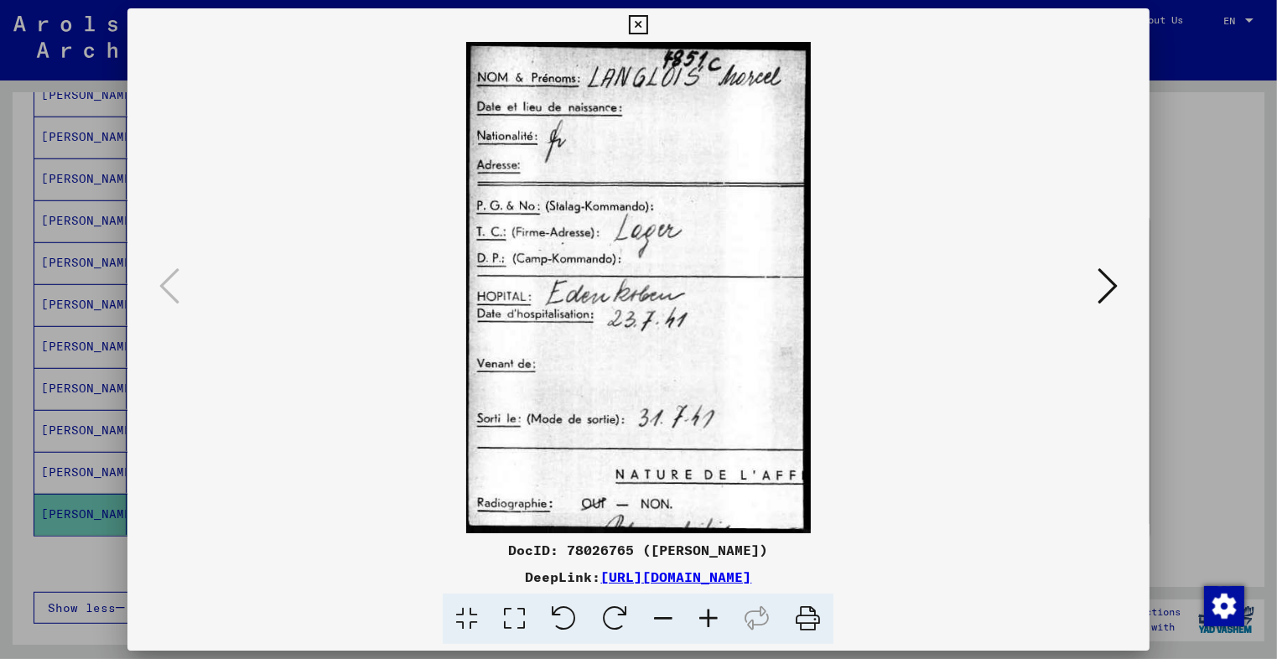
drag, startPoint x: 704, startPoint y: 452, endPoint x: 689, endPoint y: 403, distance: 50.9
click at [689, 403] on img at bounding box center [637, 287] width 907 height 491
click at [1101, 281] on icon at bounding box center [1107, 286] width 20 height 40
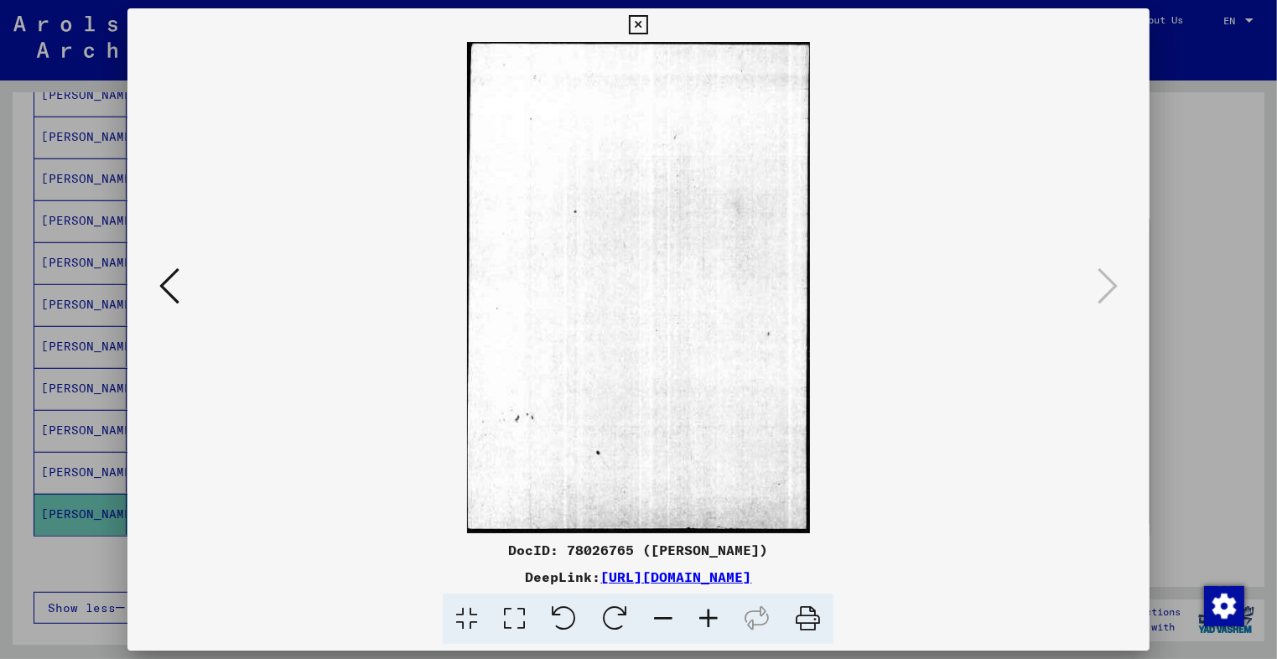
click at [181, 284] on button at bounding box center [169, 287] width 30 height 48
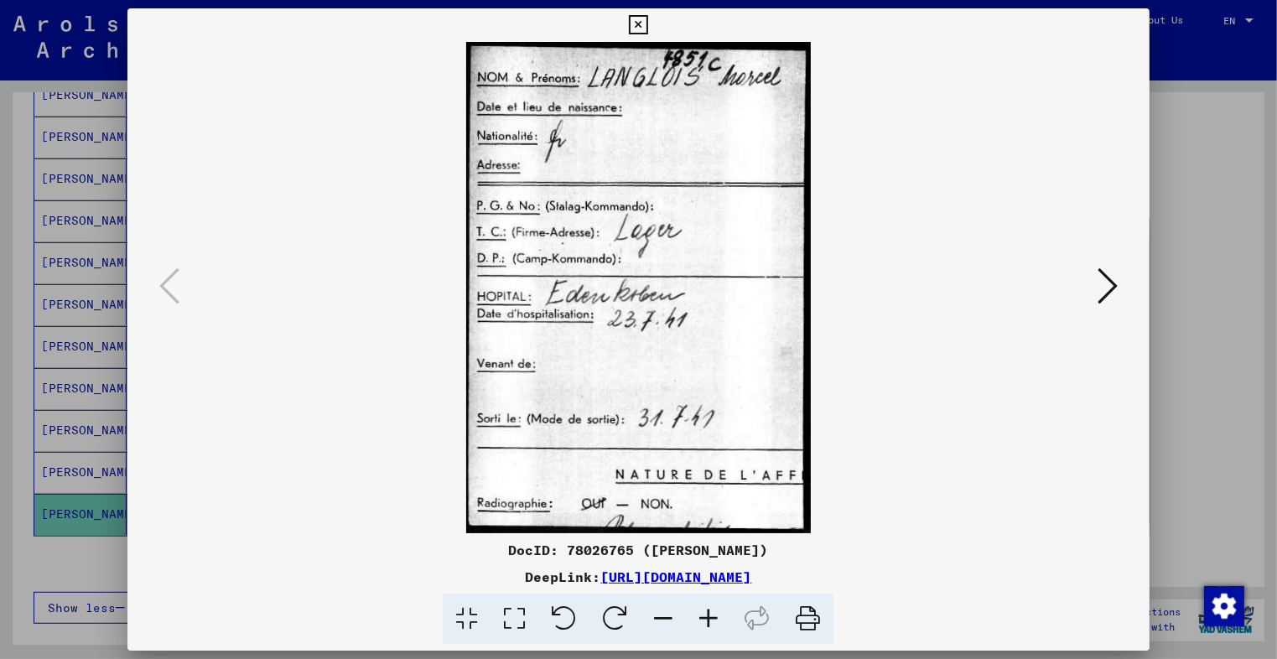
drag, startPoint x: 684, startPoint y: 146, endPoint x: 678, endPoint y: 123, distance: 23.4
click at [678, 123] on img at bounding box center [637, 287] width 907 height 491
click at [640, 25] on icon at bounding box center [638, 25] width 19 height 20
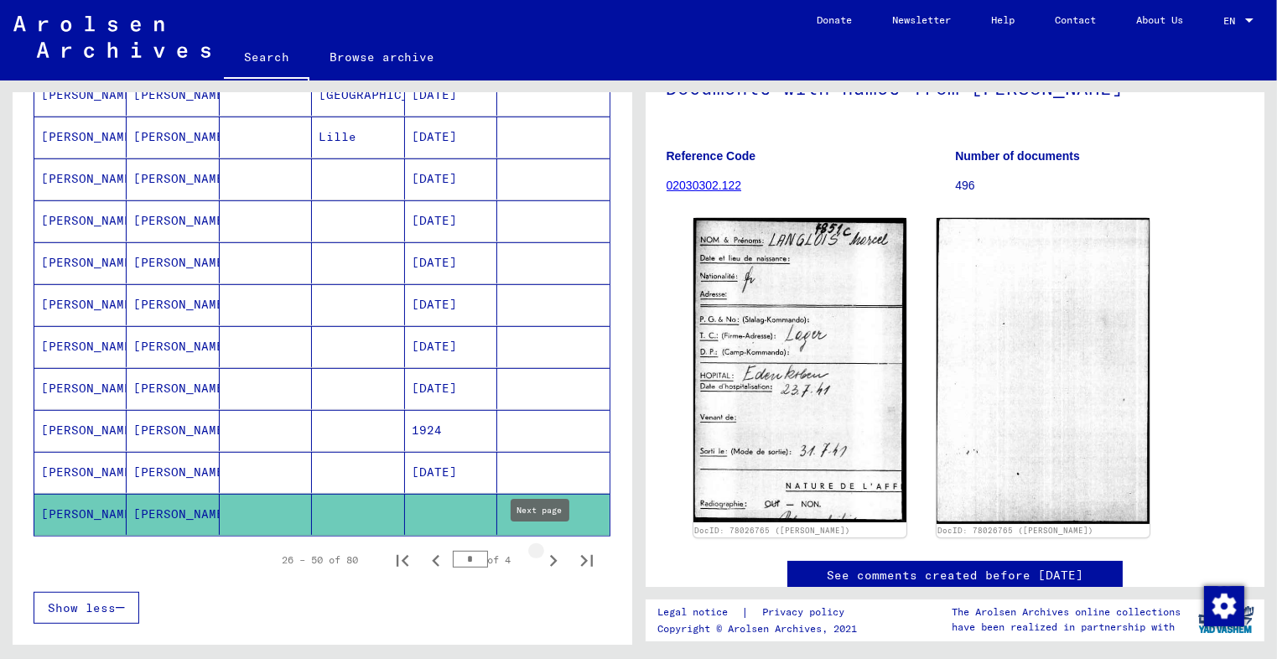
click at [541, 557] on icon "Next page" at bounding box center [552, 560] width 23 height 23
type input "*"
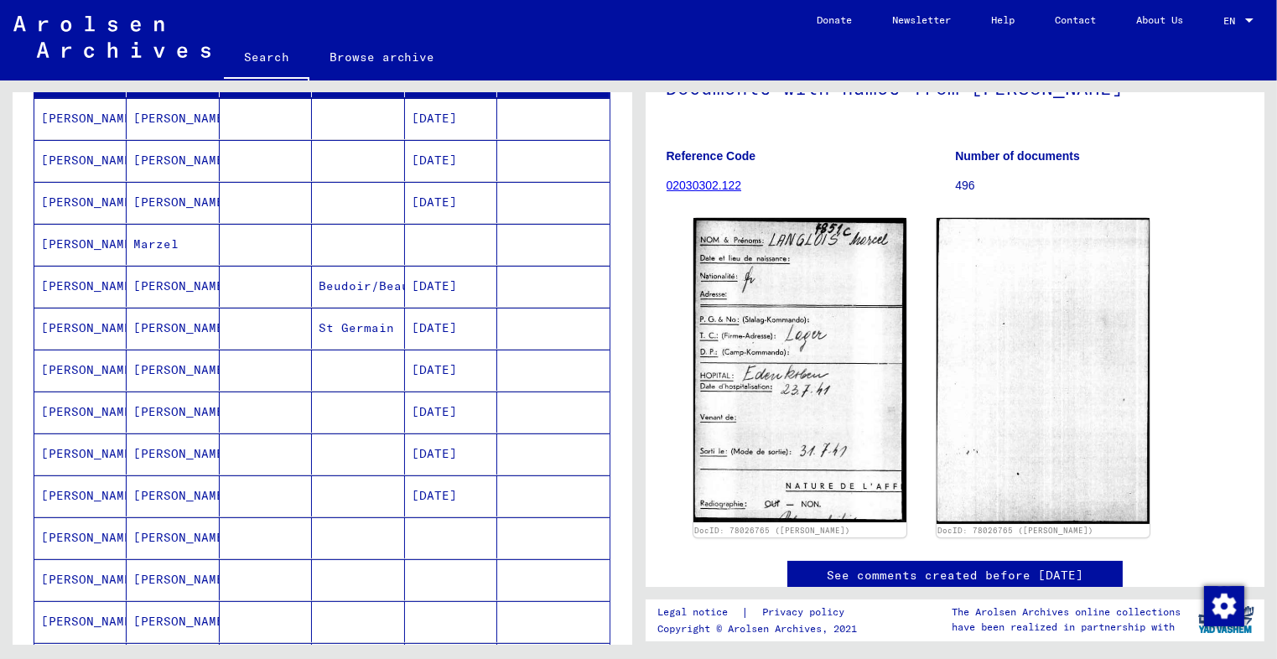
scroll to position [241, 0]
click at [446, 231] on mat-cell at bounding box center [451, 244] width 92 height 41
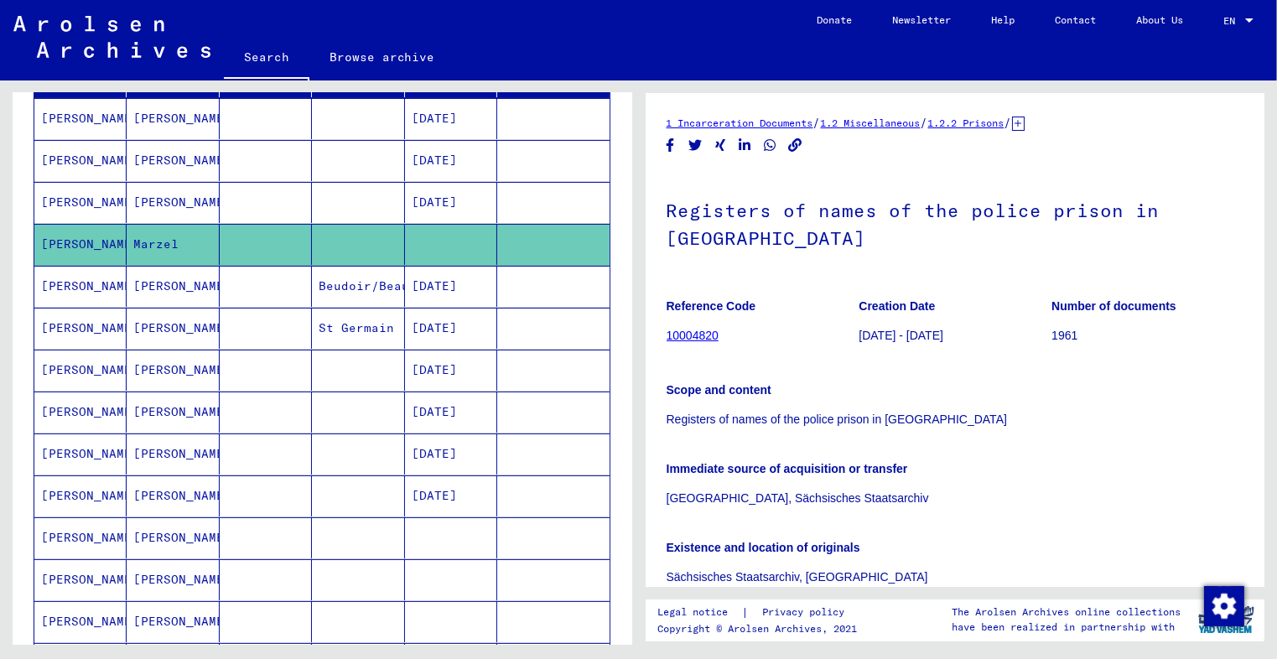
click at [702, 337] on link "10004820" at bounding box center [692, 335] width 52 height 13
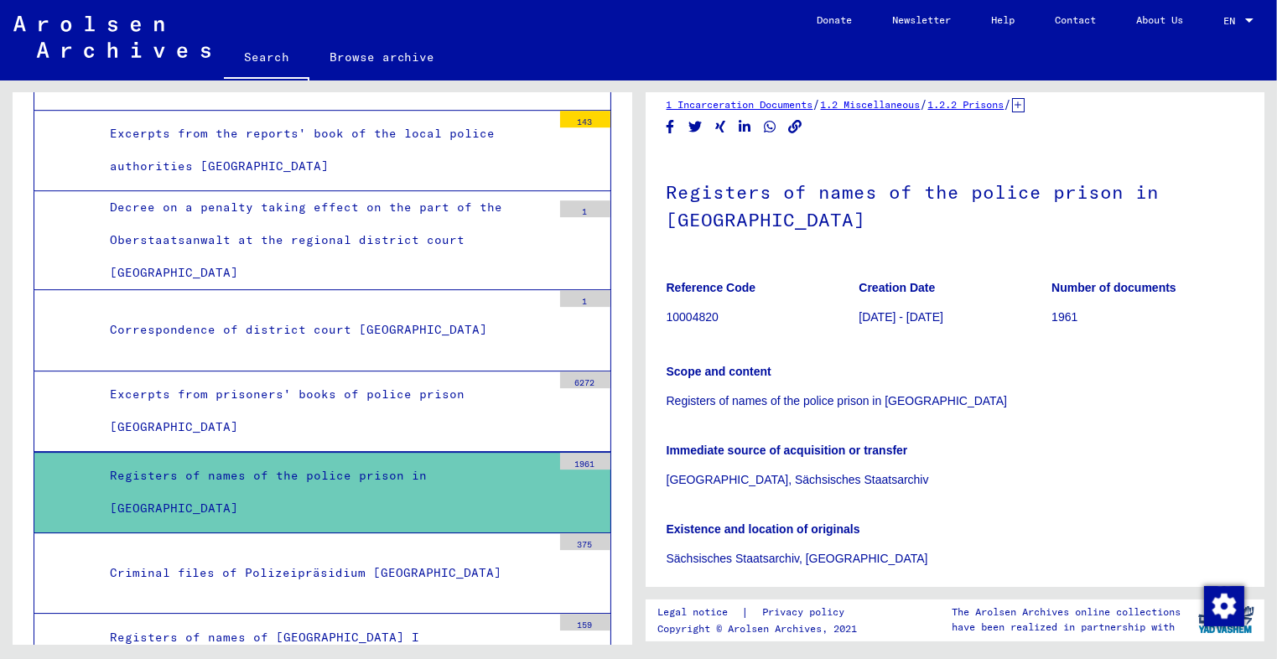
scroll to position [22, 0]
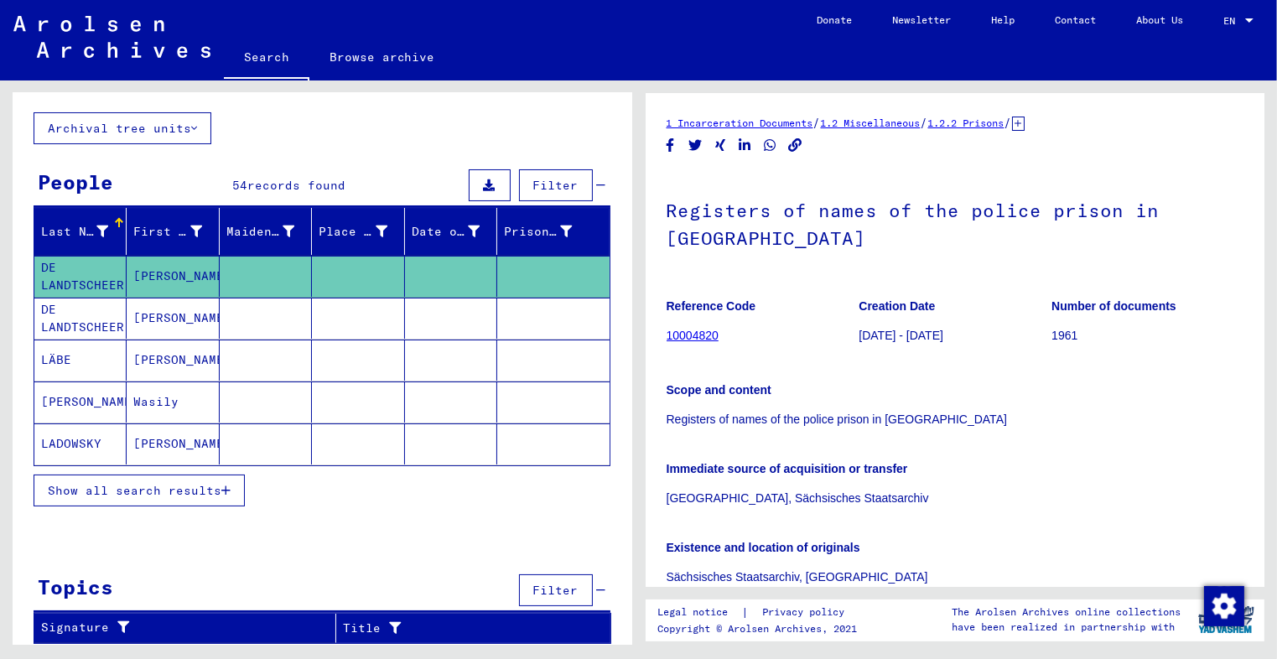
scroll to position [449, 0]
click at [425, 325] on mat-cell at bounding box center [451, 318] width 92 height 41
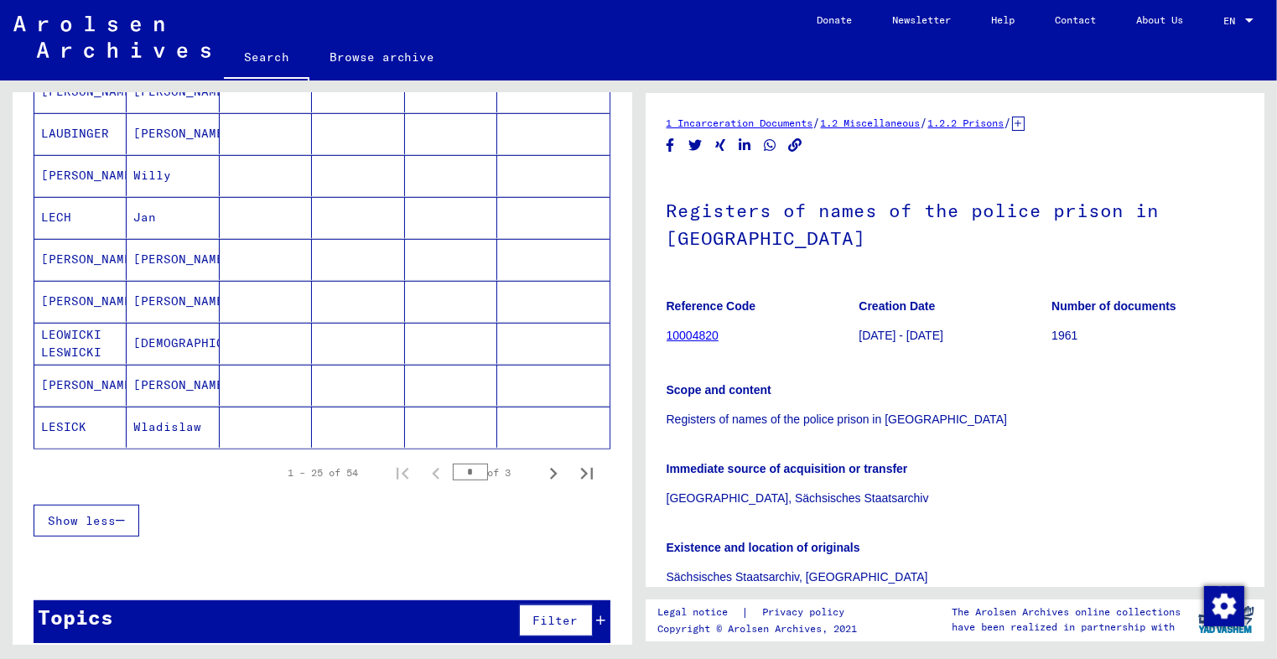
scroll to position [943, 0]
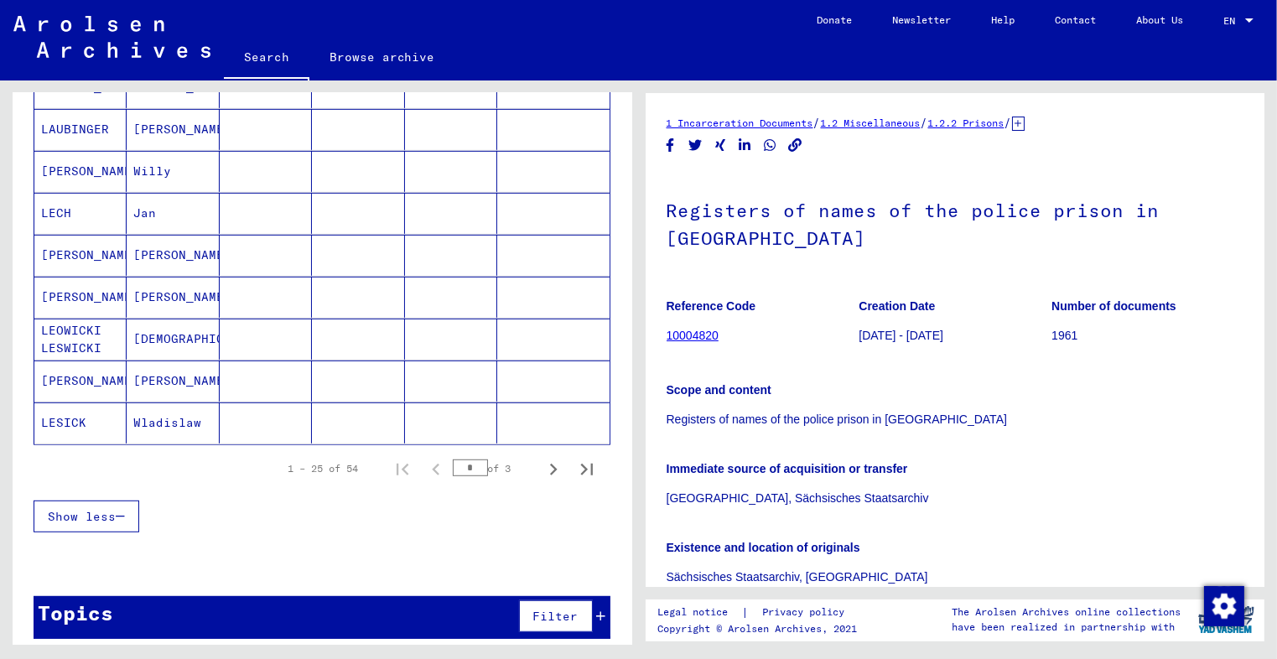
type input "**********"
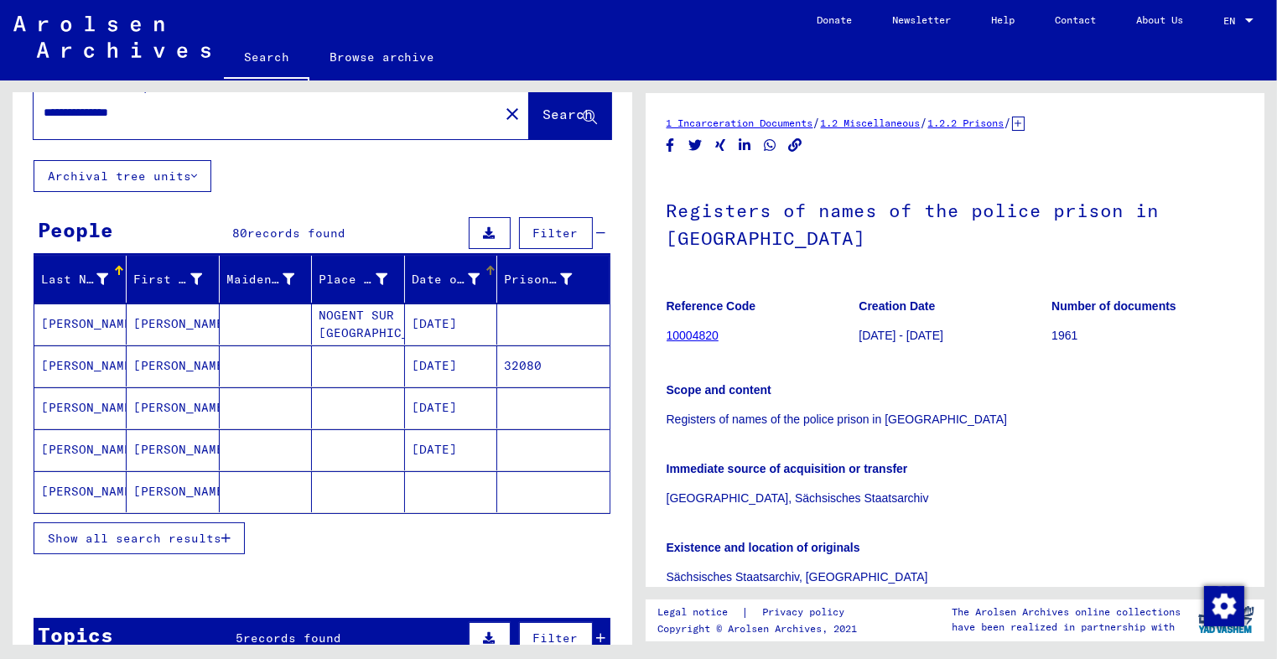
scroll to position [44, 0]
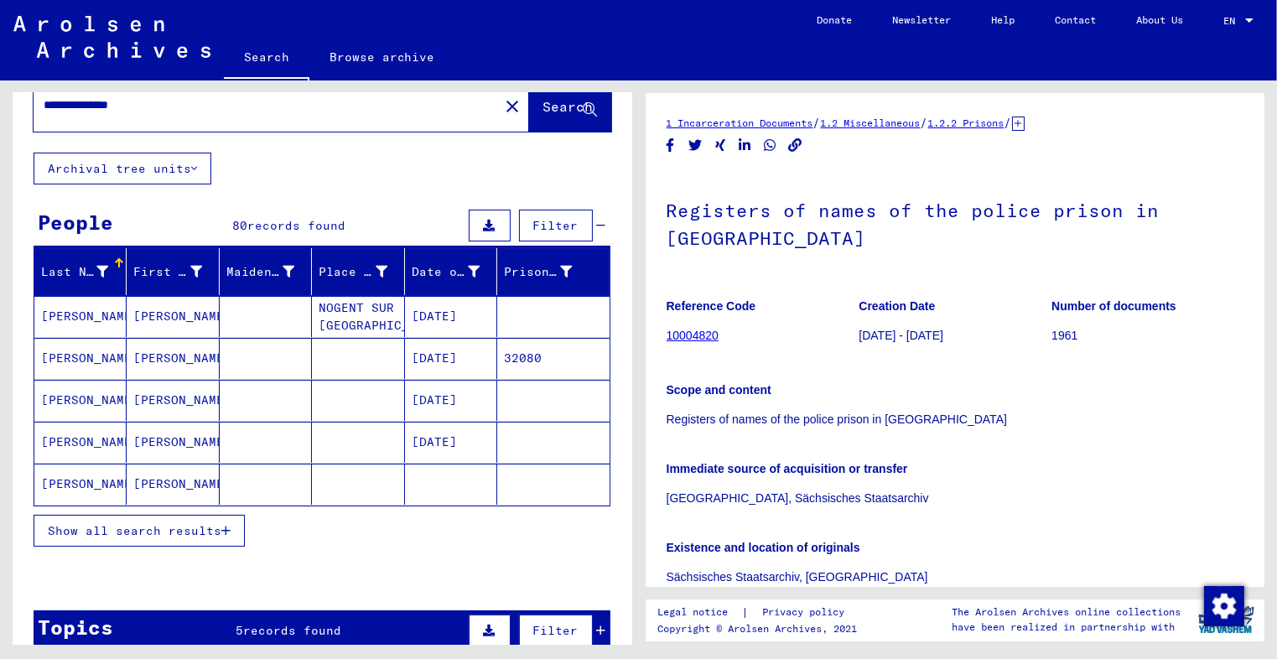
click at [198, 515] on button "Show all search results" at bounding box center [139, 531] width 211 height 32
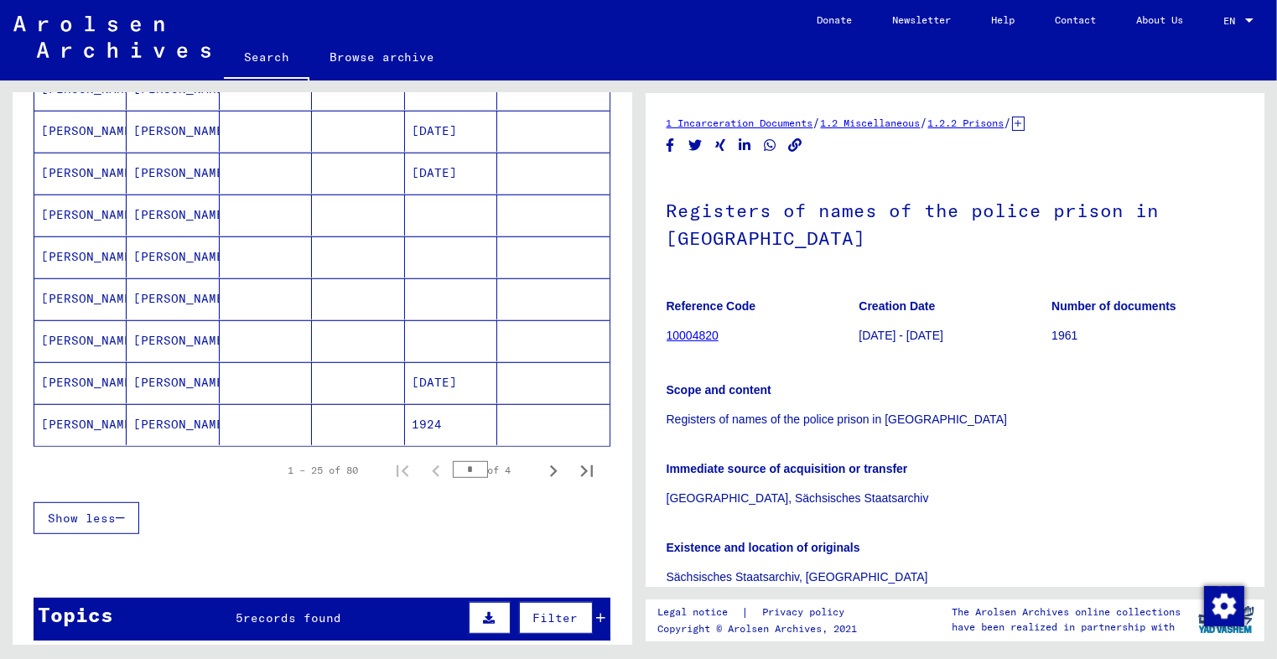
scroll to position [942, 0]
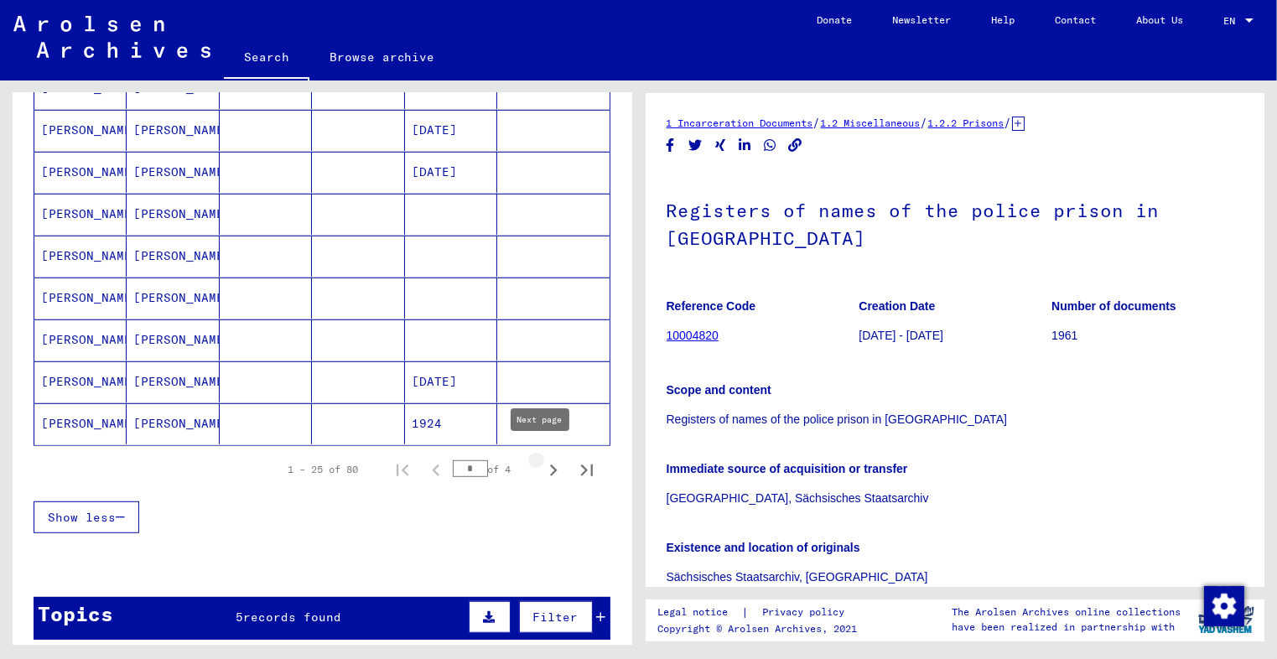
click at [546, 462] on icon "Next page" at bounding box center [552, 469] width 23 height 23
click at [541, 460] on icon "Next page" at bounding box center [552, 469] width 23 height 23
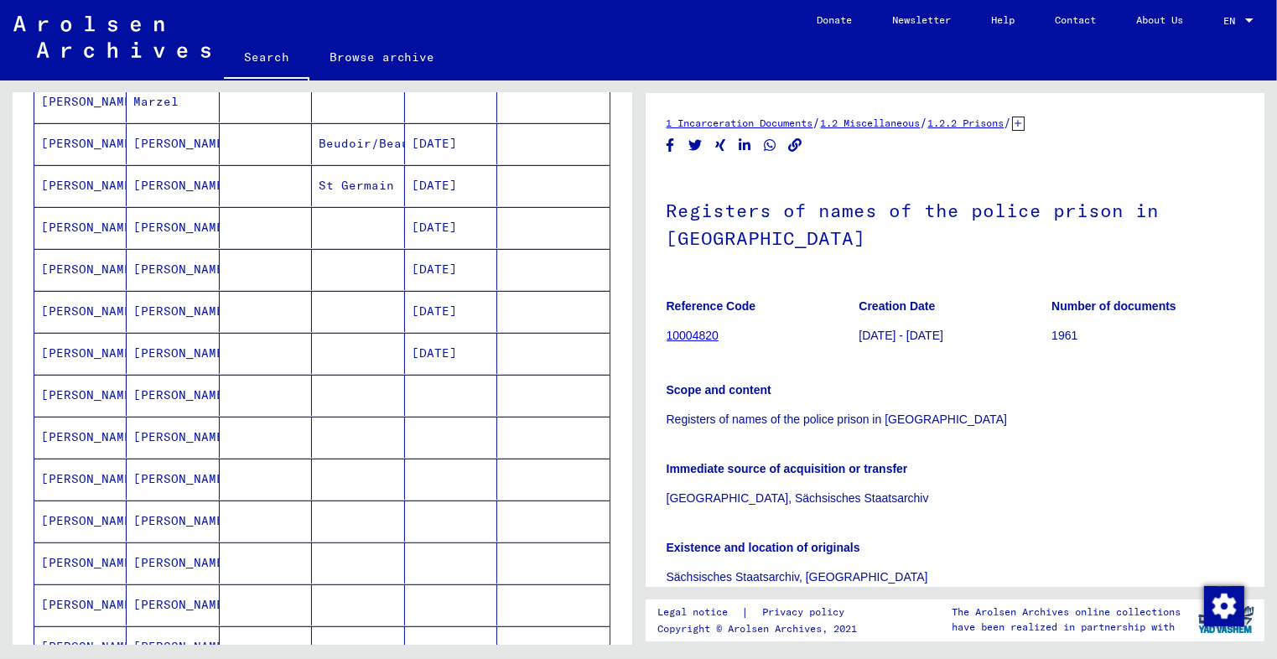
scroll to position [392, 0]
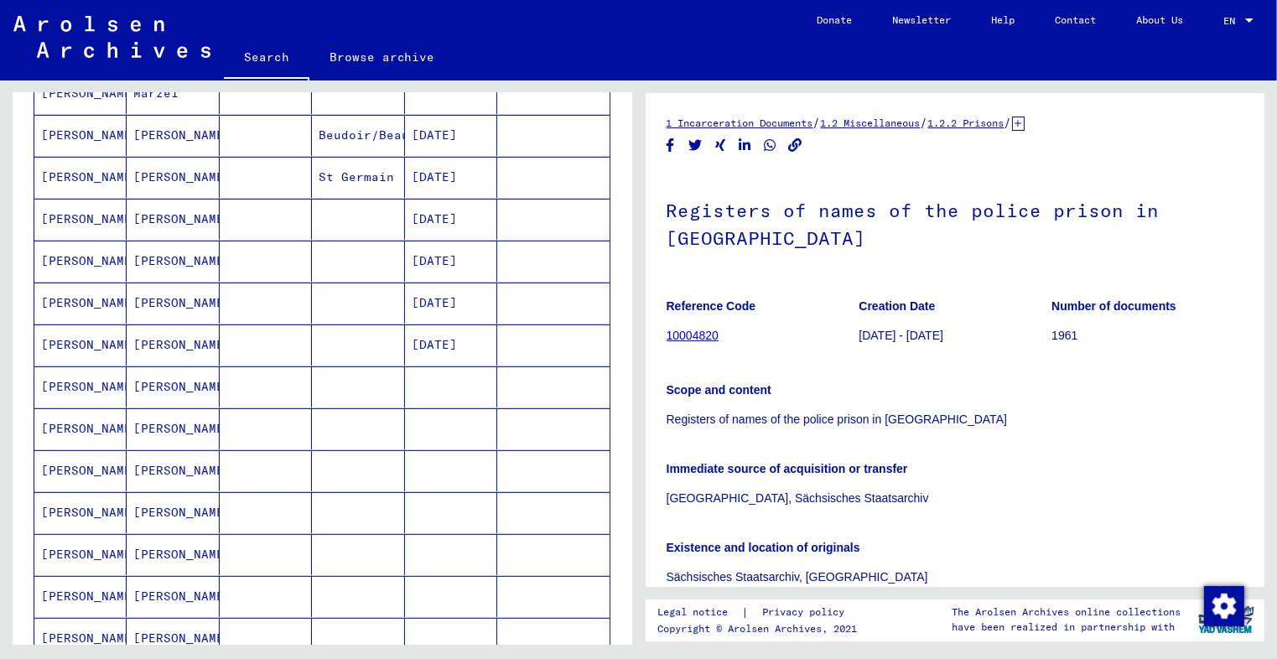
click at [431, 378] on mat-cell at bounding box center [451, 386] width 92 height 41
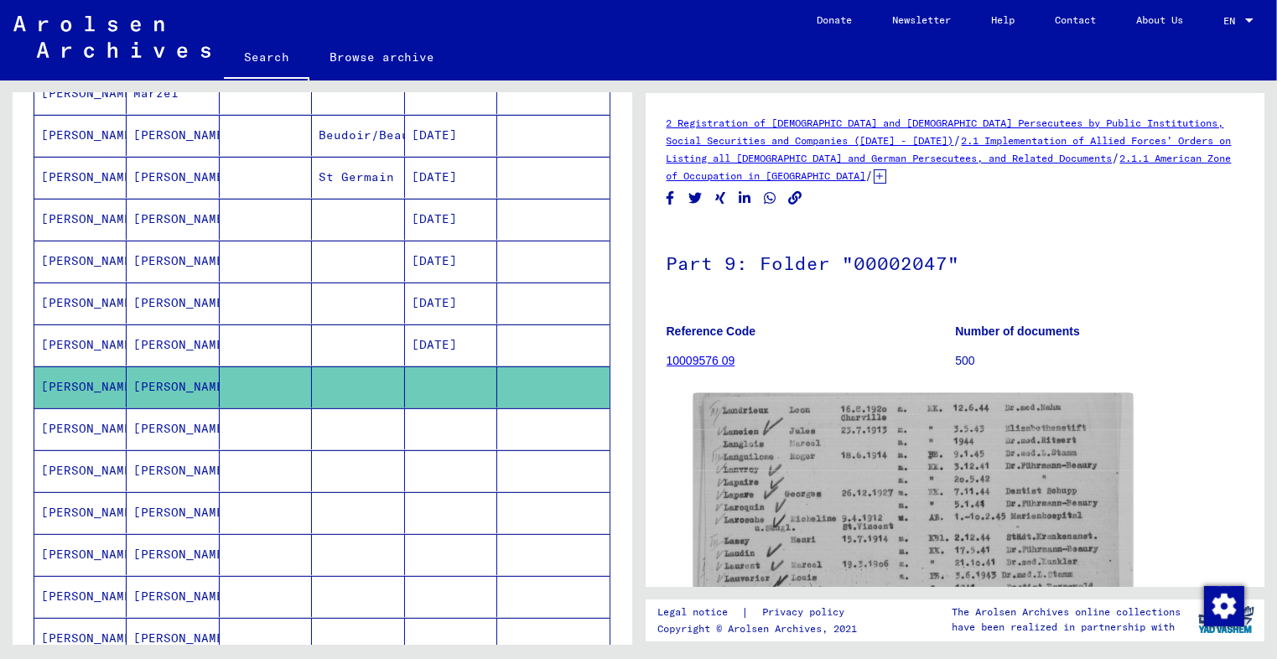
click at [142, 433] on mat-cell "[PERSON_NAME]" at bounding box center [173, 428] width 92 height 41
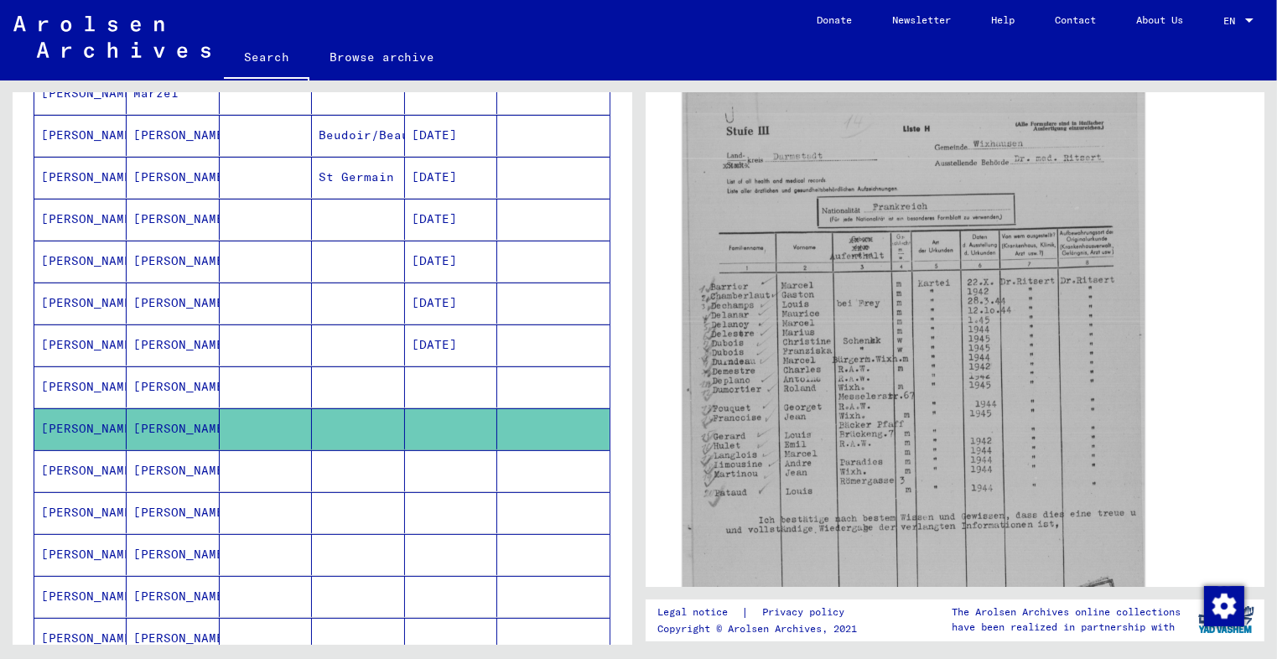
scroll to position [303, 0]
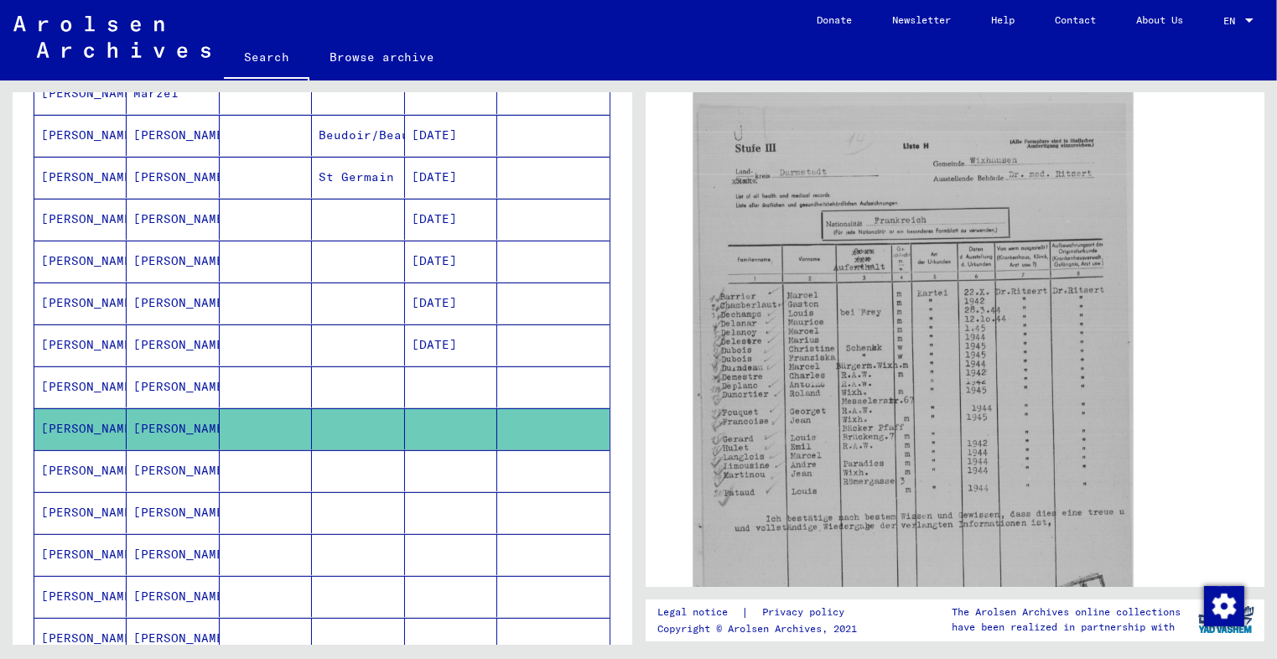
click at [185, 472] on mat-cell "[PERSON_NAME]" at bounding box center [173, 470] width 92 height 41
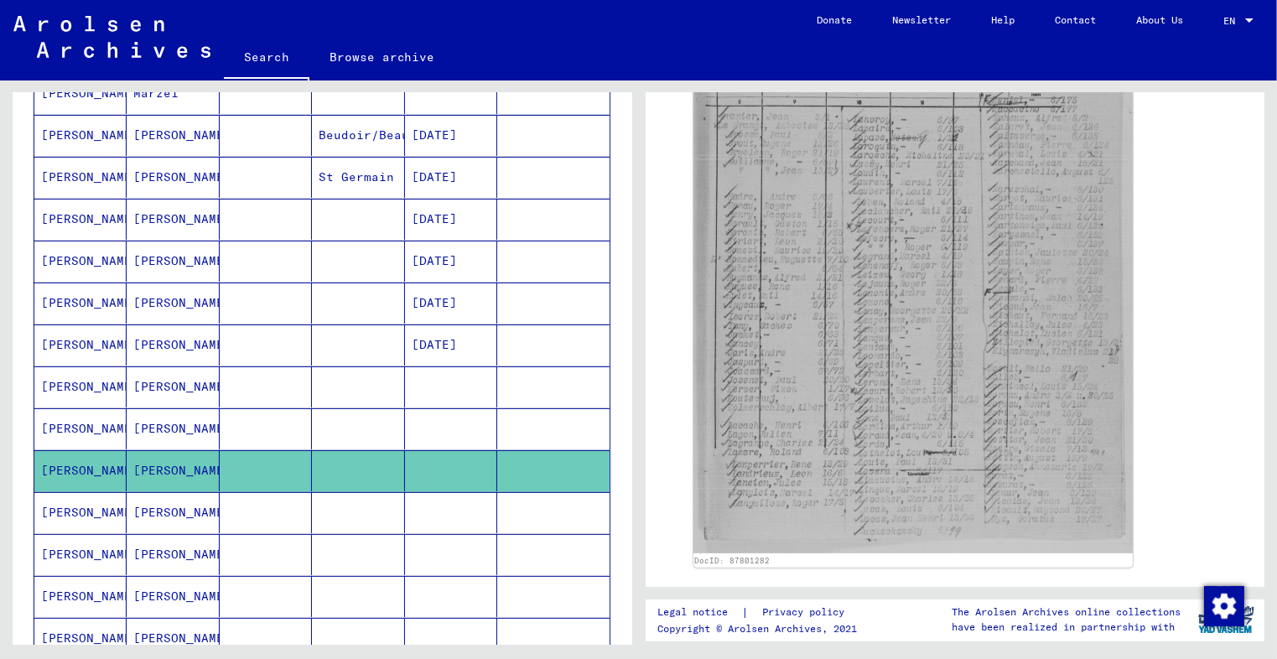
scroll to position [455, 0]
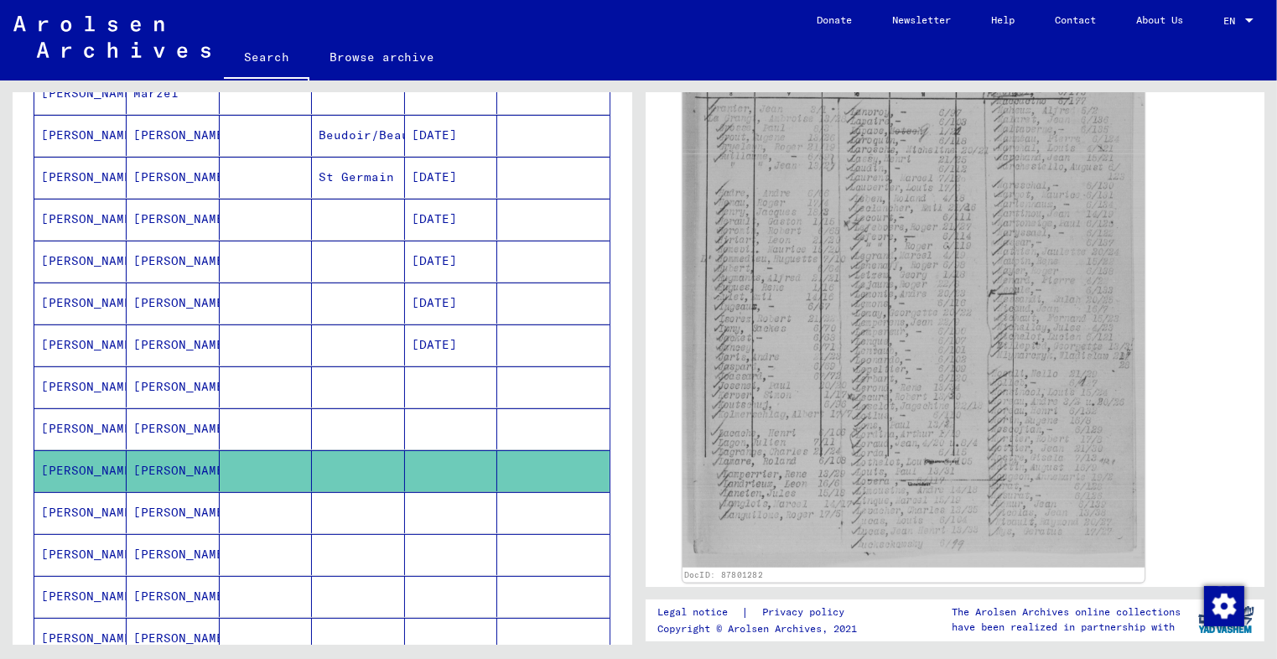
click at [852, 464] on img at bounding box center [912, 244] width 462 height 645
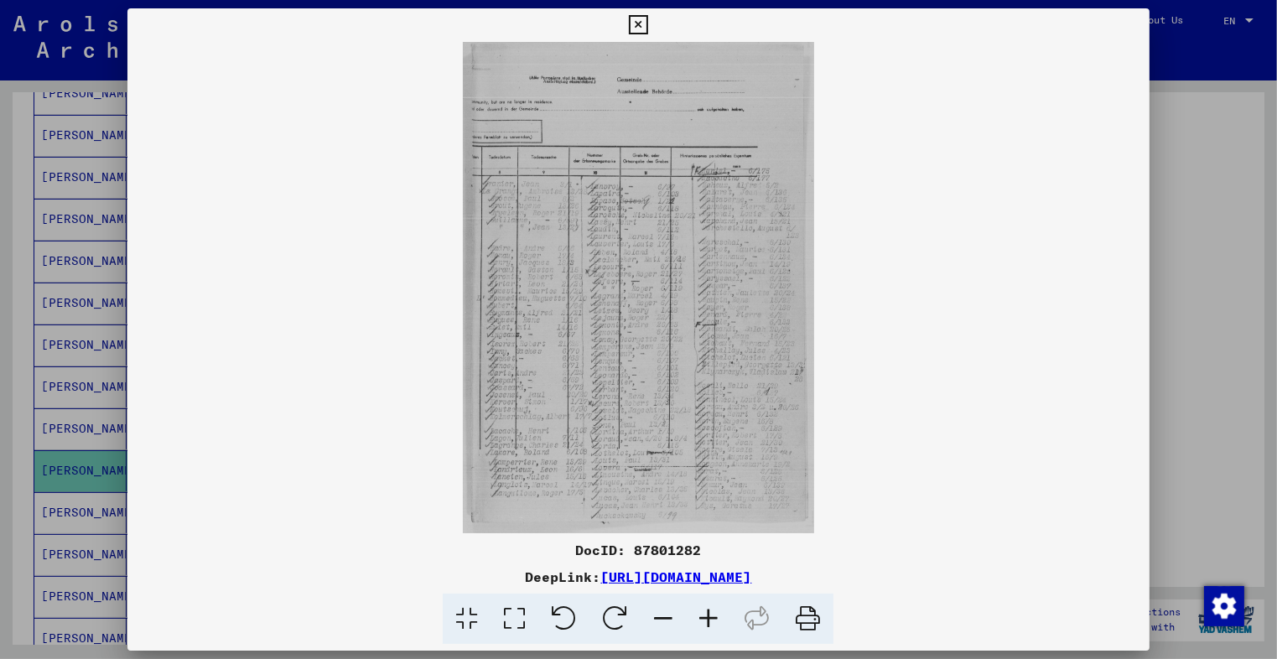
click at [721, 606] on icon at bounding box center [708, 618] width 45 height 51
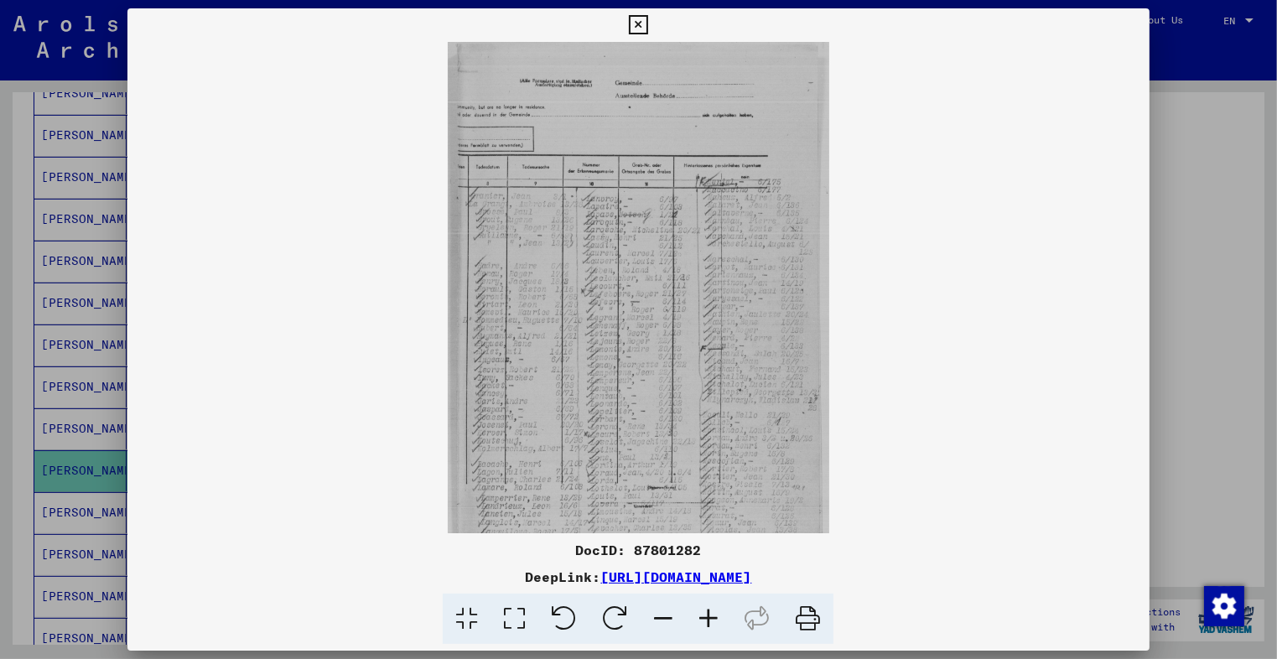
click at [721, 606] on icon at bounding box center [708, 618] width 45 height 51
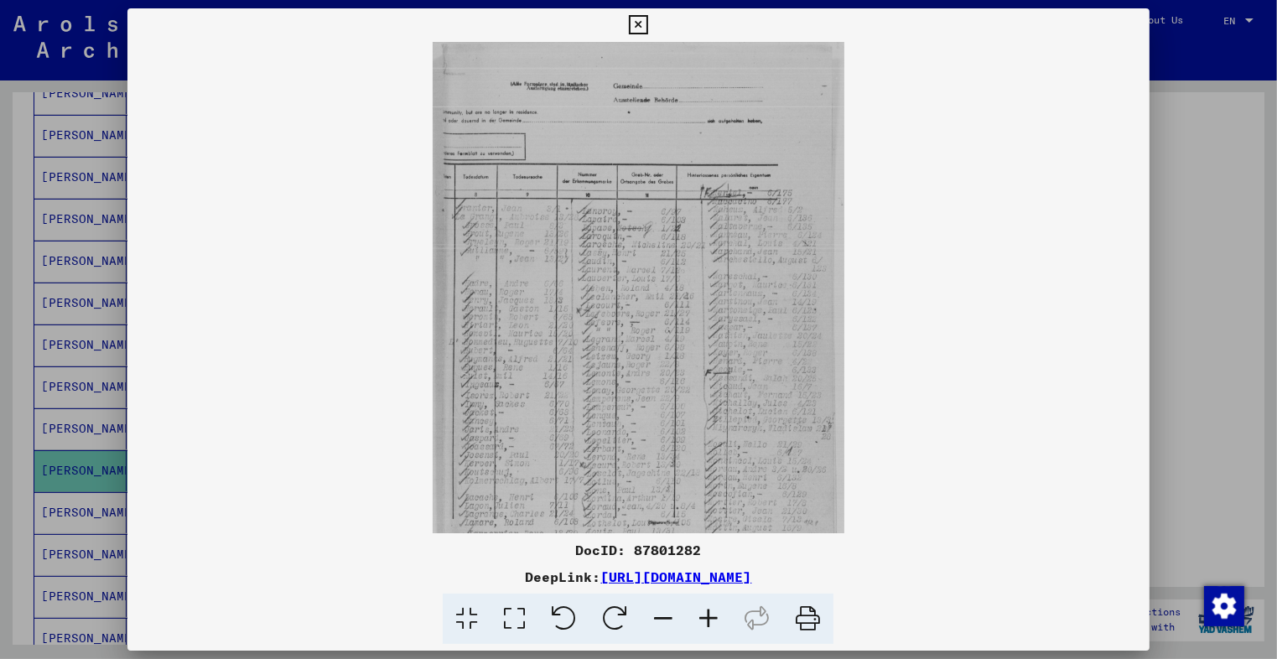
click at [721, 606] on icon at bounding box center [708, 618] width 45 height 51
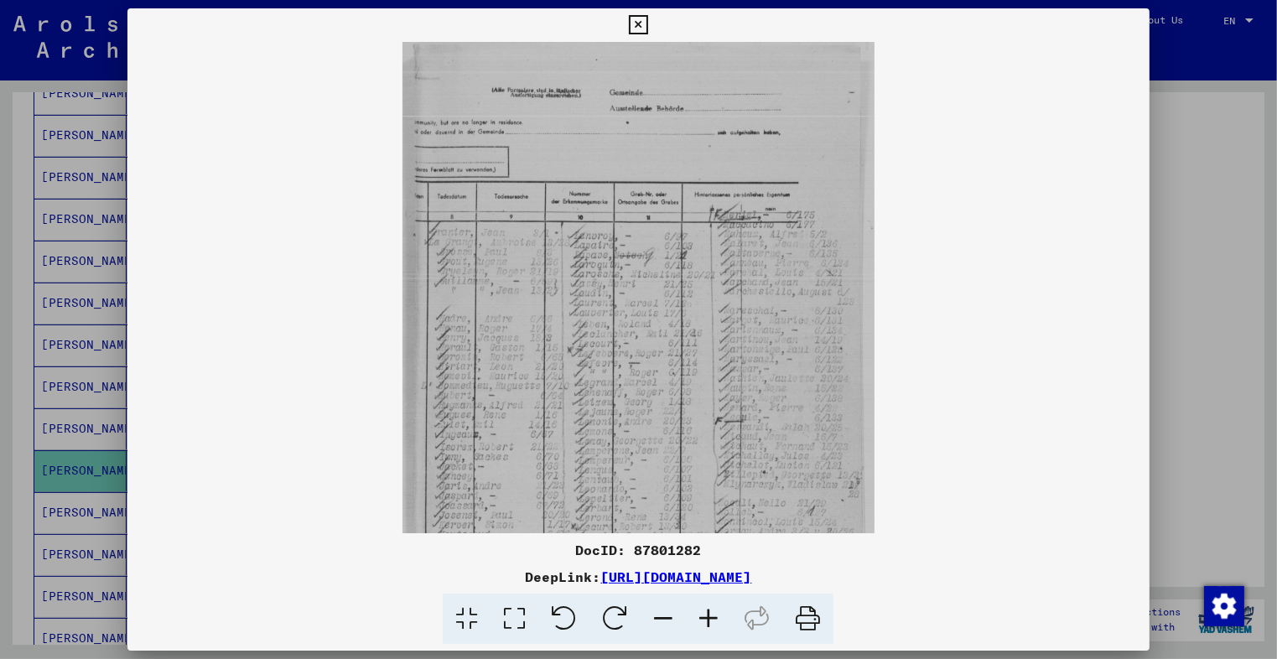
click at [721, 606] on icon at bounding box center [708, 618] width 45 height 51
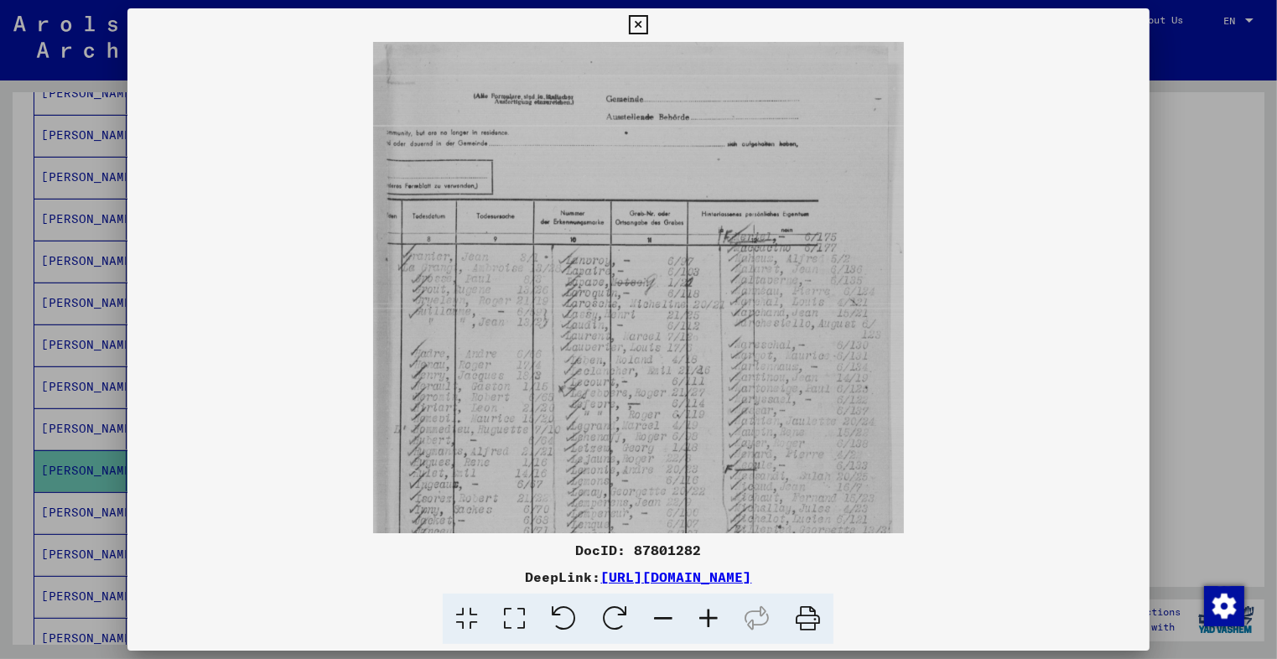
click at [721, 606] on icon at bounding box center [708, 618] width 45 height 51
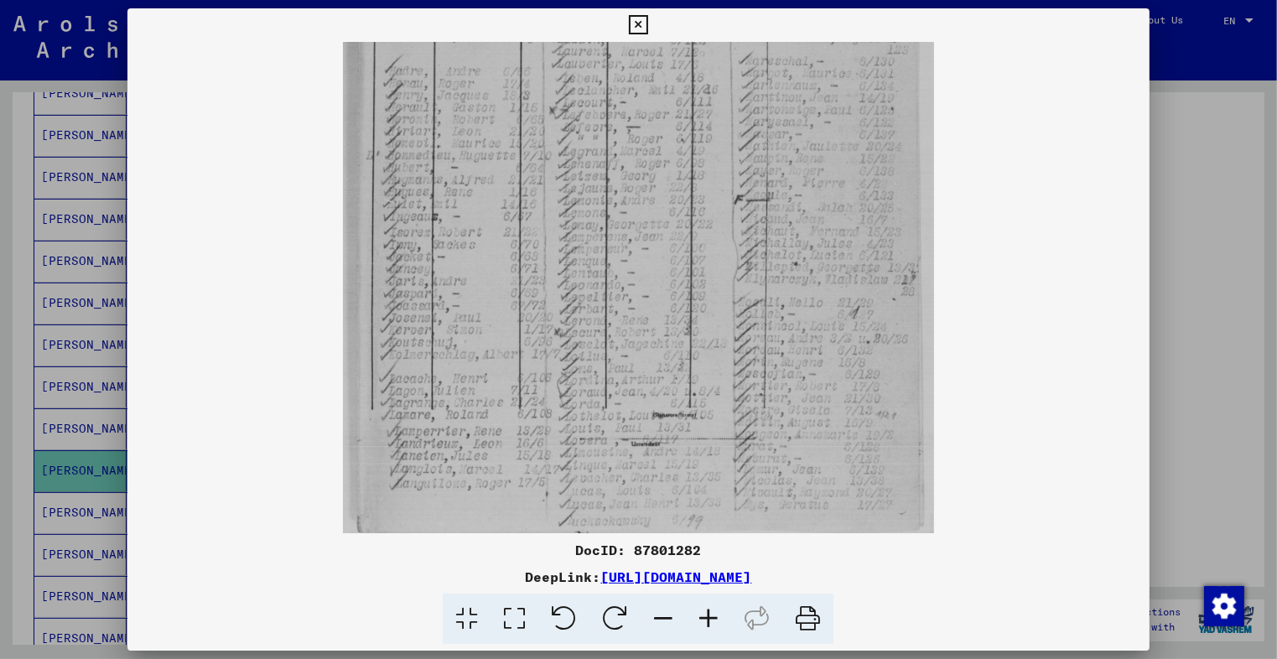
scroll to position [328, 0]
drag, startPoint x: 603, startPoint y: 392, endPoint x: 564, endPoint y: 66, distance: 328.4
click at [564, 66] on img at bounding box center [638, 127] width 591 height 826
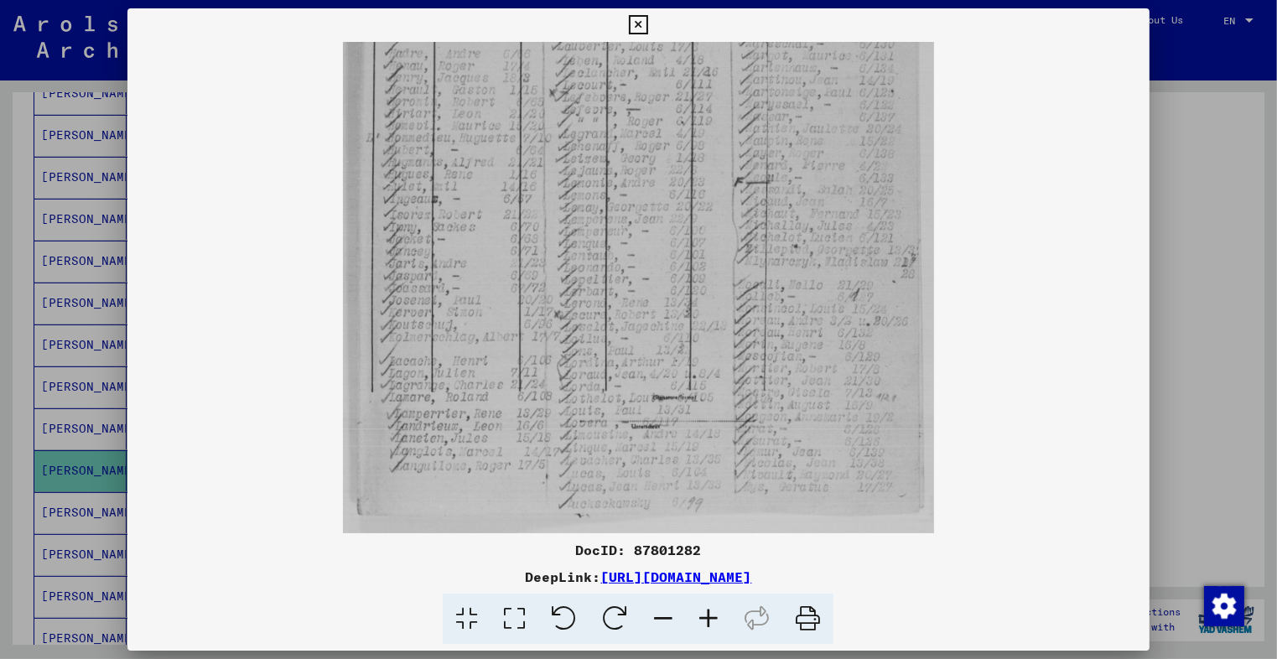
drag, startPoint x: 617, startPoint y: 153, endPoint x: 663, endPoint y: 127, distance: 53.3
click at [663, 127] on img at bounding box center [638, 120] width 591 height 826
click at [640, 26] on icon at bounding box center [638, 25] width 19 height 20
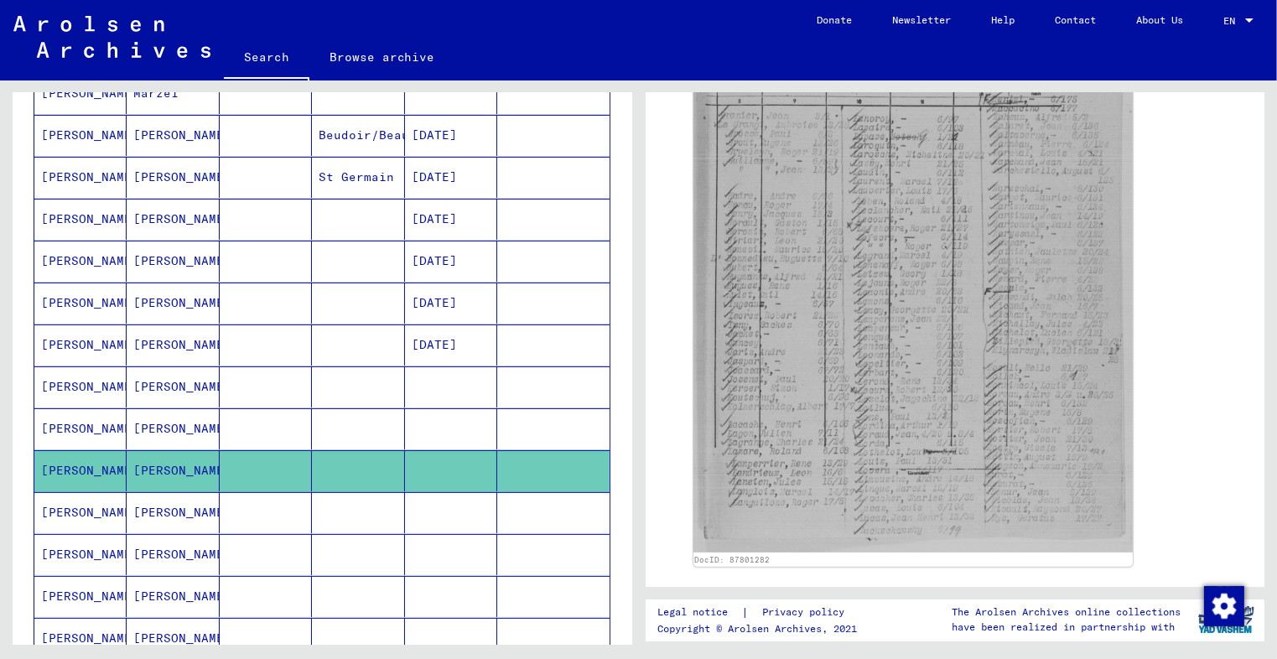
click at [205, 502] on mat-cell "[PERSON_NAME]" at bounding box center [173, 512] width 92 height 41
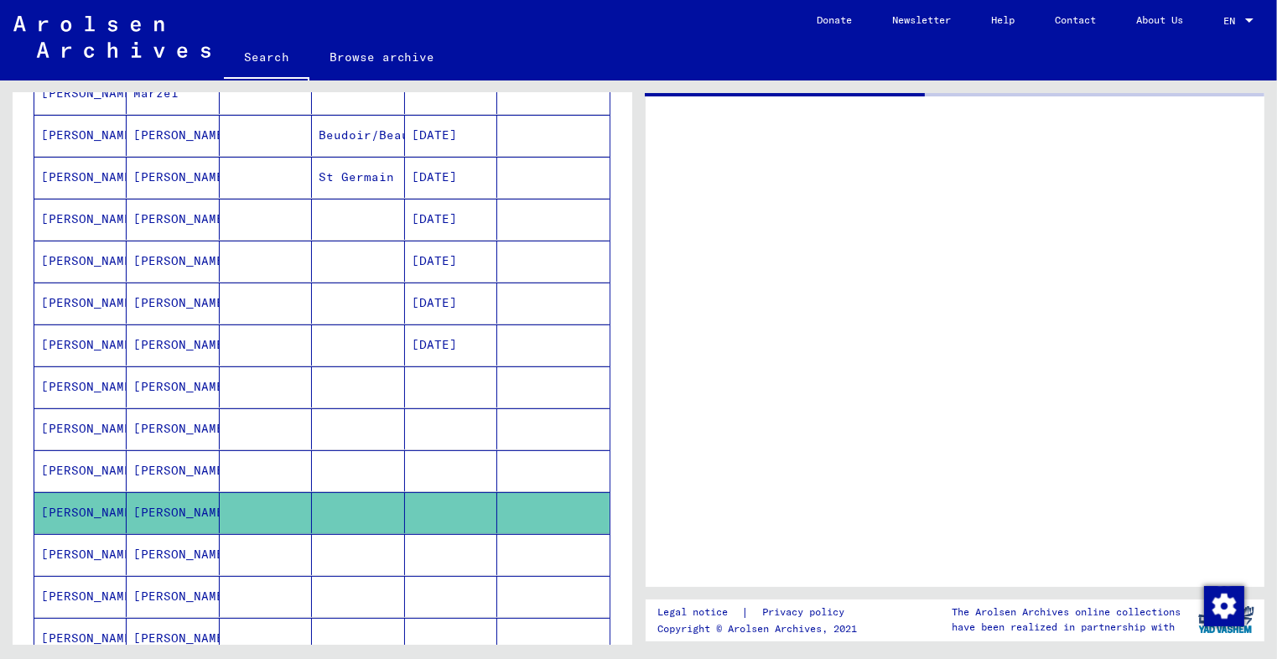
click at [238, 544] on mat-cell at bounding box center [266, 554] width 92 height 41
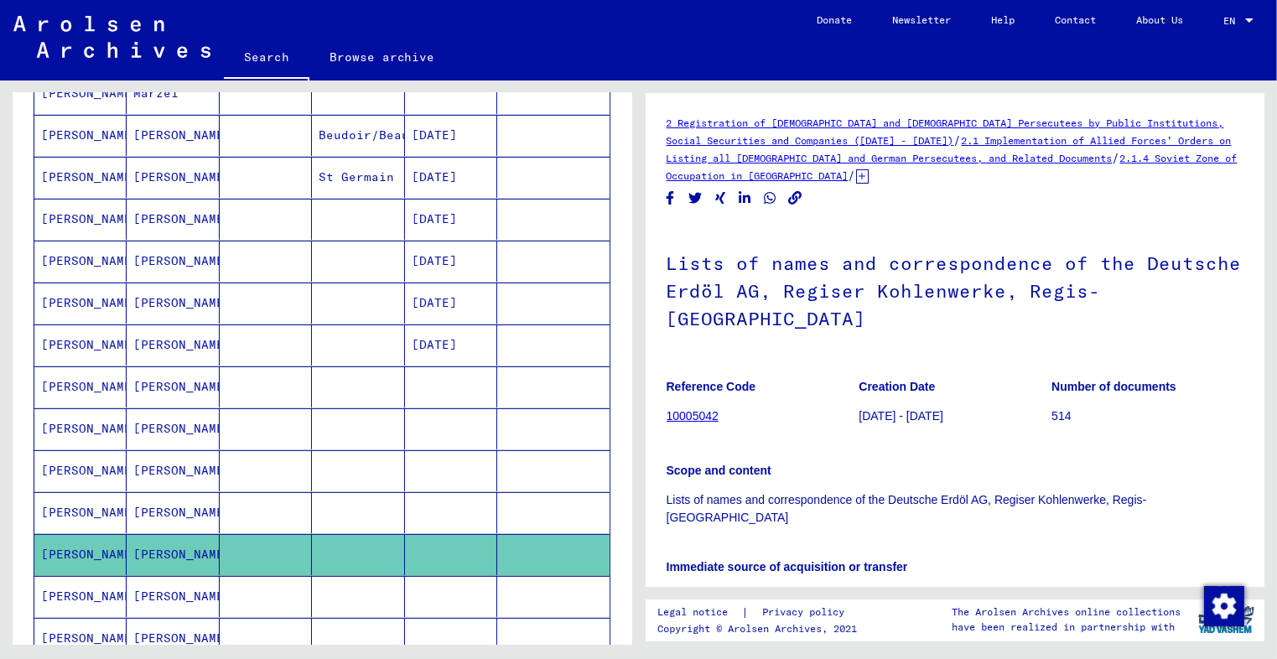
click at [246, 497] on mat-cell at bounding box center [266, 512] width 92 height 41
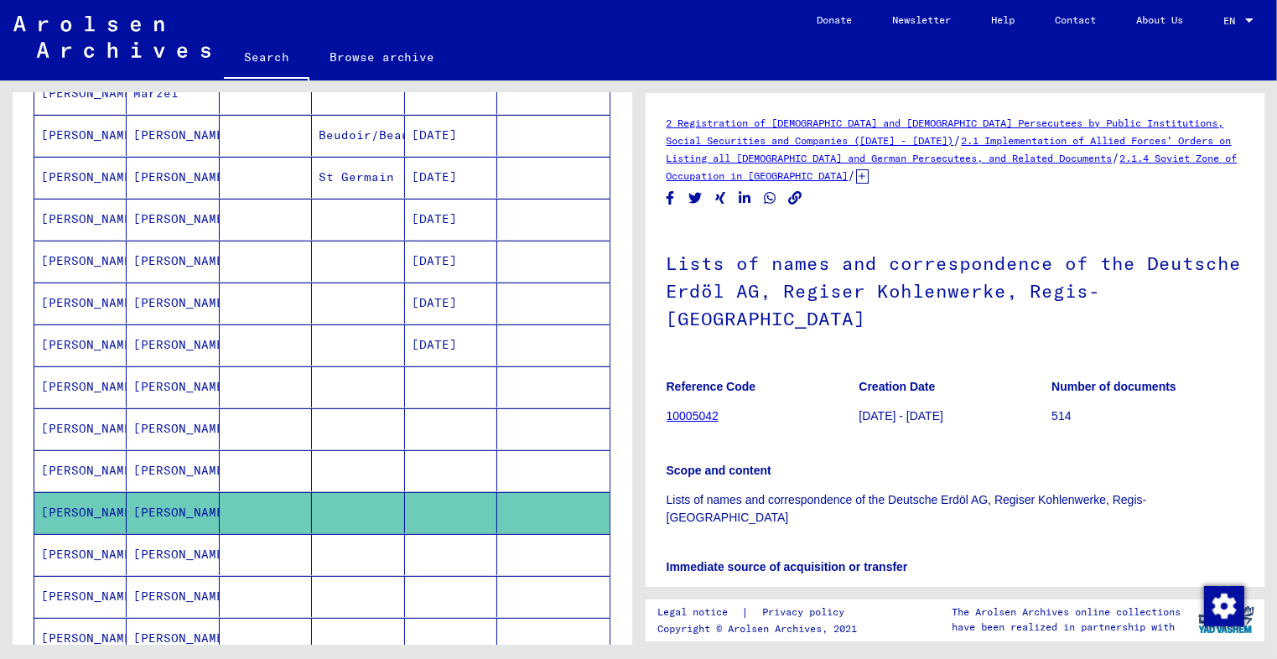
click at [248, 538] on mat-cell at bounding box center [266, 554] width 92 height 41
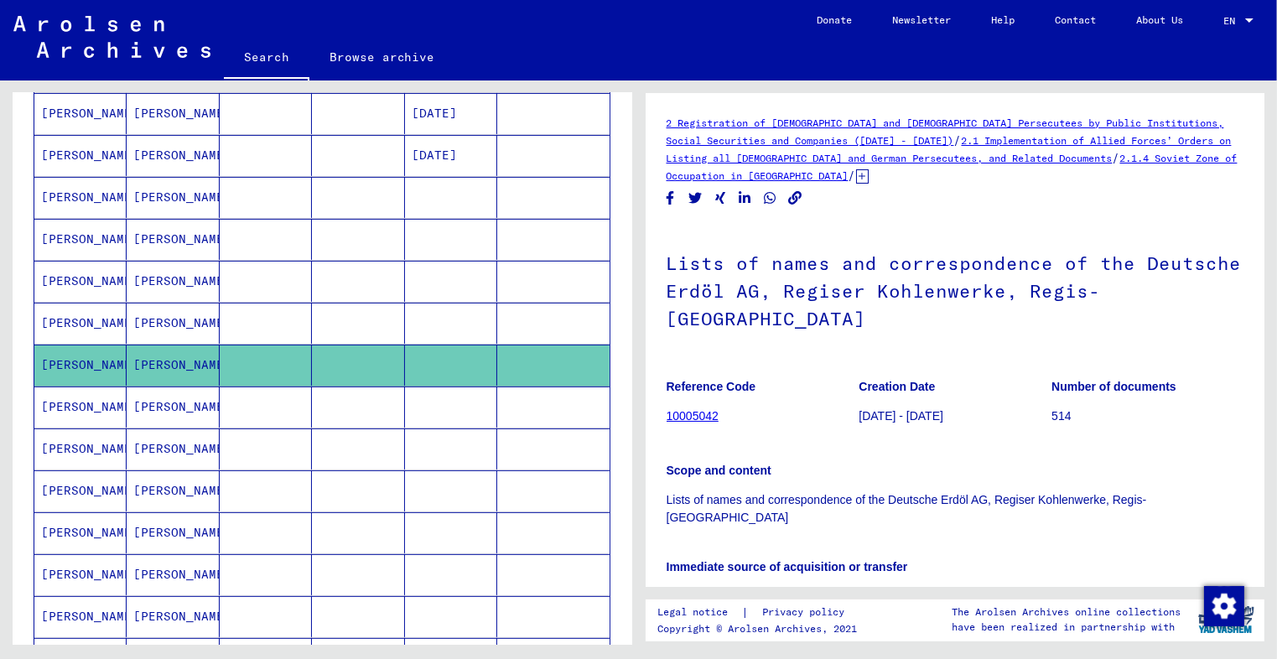
scroll to position [590, 0]
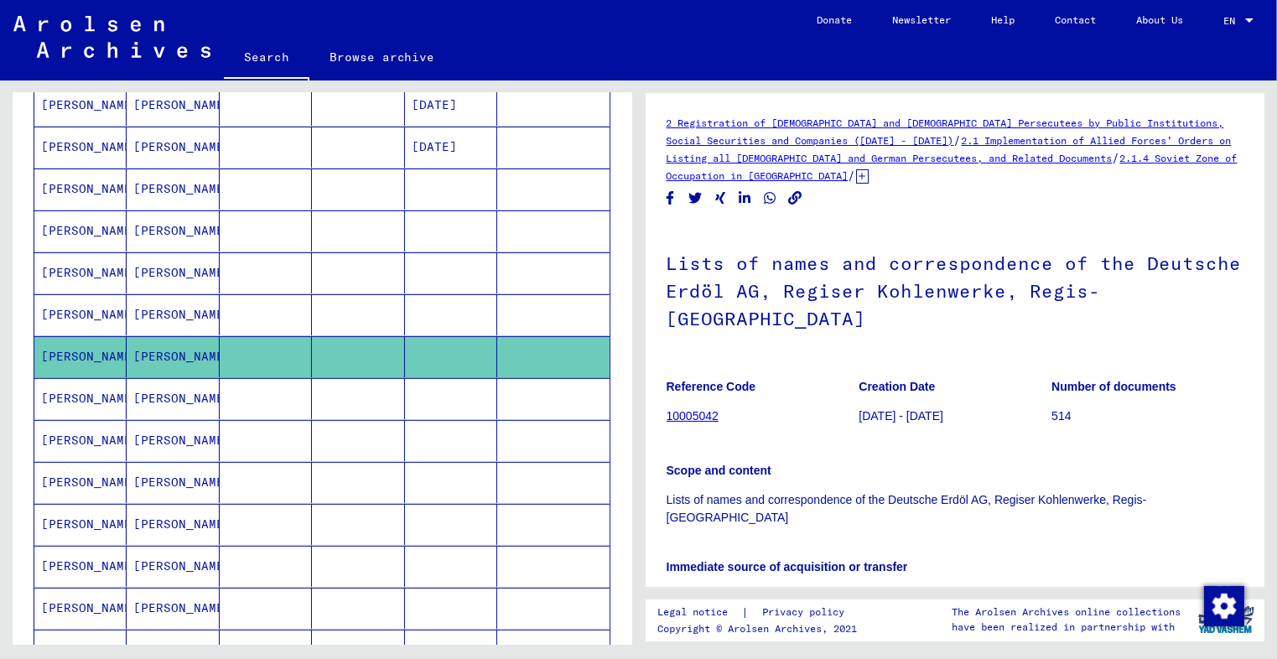
click at [258, 401] on mat-cell at bounding box center [266, 398] width 92 height 41
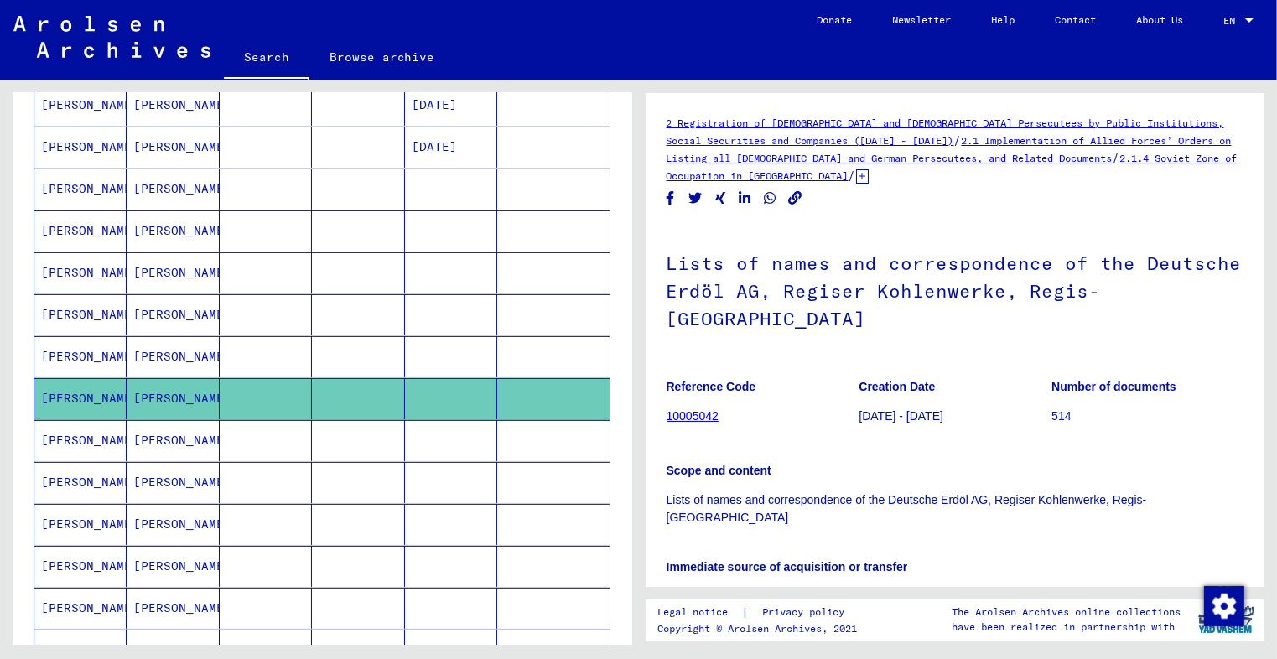
click at [255, 429] on mat-cell at bounding box center [266, 440] width 92 height 41
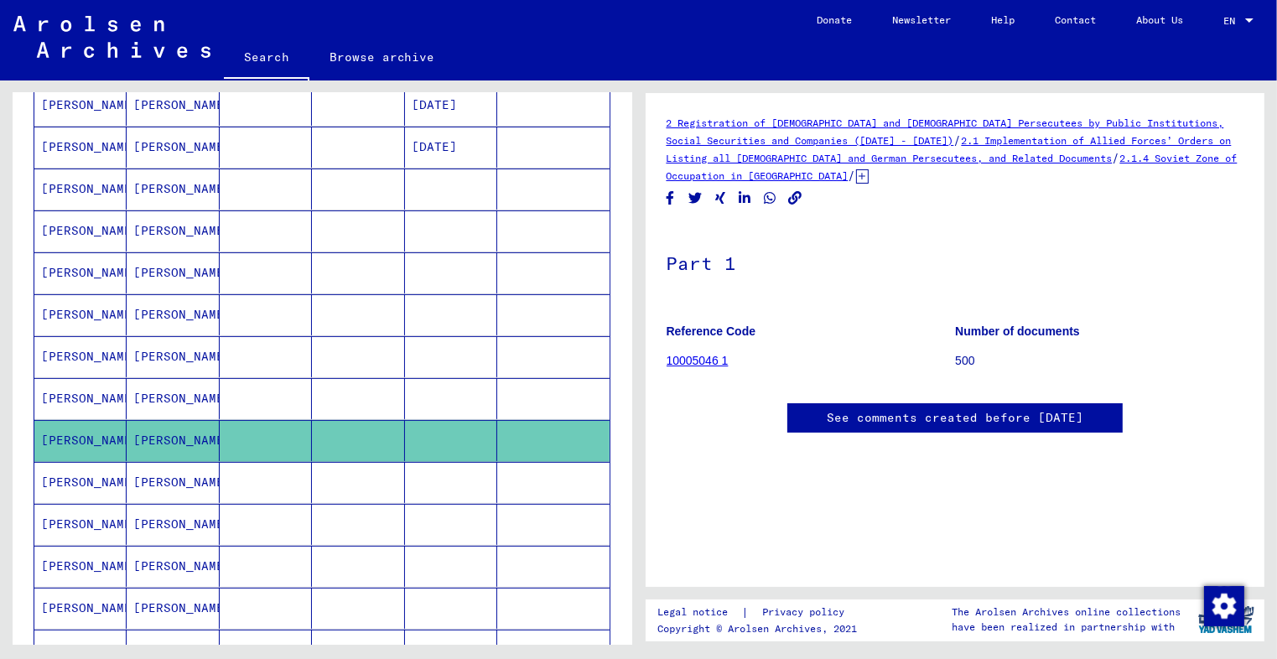
click at [252, 484] on mat-cell at bounding box center [266, 482] width 92 height 41
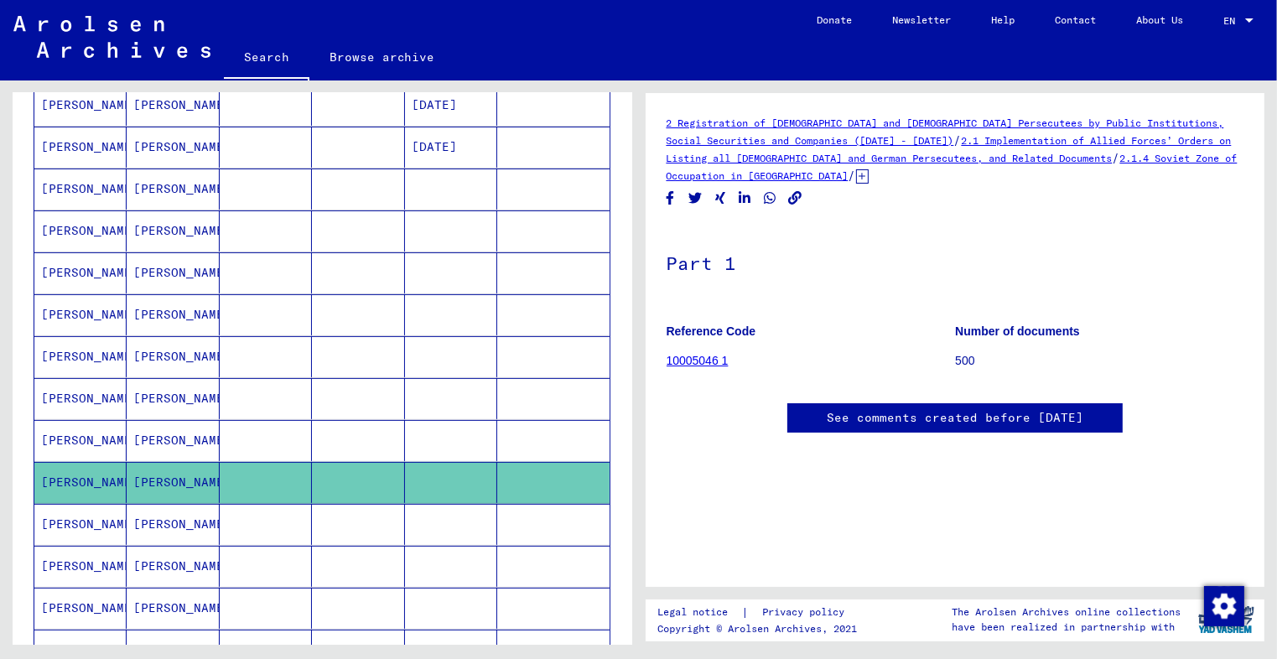
click at [251, 516] on mat-cell at bounding box center [266, 524] width 92 height 41
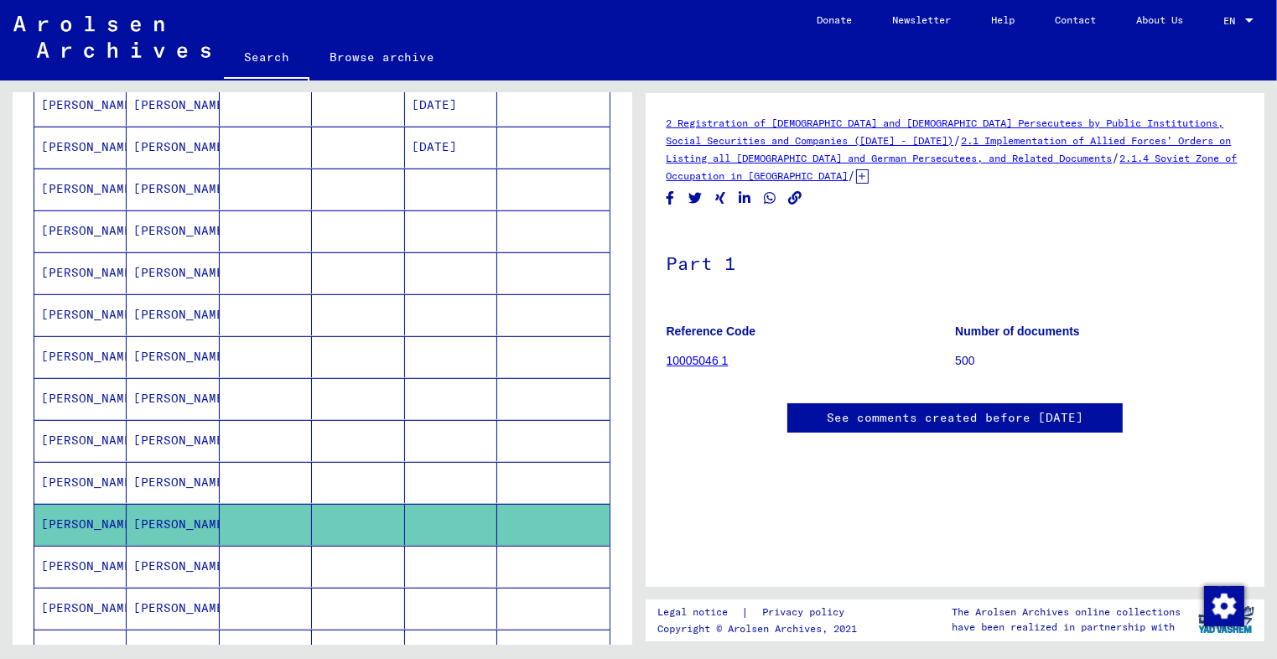
click at [243, 557] on mat-cell at bounding box center [266, 566] width 92 height 41
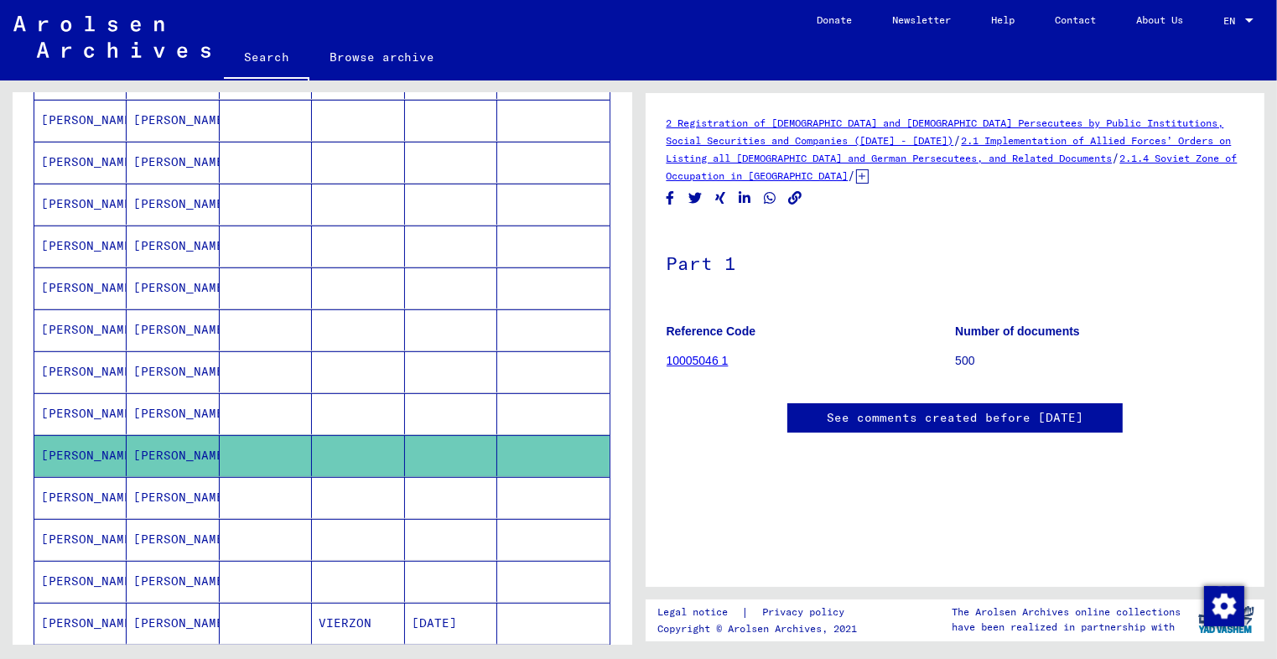
scroll to position [733, 0]
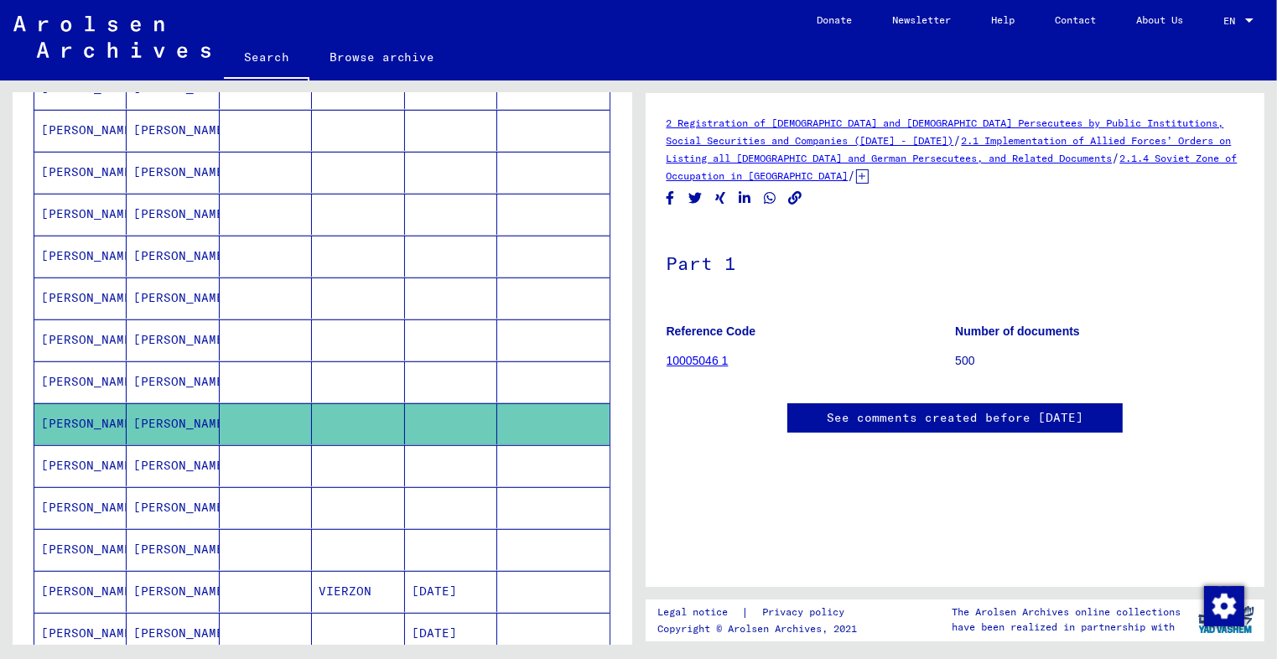
click at [251, 451] on mat-cell at bounding box center [266, 465] width 92 height 41
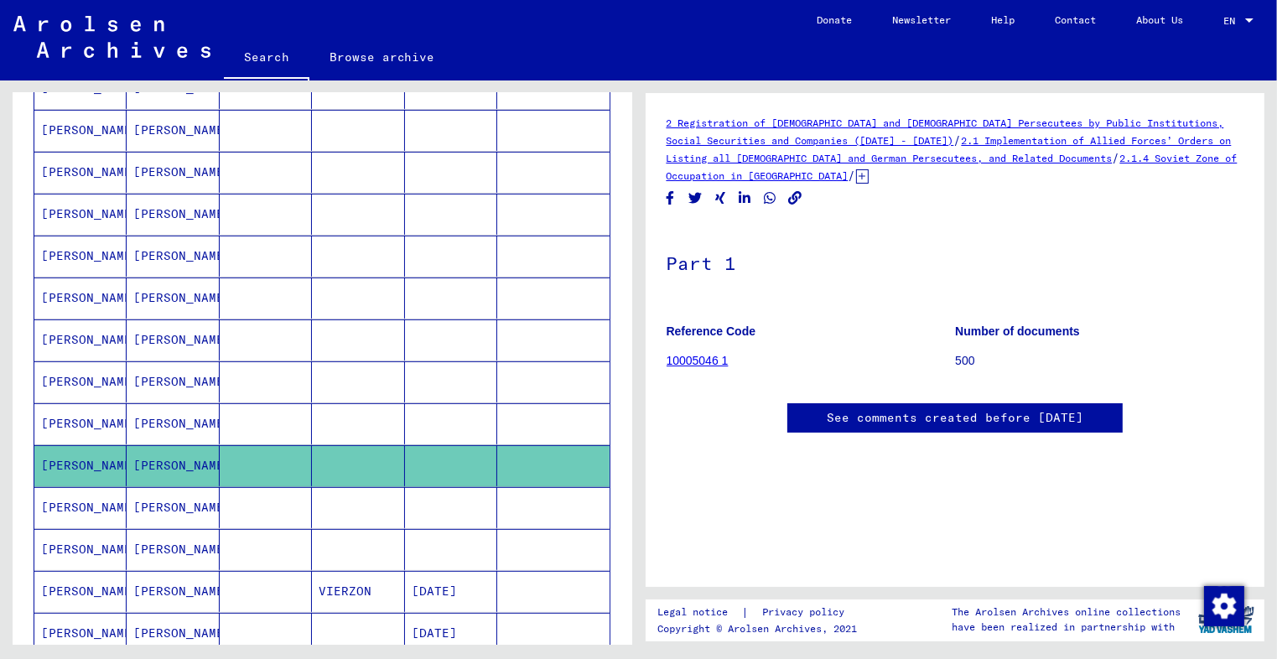
click at [247, 505] on mat-cell at bounding box center [266, 507] width 92 height 41
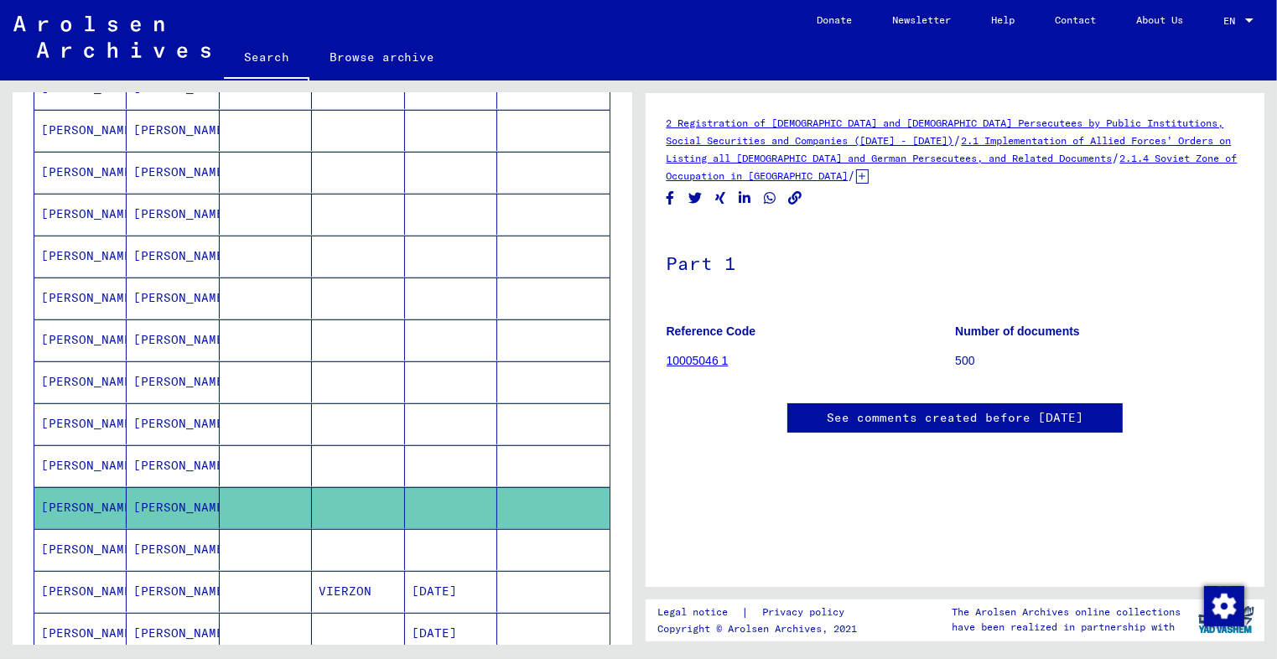
click at [245, 542] on mat-cell at bounding box center [266, 549] width 92 height 41
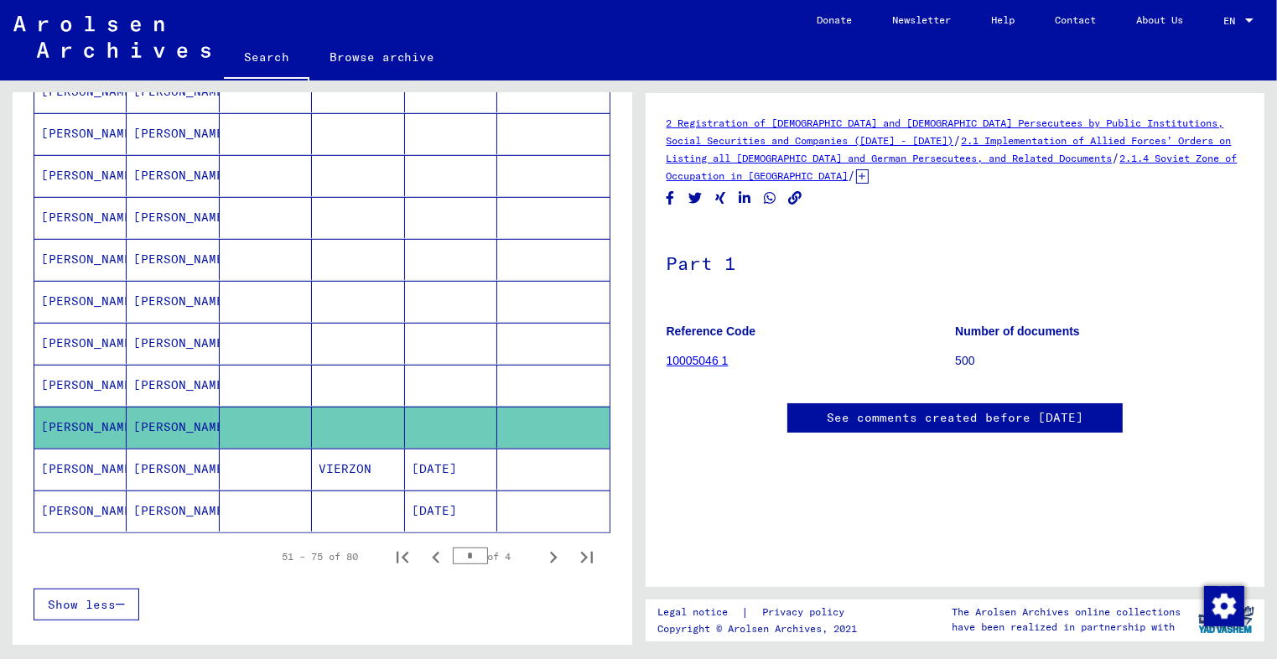
scroll to position [861, 0]
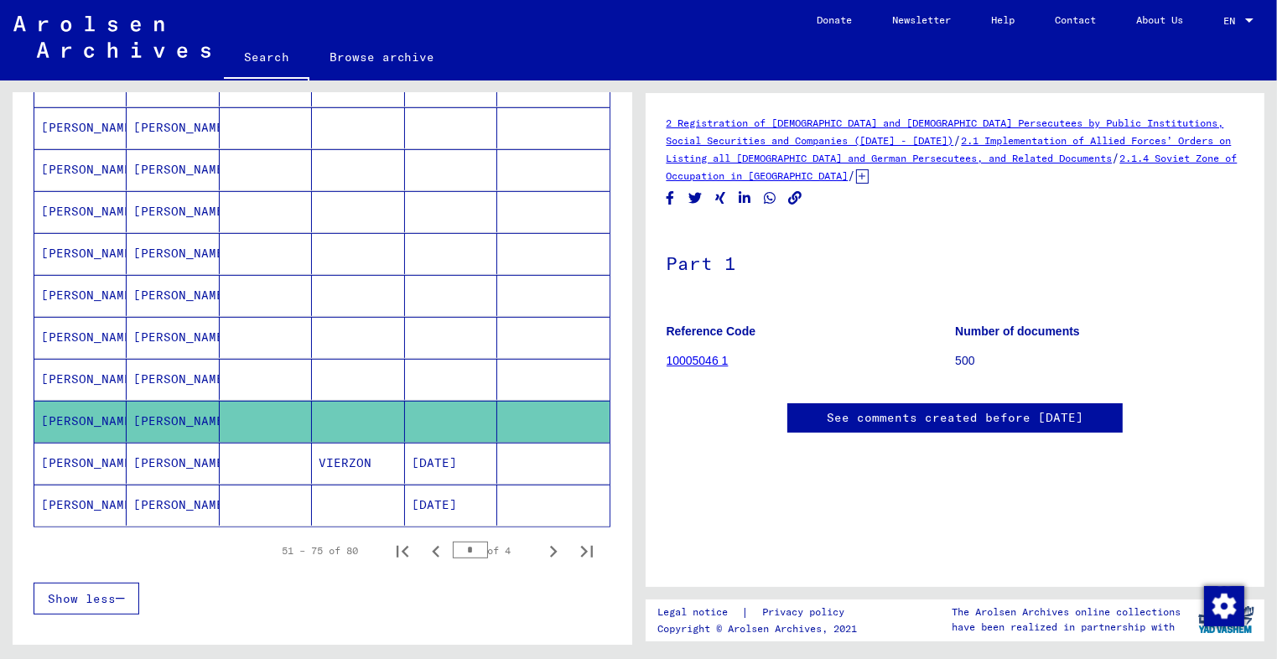
click at [262, 452] on mat-cell at bounding box center [266, 463] width 92 height 41
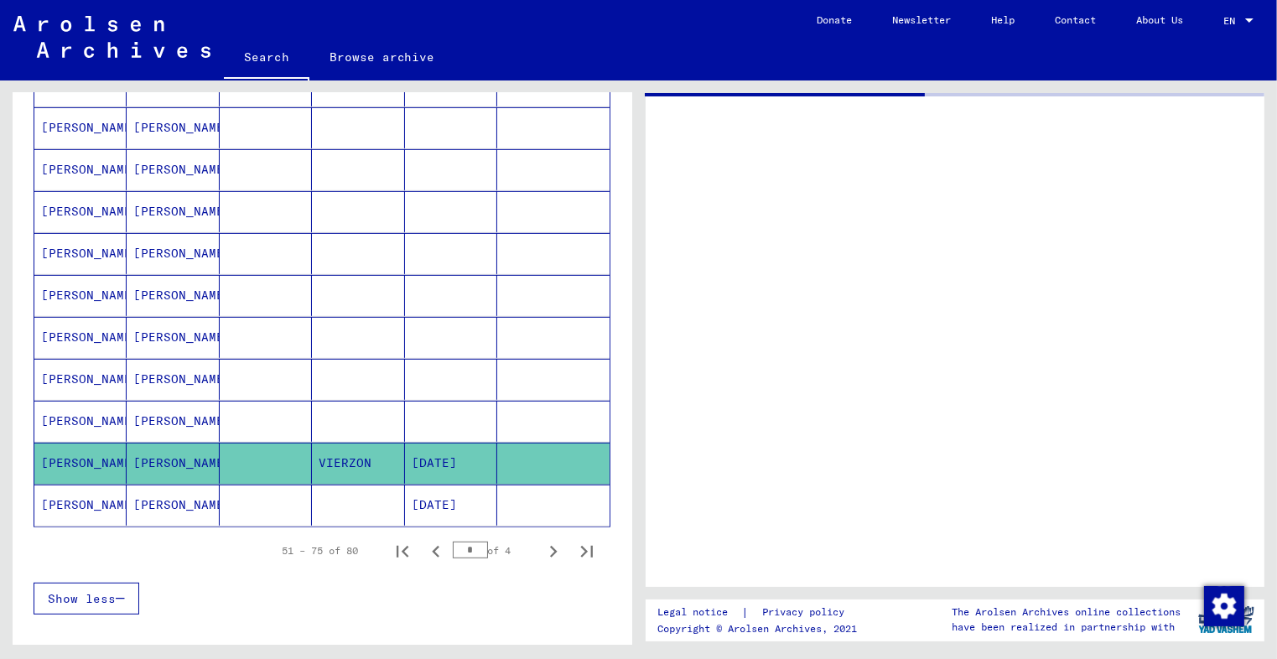
click at [286, 452] on mat-cell at bounding box center [266, 463] width 92 height 41
click at [251, 415] on mat-cell at bounding box center [266, 421] width 92 height 41
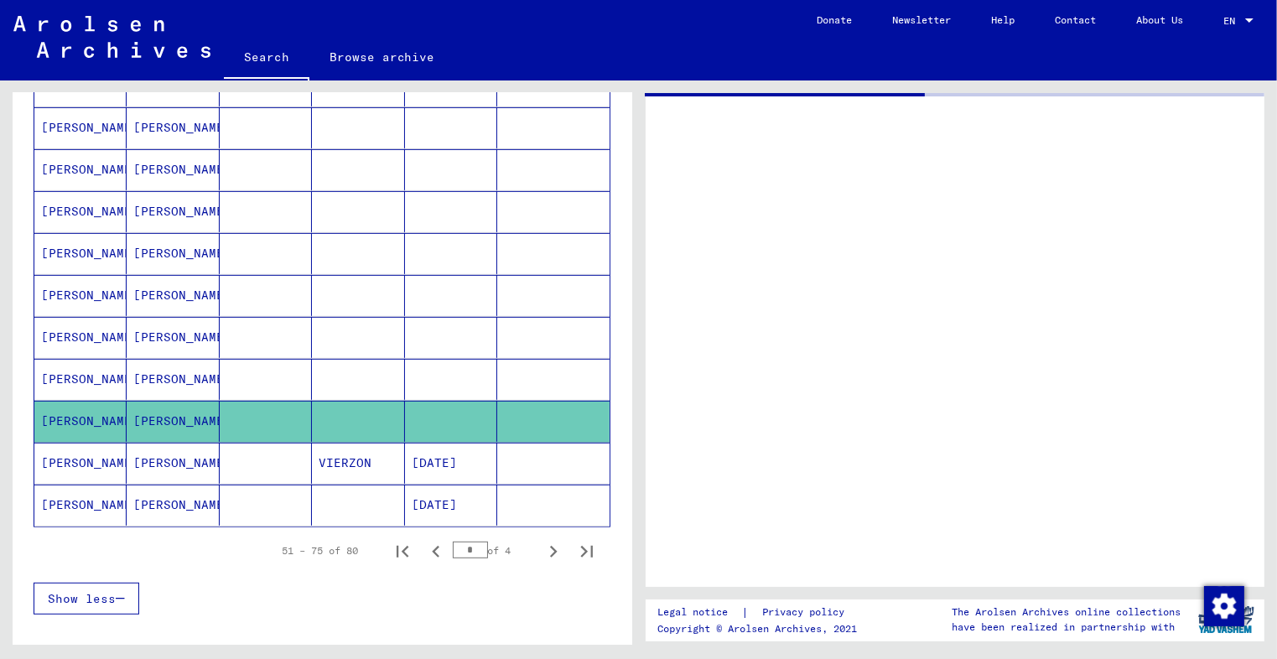
click at [246, 453] on mat-cell at bounding box center [266, 463] width 92 height 41
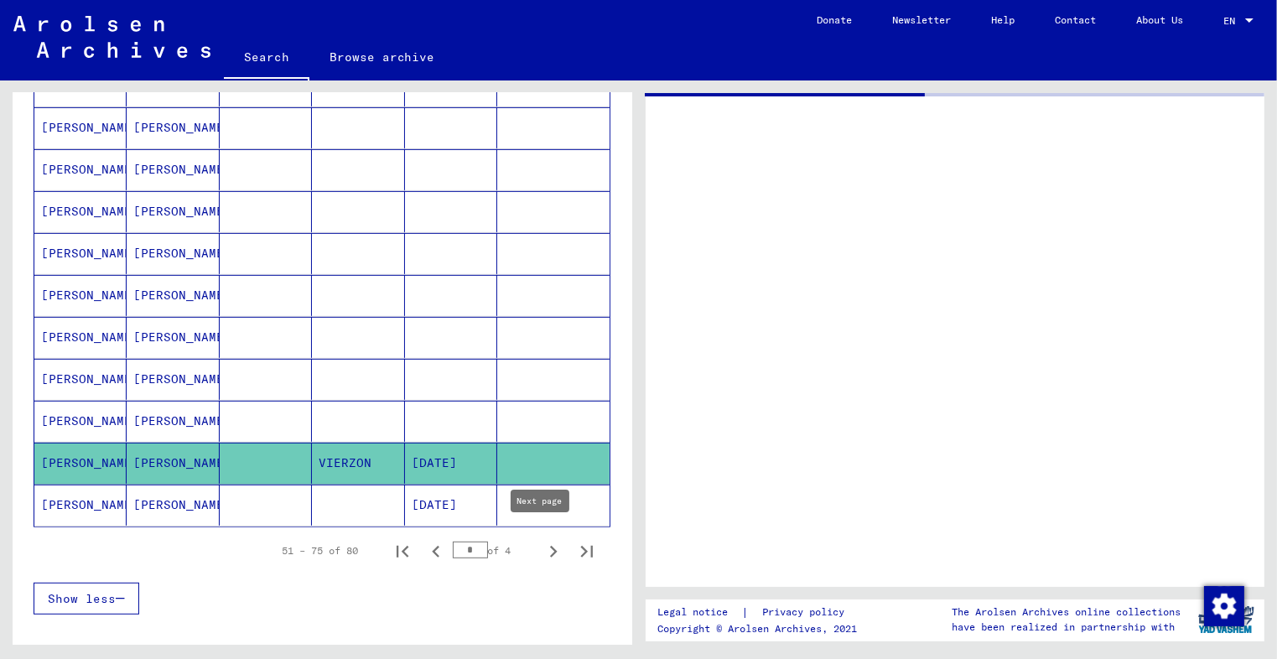
click at [545, 549] on icon "Next page" at bounding box center [552, 551] width 23 height 23
type input "*"
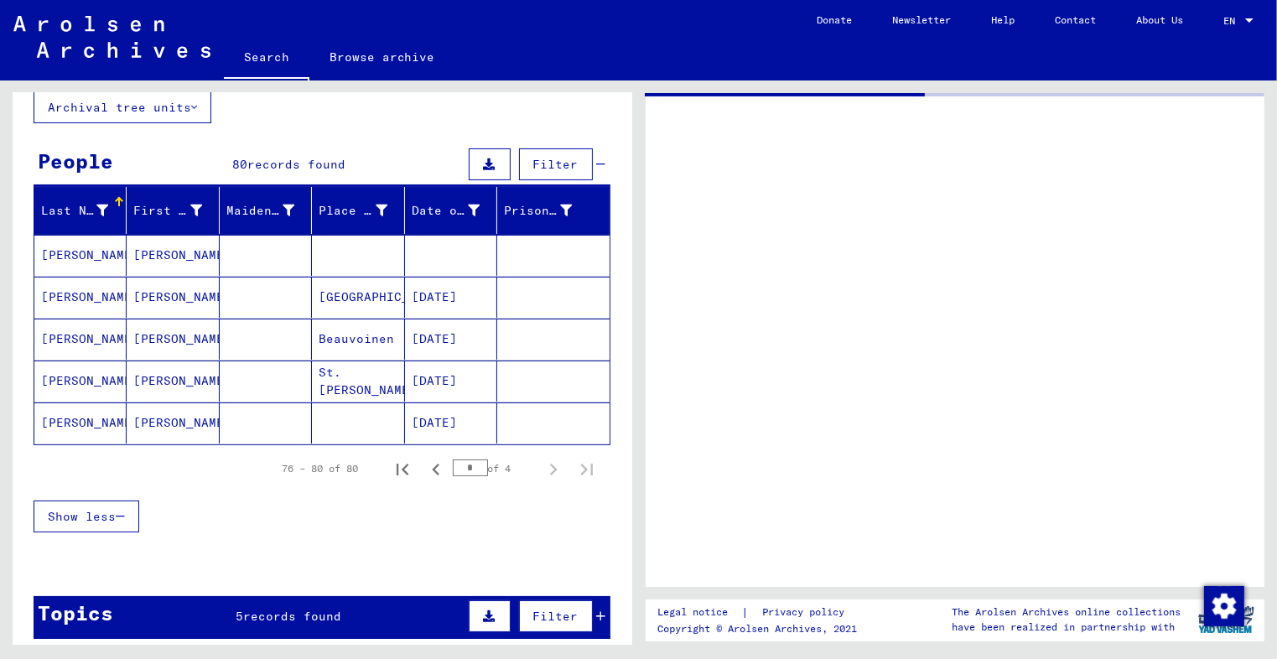
scroll to position [102, 0]
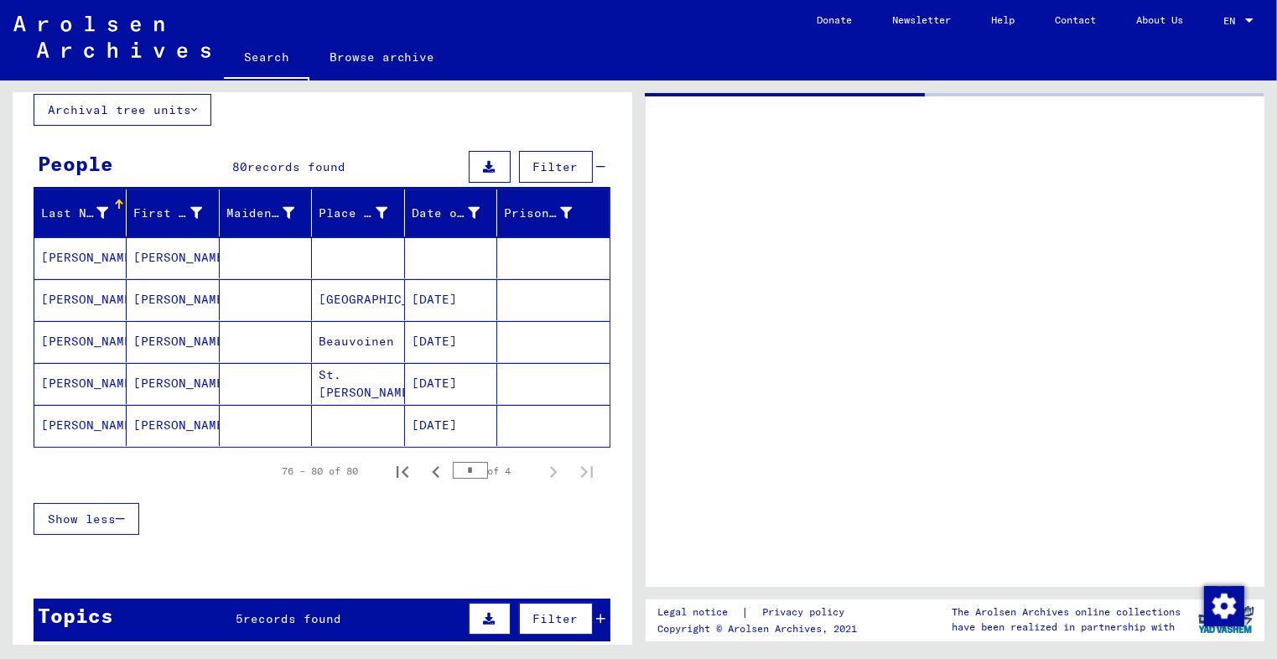
click at [370, 254] on mat-cell at bounding box center [358, 257] width 92 height 41
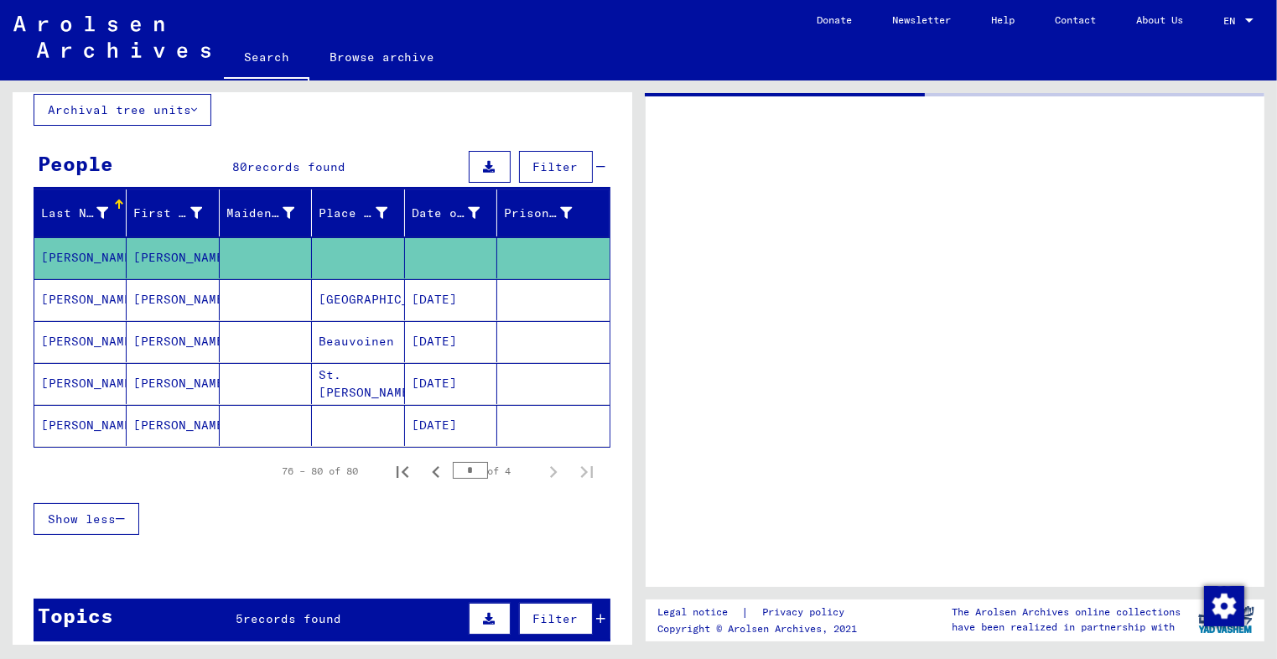
click at [192, 263] on mat-cell "[PERSON_NAME]" at bounding box center [173, 257] width 92 height 41
